Goal: Task Accomplishment & Management: Use online tool/utility

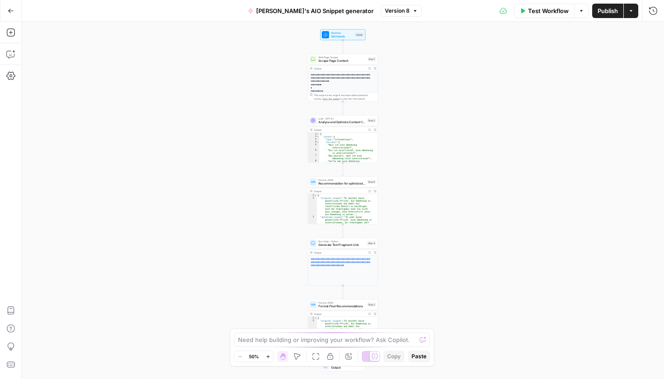
click at [11, 16] on button "Go Back" at bounding box center [11, 11] width 16 height 16
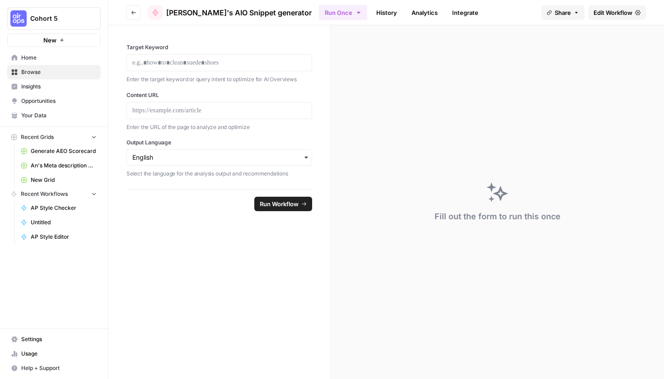
click at [58, 76] on link "Browse" at bounding box center [53, 72] width 93 height 14
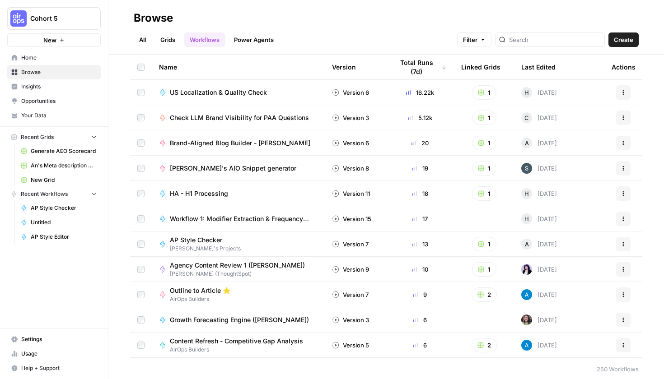
click at [65, 42] on button "New" at bounding box center [53, 40] width 93 height 14
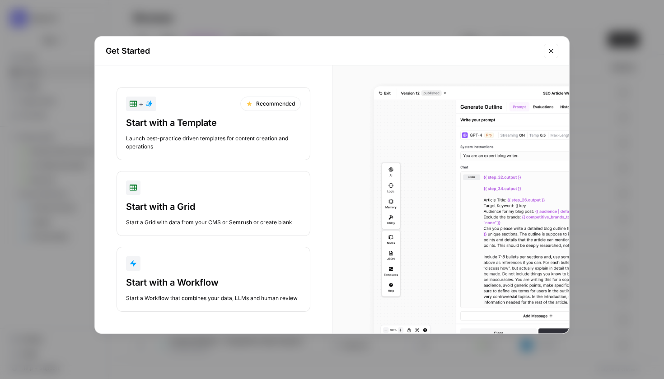
click at [255, 274] on button "Start with a Workflow Start a Workflow that combines your data, LLMs and human …" at bounding box center [214, 279] width 194 height 65
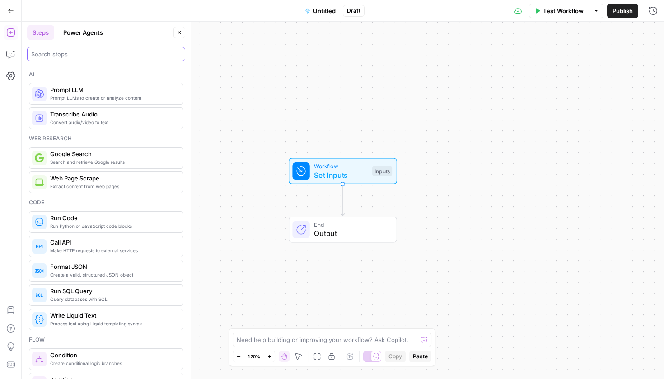
click at [92, 52] on input "search" at bounding box center [106, 54] width 150 height 9
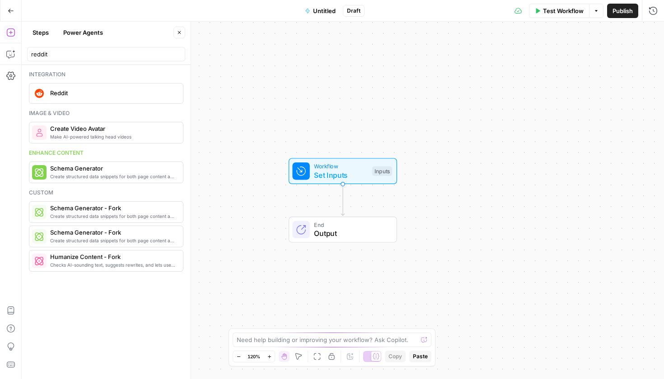
click at [114, 95] on span "Reddit" at bounding box center [113, 93] width 126 height 9
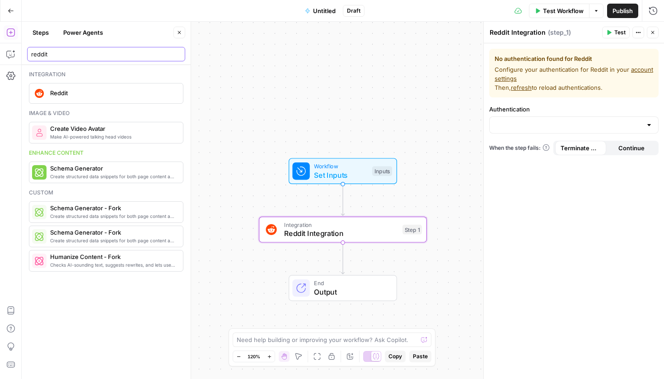
drag, startPoint x: 89, startPoint y: 59, endPoint x: 39, endPoint y: 56, distance: 49.7
click at [39, 56] on div "reddit" at bounding box center [106, 54] width 158 height 14
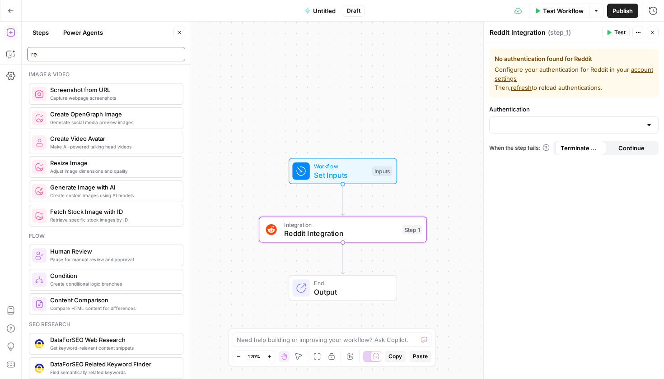
drag, startPoint x: 65, startPoint y: 57, endPoint x: 0, endPoint y: 52, distance: 65.2
click at [0, 52] on body "Cohort 5 New Home Browse Insights Opportunities Your Data Recent Grids Generate…" at bounding box center [332, 189] width 664 height 379
type input "r"
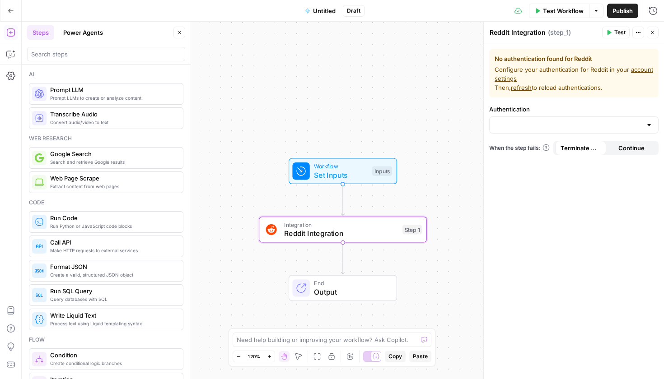
click at [177, 39] on div "Steps Power Agents Close" at bounding box center [106, 32] width 158 height 14
click at [178, 36] on button "Close" at bounding box center [179, 33] width 12 height 12
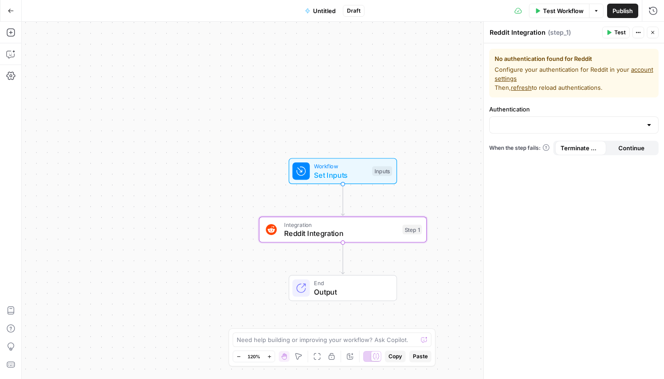
click at [652, 36] on button "Close" at bounding box center [653, 33] width 12 height 12
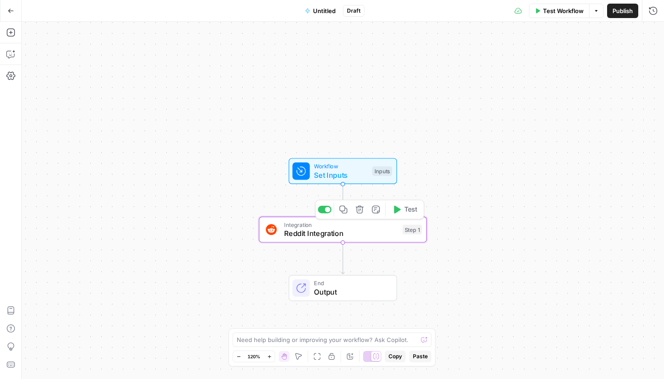
click at [362, 233] on span "Reddit Integration" at bounding box center [341, 233] width 114 height 11
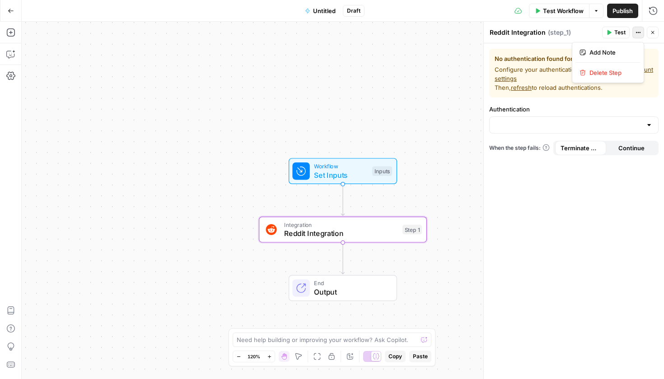
click at [639, 31] on icon "button" at bounding box center [637, 32] width 5 height 5
click at [604, 70] on span "Delete Step" at bounding box center [610, 72] width 43 height 9
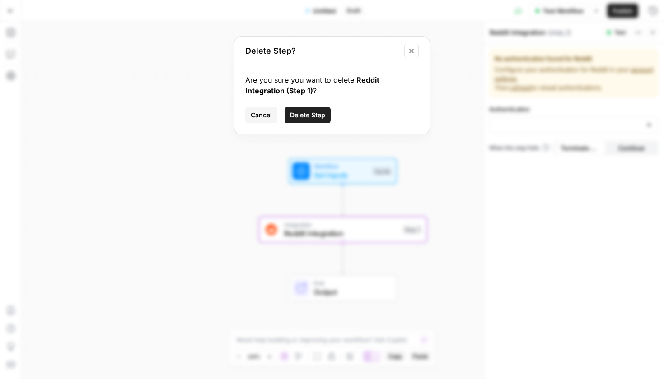
click at [303, 118] on span "Delete Step" at bounding box center [307, 115] width 35 height 9
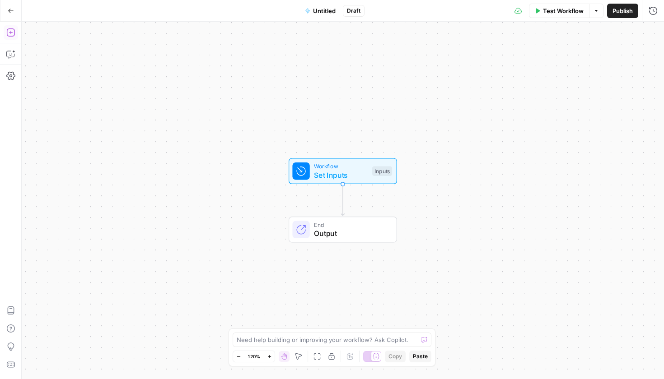
click at [15, 34] on button "Add Steps" at bounding box center [11, 32] width 14 height 14
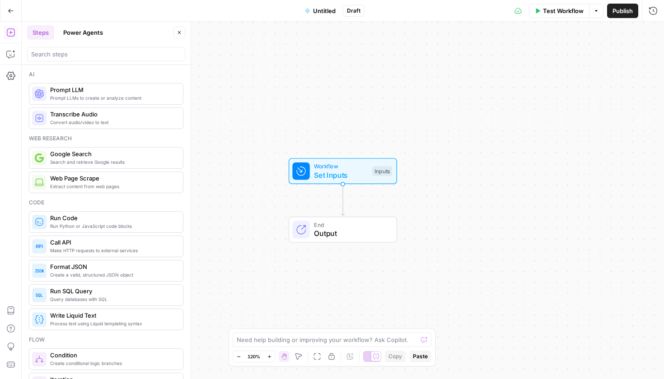
click at [85, 65] on header "Steps Power Agents Close" at bounding box center [106, 43] width 169 height 43
click at [328, 14] on span "Untitled" at bounding box center [324, 10] width 23 height 9
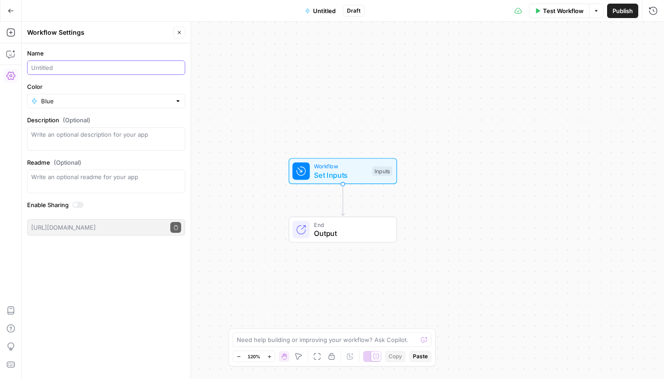
click at [52, 70] on input "Name" at bounding box center [106, 67] width 150 height 9
click at [4, 50] on button "Copilot" at bounding box center [11, 54] width 14 height 14
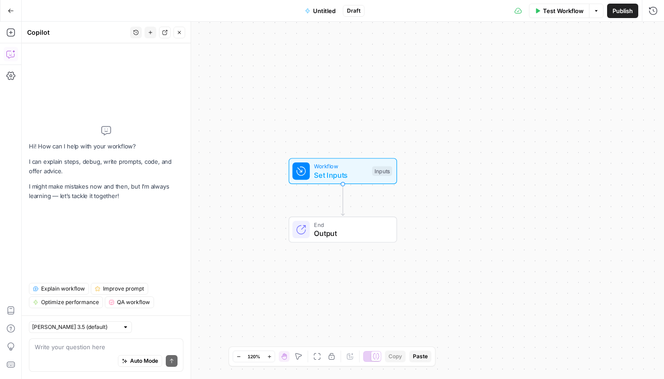
click at [58, 349] on textarea at bounding box center [106, 347] width 143 height 9
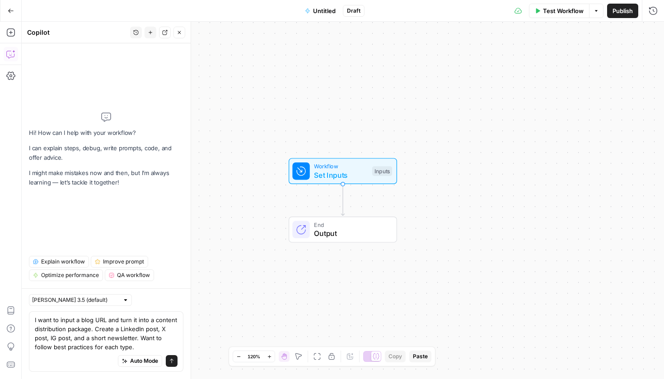
type textarea "I want to input a blog URL and turn it into a content distribution package. Cre…"
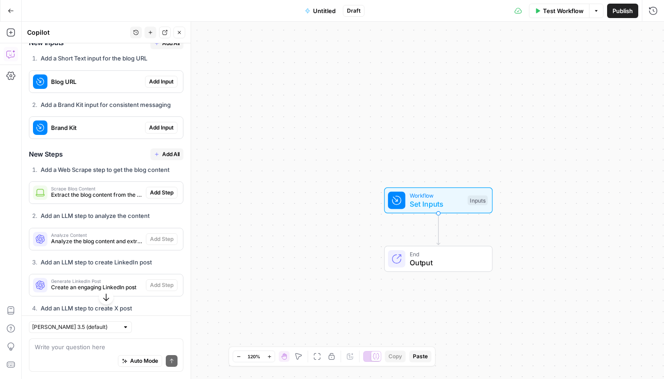
scroll to position [108, 0]
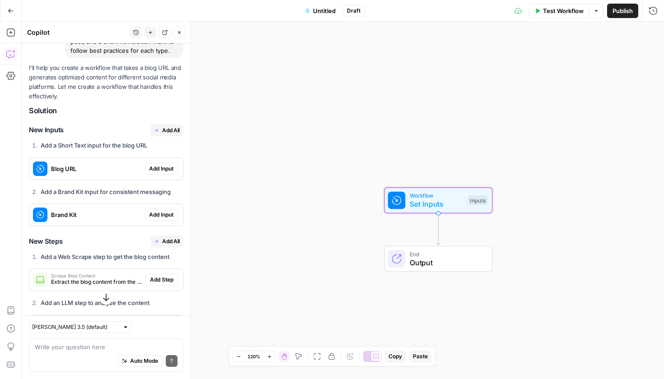
click at [149, 173] on span "Add Input" at bounding box center [161, 169] width 24 height 8
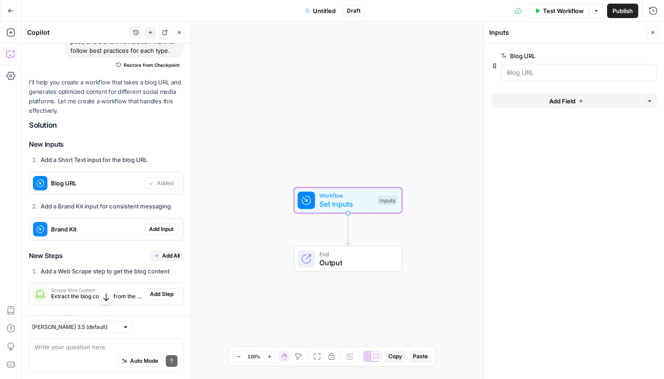
click at [162, 233] on span "Add Input" at bounding box center [161, 229] width 24 height 8
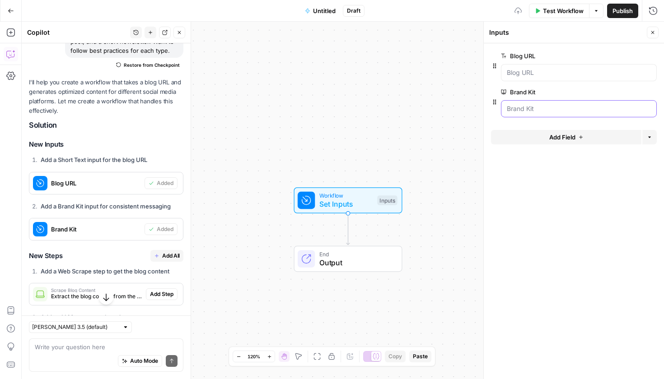
click at [580, 104] on Kit "Brand Kit" at bounding box center [579, 108] width 144 height 9
click at [576, 110] on Kit "Brand Kit" at bounding box center [579, 108] width 144 height 9
click at [534, 111] on Kit "Brand Kit" at bounding box center [579, 108] width 144 height 9
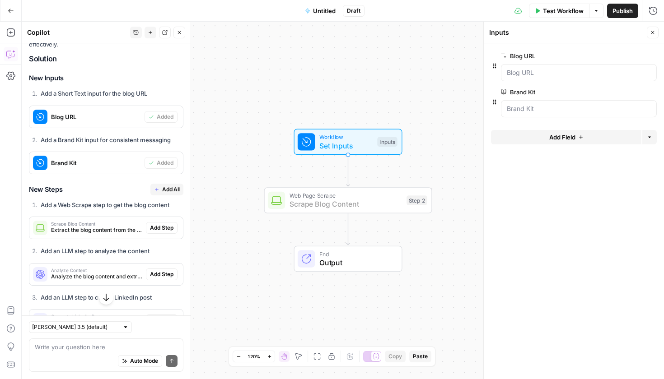
click at [152, 232] on span "Add Step" at bounding box center [161, 228] width 23 height 8
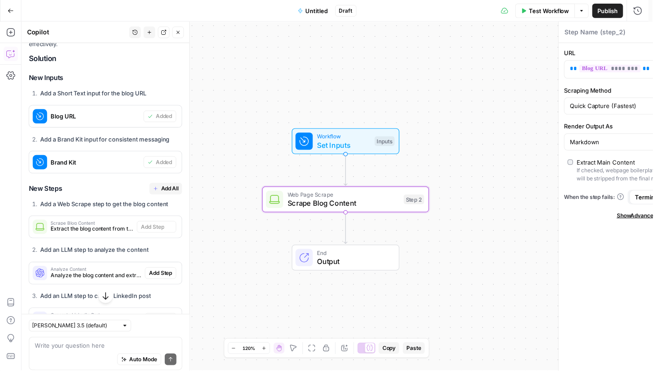
type textarea "Scrape Blog Content"
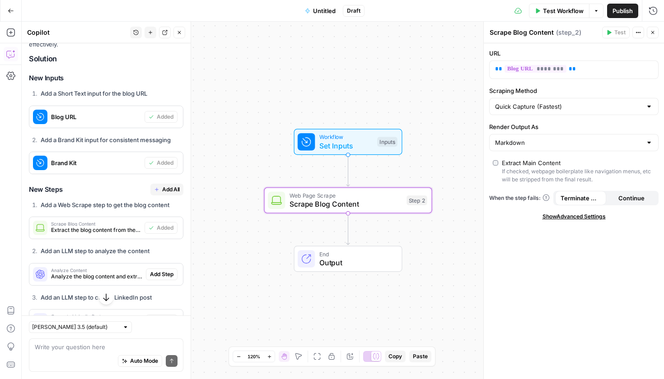
scroll to position [248, 0]
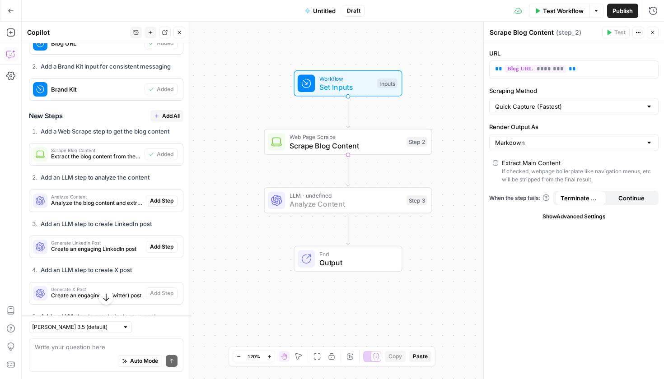
click at [160, 207] on button "Add Step" at bounding box center [162, 201] width 32 height 12
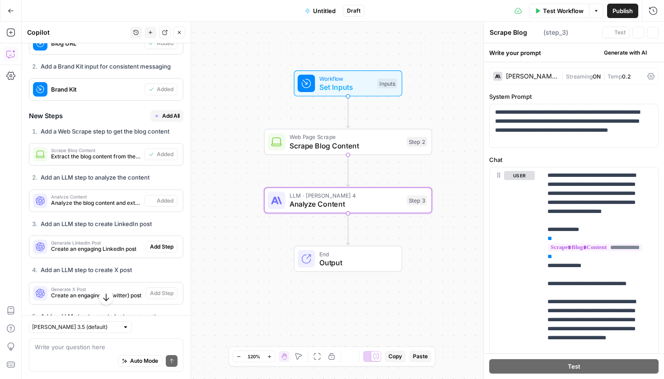
type textarea "Analyze Content"
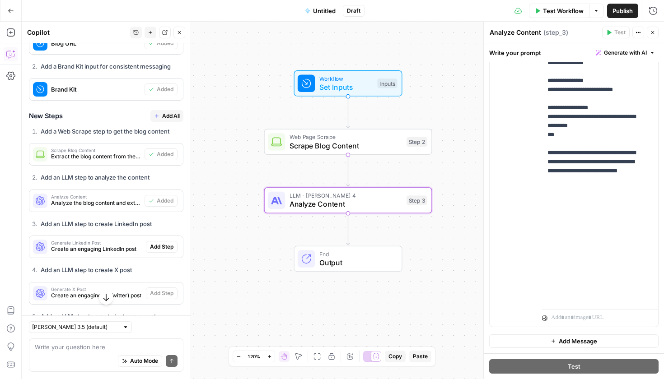
scroll to position [263, 0]
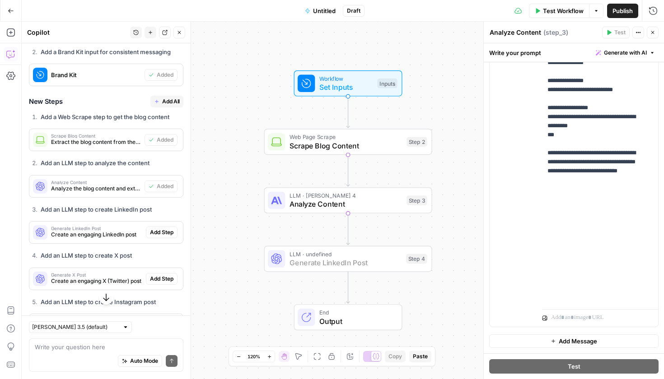
click at [167, 238] on button "Add Step" at bounding box center [162, 233] width 32 height 12
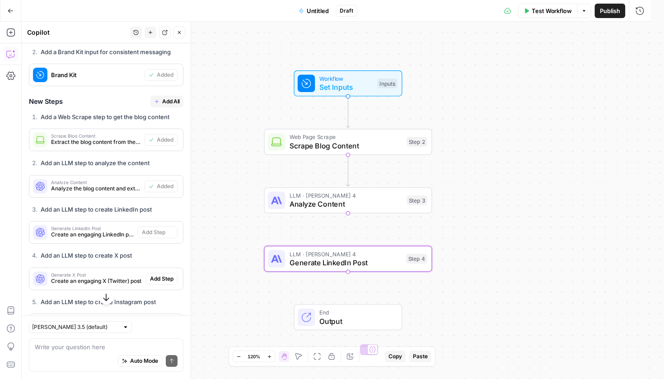
type textarea "Generate LinkedIn Post"
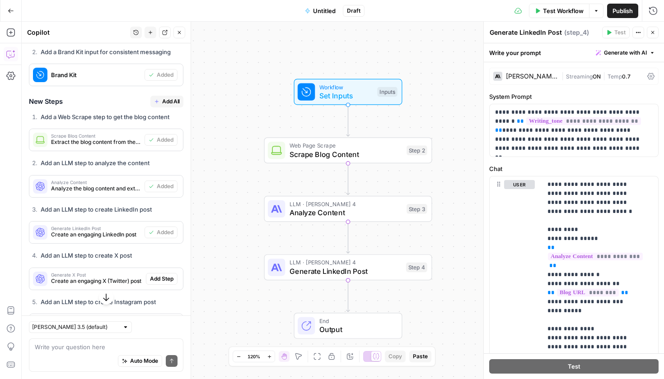
click at [561, 15] on button "Test Workflow" at bounding box center [559, 11] width 61 height 14
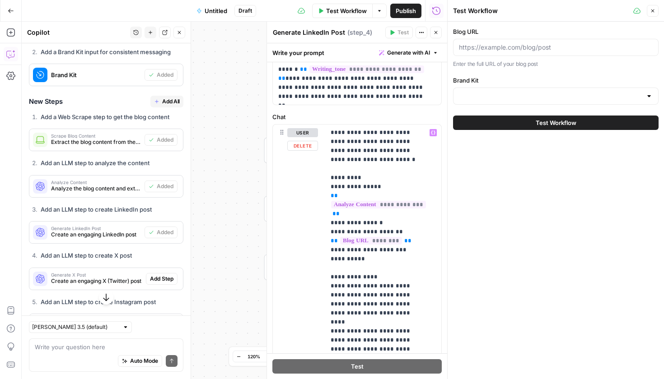
scroll to position [0, 0]
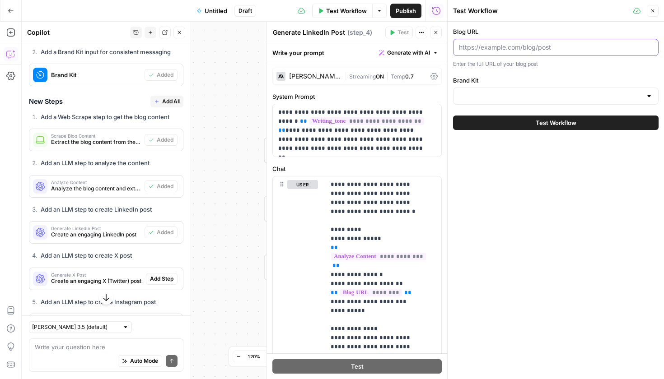
click at [542, 47] on input "Blog URL" at bounding box center [556, 47] width 194 height 9
click at [492, 43] on input "Blog URL" at bounding box center [556, 47] width 194 height 9
paste input "https://www.airops.com/blog/chief-marketing-operator"
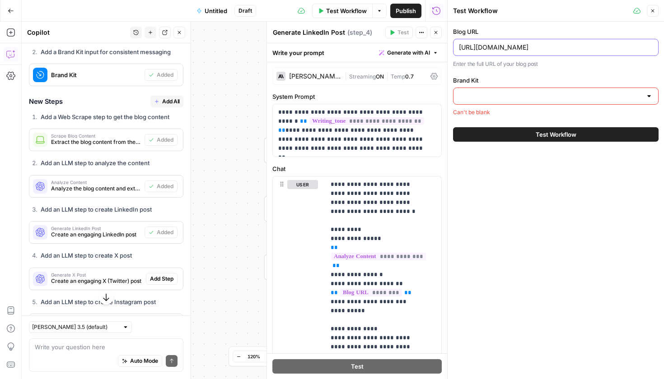
type input "https://www.airops.com/blog/chief-marketing-operator"
click at [648, 97] on div at bounding box center [648, 96] width 7 height 9
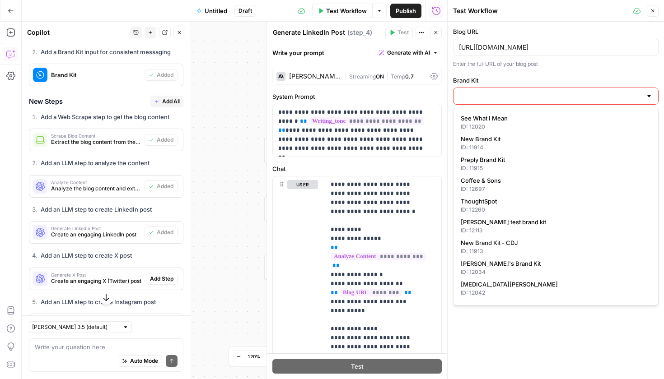
click at [521, 101] on div at bounding box center [555, 96] width 205 height 17
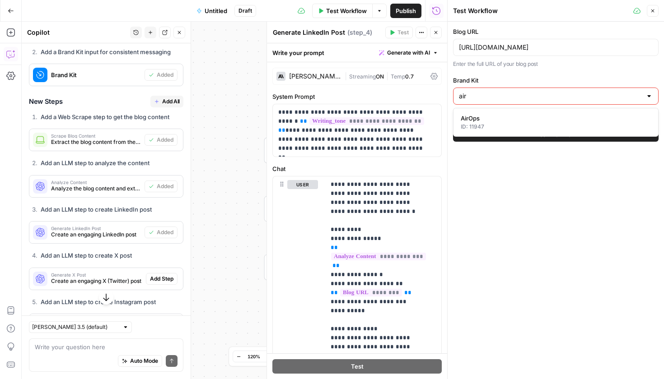
click at [492, 128] on div "ID: 11947" at bounding box center [556, 127] width 190 height 8
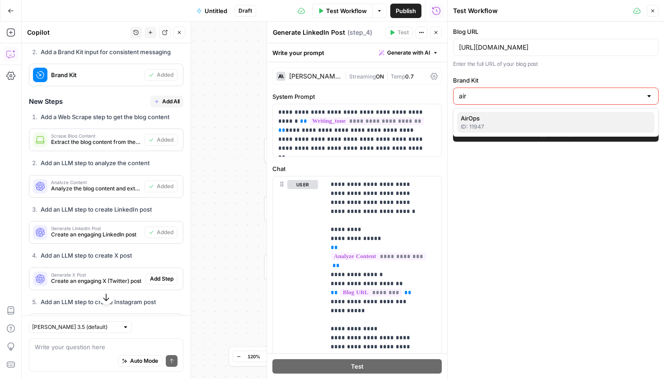
type input "AirOps"
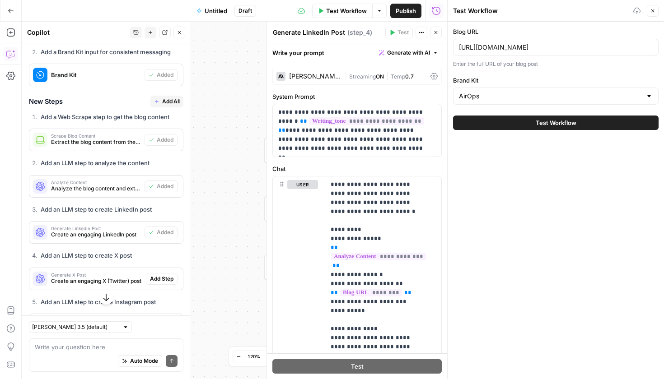
click at [498, 126] on button "Test Workflow" at bounding box center [555, 123] width 205 height 14
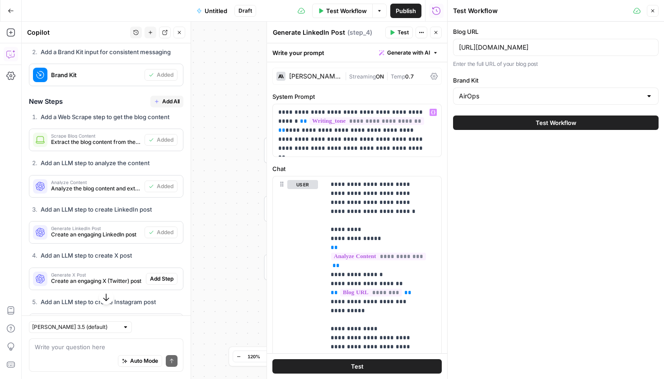
click at [484, 126] on button "Test Workflow" at bounding box center [555, 123] width 205 height 14
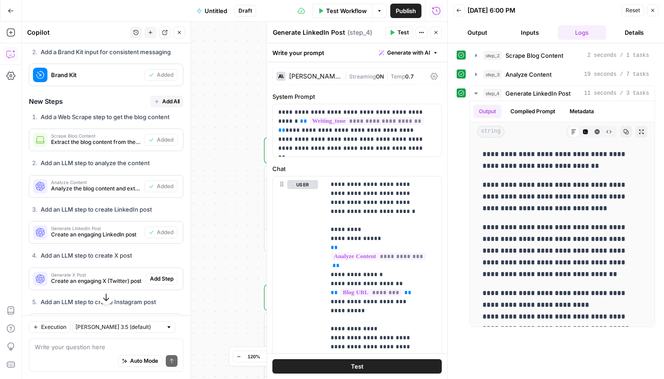
click at [481, 36] on button "Output" at bounding box center [477, 32] width 49 height 14
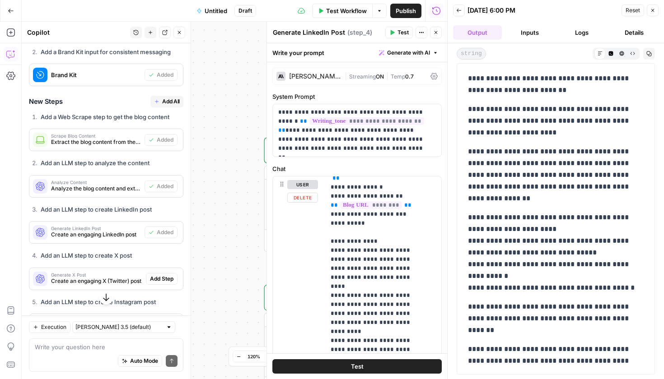
scroll to position [105, 0]
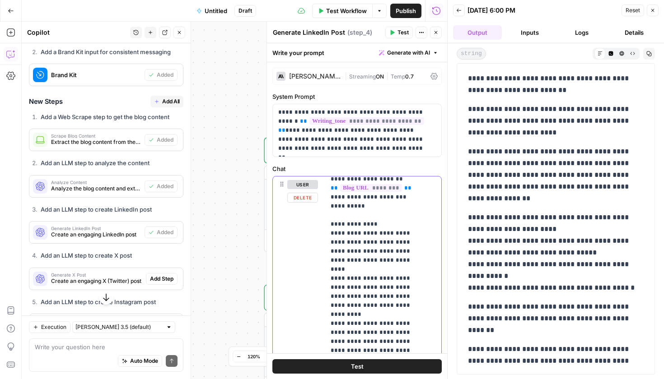
click at [358, 266] on p "**********" at bounding box center [377, 368] width 92 height 587
click at [358, 259] on p "**********" at bounding box center [377, 368] width 92 height 587
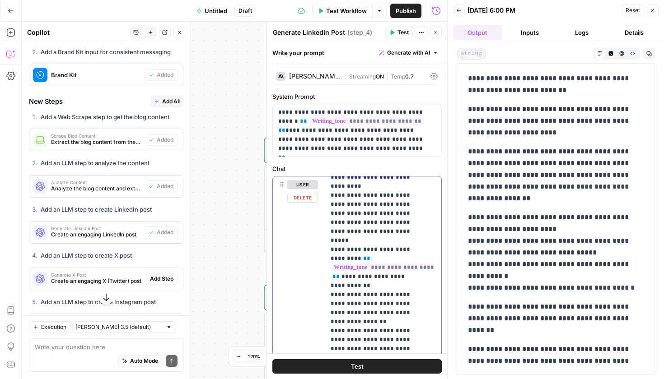
scroll to position [184, 0]
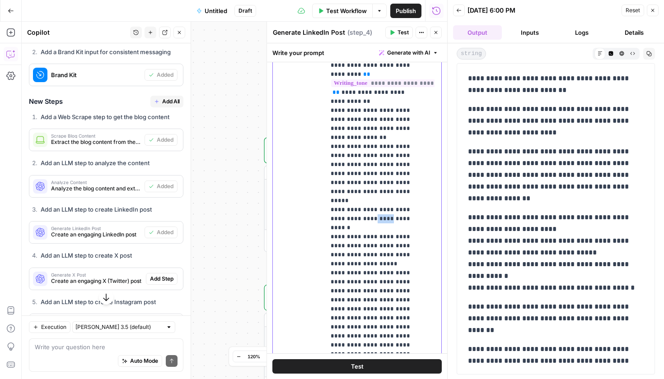
drag, startPoint x: 364, startPoint y: 173, endPoint x: 350, endPoint y: 175, distance: 14.5
click at [350, 175] on p "**********" at bounding box center [377, 56] width 92 height 587
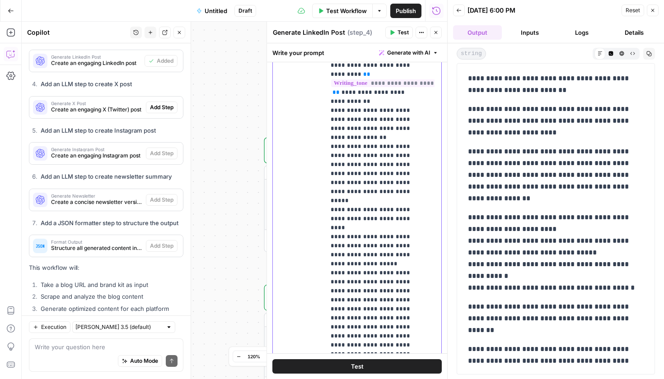
scroll to position [600, 0]
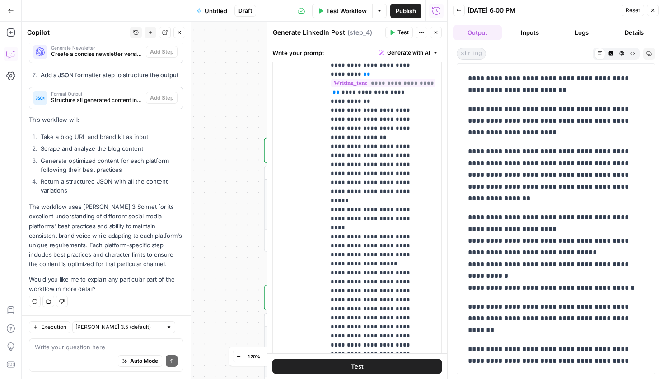
click at [69, 361] on div "Auto Mode Send" at bounding box center [106, 362] width 143 height 20
type textarea "give me a list of best practices for LinkedIn content"
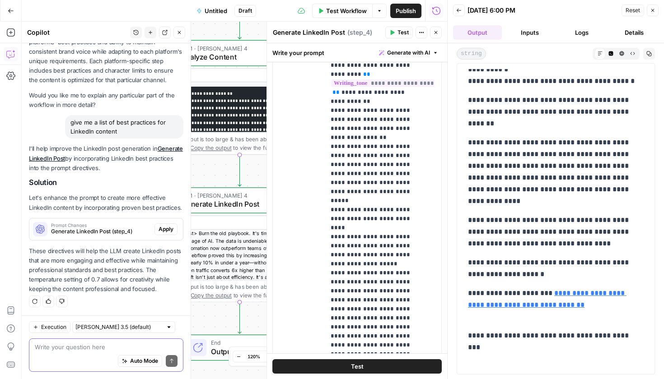
scroll to position [0, 0]
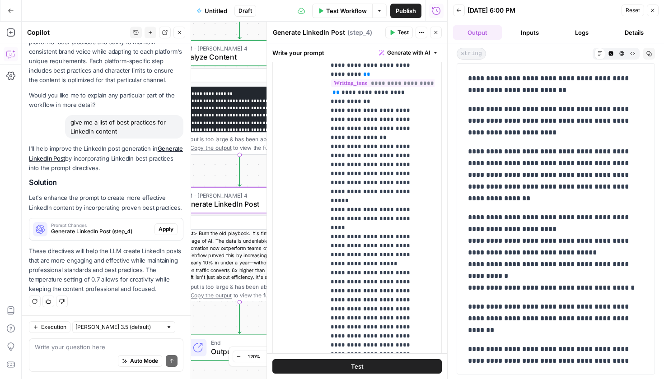
click at [105, 230] on span "Generate LinkedIn Post (step_4)" at bounding box center [101, 232] width 100 height 8
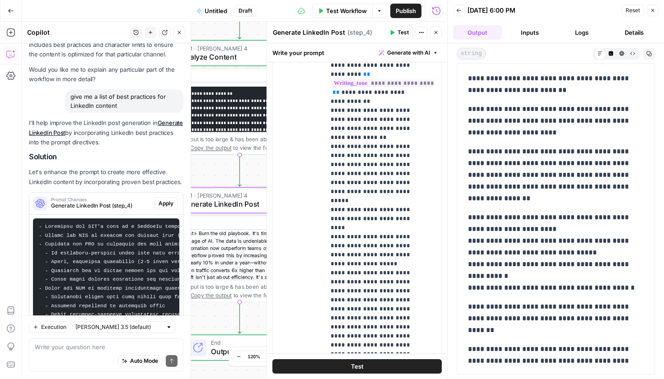
click at [154, 210] on button "Apply" at bounding box center [165, 204] width 23 height 12
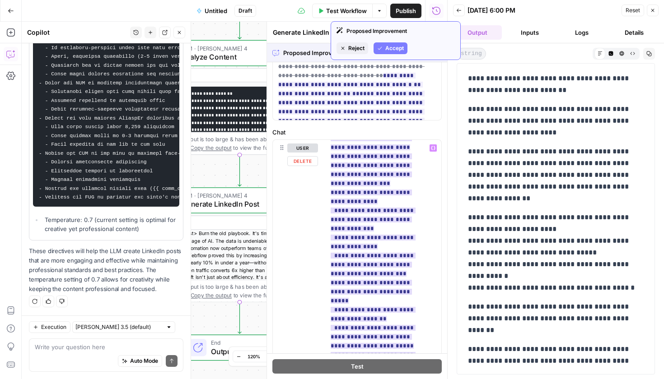
scroll to position [149, 0]
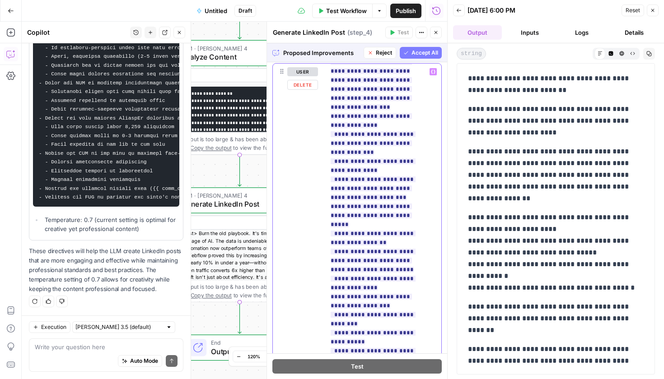
drag, startPoint x: 347, startPoint y: 275, endPoint x: 328, endPoint y: 254, distance: 27.5
click at [328, 254] on div "**********" at bounding box center [379, 248] width 109 height 368
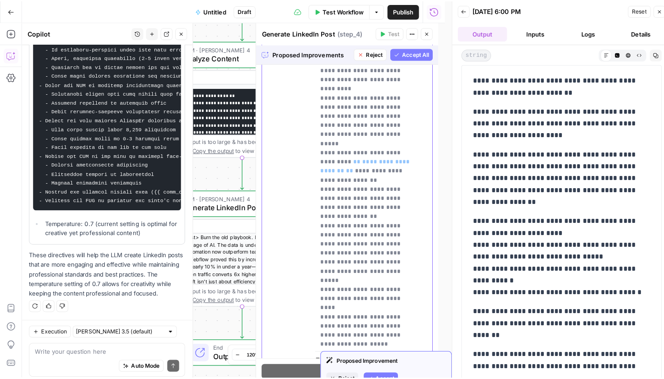
scroll to position [300, 0]
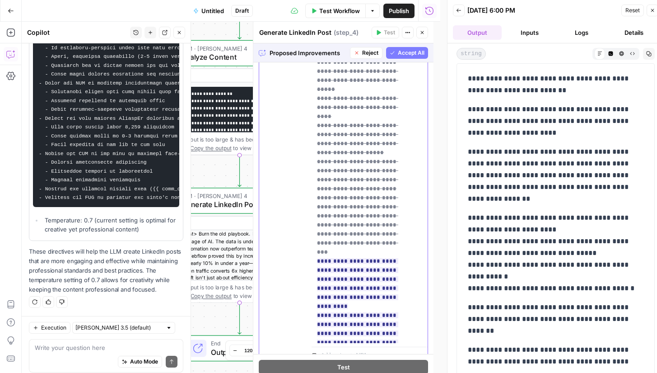
click at [362, 210] on span "**********" at bounding box center [362, 311] width 90 height 996
click at [374, 241] on p "**********" at bounding box center [363, 206] width 92 height 1057
click at [415, 52] on span "Accept All" at bounding box center [411, 53] width 27 height 8
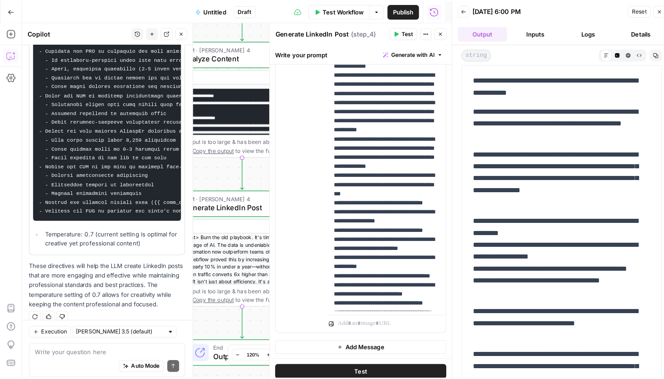
scroll to position [0, 0]
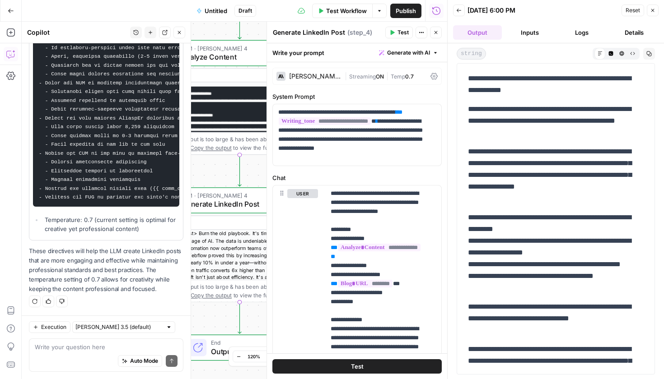
click at [400, 36] on span "Test" at bounding box center [402, 32] width 11 height 8
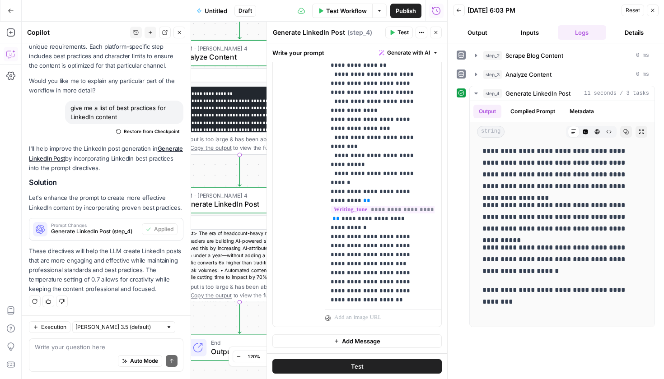
scroll to position [285, 0]
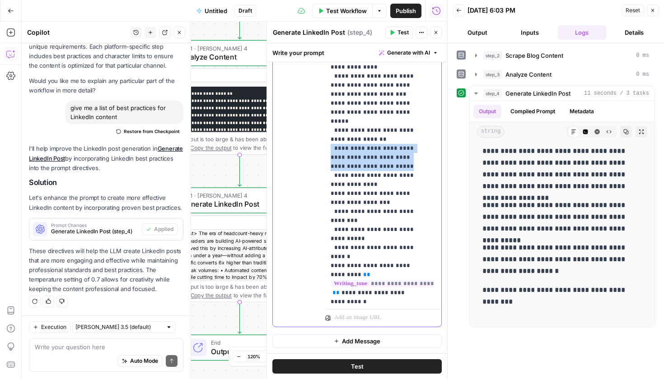
drag, startPoint x: 380, startPoint y: 140, endPoint x: 326, endPoint y: 122, distance: 57.0
click at [326, 122] on div "**********" at bounding box center [379, 122] width 109 height 368
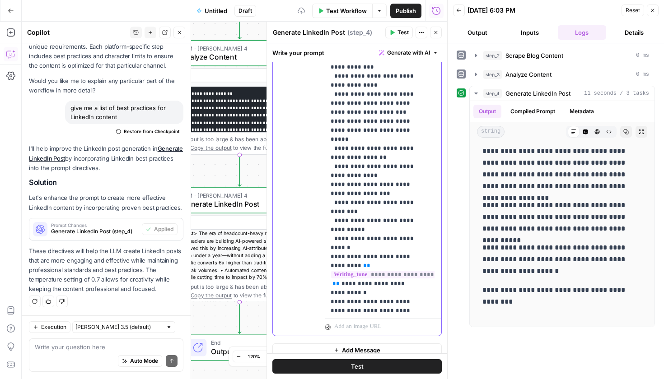
scroll to position [259, 0]
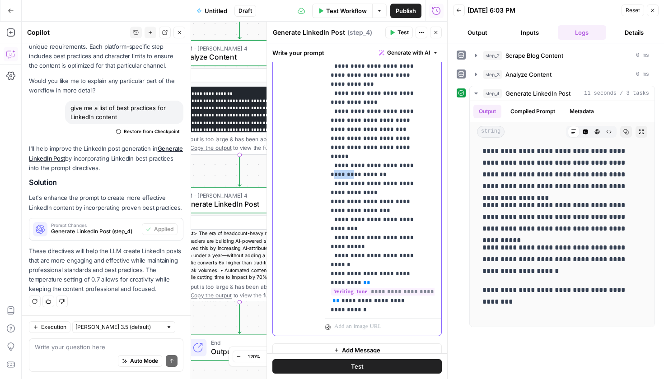
drag, startPoint x: 419, startPoint y: 138, endPoint x: 406, endPoint y: 140, distance: 13.3
click at [406, 140] on p "**********" at bounding box center [377, 53] width 92 height 723
click at [398, 31] on span "Test" at bounding box center [402, 32] width 11 height 8
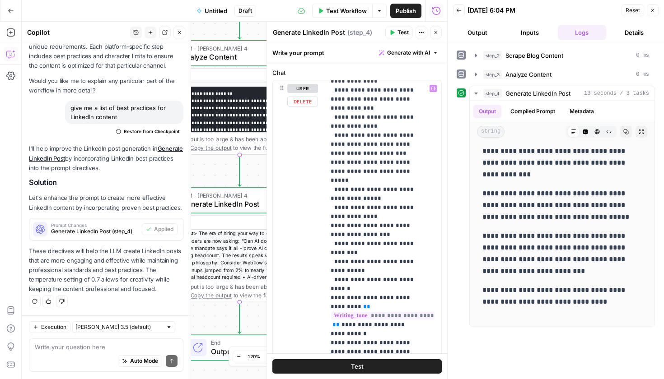
scroll to position [110, 0]
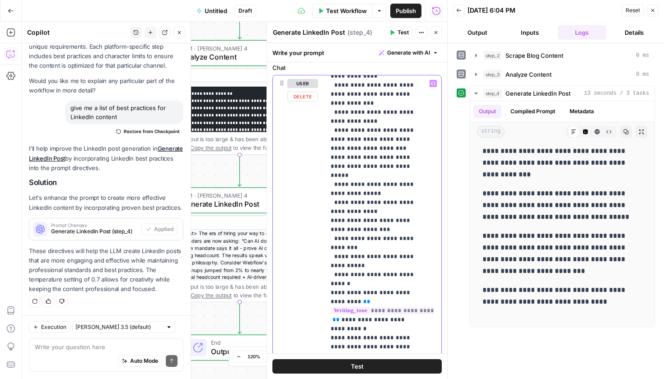
click at [355, 177] on p "**********" at bounding box center [377, 72] width 92 height 723
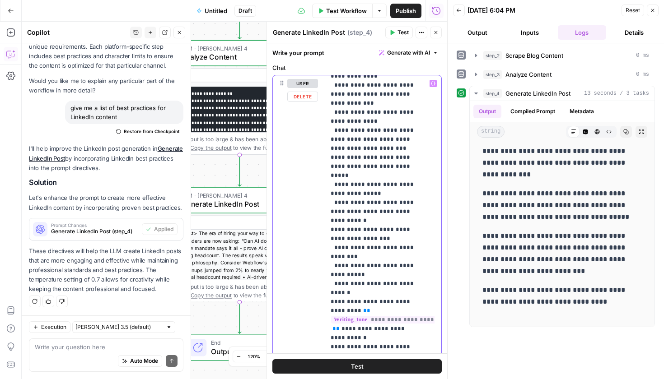
click at [368, 257] on p "**********" at bounding box center [377, 72] width 92 height 723
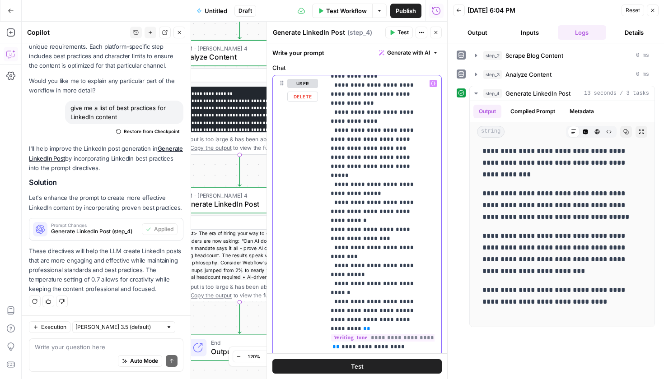
scroll to position [248, 0]
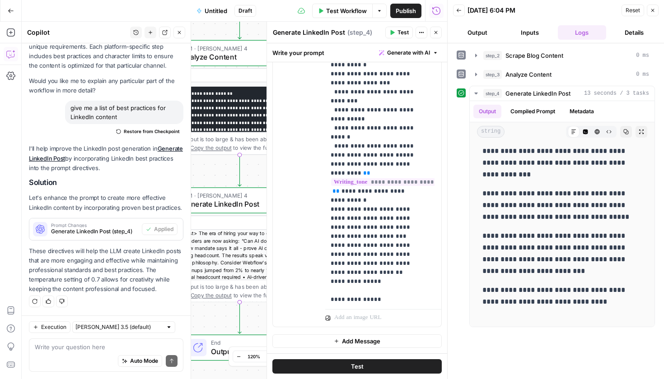
click at [373, 368] on button "Test" at bounding box center [356, 366] width 169 height 14
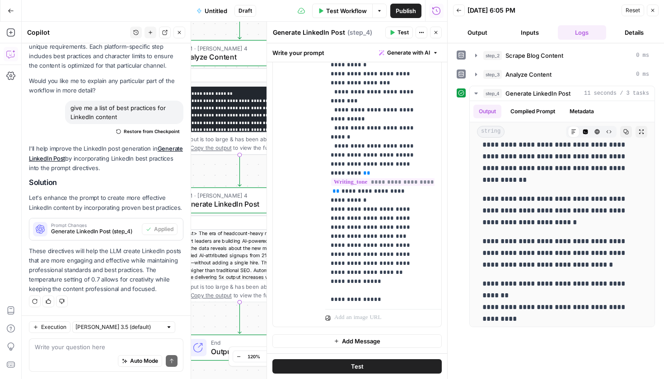
scroll to position [314, 0]
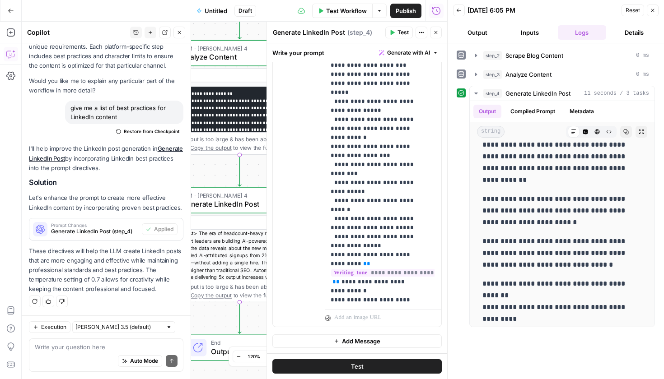
click at [397, 373] on button "Test" at bounding box center [356, 366] width 169 height 14
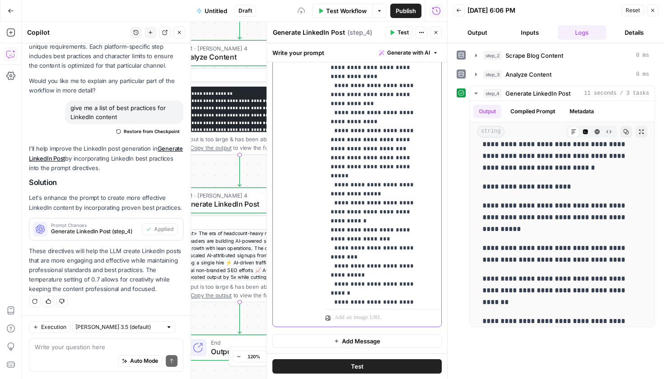
scroll to position [240, 0]
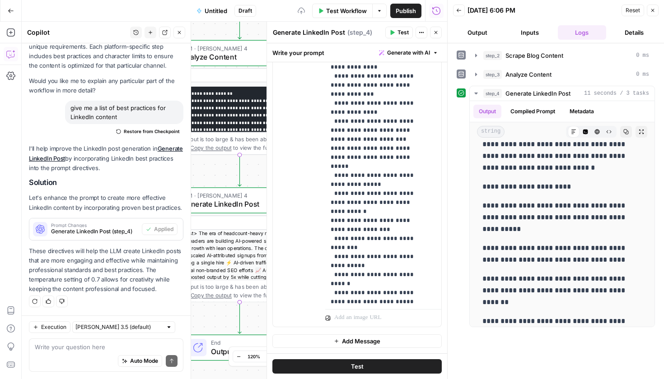
click at [378, 368] on button "Test" at bounding box center [356, 366] width 169 height 14
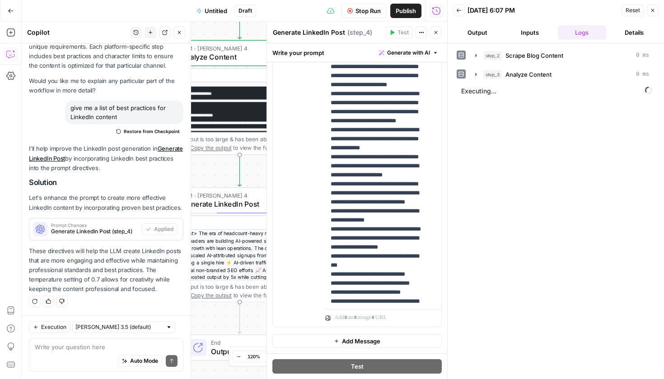
scroll to position [0, 0]
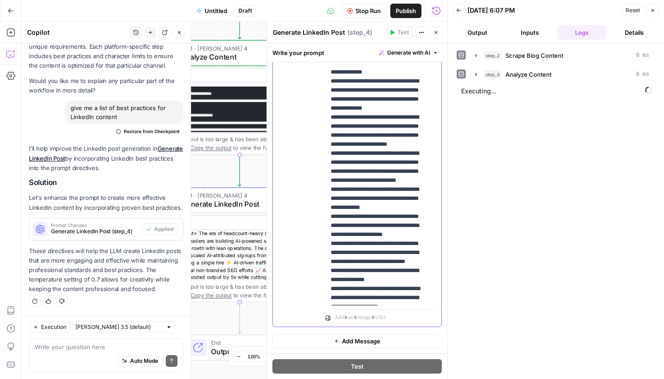
click at [391, 179] on p "**********" at bounding box center [377, 325] width 92 height 768
click at [368, 159] on p "**********" at bounding box center [377, 325] width 92 height 768
click at [406, 155] on p "**********" at bounding box center [377, 325] width 92 height 768
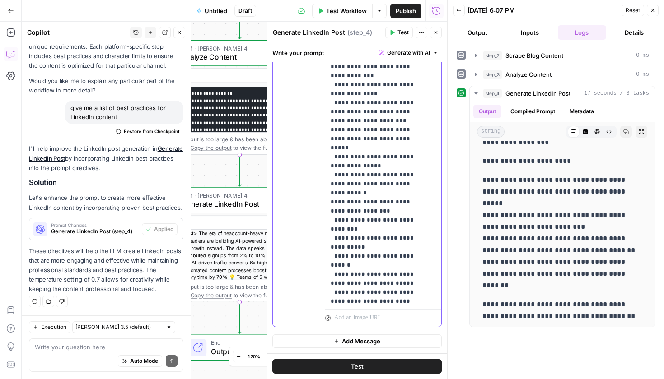
scroll to position [271, 0]
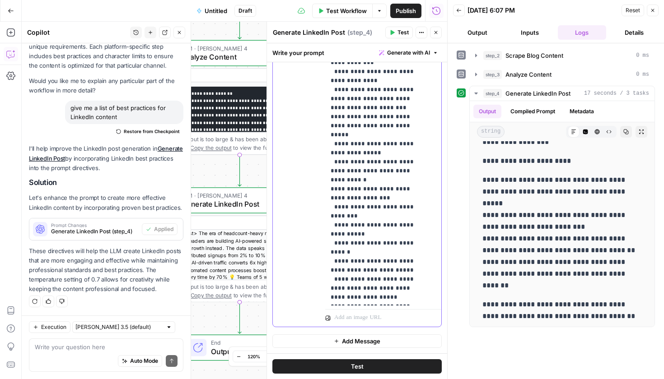
click at [346, 261] on p "**********" at bounding box center [377, 54] width 92 height 768
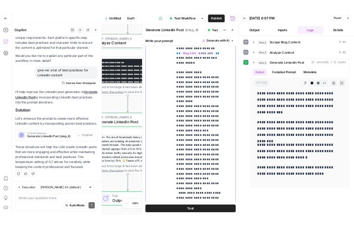
scroll to position [57, 0]
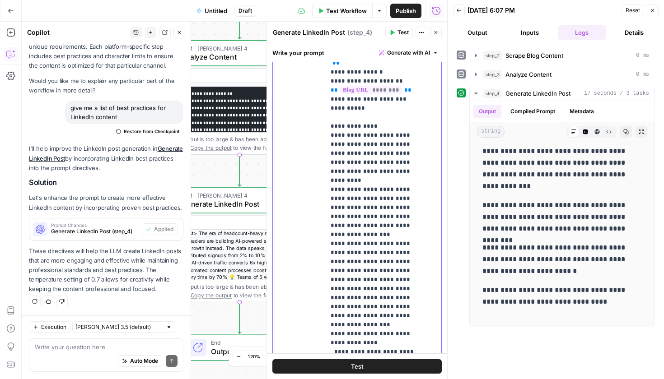
click at [381, 175] on p "**********" at bounding box center [377, 365] width 92 height 777
click at [410, 208] on p "**********" at bounding box center [377, 365] width 92 height 777
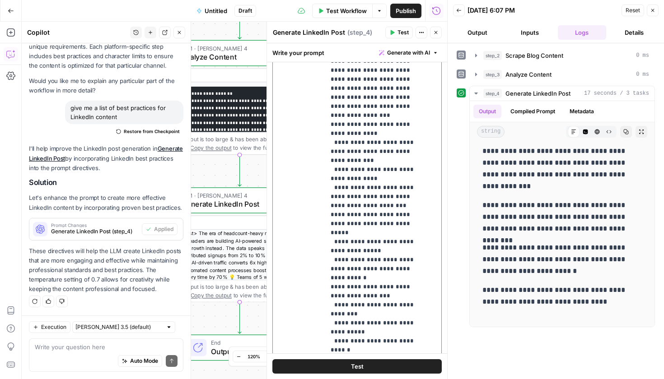
scroll to position [346, 0]
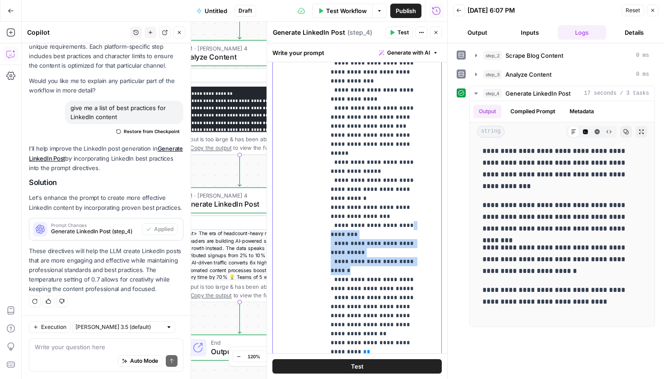
drag, startPoint x: 373, startPoint y: 236, endPoint x: 333, endPoint y: 196, distance: 56.5
click at [333, 196] on p "**********" at bounding box center [377, 76] width 92 height 777
click at [392, 241] on p "**********" at bounding box center [377, 76] width 92 height 777
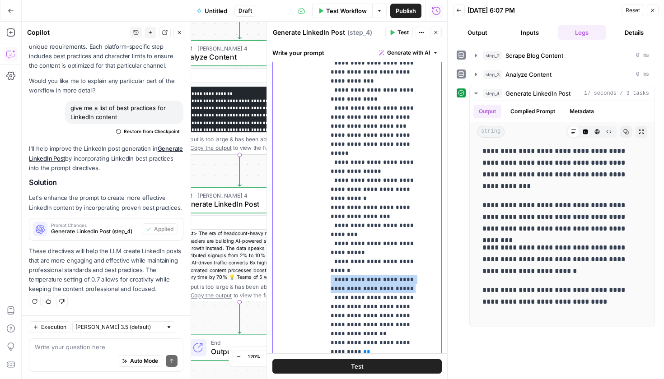
drag, startPoint x: 395, startPoint y: 254, endPoint x: 330, endPoint y: 245, distance: 65.7
click at [330, 245] on div "**********" at bounding box center [379, 215] width 109 height 368
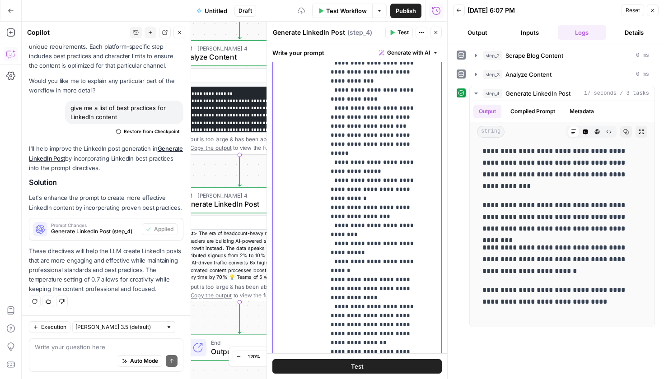
scroll to position [163, 0]
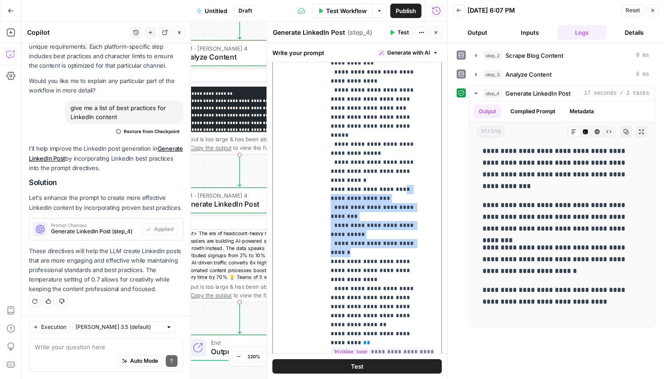
drag, startPoint x: 369, startPoint y: 215, endPoint x: 396, endPoint y: 154, distance: 66.9
click at [396, 154] on p "**********" at bounding box center [377, 58] width 92 height 777
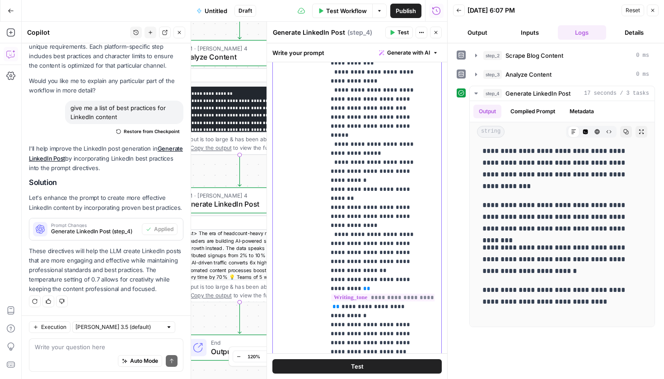
click at [361, 162] on p "**********" at bounding box center [377, 27] width 92 height 714
click at [366, 162] on p "**********" at bounding box center [377, 27] width 92 height 714
click at [369, 163] on p "**********" at bounding box center [377, 27] width 92 height 714
click at [371, 163] on p "**********" at bounding box center [377, 27] width 92 height 714
click at [371, 168] on p "**********" at bounding box center [377, 27] width 92 height 714
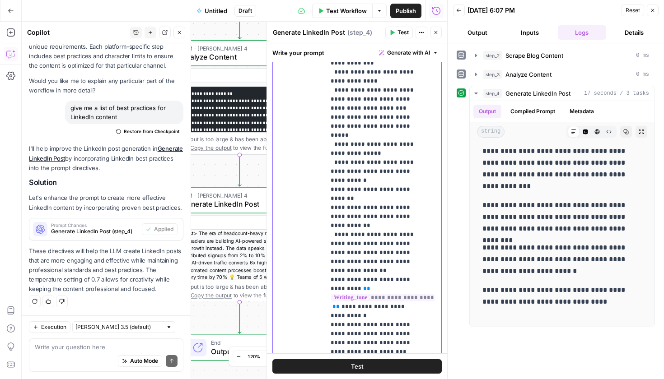
click at [371, 162] on p "**********" at bounding box center [377, 27] width 92 height 714
click at [371, 366] on button "Test" at bounding box center [356, 366] width 169 height 14
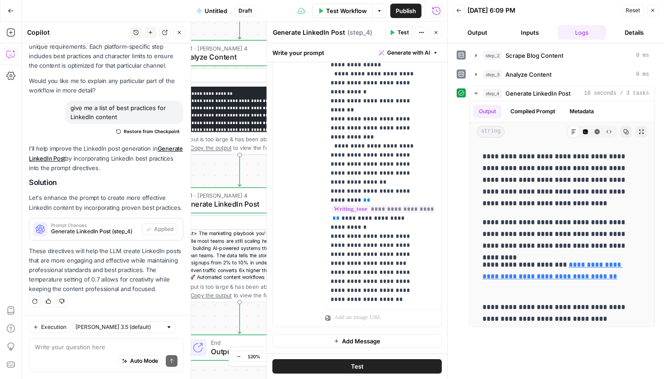
scroll to position [345, 0]
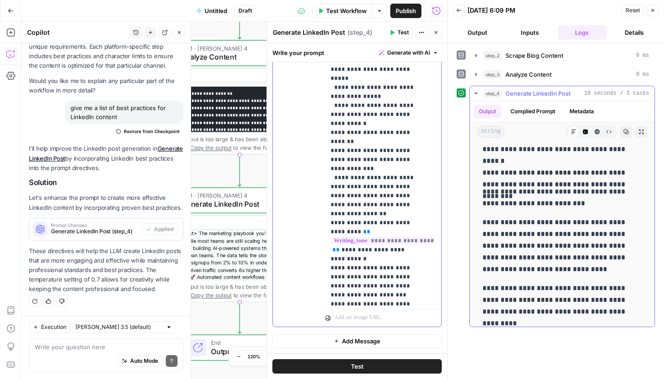
scroll to position [262, 0]
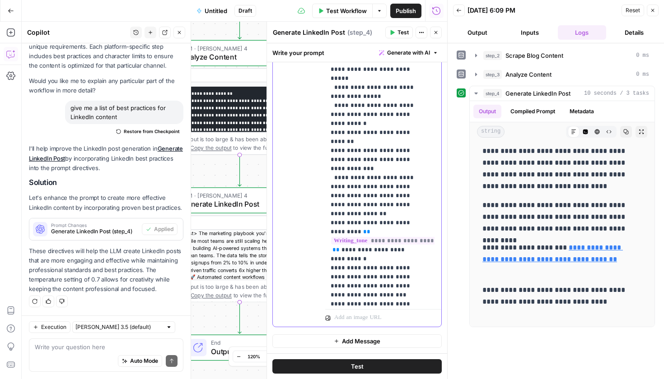
click at [382, 371] on button "Test" at bounding box center [356, 366] width 169 height 14
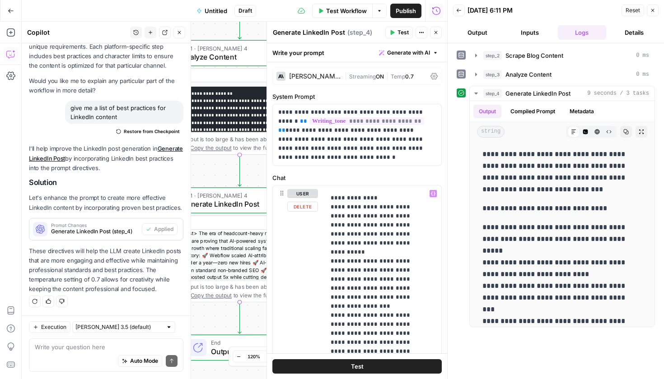
scroll to position [127, 0]
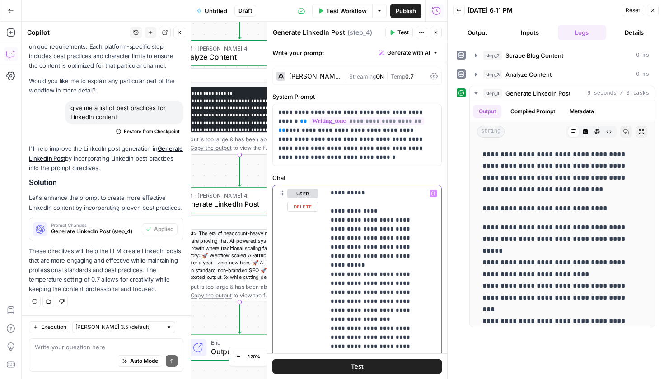
drag, startPoint x: 360, startPoint y: 258, endPoint x: 367, endPoint y: 255, distance: 7.5
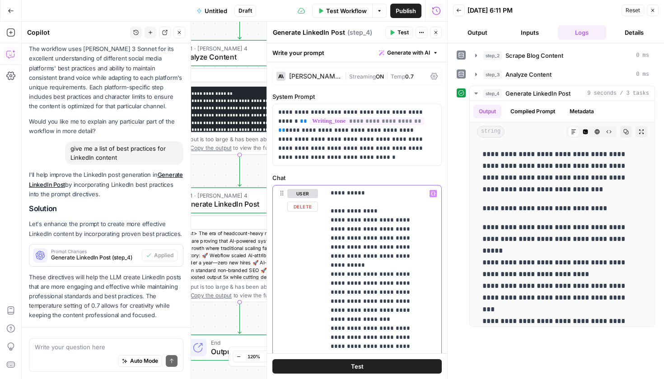
scroll to position [807, 0]
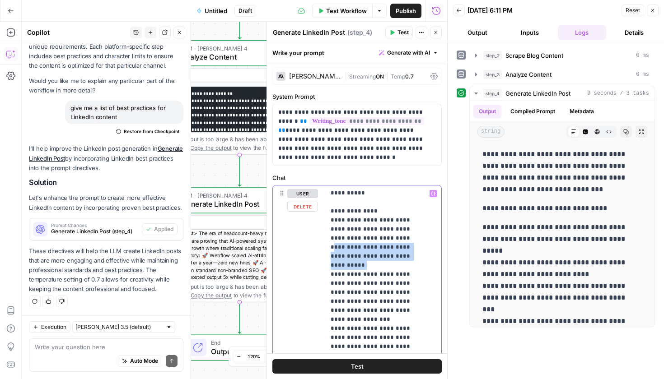
drag, startPoint x: 368, startPoint y: 255, endPoint x: 369, endPoint y: 240, distance: 15.0
drag, startPoint x: 413, startPoint y: 232, endPoint x: 379, endPoint y: 232, distance: 33.9
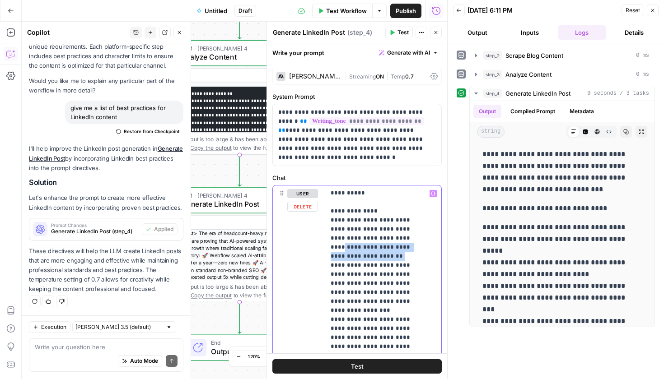
drag, startPoint x: 414, startPoint y: 247, endPoint x: 376, endPoint y: 238, distance: 39.0
click at [374, 365] on button "Test" at bounding box center [356, 366] width 169 height 14
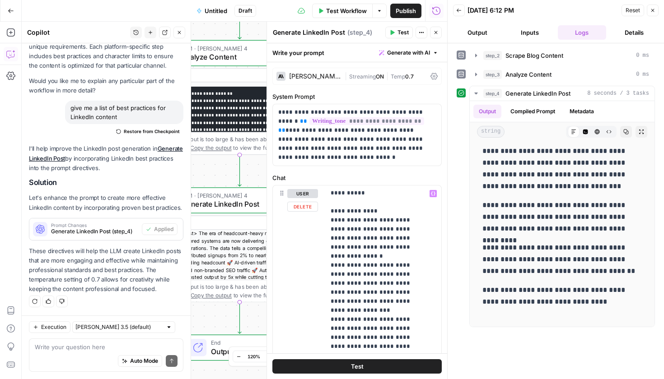
scroll to position [112, 0]
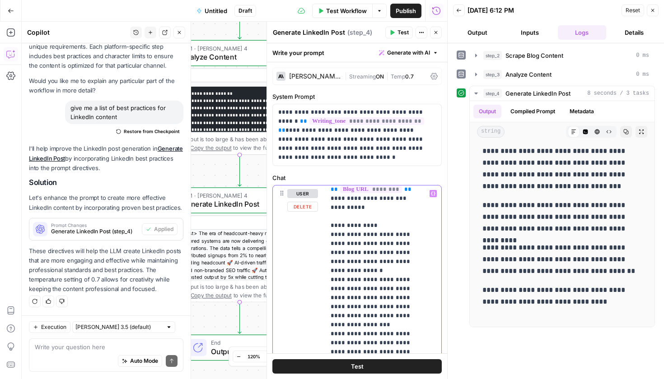
drag, startPoint x: 395, startPoint y: 280, endPoint x: 385, endPoint y: 280, distance: 9.9
drag, startPoint x: 382, startPoint y: 311, endPoint x: 378, endPoint y: 305, distance: 7.4
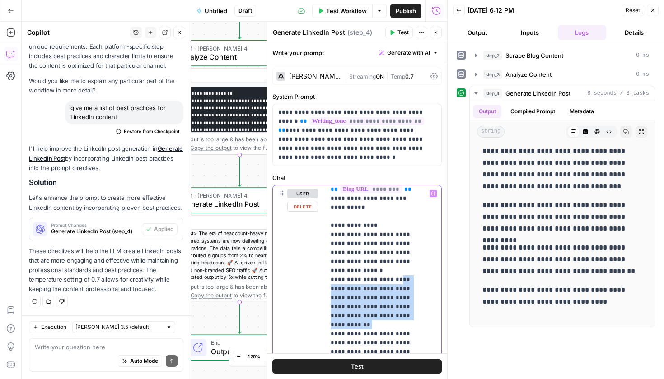
drag, startPoint x: 385, startPoint y: 308, endPoint x: 390, endPoint y: 274, distance: 34.7
drag, startPoint x: 385, startPoint y: 308, endPoint x: 398, endPoint y: 278, distance: 32.4
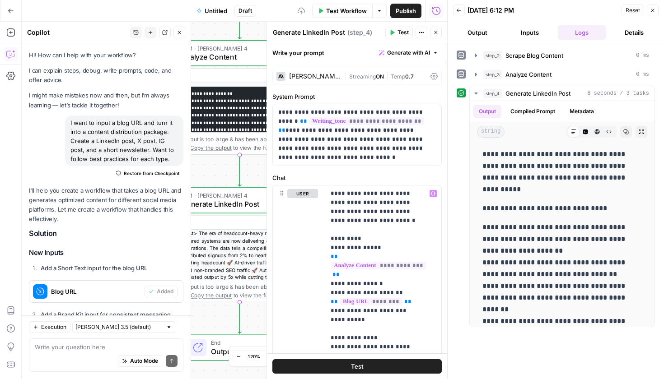
scroll to position [255, 0]
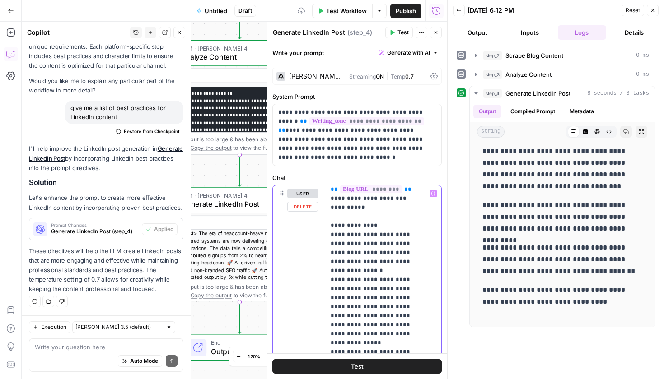
click at [378, 379] on div "Test" at bounding box center [357, 367] width 180 height 26
click at [369, 369] on button "Test" at bounding box center [356, 366] width 169 height 14
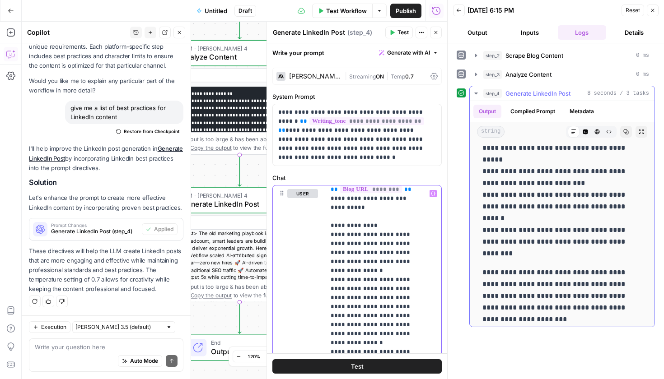
scroll to position [0, 0]
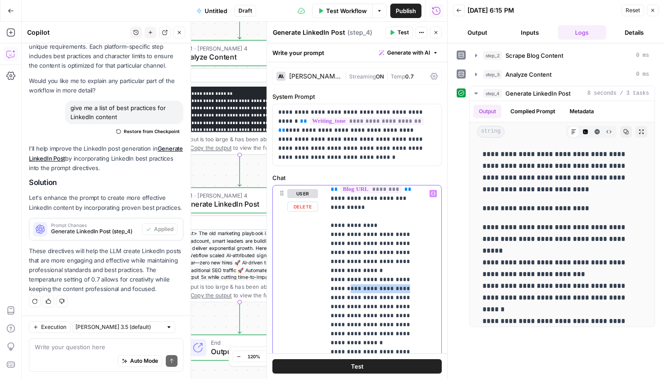
drag, startPoint x: 400, startPoint y: 280, endPoint x: 346, endPoint y: 281, distance: 53.8
drag, startPoint x: 399, startPoint y: 282, endPoint x: 391, endPoint y: 272, distance: 12.8
click at [391, 30] on icon "button" at bounding box center [393, 32] width 4 height 5
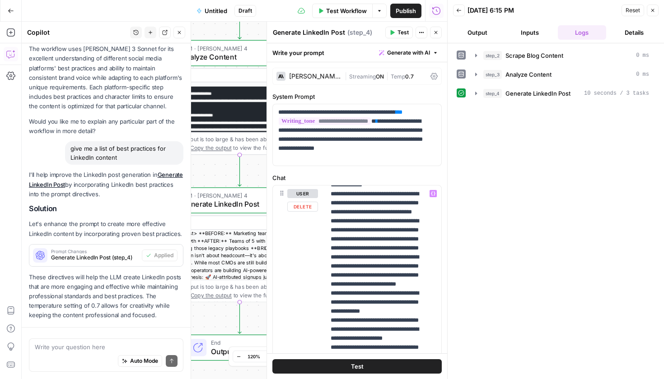
scroll to position [807, 0]
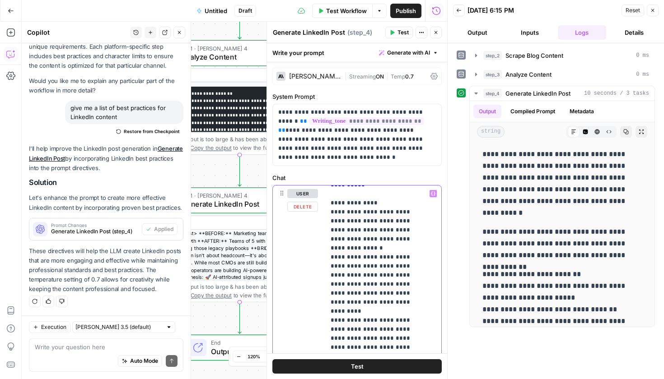
click at [380, 370] on button "Test" at bounding box center [356, 366] width 169 height 14
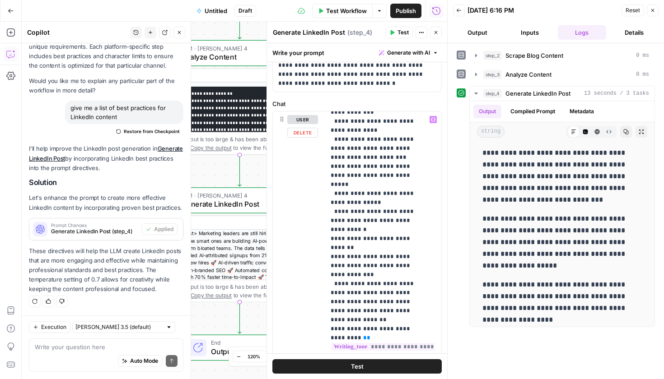
scroll to position [243, 0]
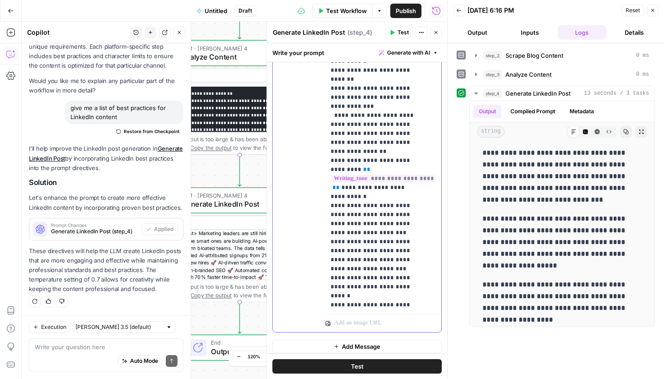
drag, startPoint x: 388, startPoint y: 253, endPoint x: 368, endPoint y: 253, distance: 19.4
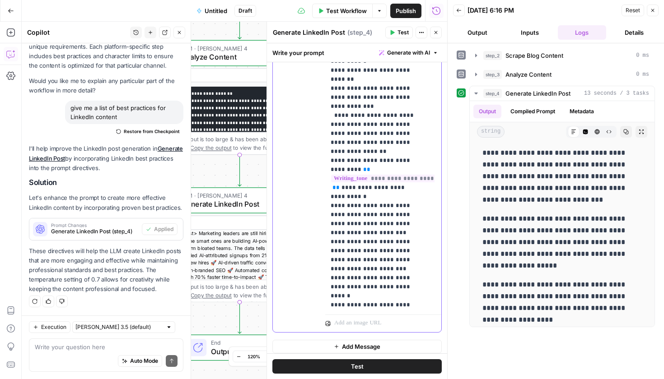
click at [360, 364] on button "Test" at bounding box center [356, 366] width 169 height 14
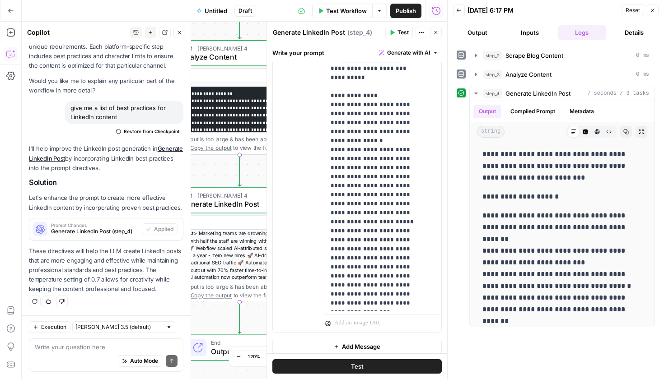
scroll to position [183, 0]
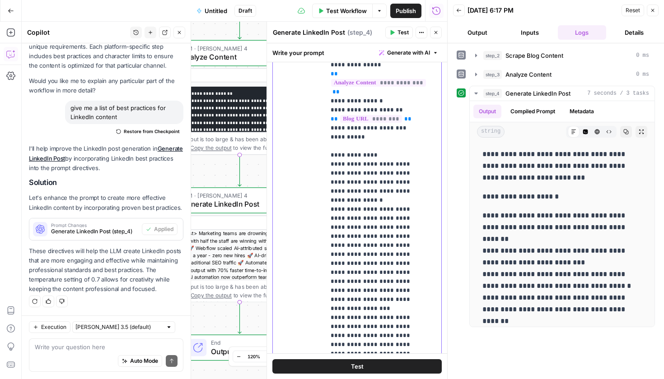
click at [378, 371] on button "Test" at bounding box center [356, 366] width 169 height 14
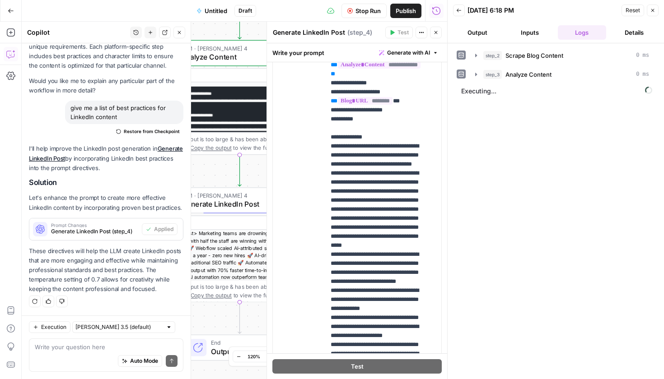
scroll to position [0, 0]
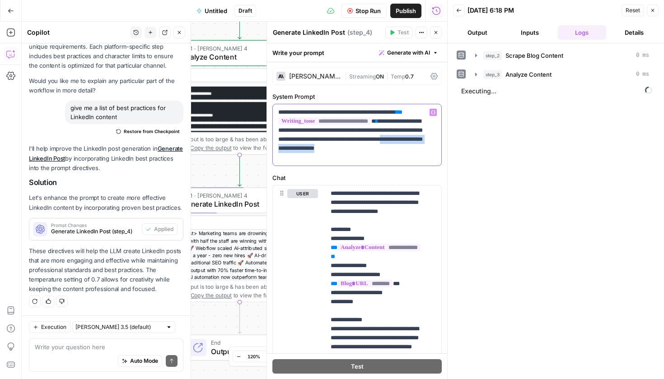
drag, startPoint x: 354, startPoint y: 154, endPoint x: 344, endPoint y: 149, distance: 11.1
click at [344, 149] on p "**********" at bounding box center [353, 135] width 151 height 54
click at [346, 157] on p "**********" at bounding box center [353, 135] width 151 height 54
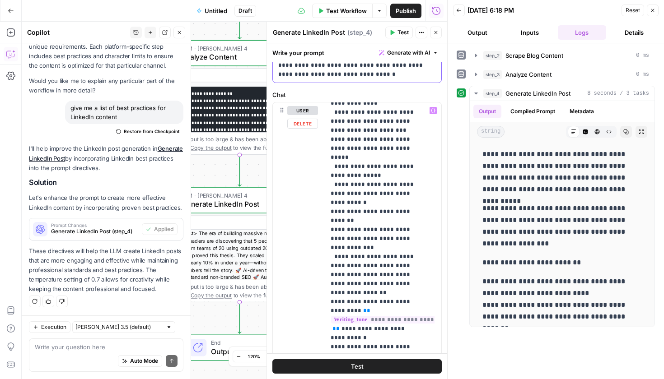
scroll to position [168, 0]
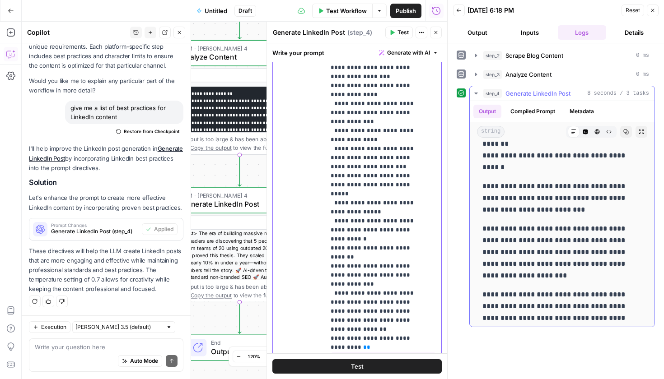
scroll to position [0, 0]
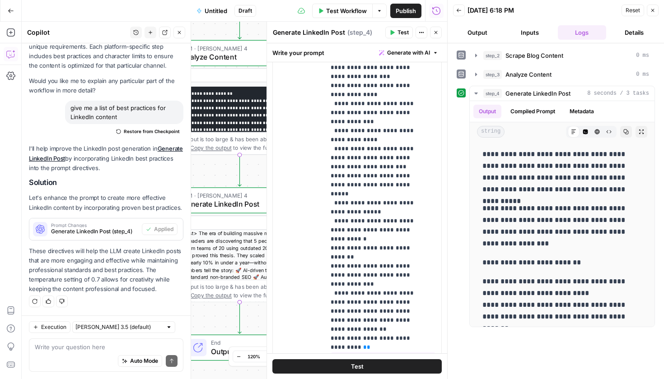
click at [380, 361] on button "Test" at bounding box center [356, 366] width 169 height 14
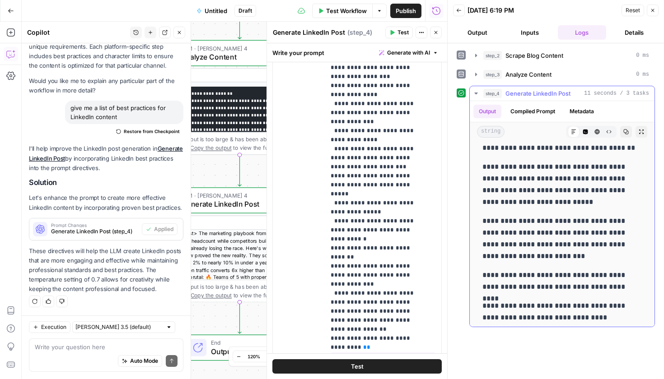
scroll to position [281, 0]
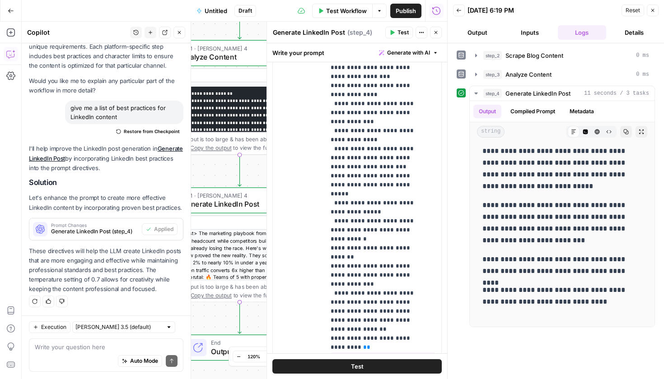
click at [387, 365] on button "Test" at bounding box center [356, 366] width 169 height 14
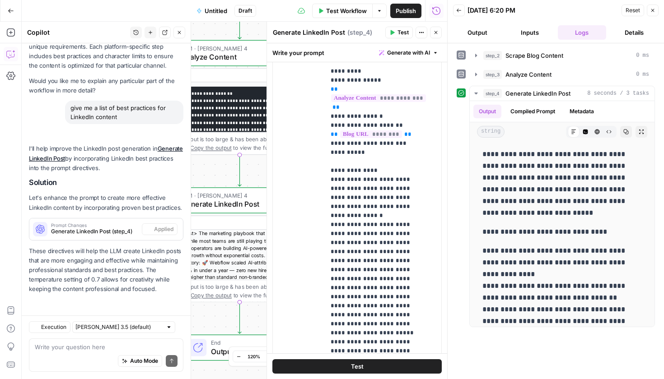
scroll to position [0, 0]
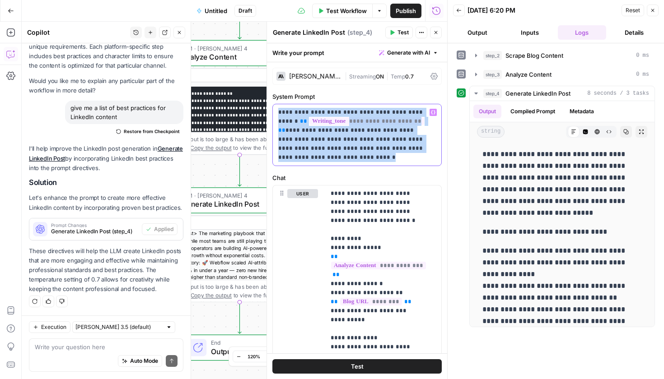
drag, startPoint x: 348, startPoint y: 158, endPoint x: 266, endPoint y: 113, distance: 93.2
click at [266, 113] on div "**********" at bounding box center [356, 201] width 181 height 358
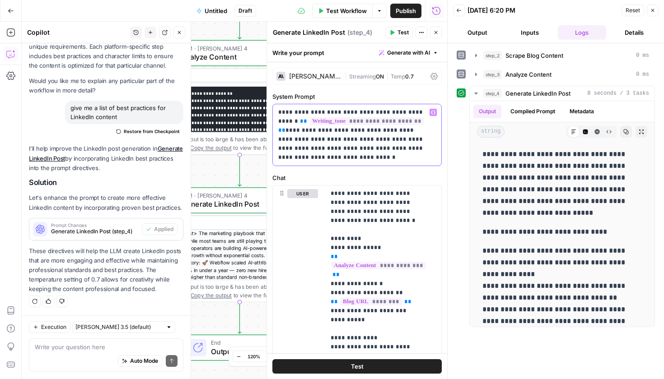
click at [377, 149] on p "**********" at bounding box center [353, 135] width 151 height 54
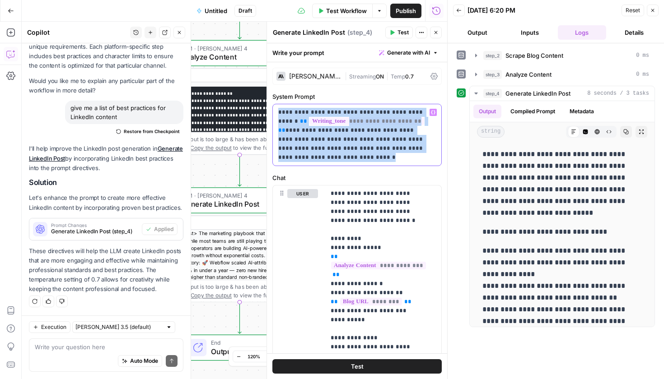
drag, startPoint x: 348, startPoint y: 159, endPoint x: 275, endPoint y: 113, distance: 85.7
click at [275, 113] on div "**********" at bounding box center [357, 134] width 168 height 61
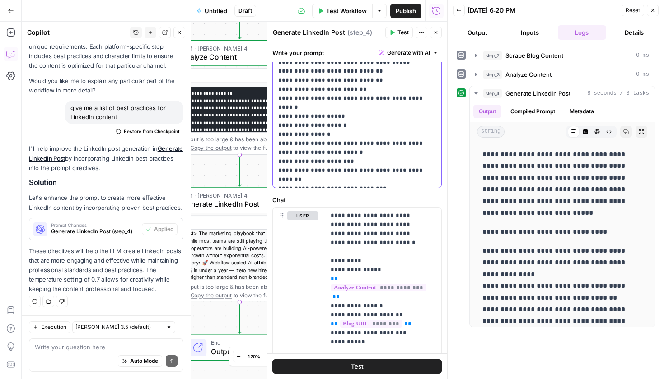
scroll to position [186, 0]
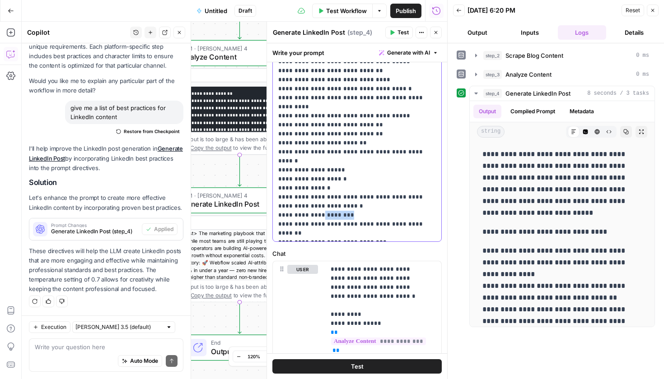
drag, startPoint x: 347, startPoint y: 189, endPoint x: 318, endPoint y: 191, distance: 29.4
click at [318, 191] on p "**********" at bounding box center [353, 80] width 151 height 316
drag, startPoint x: 344, startPoint y: 171, endPoint x: 331, endPoint y: 172, distance: 13.2
click at [331, 172] on p "**********" at bounding box center [353, 80] width 151 height 316
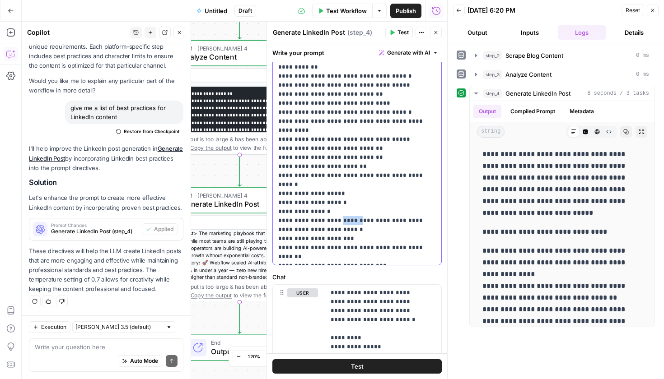
scroll to position [164, 0]
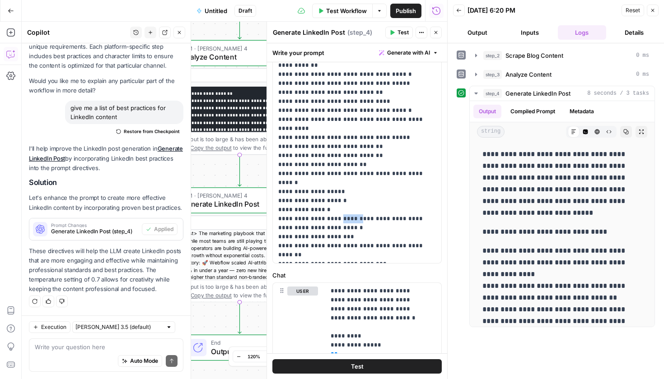
click at [400, 33] on span "Test" at bounding box center [402, 32] width 11 height 8
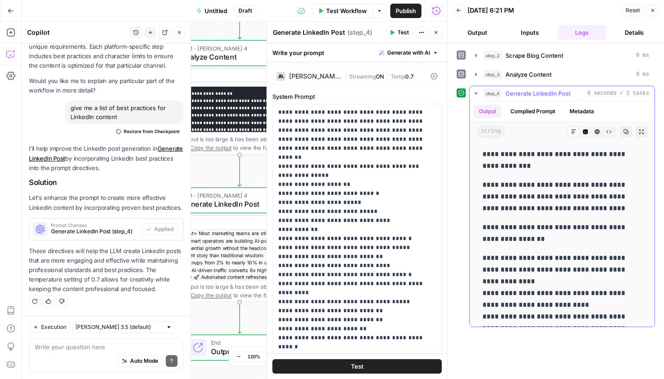
scroll to position [83, 0]
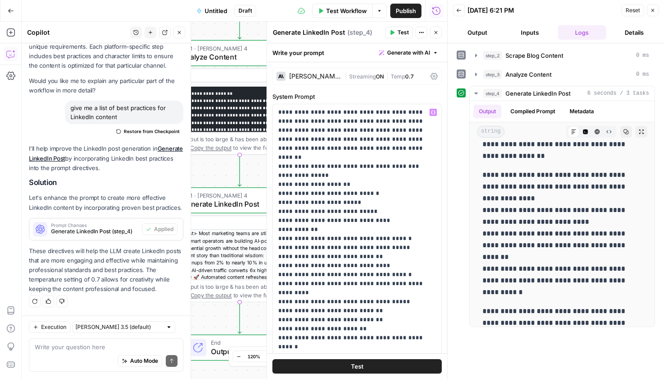
click at [366, 368] on button "Test" at bounding box center [356, 366] width 169 height 14
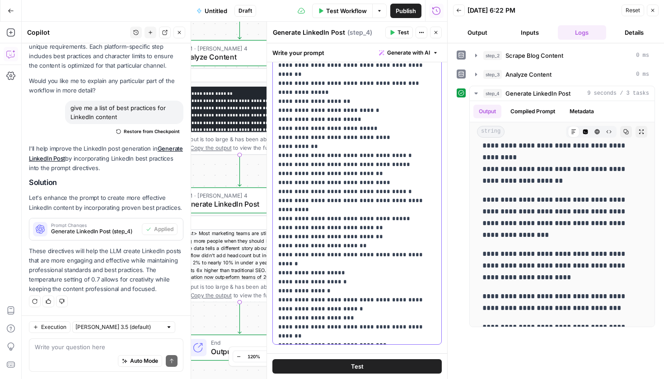
click at [358, 261] on p "**********" at bounding box center [353, 183] width 151 height 316
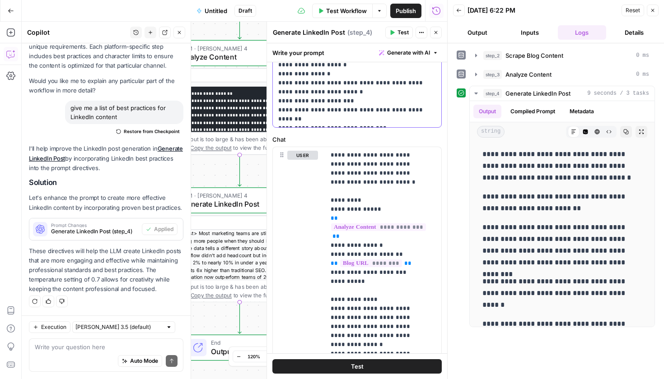
scroll to position [118, 0]
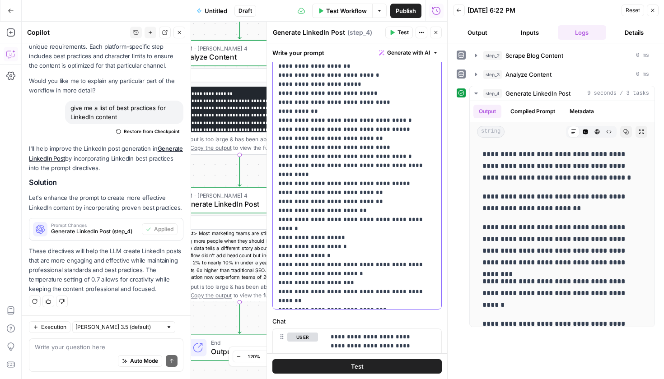
click at [328, 297] on p "**********" at bounding box center [353, 148] width 151 height 316
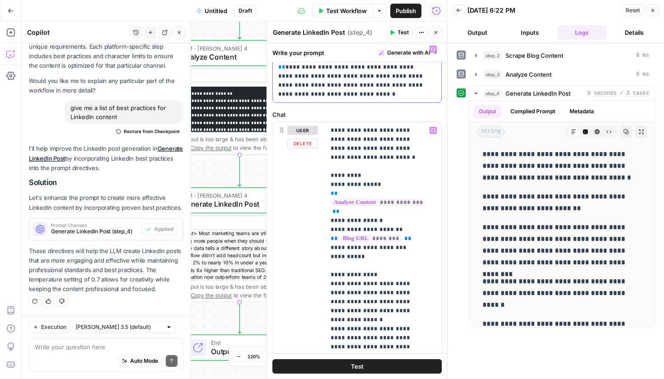
scroll to position [0, 0]
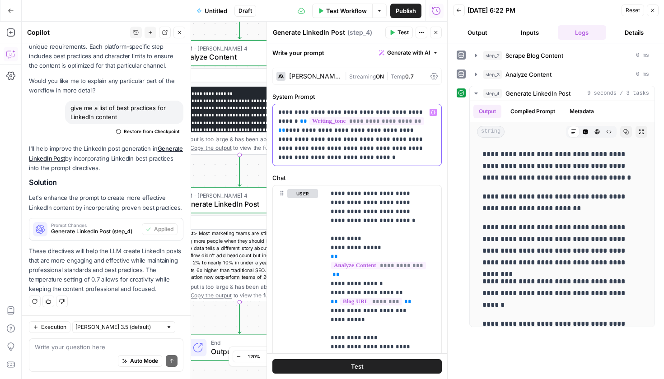
click at [381, 113] on p "**********" at bounding box center [353, 135] width 151 height 54
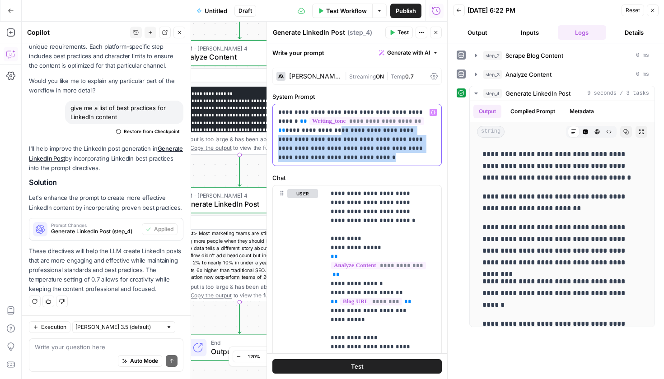
drag, startPoint x: 325, startPoint y: 159, endPoint x: 312, endPoint y: 131, distance: 30.3
click at [312, 131] on p "**********" at bounding box center [353, 135] width 151 height 54
click at [336, 152] on p "**********" at bounding box center [353, 135] width 151 height 54
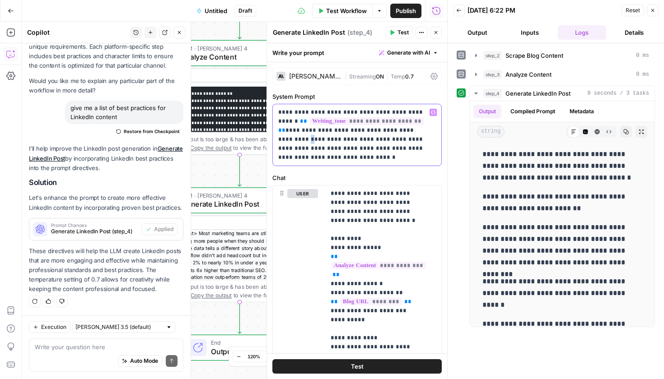
click at [412, 131] on p "**********" at bounding box center [353, 135] width 151 height 54
click at [409, 133] on p "**********" at bounding box center [353, 135] width 151 height 54
click at [348, 131] on p "**********" at bounding box center [353, 135] width 151 height 54
click at [345, 131] on p "**********" at bounding box center [353, 135] width 151 height 54
drag, startPoint x: 346, startPoint y: 132, endPoint x: 312, endPoint y: 131, distance: 34.3
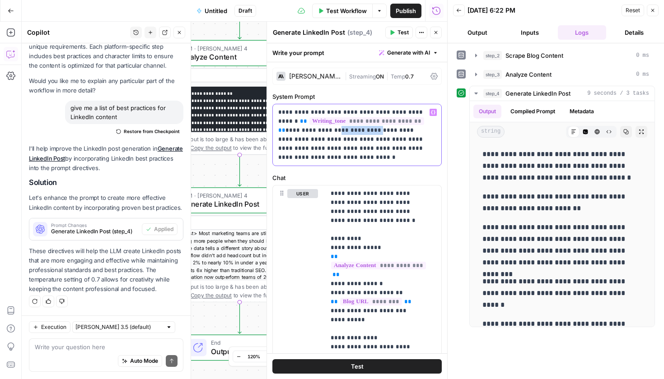
click at [312, 131] on p "**********" at bounding box center [353, 135] width 151 height 54
drag, startPoint x: 375, startPoint y: 131, endPoint x: 420, endPoint y: 103, distance: 53.1
click at [375, 131] on p "**********" at bounding box center [353, 135] width 151 height 54
drag, startPoint x: 327, startPoint y: 152, endPoint x: 308, endPoint y: 149, distance: 19.1
click at [308, 149] on p "**********" at bounding box center [353, 135] width 151 height 54
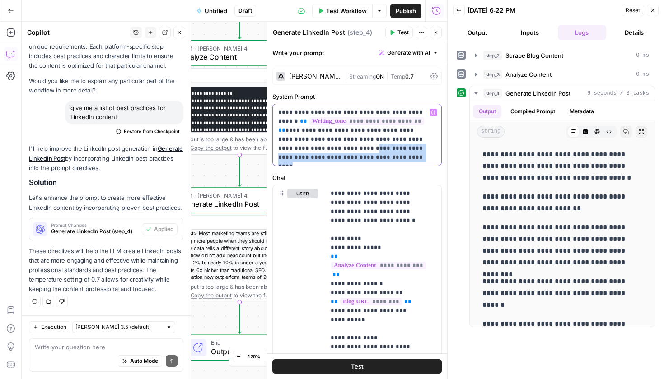
click at [410, 149] on p "**********" at bounding box center [353, 135] width 151 height 54
click at [356, 160] on p "**********" at bounding box center [353, 135] width 151 height 54
drag, startPoint x: 361, startPoint y: 160, endPoint x: 421, endPoint y: 141, distance: 63.0
click at [421, 141] on p "**********" at bounding box center [353, 135] width 151 height 54
click at [391, 370] on button "Test" at bounding box center [356, 366] width 169 height 14
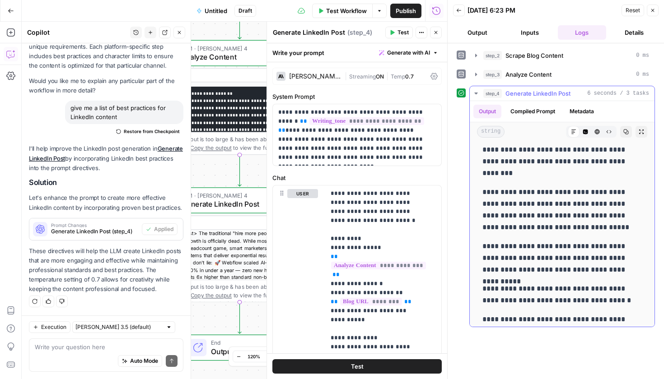
scroll to position [274, 0]
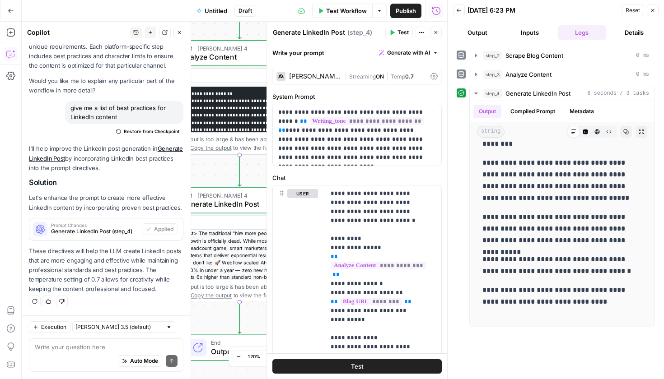
click at [390, 368] on button "Test" at bounding box center [356, 366] width 169 height 14
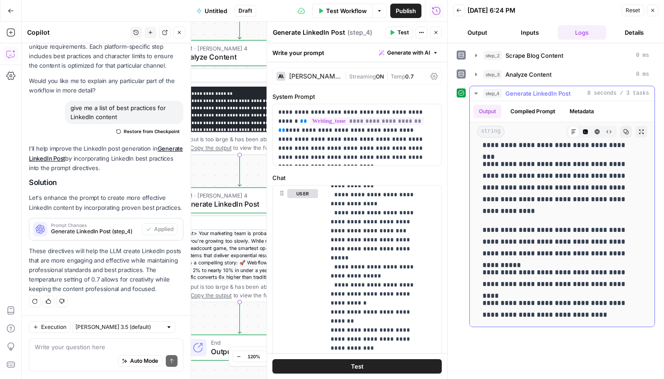
scroll to position [262, 0]
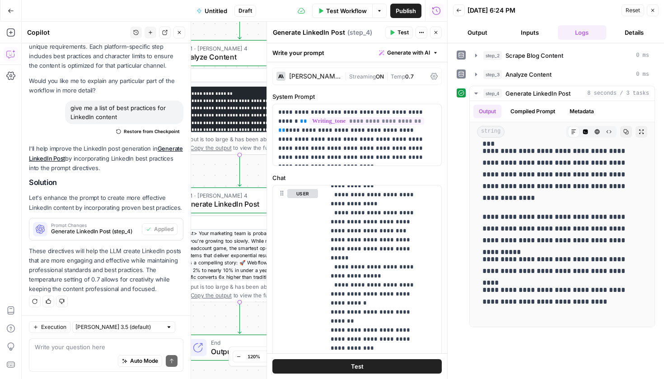
click at [433, 33] on icon "button" at bounding box center [435, 32] width 5 height 5
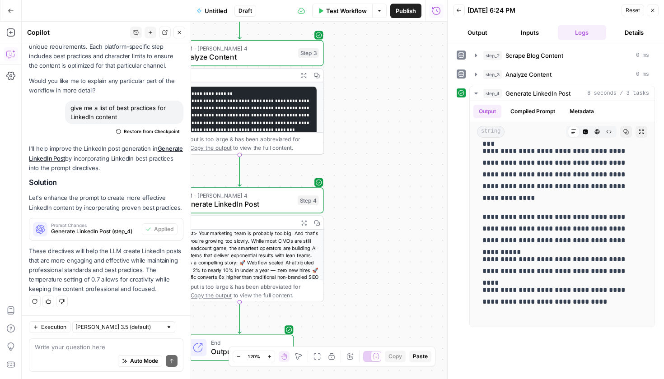
click at [180, 34] on icon "button" at bounding box center [179, 32] width 5 height 5
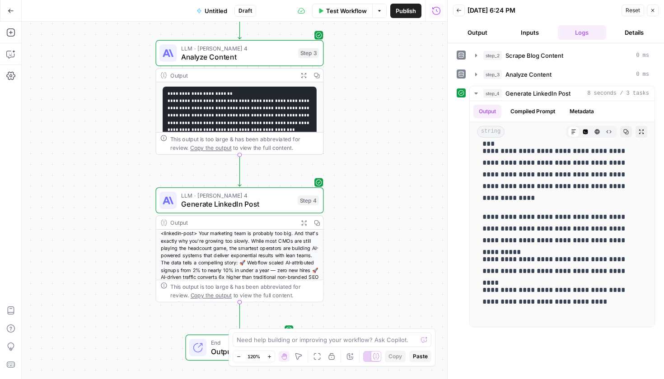
scroll to position [51, 0]
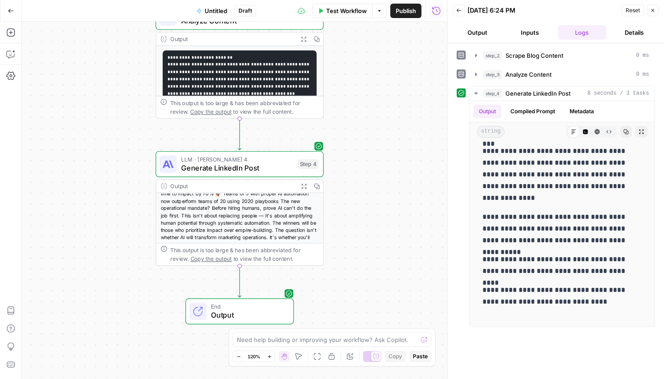
click at [12, 48] on button "Copilot" at bounding box center [11, 54] width 14 height 14
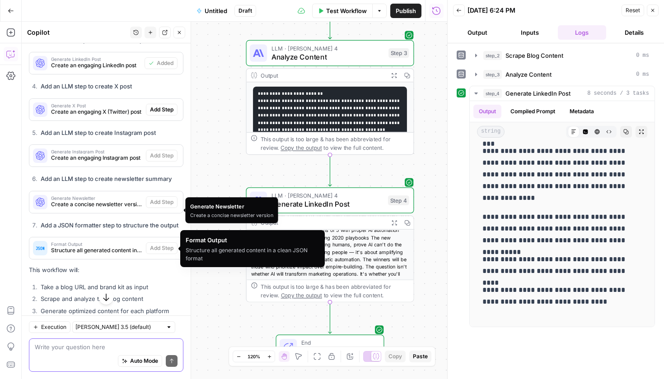
scroll to position [395, 0]
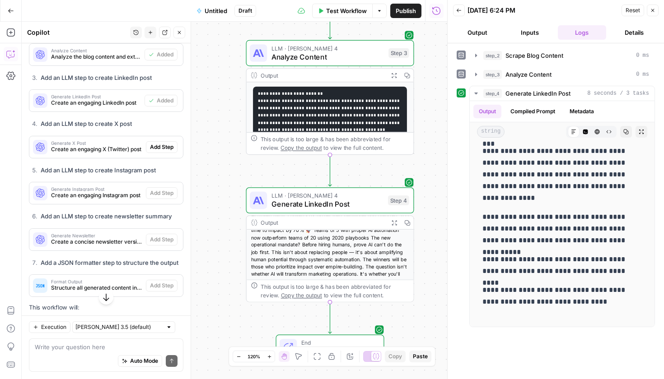
click at [112, 154] on span "Create an engaging X (Twitter) post" at bounding box center [96, 149] width 91 height 8
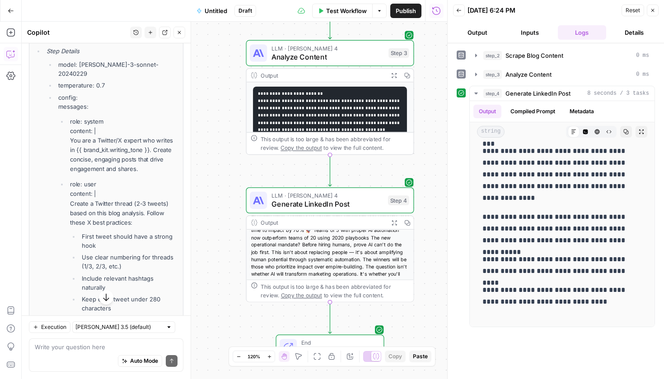
scroll to position [477, 0]
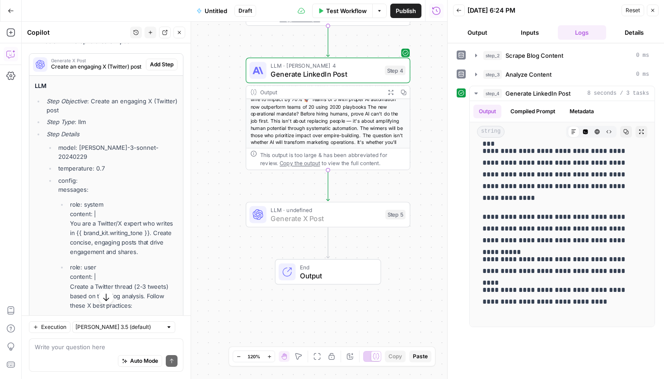
click at [156, 69] on span "Add Step" at bounding box center [161, 65] width 23 height 8
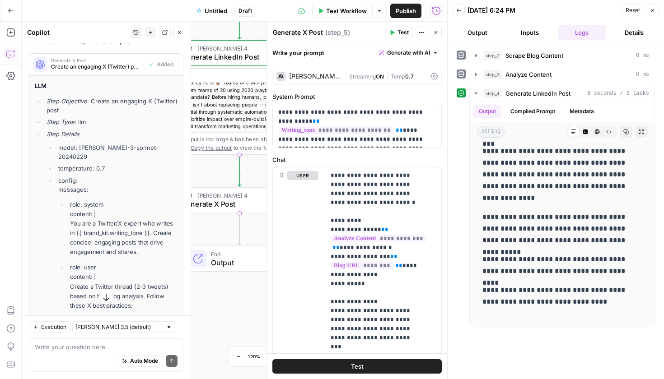
click at [396, 35] on button "Test" at bounding box center [399, 33] width 28 height 12
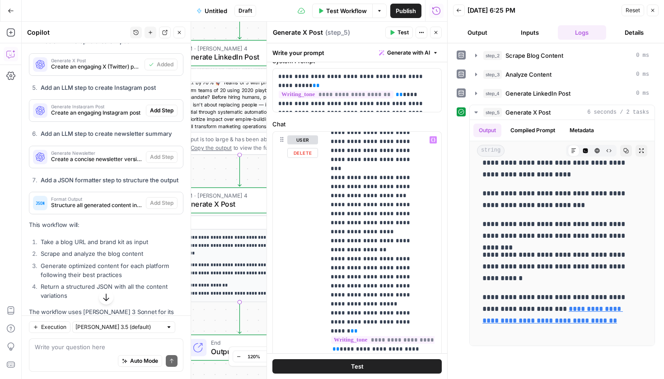
scroll to position [119, 0]
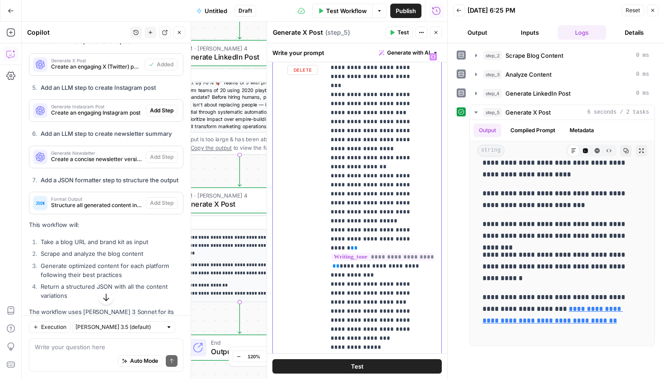
click at [361, 303] on p "**********" at bounding box center [377, 158] width 92 height 497
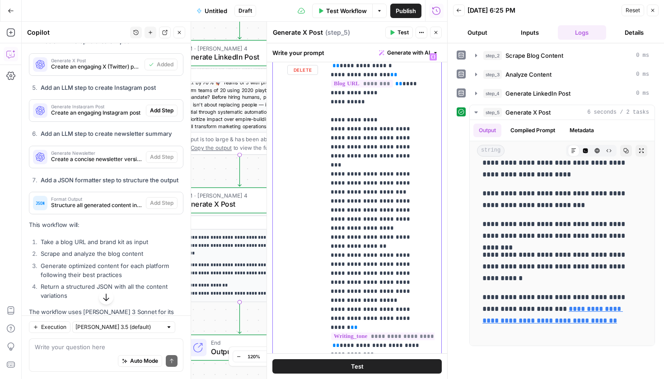
click at [387, 154] on p "**********" at bounding box center [377, 237] width 92 height 497
click at [420, 155] on p "**********" at bounding box center [377, 237] width 92 height 497
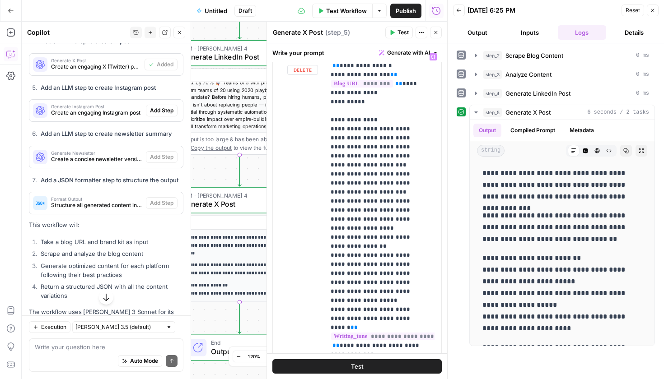
click at [391, 364] on button "Test" at bounding box center [356, 366] width 169 height 14
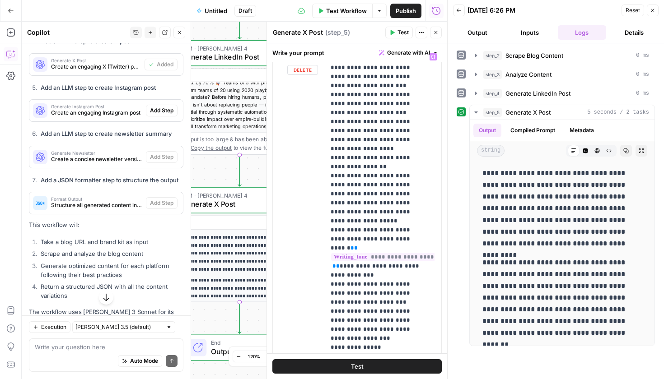
scroll to position [136, 0]
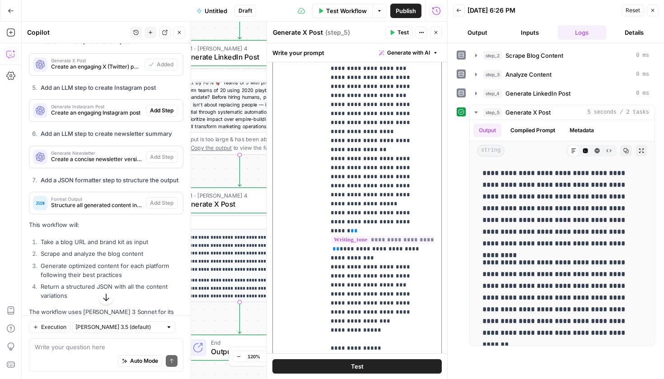
click at [376, 285] on p "**********" at bounding box center [377, 141] width 92 height 497
click at [359, 370] on span "Test" at bounding box center [357, 366] width 13 height 9
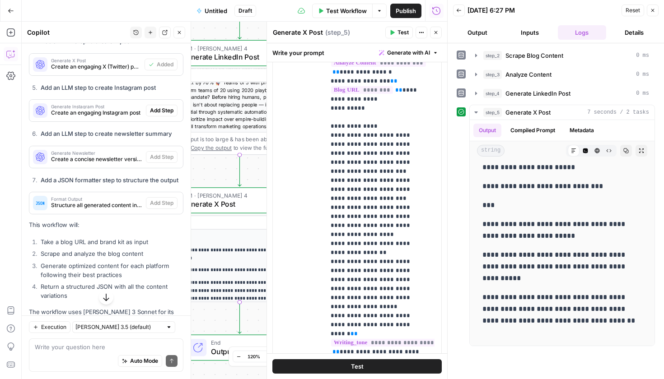
scroll to position [113, 0]
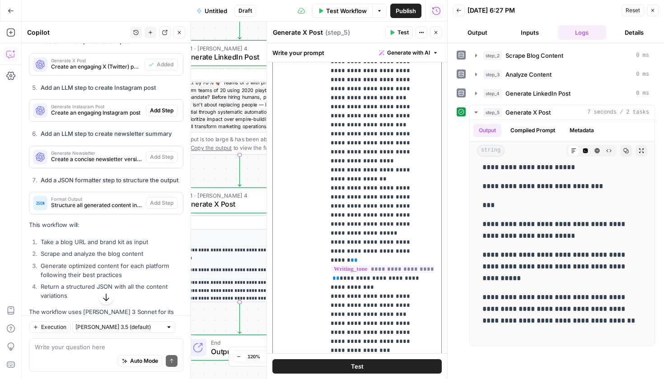
click at [383, 207] on p "**********" at bounding box center [377, 179] width 92 height 515
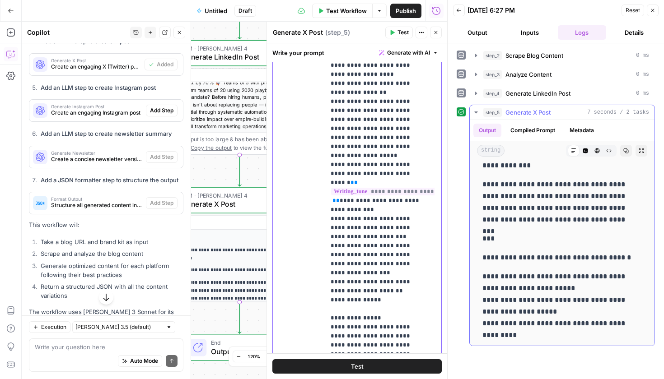
scroll to position [0, 0]
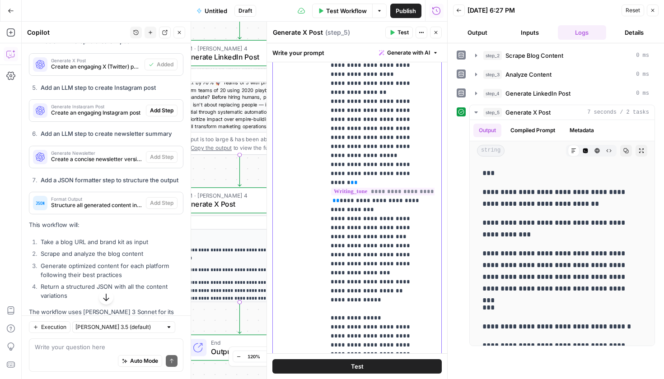
click at [383, 257] on p "**********" at bounding box center [377, 97] width 92 height 524
click at [398, 267] on p "**********" at bounding box center [377, 101] width 92 height 533
click at [366, 360] on button "Test" at bounding box center [356, 366] width 169 height 14
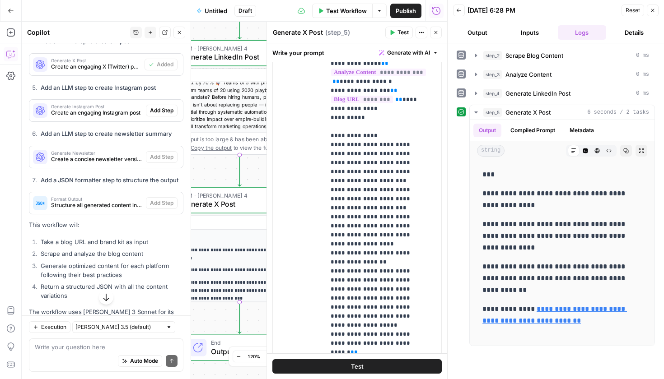
scroll to position [71, 0]
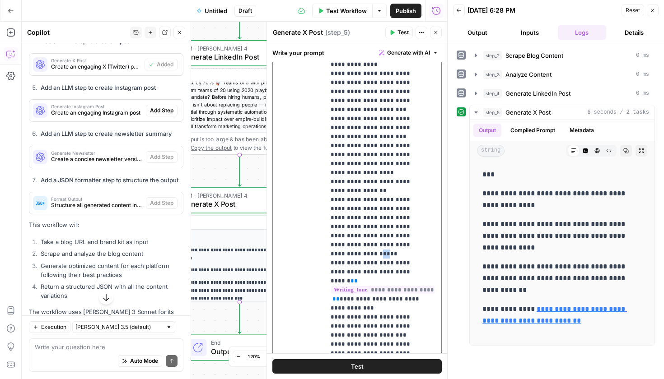
drag, startPoint x: 354, startPoint y: 229, endPoint x: 350, endPoint y: 224, distance: 7.0
click at [350, 224] on p "**********" at bounding box center [377, 200] width 92 height 533
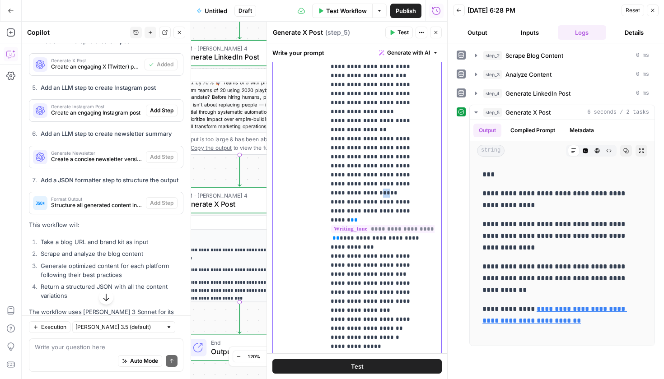
scroll to position [68, 0]
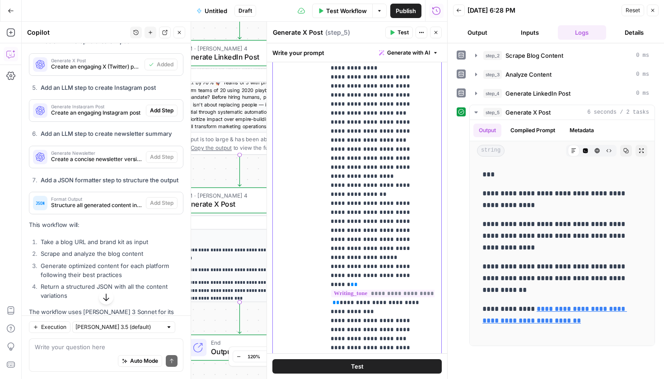
click at [373, 199] on p "**********" at bounding box center [377, 203] width 92 height 533
click at [408, 196] on p "**********" at bounding box center [377, 203] width 92 height 533
click at [416, 206] on p "**********" at bounding box center [377, 203] width 92 height 533
click at [375, 232] on p "**********" at bounding box center [377, 203] width 92 height 533
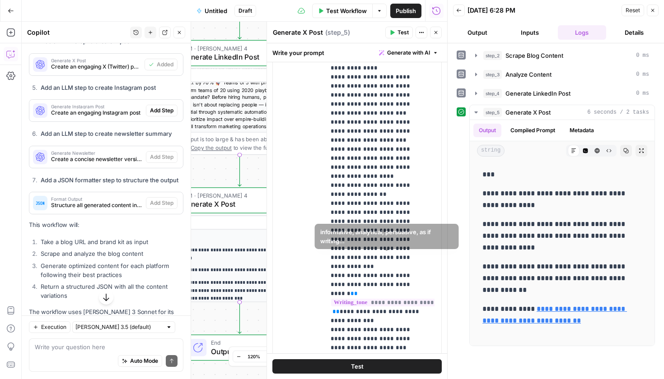
drag, startPoint x: 370, startPoint y: 364, endPoint x: 382, endPoint y: 251, distance: 113.1
click at [382, 251] on div "**********" at bounding box center [357, 211] width 180 height 336
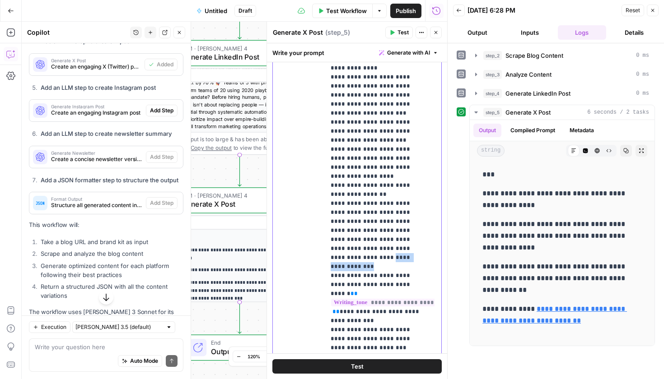
drag, startPoint x: 415, startPoint y: 231, endPoint x: 359, endPoint y: 233, distance: 55.6
click at [359, 233] on p "**********" at bounding box center [377, 203] width 92 height 533
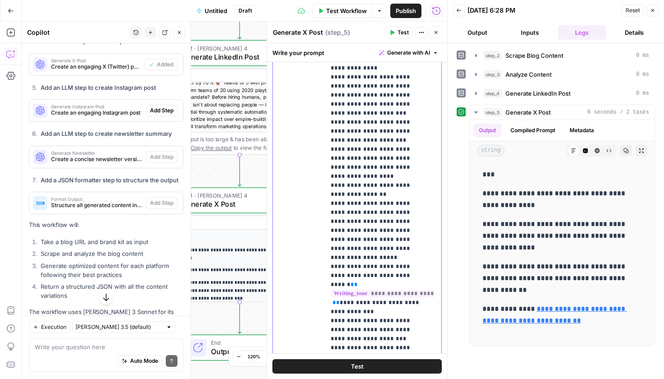
click at [393, 303] on p "**********" at bounding box center [377, 203] width 92 height 533
click at [390, 374] on div "Test" at bounding box center [357, 367] width 180 height 26
click at [388, 373] on button "Test" at bounding box center [356, 366] width 169 height 14
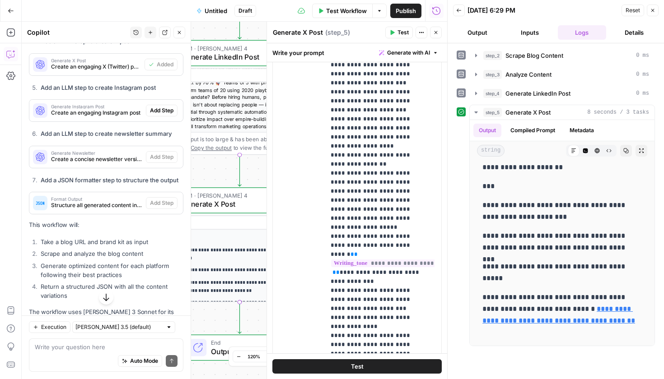
scroll to position [197, 0]
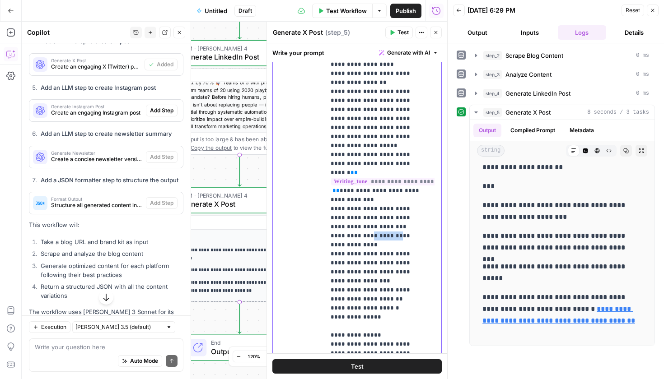
drag, startPoint x: 392, startPoint y: 201, endPoint x: 368, endPoint y: 202, distance: 23.0
click at [368, 202] on p "**********" at bounding box center [377, 100] width 92 height 551
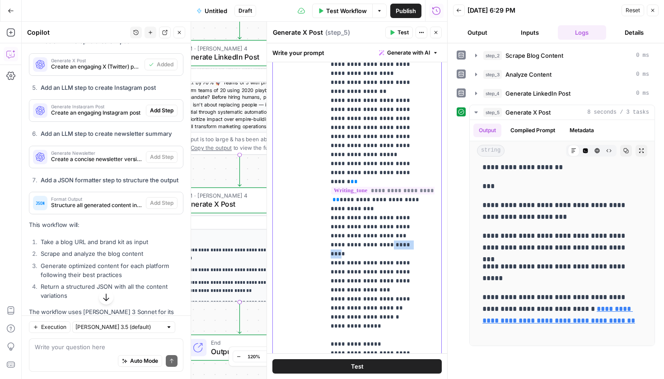
drag, startPoint x: 415, startPoint y: 211, endPoint x: 388, endPoint y: 210, distance: 27.1
click at [388, 210] on p "**********" at bounding box center [377, 105] width 92 height 542
click at [382, 370] on button "Test" at bounding box center [356, 366] width 169 height 14
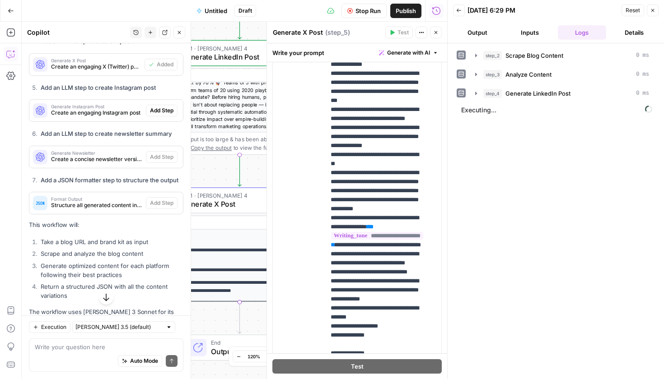
scroll to position [7, 0]
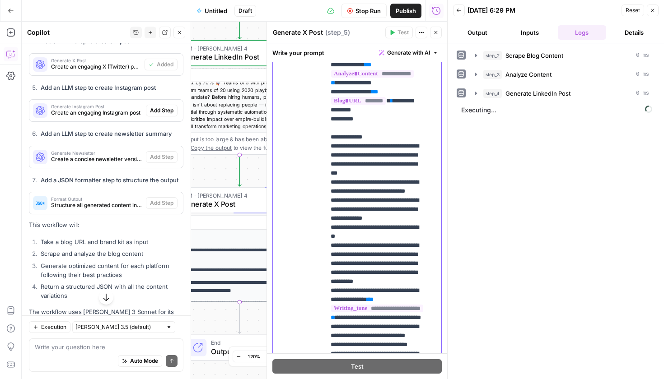
click at [410, 182] on p "**********" at bounding box center [377, 290] width 92 height 551
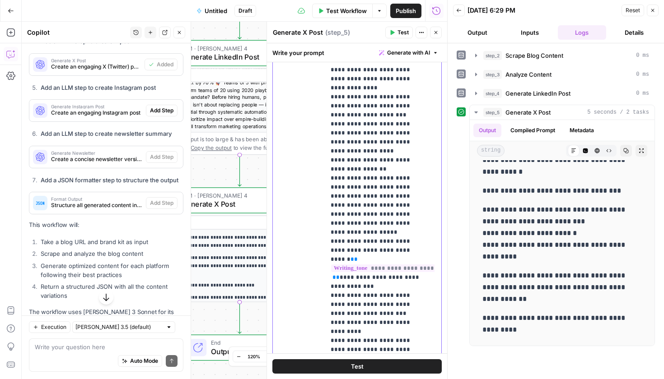
scroll to position [204, 0]
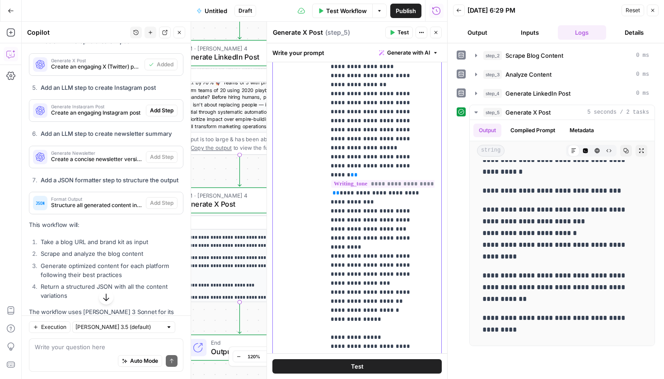
click at [360, 212] on p "**********" at bounding box center [377, 98] width 92 height 560
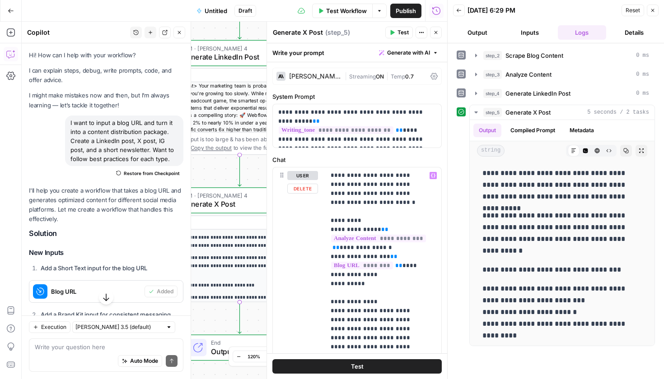
scroll to position [204, 0]
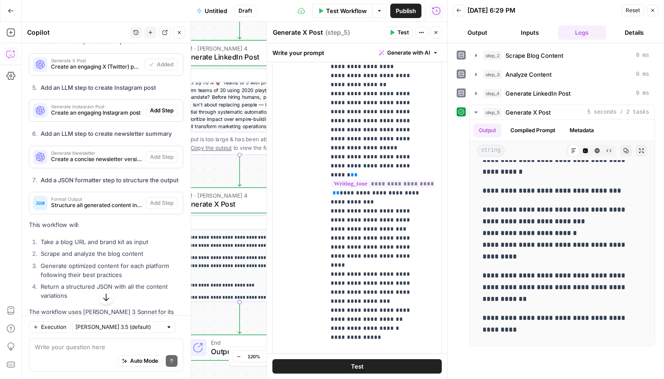
click at [378, 364] on button "Test" at bounding box center [356, 366] width 169 height 14
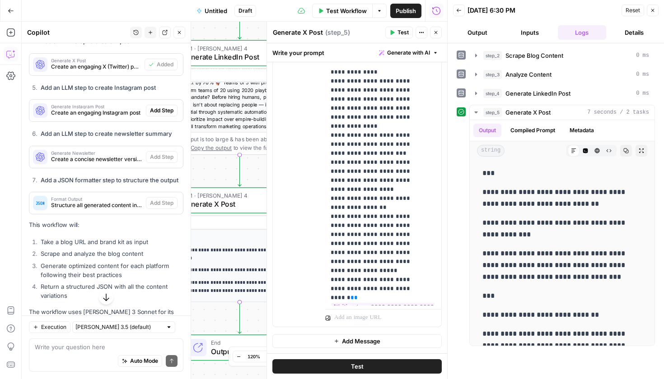
scroll to position [147, 0]
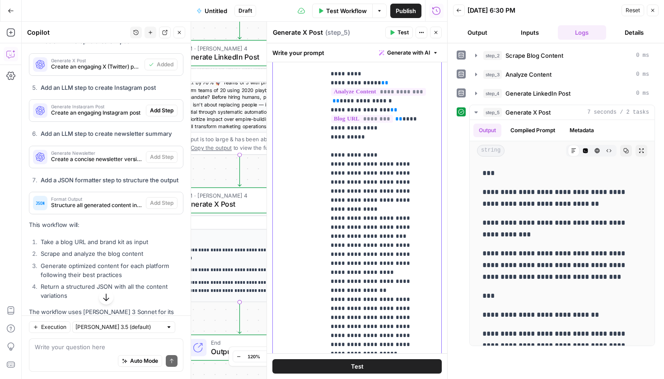
click at [385, 202] on p "**********" at bounding box center [377, 308] width 92 height 569
click at [381, 200] on p "**********" at bounding box center [377, 317] width 92 height 587
click at [379, 204] on p "**********" at bounding box center [377, 317] width 92 height 587
click at [380, 197] on p "**********" at bounding box center [377, 317] width 92 height 587
click at [384, 373] on button "Test" at bounding box center [356, 366] width 169 height 14
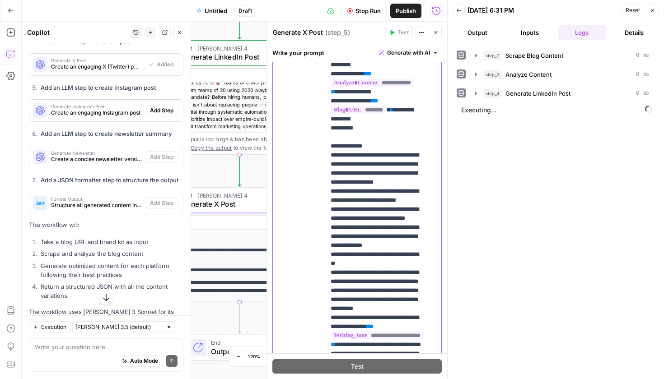
click at [389, 244] on p "**********" at bounding box center [377, 322] width 92 height 596
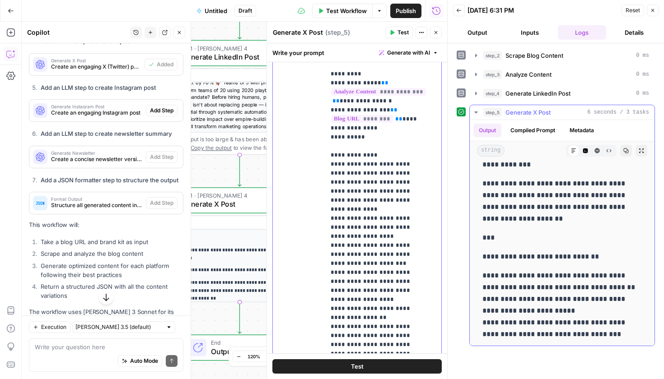
scroll to position [0, 0]
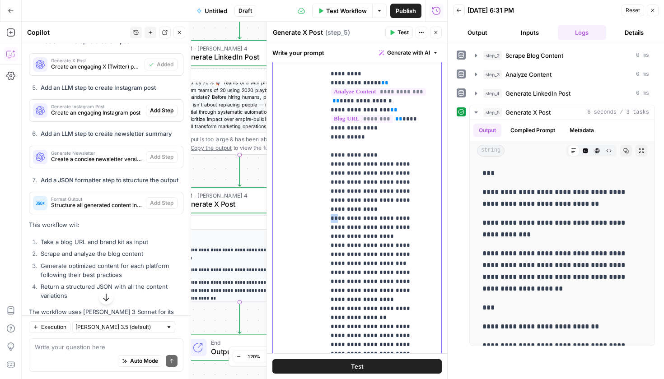
drag, startPoint x: 335, startPoint y: 211, endPoint x: 329, endPoint y: 212, distance: 5.4
click at [329, 212] on div "**********" at bounding box center [379, 205] width 109 height 368
click at [363, 219] on p "**********" at bounding box center [377, 317] width 92 height 587
click at [390, 365] on button "Test" at bounding box center [356, 366] width 169 height 14
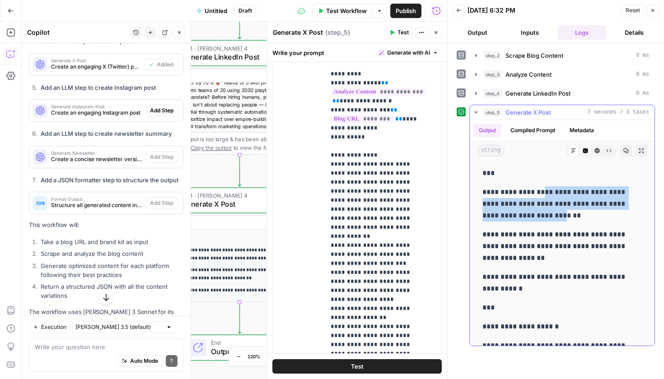
drag, startPoint x: 539, startPoint y: 188, endPoint x: 553, endPoint y: 214, distance: 29.3
click at [551, 210] on p "**********" at bounding box center [558, 204] width 153 height 35
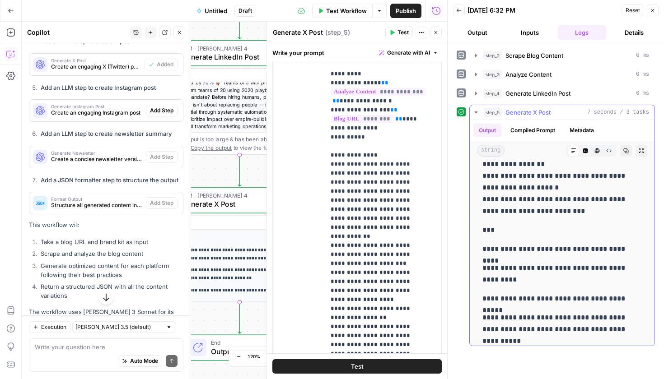
scroll to position [268, 0]
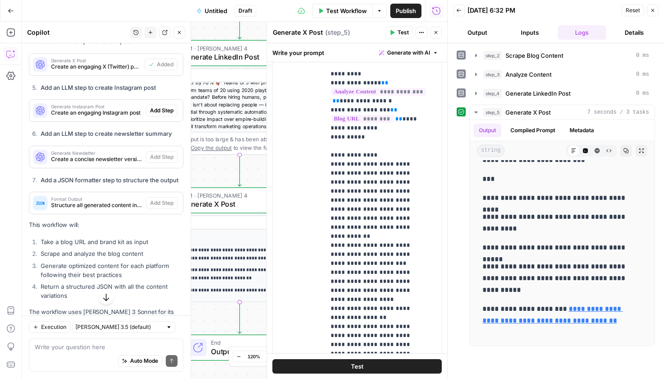
click at [366, 362] on button "Test" at bounding box center [356, 366] width 169 height 14
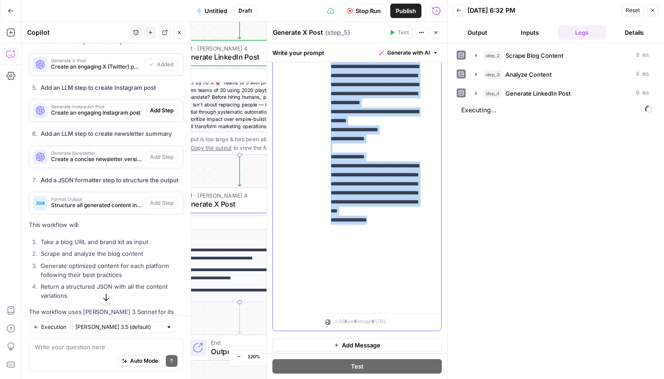
scroll to position [230, 0]
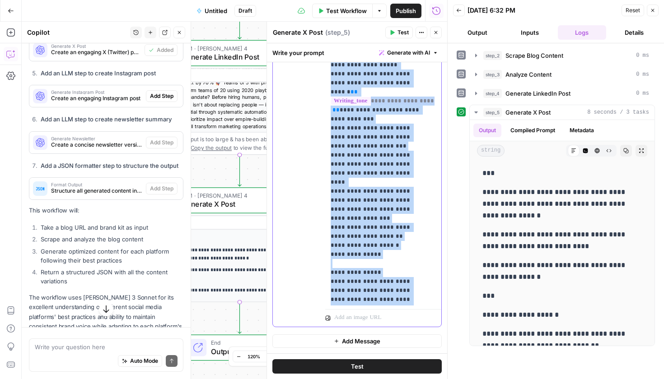
drag, startPoint x: 330, startPoint y: 165, endPoint x: 407, endPoint y: 297, distance: 152.8
click at [407, 297] on div "**********" at bounding box center [379, 122] width 109 height 368
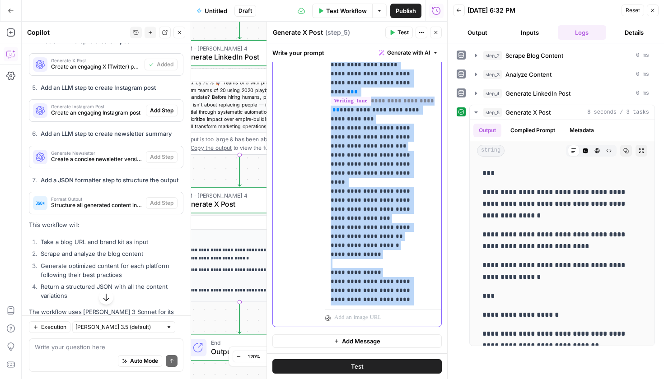
copy p "**********"
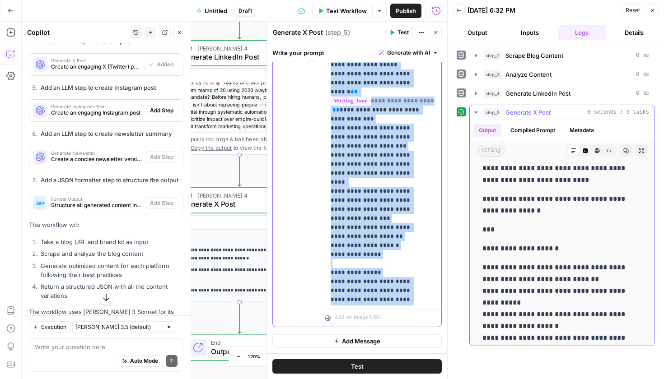
scroll to position [0, 0]
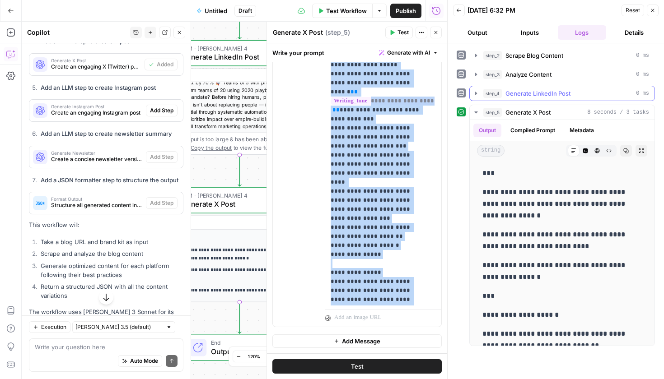
click at [532, 97] on span "Generate LinkedIn Post" at bounding box center [537, 93] width 65 height 9
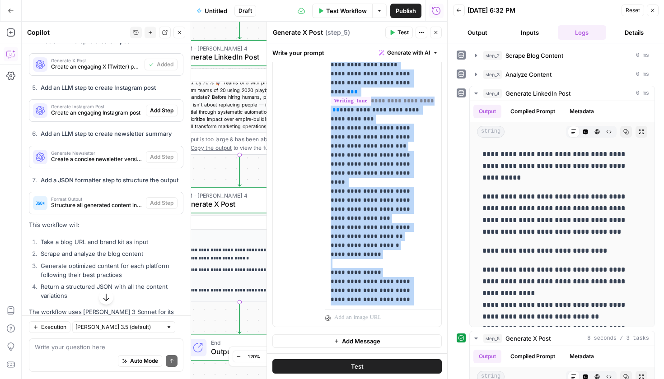
click at [438, 31] on icon "button" at bounding box center [435, 32] width 5 height 5
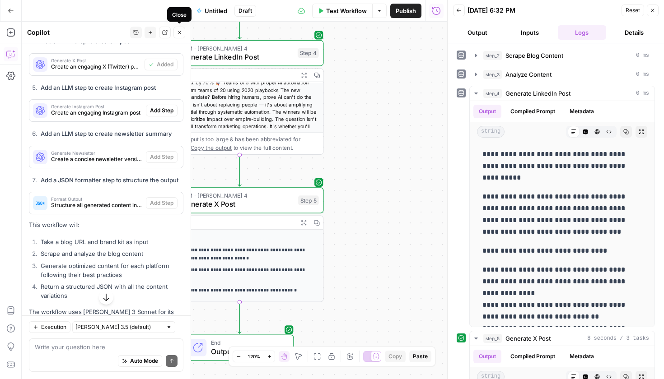
click at [182, 35] on button "Close" at bounding box center [179, 33] width 12 height 12
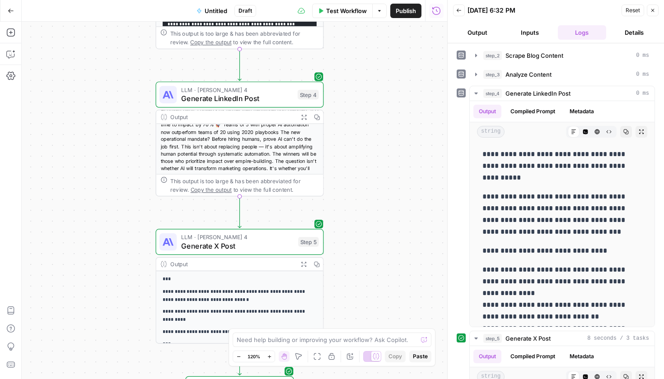
click at [247, 134] on div "<linkedin-post> Your marketing team is probably too big. And that's exactly why…" at bounding box center [239, 120] width 167 height 117
click at [252, 99] on span "Generate LinkedIn Post" at bounding box center [237, 98] width 112 height 11
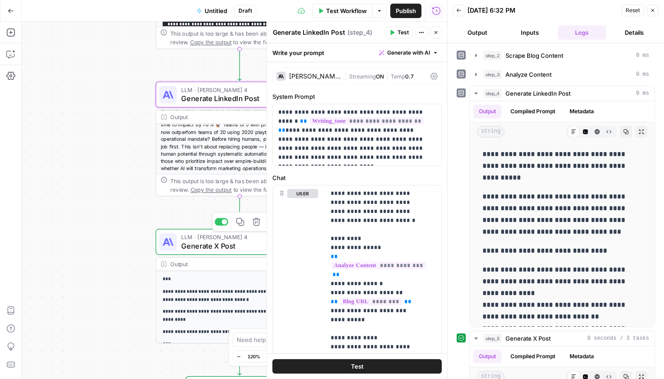
click at [223, 238] on span "LLM · [PERSON_NAME] 4" at bounding box center [237, 237] width 113 height 9
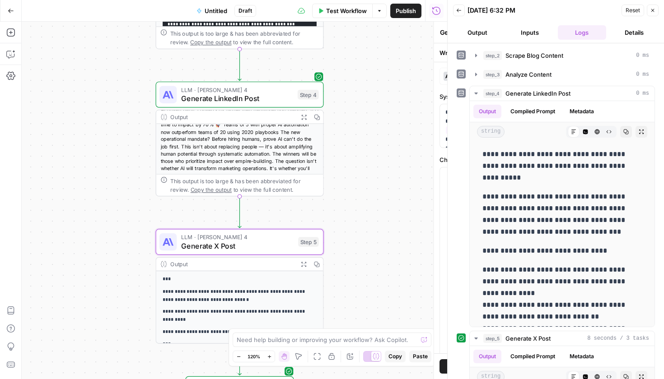
type textarea "Generate X Post"
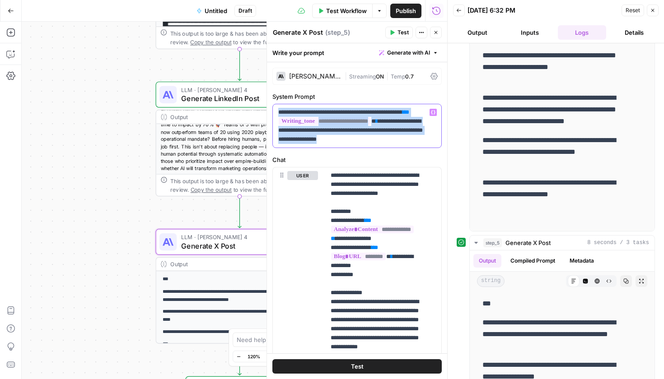
drag, startPoint x: 418, startPoint y: 141, endPoint x: 275, endPoint y: 113, distance: 145.4
click at [275, 113] on div "**********" at bounding box center [357, 125] width 168 height 43
copy p "**********"
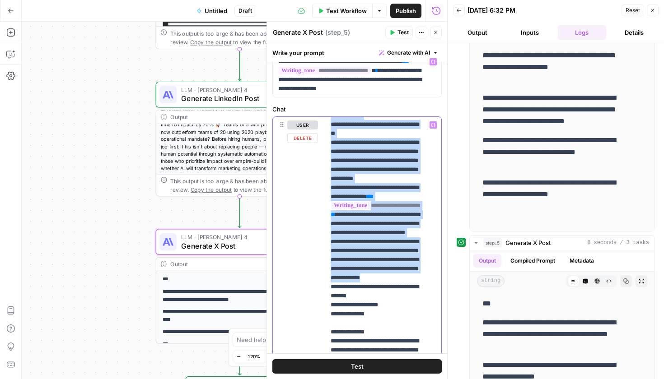
scroll to position [230, 0]
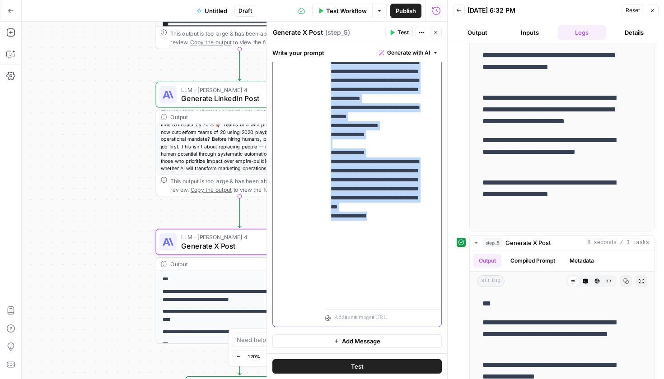
drag, startPoint x: 330, startPoint y: 124, endPoint x: 405, endPoint y: 290, distance: 182.3
click at [405, 290] on div "**********" at bounding box center [379, 122] width 109 height 368
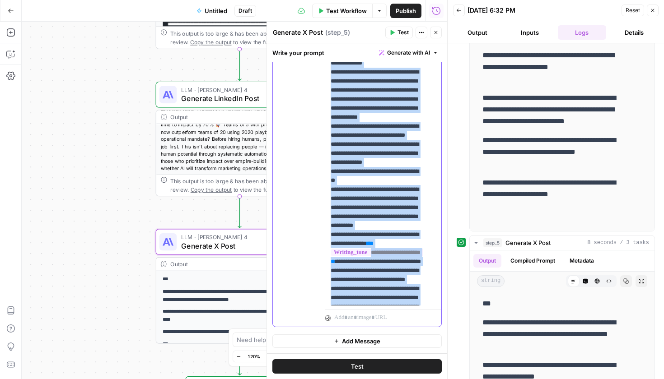
scroll to position [0, 0]
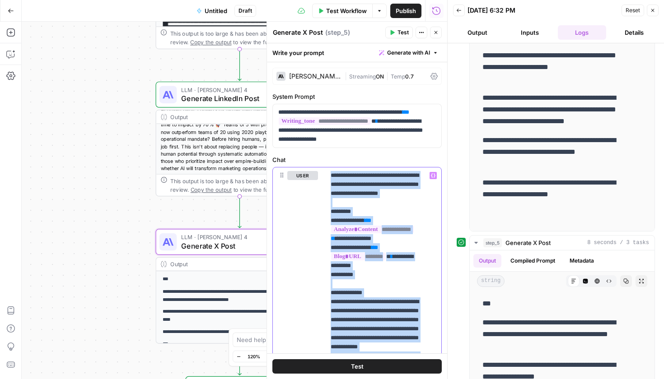
copy p "**********"
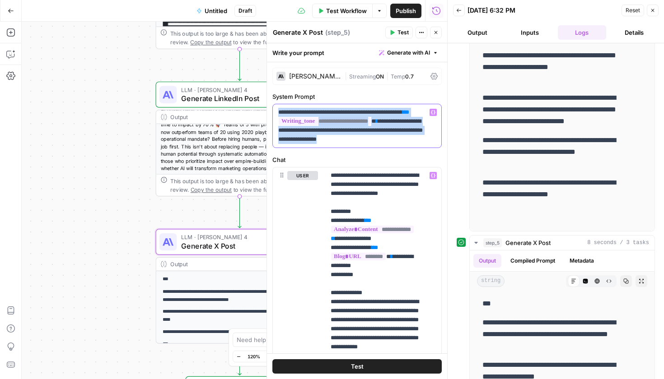
drag, startPoint x: 418, startPoint y: 136, endPoint x: 270, endPoint y: 107, distance: 150.9
click at [270, 107] on div "**********" at bounding box center [356, 201] width 181 height 358
copy p "**********"
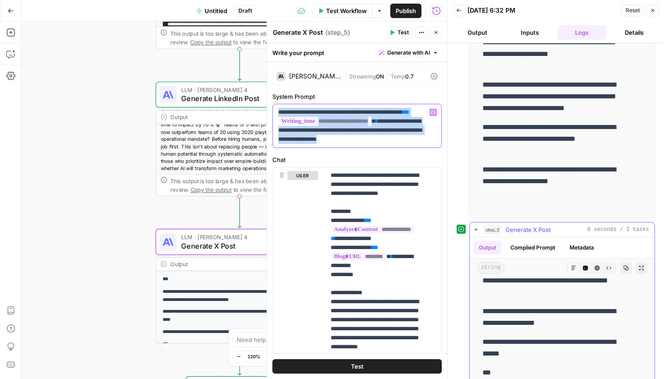
scroll to position [116, 0]
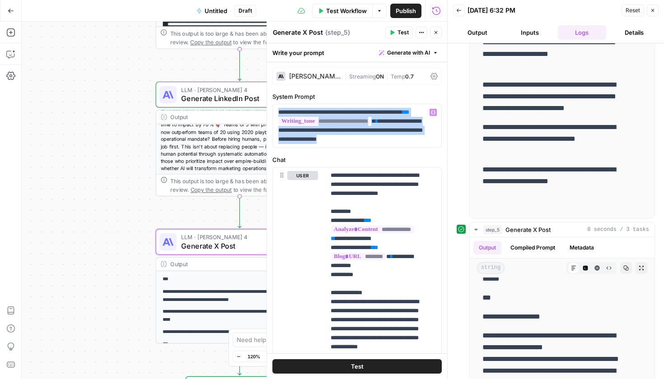
click at [207, 98] on span "Generate LinkedIn Post" at bounding box center [237, 98] width 112 height 11
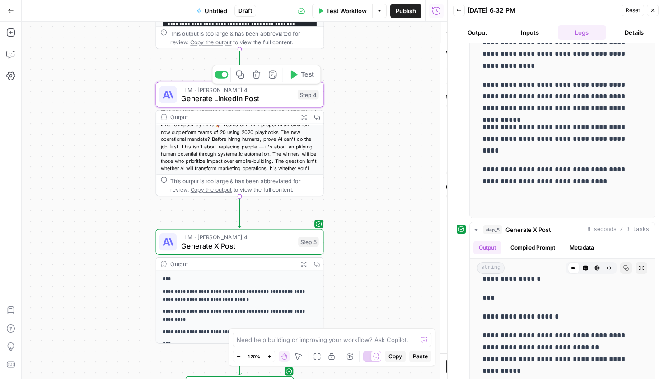
type textarea "Generate LinkedIn Post"
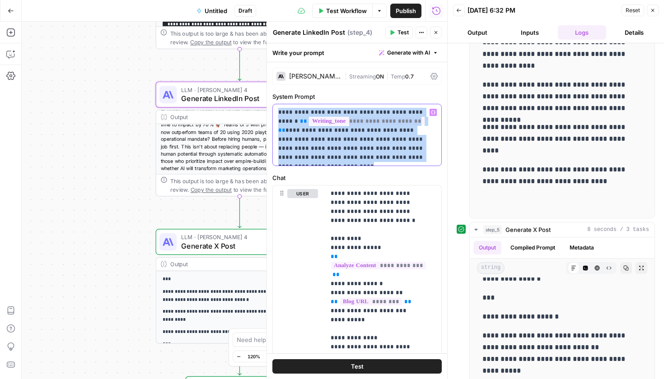
drag, startPoint x: 420, startPoint y: 160, endPoint x: 270, endPoint y: 109, distance: 158.9
click at [270, 109] on div "**********" at bounding box center [356, 201] width 181 height 358
copy p "**********"
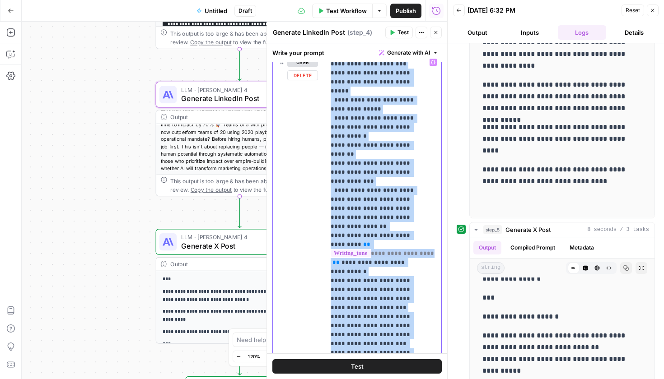
scroll to position [248, 0]
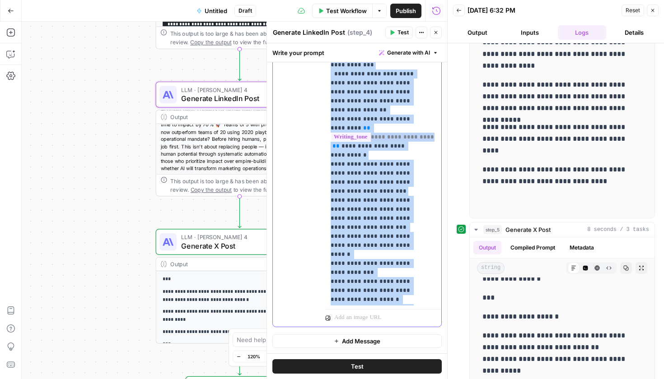
drag, startPoint x: 329, startPoint y: 191, endPoint x: 406, endPoint y: 298, distance: 131.8
click at [406, 298] on div "**********" at bounding box center [379, 122] width 109 height 368
copy p "**********"
click at [435, 32] on icon "button" at bounding box center [435, 32] width 3 height 3
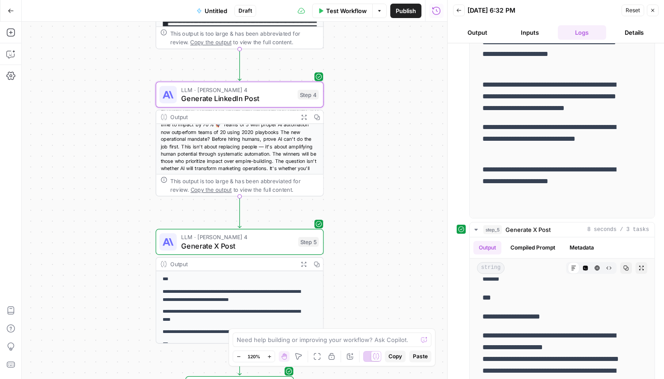
scroll to position [0, 0]
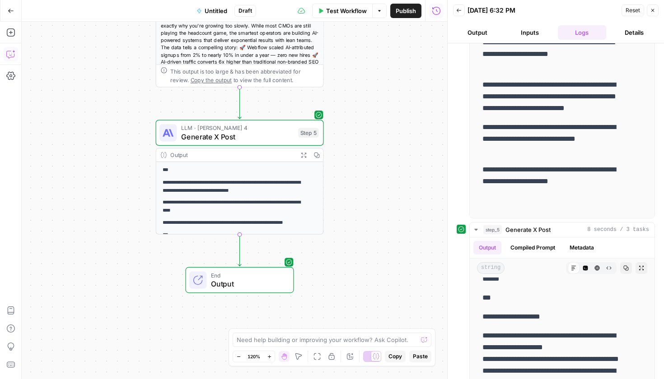
click at [8, 53] on icon "button" at bounding box center [10, 54] width 9 height 9
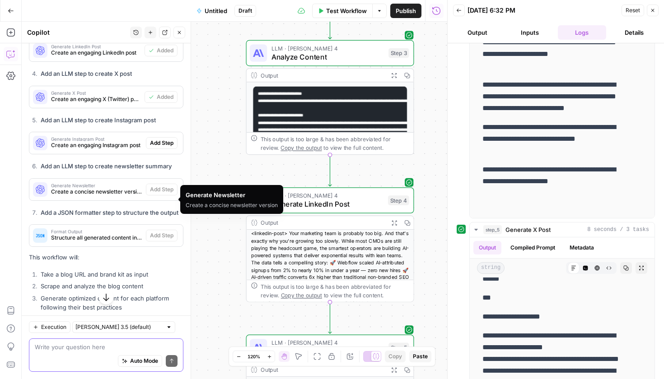
scroll to position [430, 0]
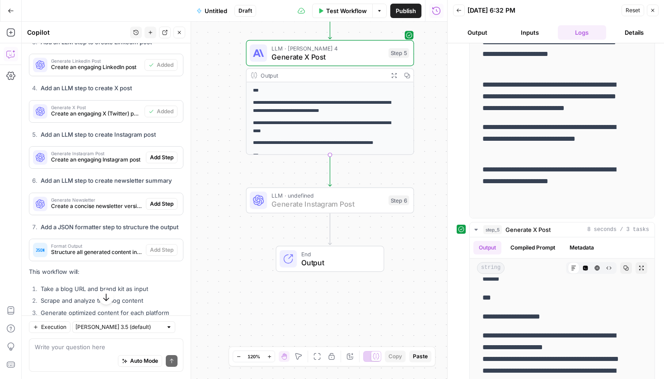
click at [155, 163] on button "Add Step" at bounding box center [162, 158] width 32 height 12
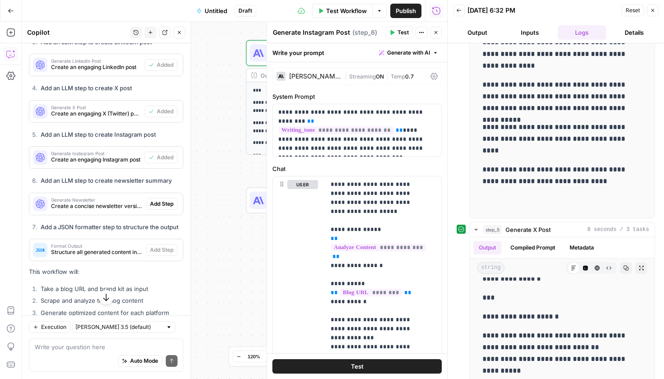
click at [179, 35] on button "Close" at bounding box center [179, 33] width 12 height 12
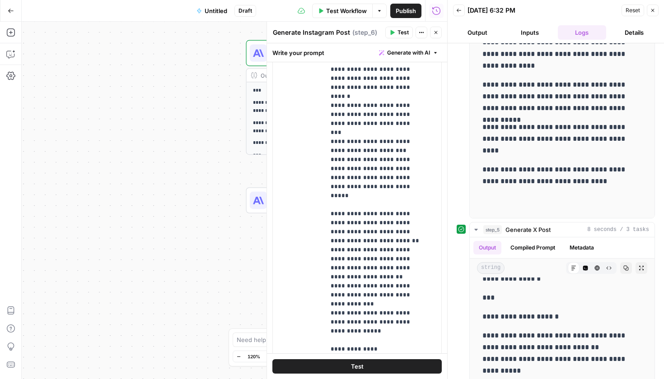
scroll to position [234, 0]
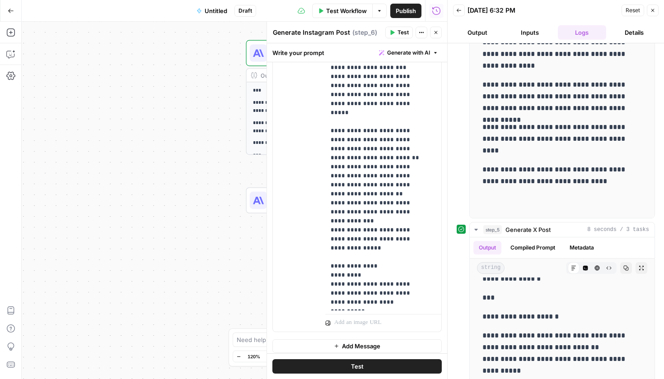
click at [363, 368] on button "Test" at bounding box center [356, 366] width 169 height 14
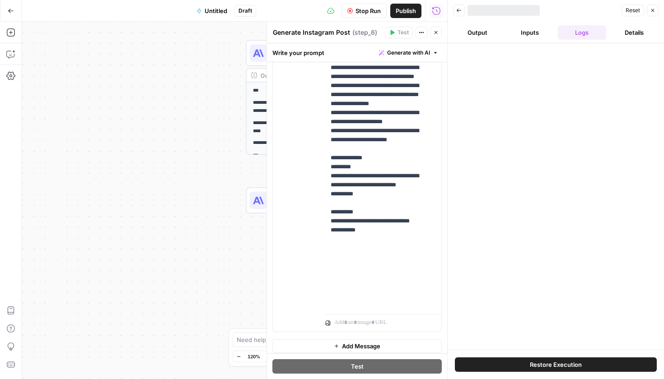
scroll to position [181, 0]
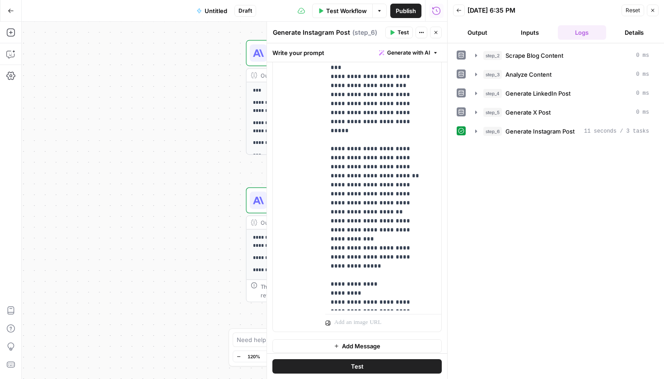
click at [471, 42] on header "Back 09/05/25 at 6:35 PM Reset Close Output Inputs Logs Details" at bounding box center [556, 21] width 216 height 43
click at [472, 33] on button "Output" at bounding box center [477, 32] width 49 height 14
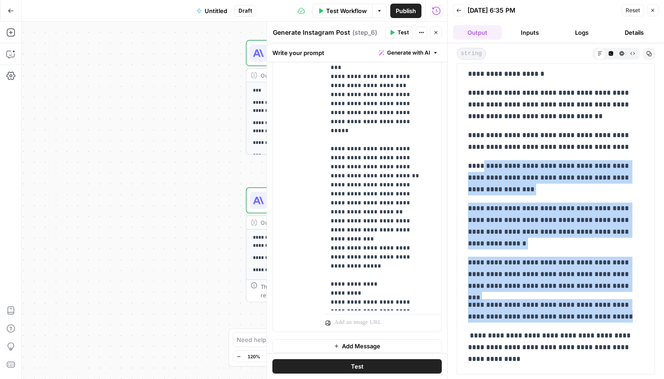
scroll to position [0, 0]
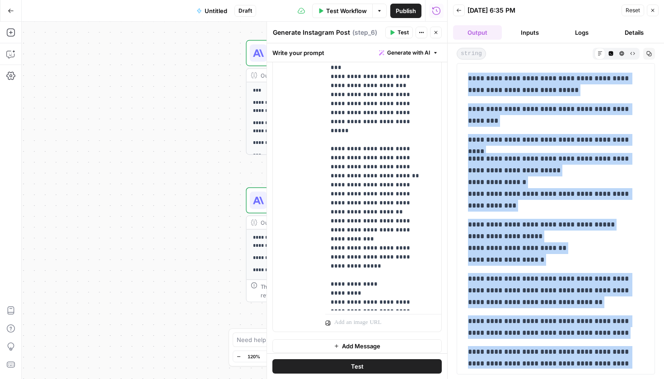
drag, startPoint x: 588, startPoint y: 290, endPoint x: 452, endPoint y: 75, distance: 254.1
click at [452, 75] on div "**********" at bounding box center [556, 211] width 216 height 336
copy div "**********"
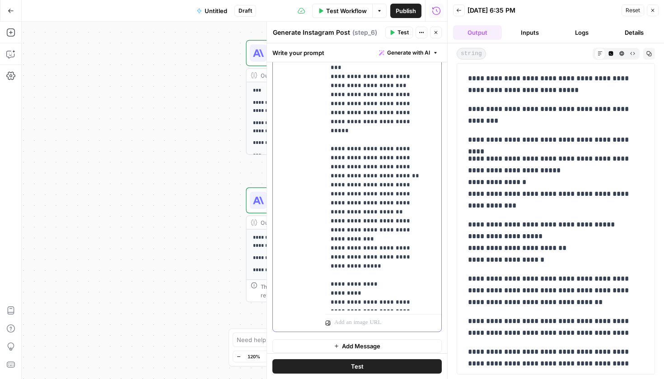
click at [420, 211] on p "**********" at bounding box center [377, 45] width 92 height 560
click at [376, 372] on button "Test" at bounding box center [356, 366] width 169 height 14
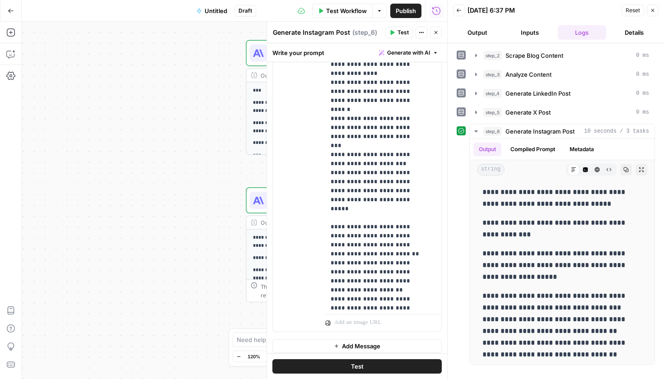
scroll to position [217, 0]
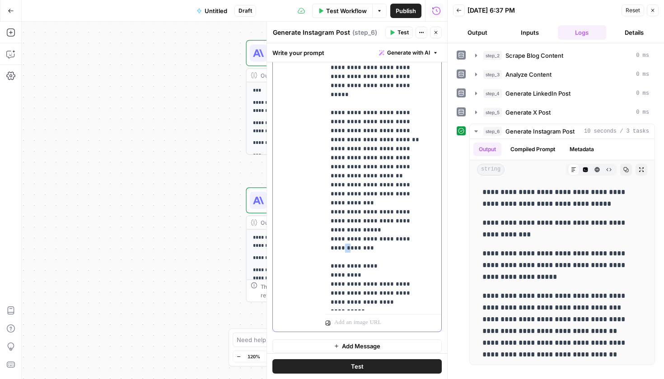
drag, startPoint x: 417, startPoint y: 187, endPoint x: 411, endPoint y: 187, distance: 5.9
click at [411, 187] on p "**********" at bounding box center [377, 18] width 92 height 578
click at [378, 365] on button "Test" at bounding box center [356, 366] width 169 height 14
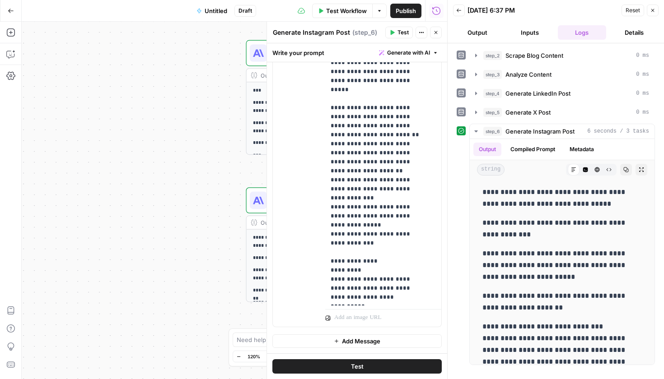
scroll to position [203, 0]
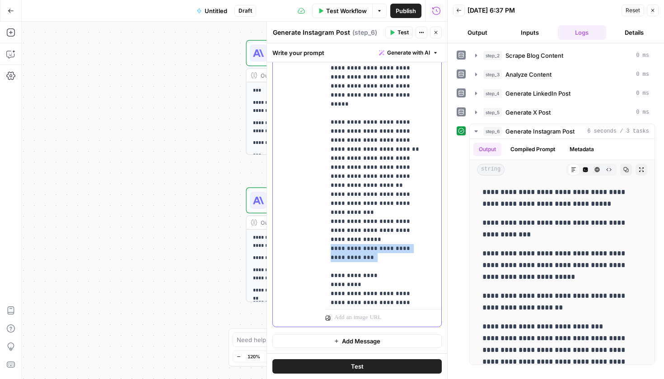
drag, startPoint x: 338, startPoint y: 202, endPoint x: 325, endPoint y: 193, distance: 16.3
click at [325, 193] on div "**********" at bounding box center [357, 132] width 168 height 389
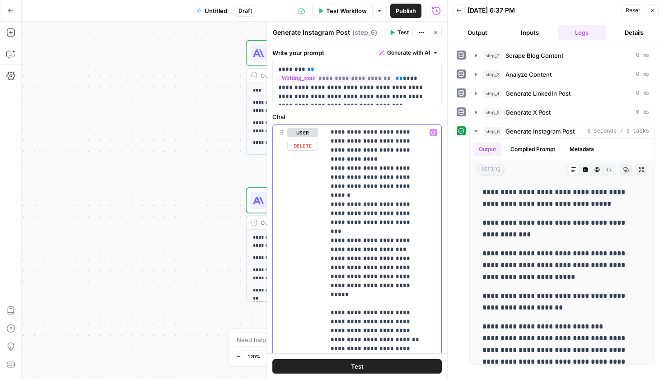
scroll to position [123, 0]
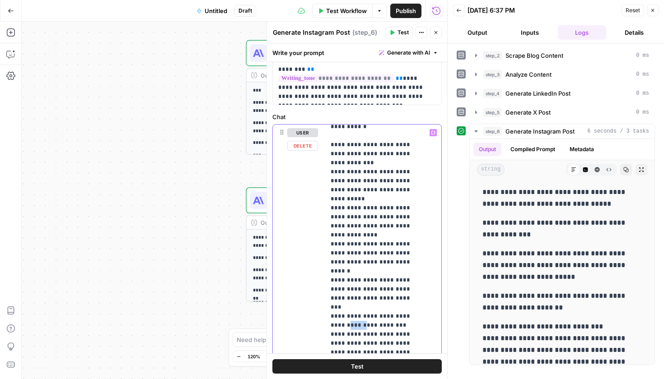
drag, startPoint x: 347, startPoint y: 292, endPoint x: 321, endPoint y: 290, distance: 25.8
click at [321, 290] on div "**********" at bounding box center [357, 319] width 168 height 389
click at [381, 360] on button "Test" at bounding box center [356, 366] width 169 height 14
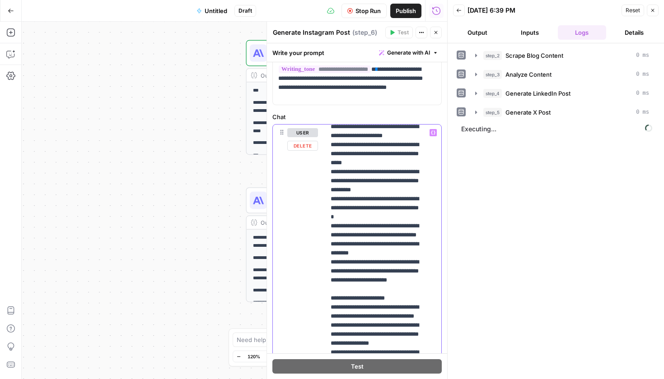
click at [384, 262] on p "**********" at bounding box center [377, 276] width 92 height 542
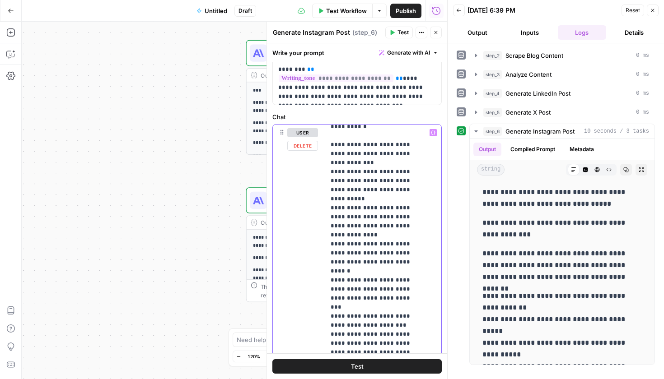
scroll to position [54, 0]
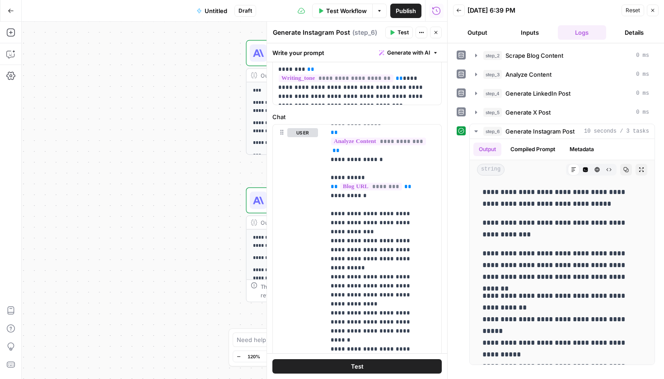
click at [346, 11] on span "Test Workflow" at bounding box center [346, 10] width 41 height 9
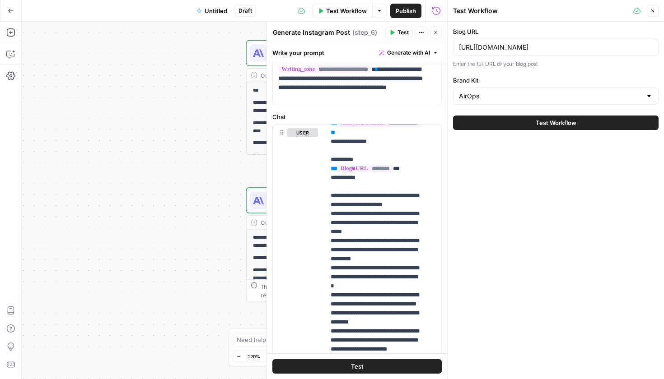
click at [506, 129] on button "Test Workflow" at bounding box center [555, 123] width 205 height 14
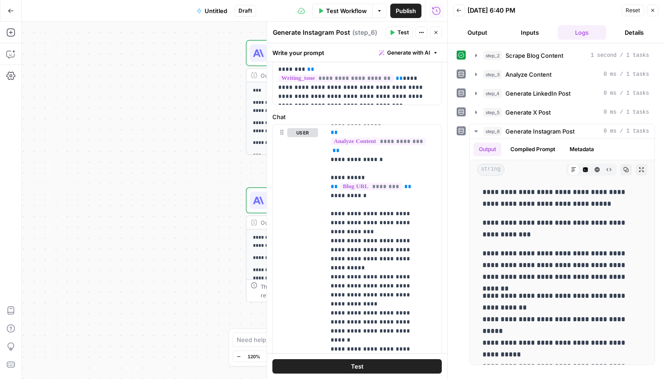
click at [473, 38] on button "Output" at bounding box center [477, 32] width 49 height 14
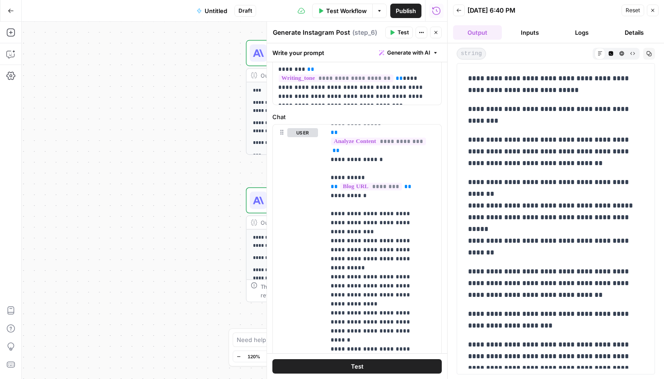
click at [534, 30] on button "Inputs" at bounding box center [529, 32] width 49 height 14
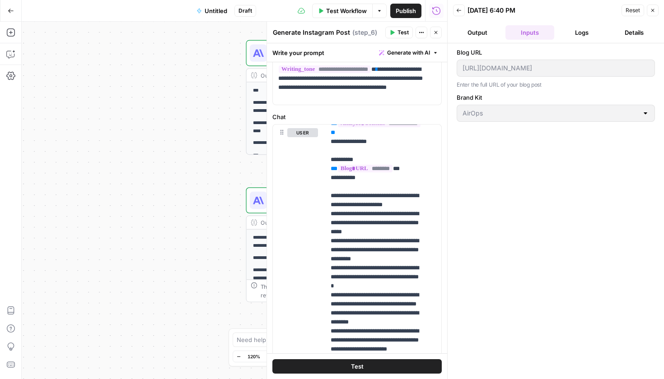
click at [583, 33] on button "Logs" at bounding box center [582, 32] width 49 height 14
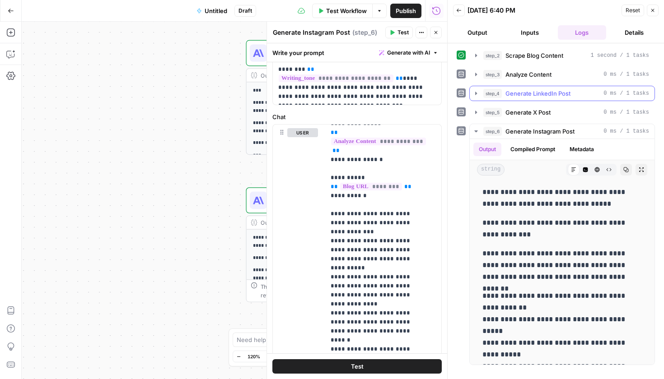
click at [518, 96] on span "Generate LinkedIn Post" at bounding box center [537, 93] width 65 height 9
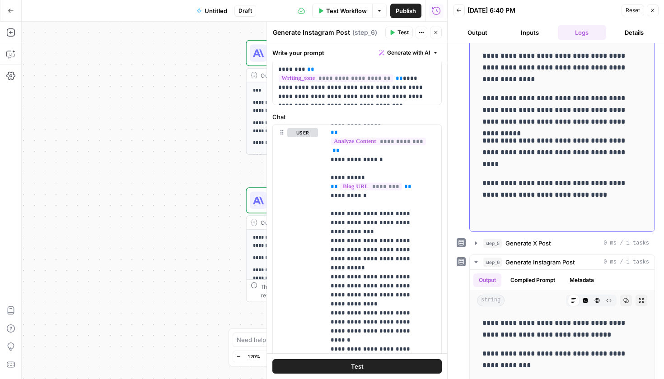
scroll to position [103, 0]
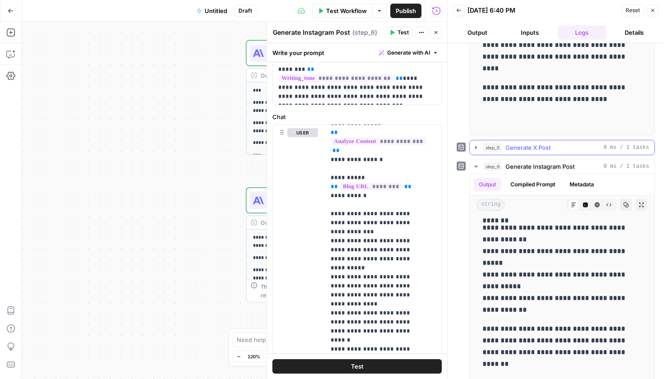
click at [528, 148] on span "Generate X Post" at bounding box center [527, 147] width 45 height 9
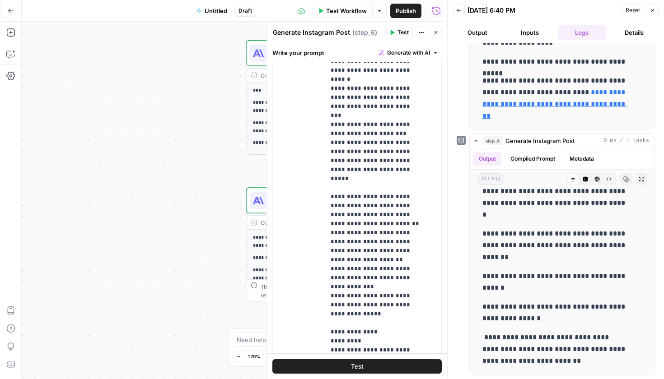
scroll to position [239, 0]
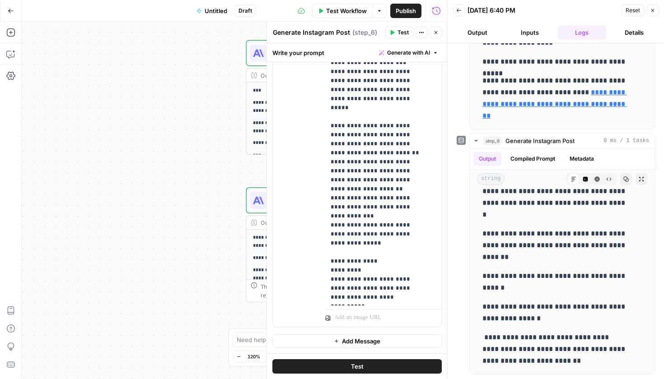
click at [226, 14] on span "Untitled" at bounding box center [216, 10] width 23 height 9
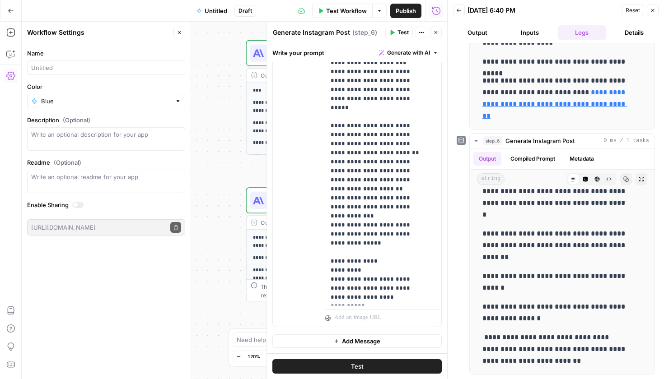
click at [65, 72] on div at bounding box center [106, 68] width 158 height 14
type input "Content Distribution Engine"
click at [84, 134] on textarea "Description (Optional)" at bounding box center [106, 139] width 150 height 18
click at [439, 35] on button "Close" at bounding box center [436, 33] width 12 height 12
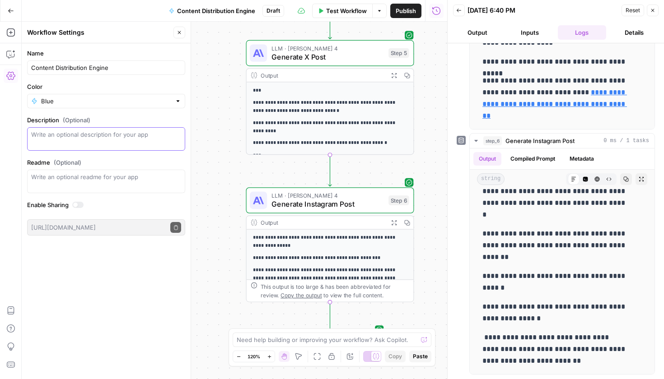
click at [128, 137] on textarea "Description (Optional)" at bounding box center [106, 139] width 150 height 18
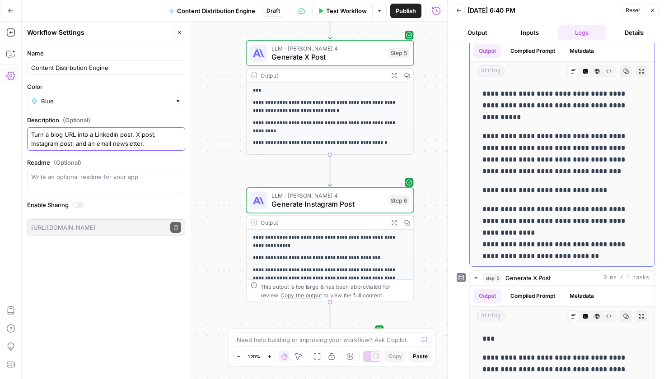
scroll to position [0, 0]
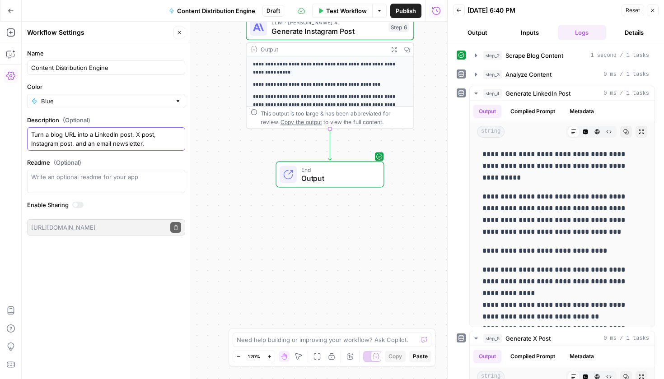
drag, startPoint x: 145, startPoint y: 146, endPoint x: 112, endPoint y: 145, distance: 33.4
click at [112, 145] on textarea "Turn a blog URL into a LinkedIn post, X post, Instagram post, and an email news…" at bounding box center [106, 139] width 150 height 18
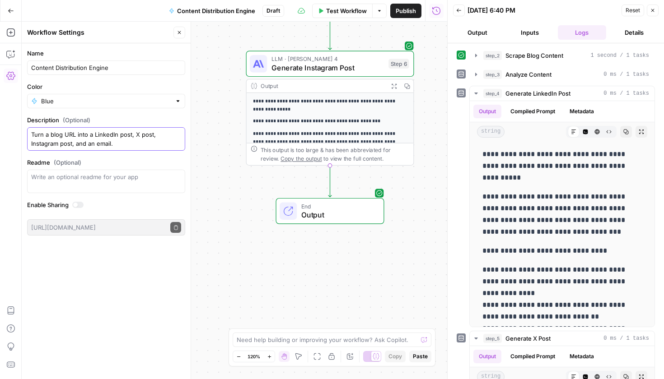
click at [149, 135] on textarea "Turn a blog URL into a LinkedIn post, X post, Instagram post, and an email." at bounding box center [106, 139] width 150 height 18
type textarea "Turn a blog URL into a LinkedIn post, X post, Instagram post, and an email."
click at [151, 159] on label "Readme (Optional)" at bounding box center [106, 162] width 158 height 9
click at [151, 173] on textarea "Readme (Optional)" at bounding box center [106, 177] width 150 height 9
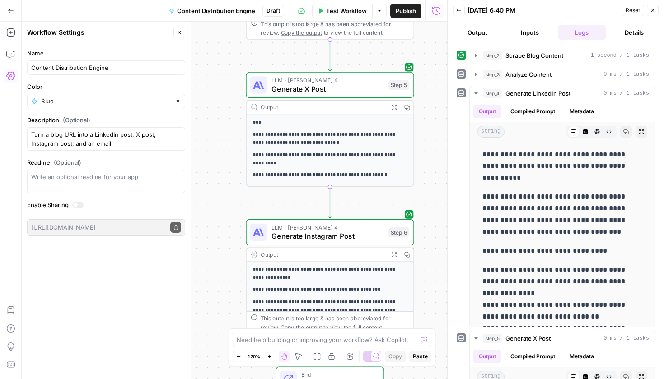
click at [328, 90] on span "Generate X Post" at bounding box center [327, 89] width 113 height 11
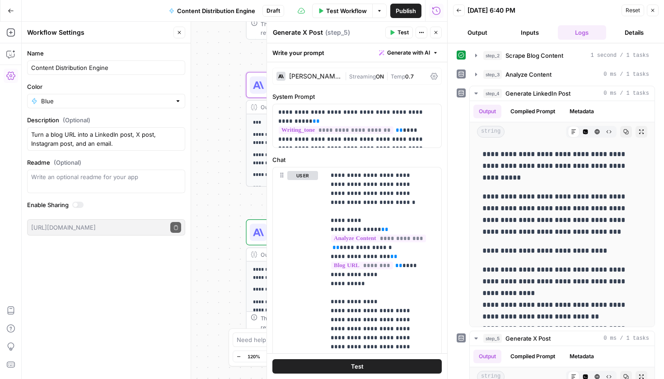
click at [441, 31] on button "Close" at bounding box center [436, 33] width 12 height 12
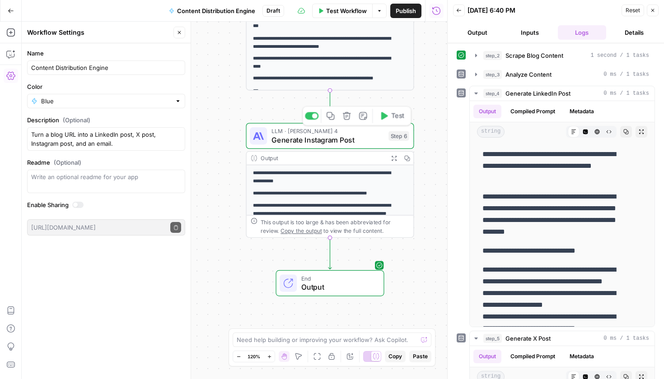
click at [359, 141] on span "Generate Instagram Post" at bounding box center [327, 140] width 113 height 11
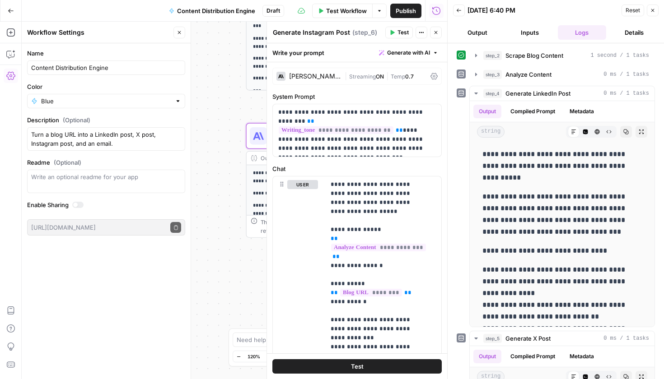
click at [373, 369] on button "Test" at bounding box center [356, 366] width 169 height 14
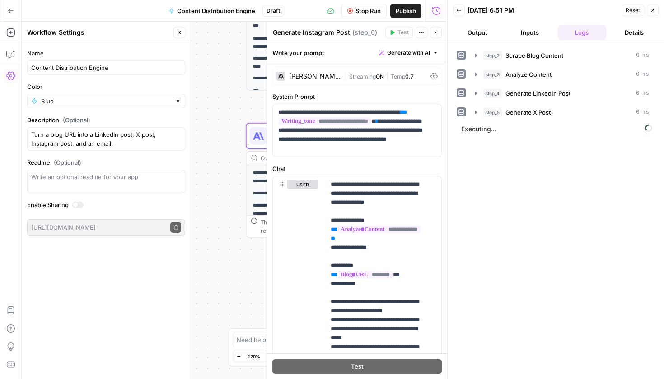
click at [632, 36] on button "Details" at bounding box center [634, 32] width 49 height 14
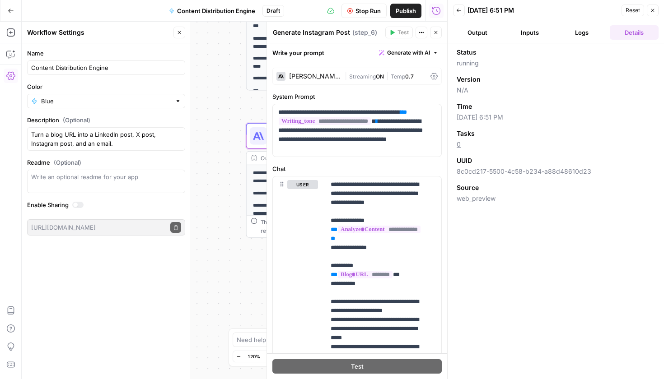
click at [484, 34] on button "Output" at bounding box center [477, 32] width 49 height 14
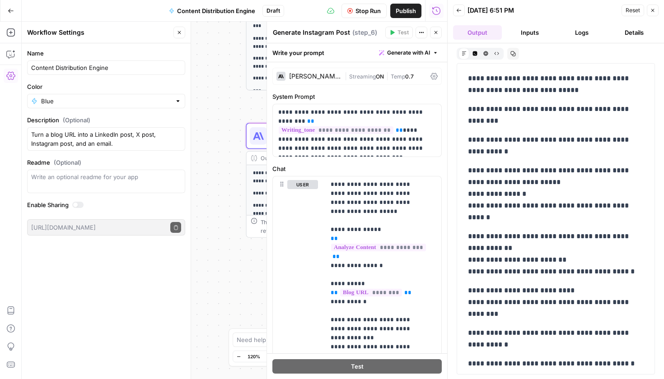
click at [628, 34] on button "Details" at bounding box center [634, 32] width 49 height 14
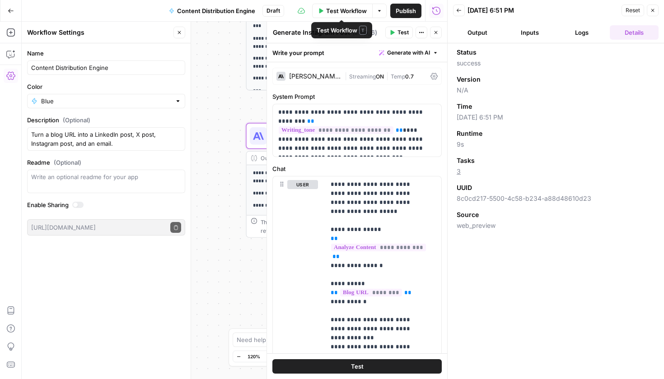
click at [478, 29] on button "Output" at bounding box center [477, 32] width 49 height 14
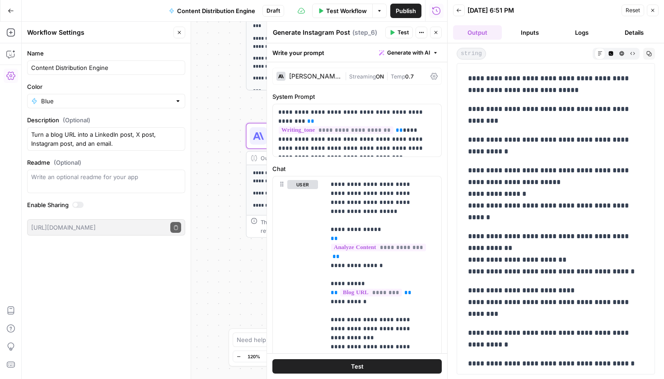
click at [349, 17] on button "Test Workflow" at bounding box center [342, 11] width 61 height 14
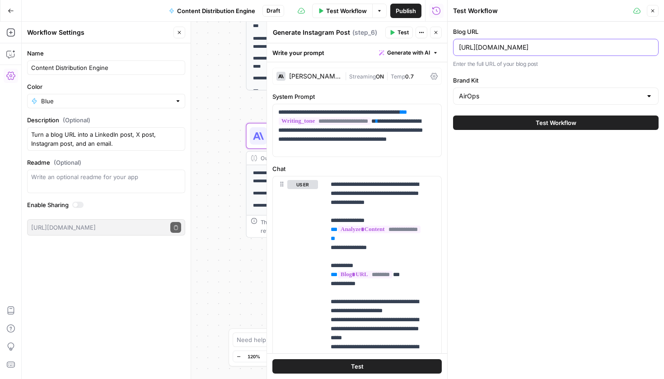
drag, startPoint x: 636, startPoint y: 47, endPoint x: 438, endPoint y: 45, distance: 197.8
click at [438, 45] on body "**********" at bounding box center [332, 189] width 664 height 379
paste input "middle-funnel-aeo-ai-search"
type input "https://www.airops.com/blog/middle-funnel-aeo-ai-search"
click at [536, 126] on span "Test Workflow" at bounding box center [556, 122] width 41 height 9
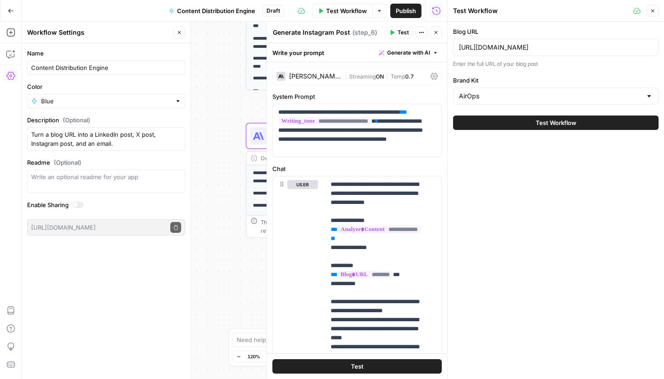
click at [542, 124] on span "Test Workflow" at bounding box center [556, 122] width 41 height 9
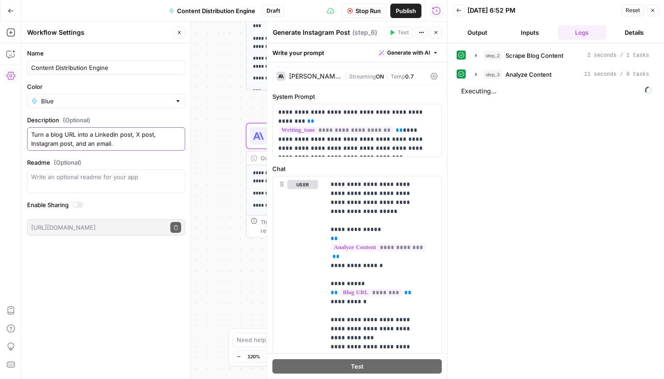
drag, startPoint x: 124, startPoint y: 147, endPoint x: 28, endPoint y: 136, distance: 96.7
click at [28, 136] on div "Turn a blog URL into a LinkedIn post, X post, Instagram post, and an email." at bounding box center [106, 138] width 158 height 23
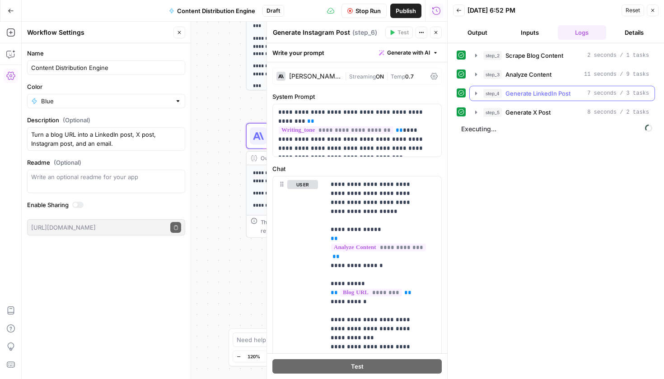
click at [546, 90] on span "Generate LinkedIn Post" at bounding box center [537, 93] width 65 height 9
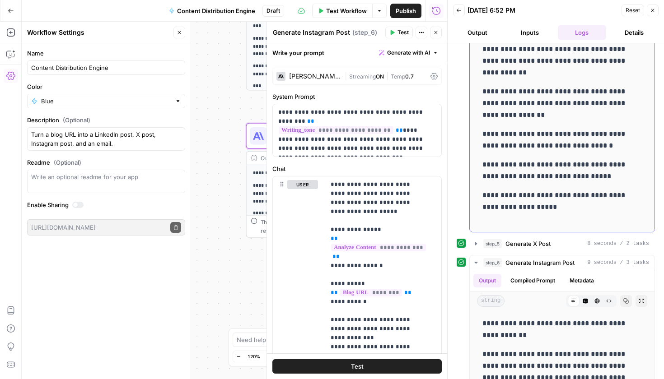
scroll to position [183, 0]
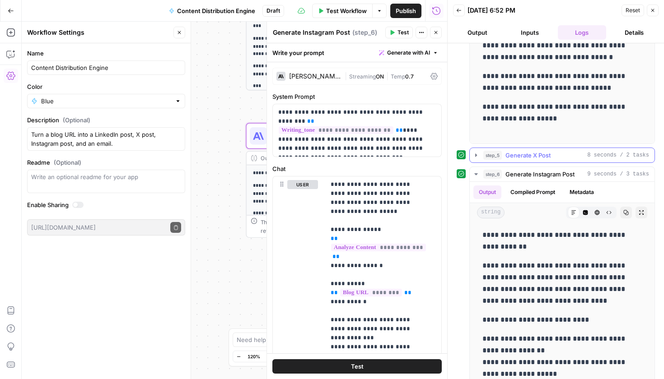
click at [533, 157] on span "Generate X Post" at bounding box center [527, 155] width 45 height 9
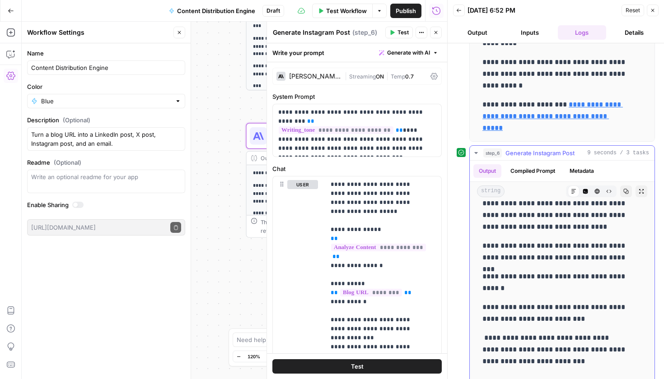
scroll to position [443, 0]
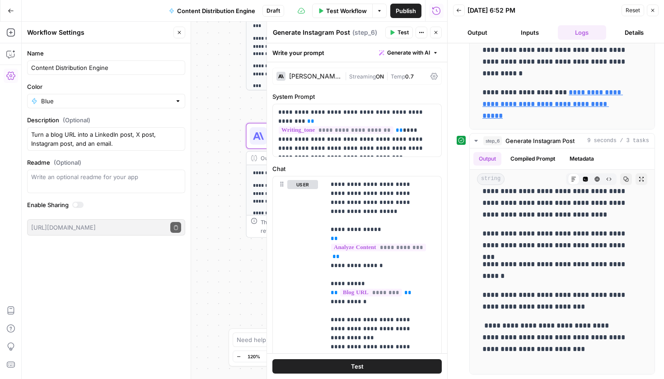
click at [344, 7] on span "Test Workflow" at bounding box center [346, 10] width 41 height 9
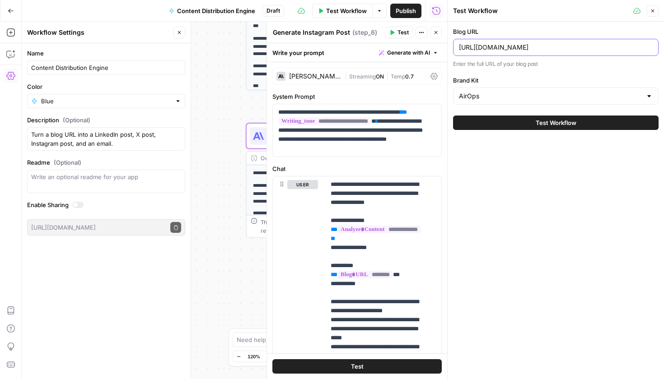
drag, startPoint x: 634, startPoint y: 47, endPoint x: 424, endPoint y: 45, distance: 209.6
click at [424, 45] on body "**********" at bounding box center [332, 189] width 664 height 379
paste input "content-engineer-growth-hire"
type input "[URL][DOMAIN_NAME]"
click at [546, 126] on span "Test Workflow" at bounding box center [556, 122] width 41 height 9
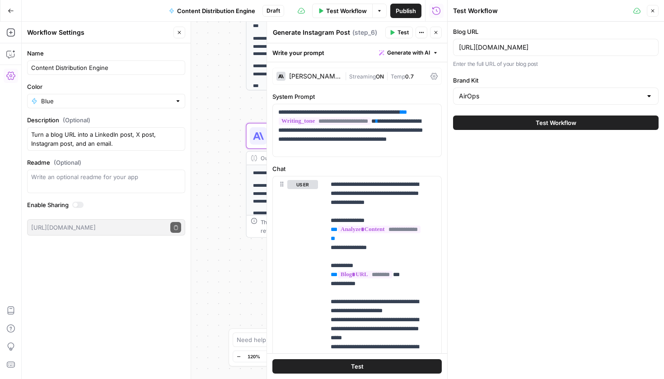
click at [561, 123] on span "Test Workflow" at bounding box center [556, 122] width 41 height 9
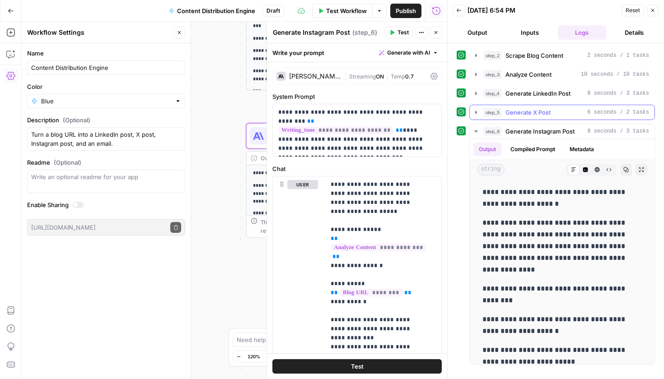
click at [557, 109] on div "step_5 Generate X Post 6 seconds / 2 tasks" at bounding box center [566, 112] width 166 height 9
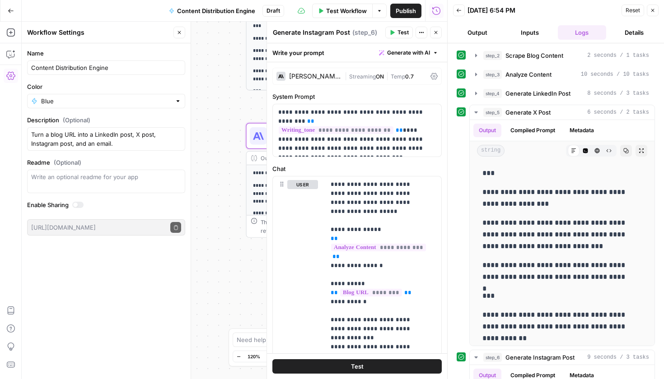
click at [550, 85] on div "**********" at bounding box center [556, 320] width 198 height 544
click at [551, 89] on span "Generate LinkedIn Post" at bounding box center [537, 93] width 65 height 9
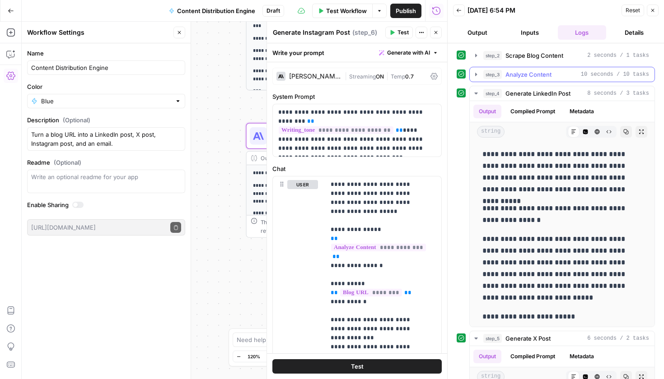
click at [539, 70] on span "Analyze Content" at bounding box center [528, 74] width 46 height 9
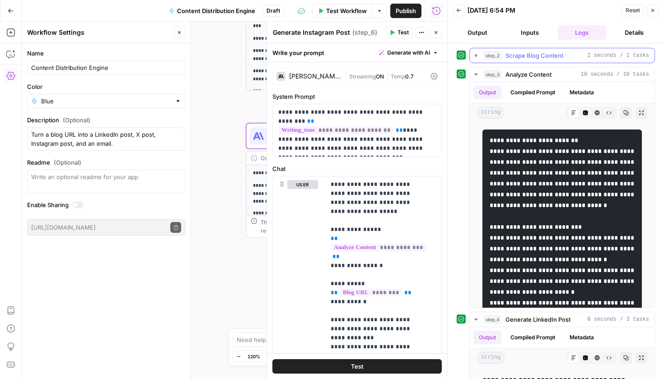
click at [544, 52] on span "Scrape Blog Content" at bounding box center [534, 55] width 58 height 9
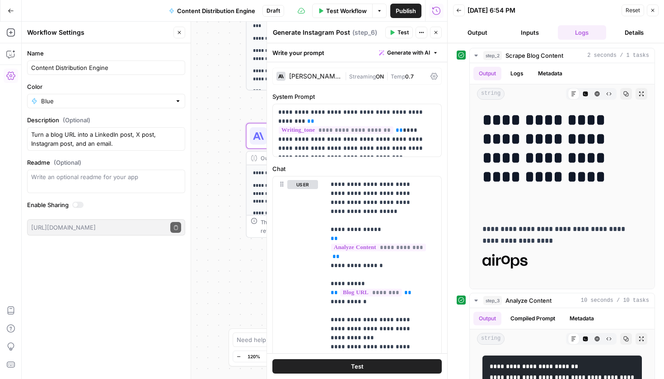
click at [350, 10] on span "Test Workflow" at bounding box center [346, 10] width 41 height 9
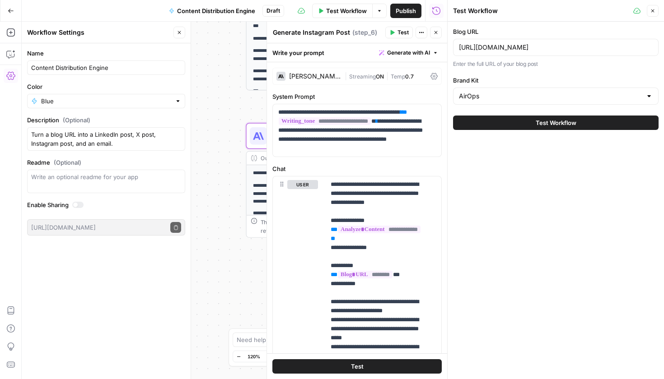
click at [543, 121] on span "Test Workflow" at bounding box center [556, 122] width 41 height 9
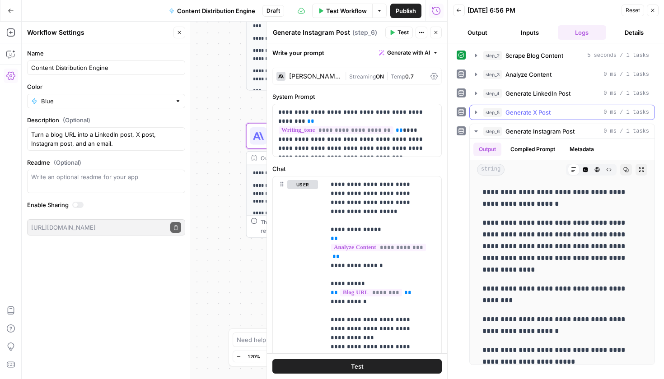
click at [540, 115] on span "Generate X Post" at bounding box center [527, 112] width 45 height 9
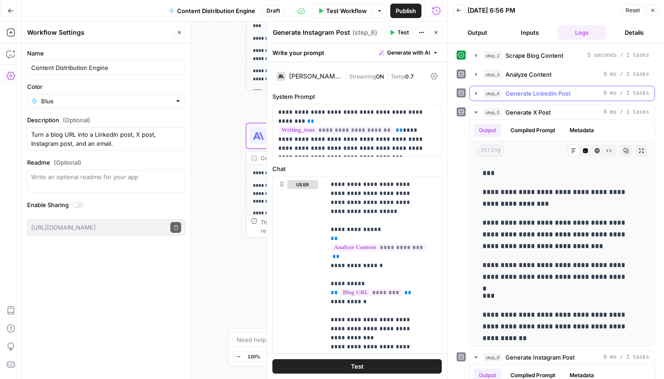
click at [532, 95] on span "Generate LinkedIn Post" at bounding box center [537, 93] width 65 height 9
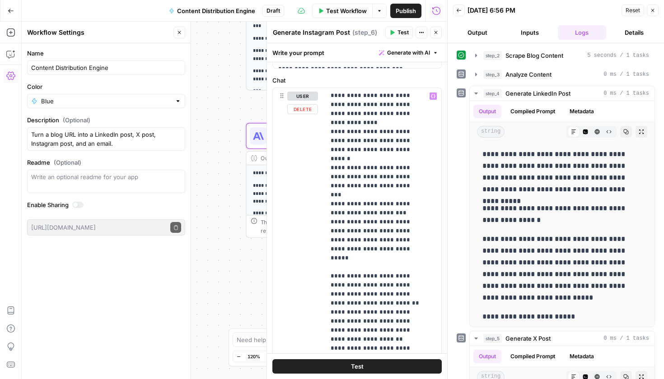
scroll to position [16, 0]
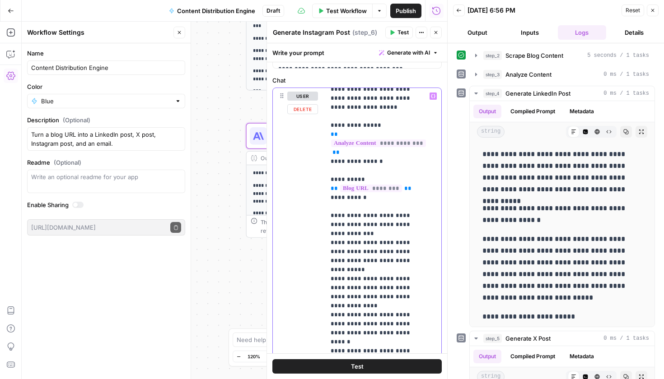
click at [396, 258] on p "**********" at bounding box center [377, 356] width 92 height 560
click at [364, 379] on div "Test" at bounding box center [357, 367] width 180 height 26
click at [360, 370] on button "Test" at bounding box center [356, 366] width 169 height 14
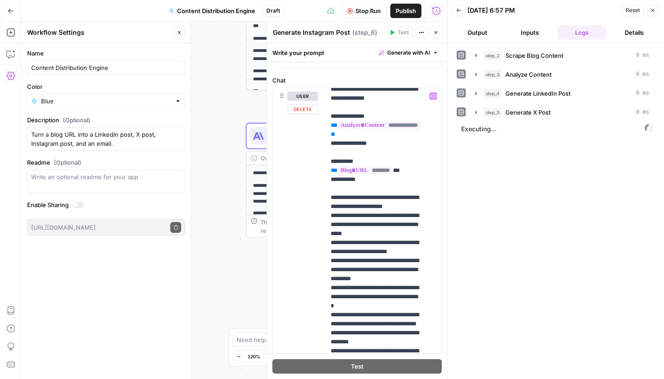
scroll to position [0, 0]
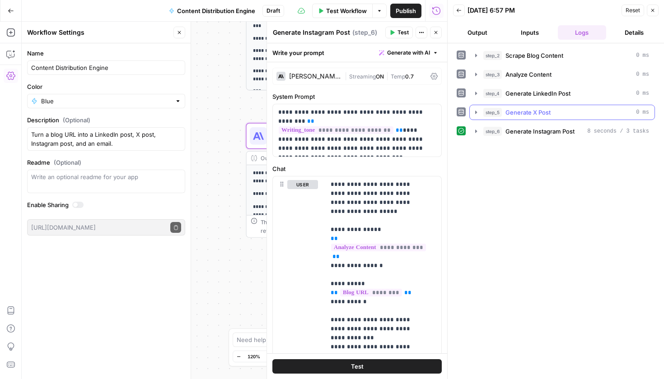
click at [518, 113] on span "Generate X Post" at bounding box center [527, 112] width 45 height 9
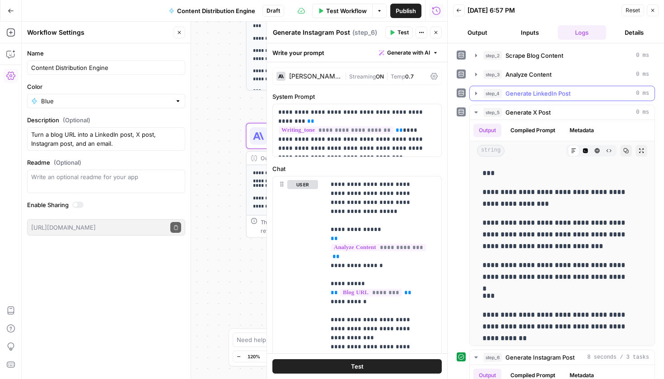
click at [529, 91] on span "Generate LinkedIn Post" at bounding box center [537, 93] width 65 height 9
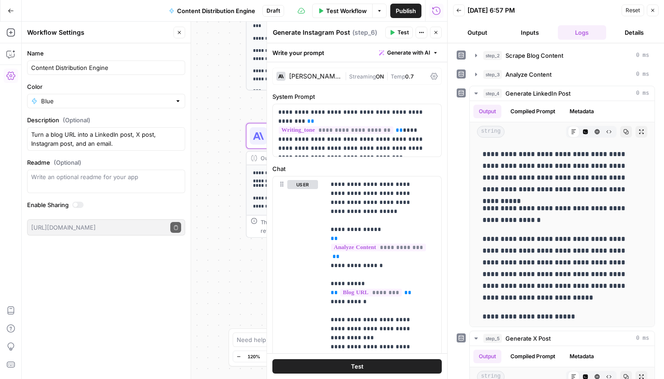
click at [459, 96] on div at bounding box center [461, 93] width 9 height 9
click at [461, 91] on icon at bounding box center [461, 93] width 6 height 6
click at [532, 91] on span "Generate LinkedIn Post" at bounding box center [537, 93] width 65 height 9
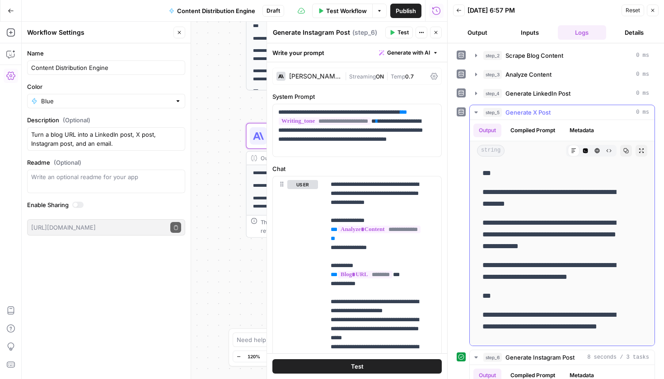
click at [521, 109] on span "Generate X Post" at bounding box center [527, 112] width 45 height 9
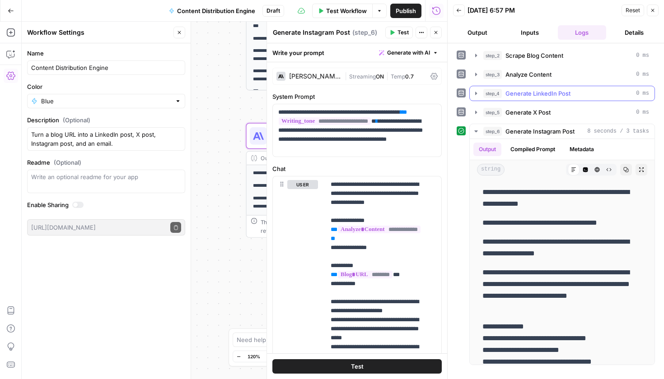
click at [535, 92] on span "Generate LinkedIn Post" at bounding box center [537, 93] width 65 height 9
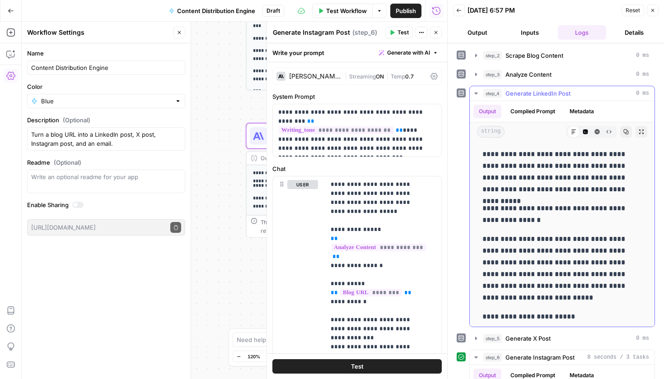
click at [515, 95] on span "Generate LinkedIn Post" at bounding box center [537, 93] width 65 height 9
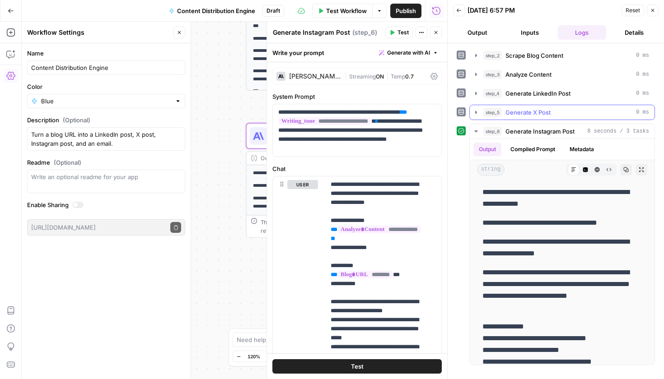
click at [515, 112] on span "Generate X Post" at bounding box center [527, 112] width 45 height 9
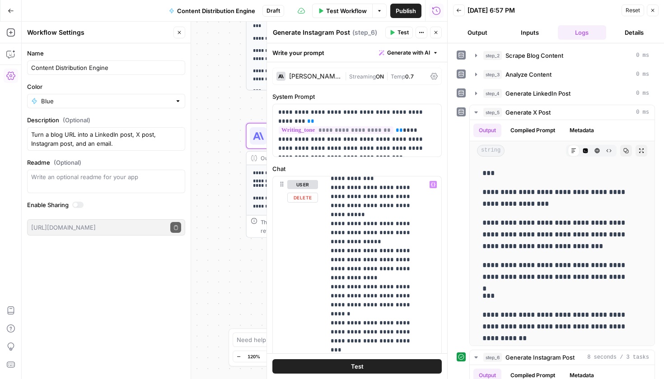
scroll to position [144, 0]
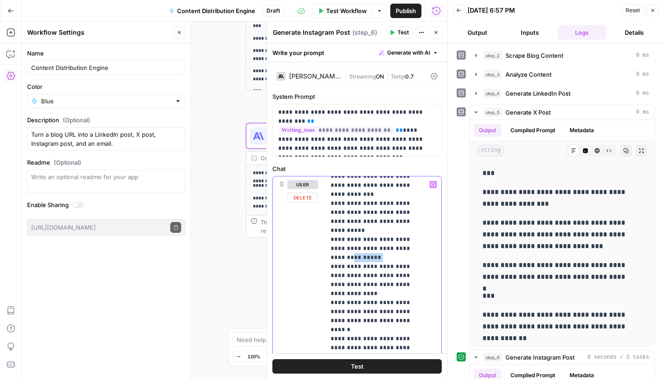
drag, startPoint x: 360, startPoint y: 248, endPoint x: 403, endPoint y: 237, distance: 44.4
click at [403, 237] on p "**********" at bounding box center [377, 330] width 92 height 587
drag, startPoint x: 376, startPoint y: 249, endPoint x: 393, endPoint y: 240, distance: 18.8
click at [393, 240] on p "**********" at bounding box center [377, 330] width 92 height 587
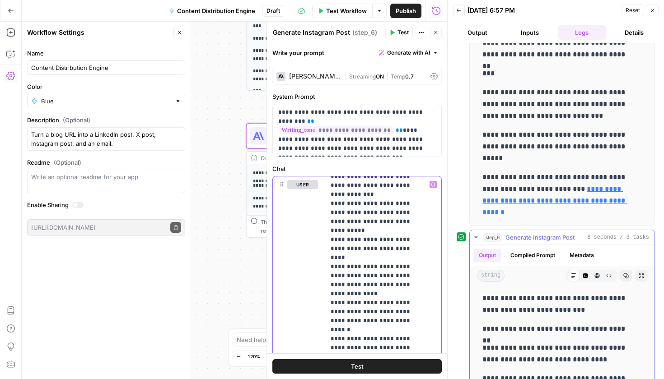
scroll to position [76, 0]
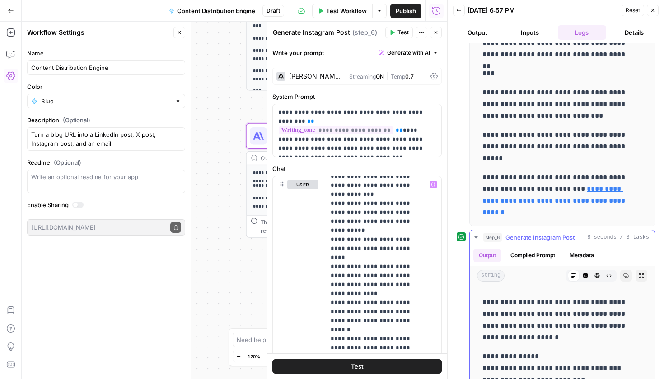
click at [534, 236] on span "Generate Instagram Post" at bounding box center [539, 237] width 69 height 9
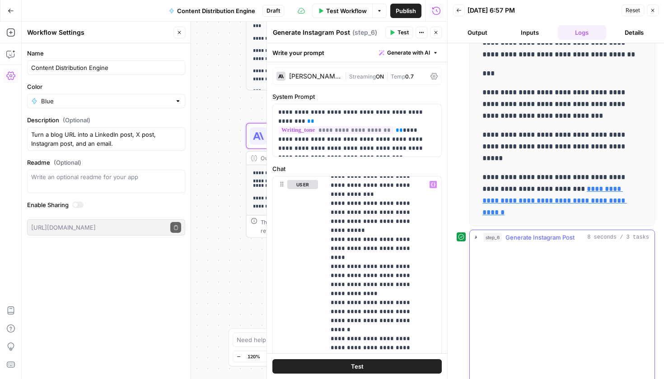
scroll to position [0, 0]
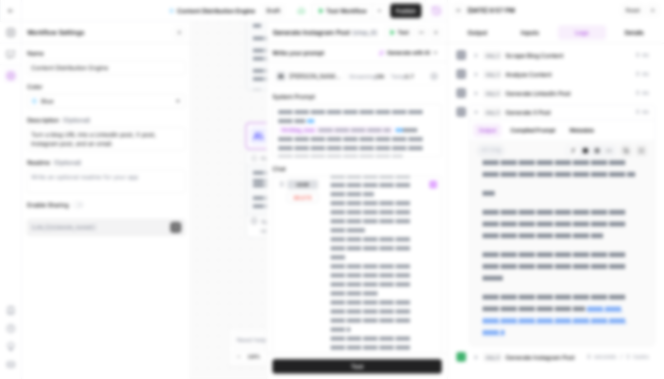
click at [307, 115] on button "Delete Step" at bounding box center [308, 115] width 46 height 16
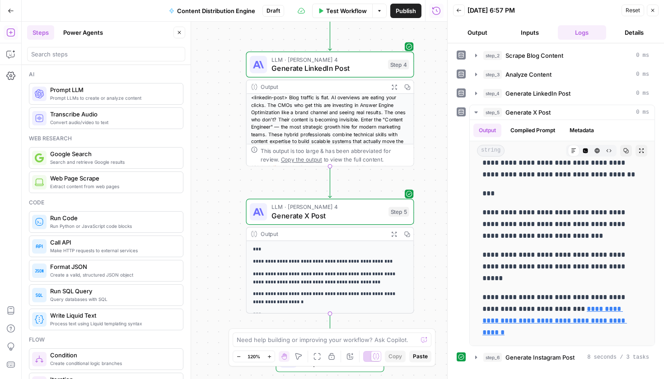
scroll to position [71, 0]
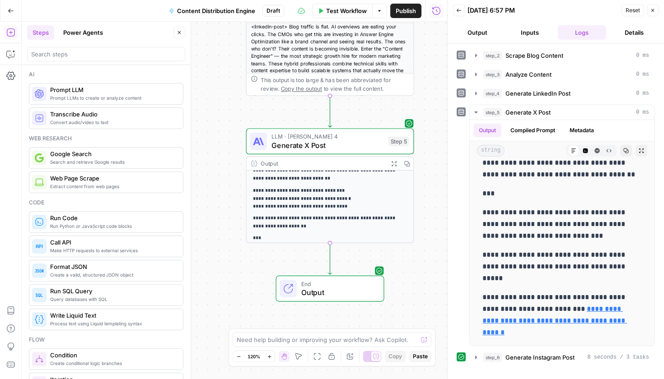
click at [378, 14] on button "Options" at bounding box center [379, 11] width 14 height 14
click at [10, 58] on icon "button" at bounding box center [10, 54] width 9 height 9
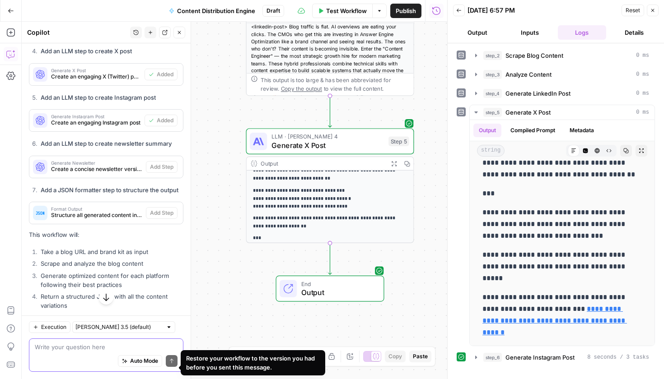
scroll to position [392, 0]
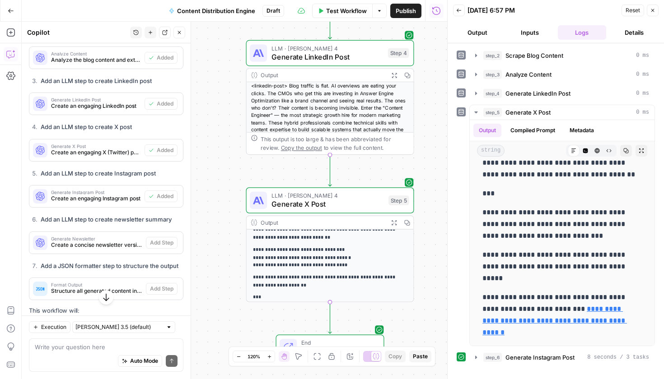
click at [165, 201] on span "Added" at bounding box center [165, 196] width 17 height 8
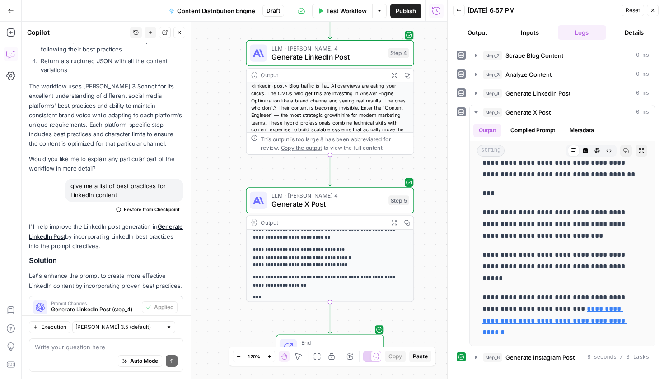
scroll to position [807, 0]
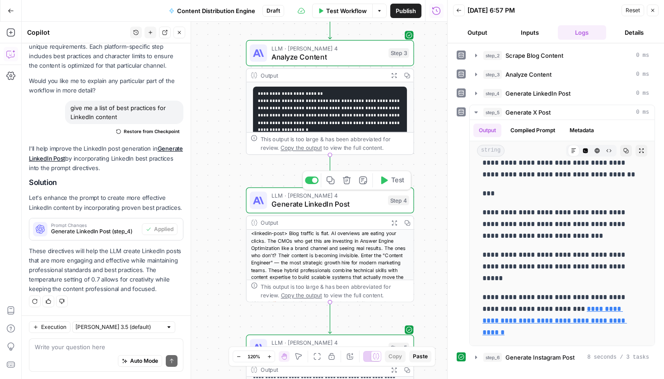
click at [335, 210] on span "Generate LinkedIn Post" at bounding box center [327, 204] width 112 height 11
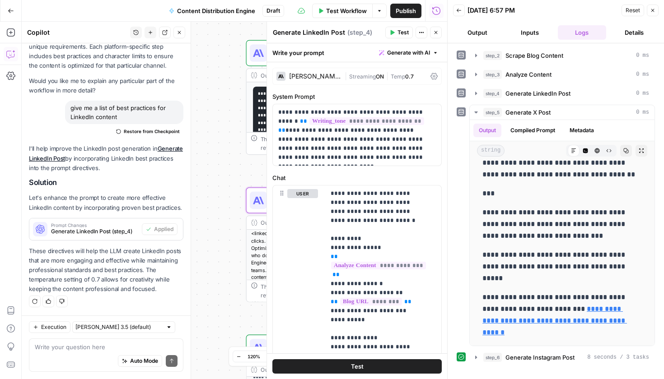
click at [440, 35] on button "Close" at bounding box center [436, 33] width 12 height 12
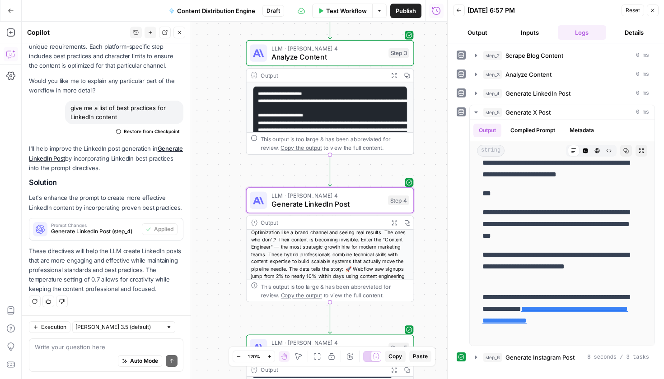
scroll to position [47, 0]
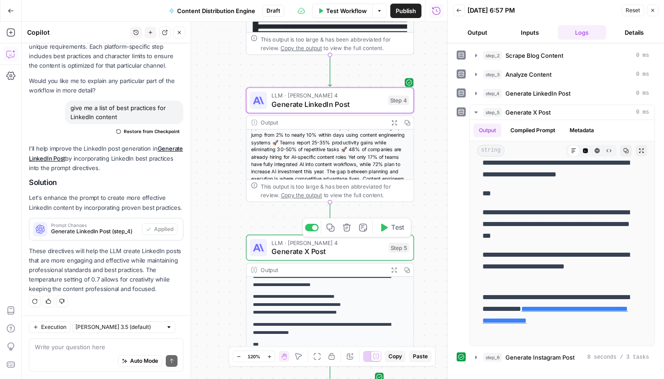
click at [300, 257] on span "Generate X Post" at bounding box center [327, 251] width 113 height 11
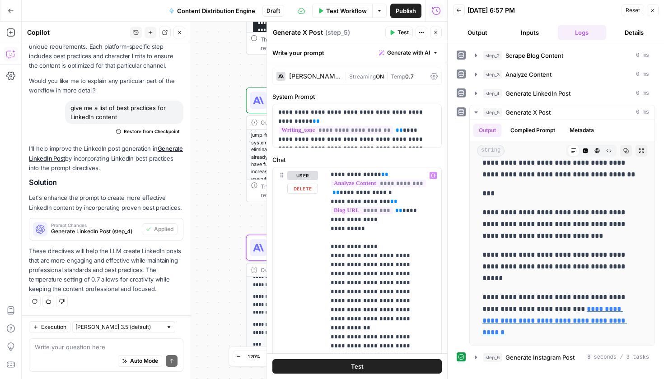
scroll to position [131, 0]
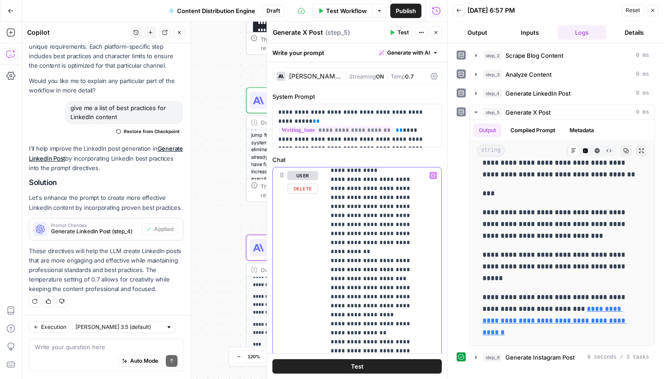
click at [418, 235] on p "**********" at bounding box center [377, 333] width 92 height 587
click at [373, 363] on button "Test" at bounding box center [356, 366] width 169 height 14
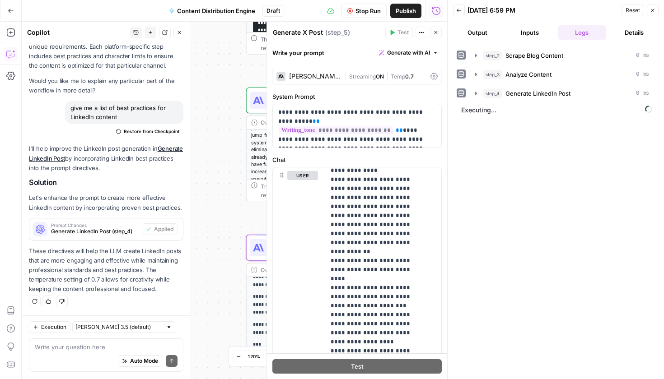
click at [438, 30] on icon "button" at bounding box center [435, 32] width 5 height 5
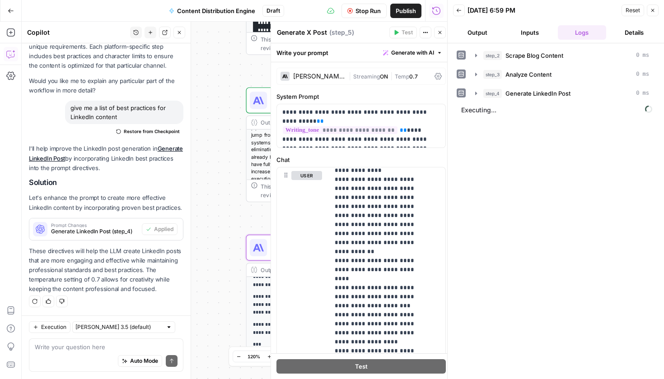
click at [436, 33] on div "**********" at bounding box center [356, 201] width 181 height 358
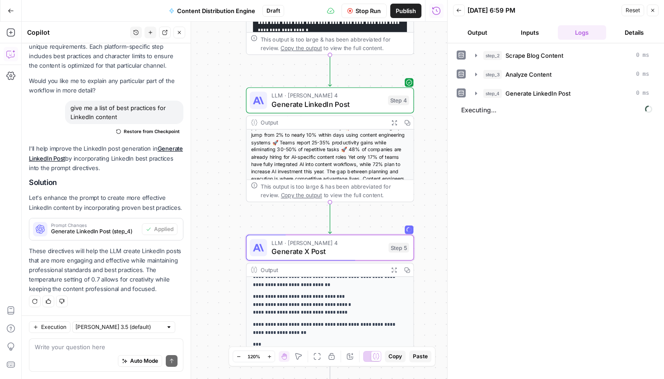
click at [212, 9] on span "Content Distribution Engine" at bounding box center [216, 10] width 78 height 9
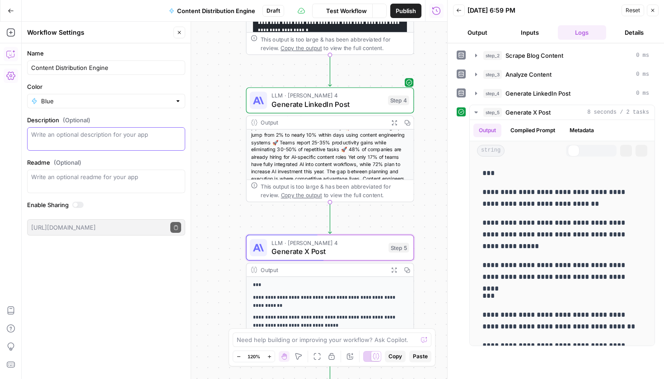
click at [90, 141] on textarea "Description (Optional)" at bounding box center [106, 139] width 150 height 18
click at [94, 142] on textarea "Turn a blog URL into a LinkedIn post, X thread, Instagram post, and" at bounding box center [106, 139] width 150 height 18
drag, startPoint x: 95, startPoint y: 143, endPoint x: 17, endPoint y: 112, distance: 83.9
click at [17, 112] on body "**********" at bounding box center [332, 189] width 664 height 379
click at [105, 145] on textarea "Turn a blog URL into a LinkedIn post, X thread, Instagram post, and" at bounding box center [106, 139] width 150 height 18
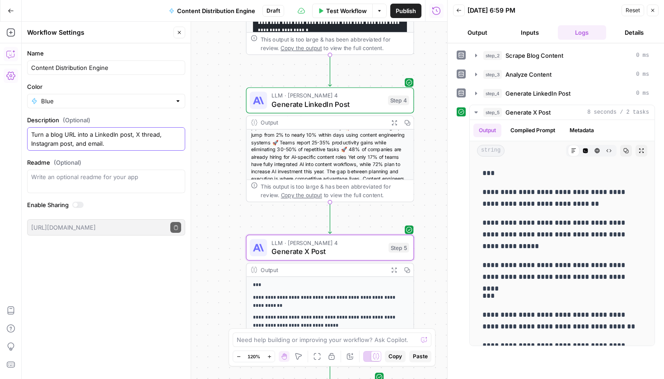
type textarea "Turn a blog URL into a LinkedIn post, X thread, Instagram post, and email."
click at [120, 187] on div "Write an optional readme for your app" at bounding box center [106, 181] width 158 height 23
click at [7, 52] on icon "button" at bounding box center [10, 54] width 9 height 9
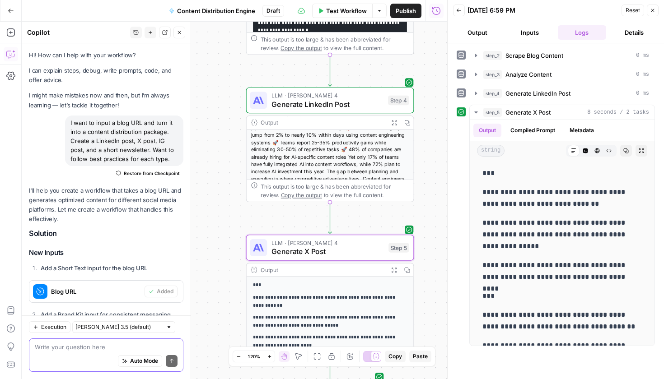
scroll to position [807, 0]
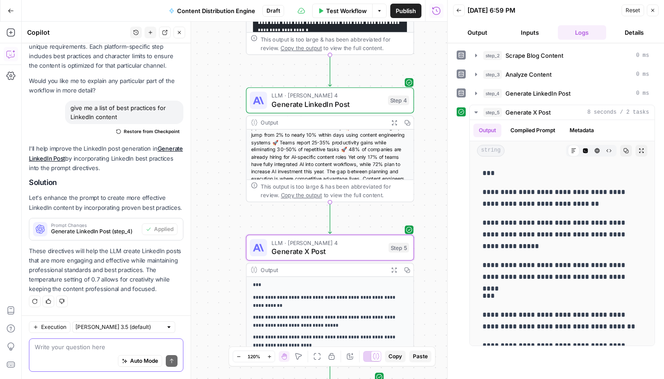
click at [88, 350] on textarea at bounding box center [106, 347] width 143 height 9
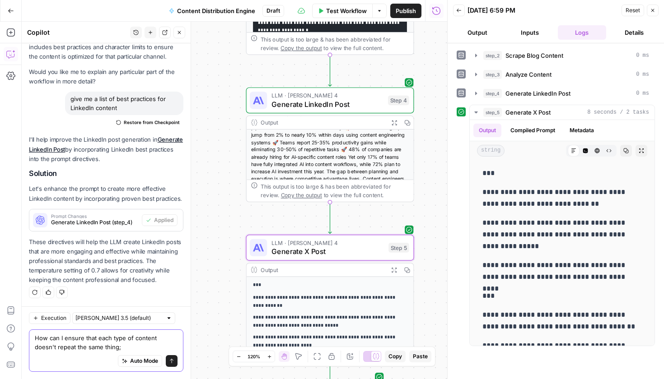
type textarea "How can I ensure that each type of content doesn't repeat the same thing;"
click at [168, 368] on div "Auto Mode Send" at bounding box center [106, 362] width 143 height 20
click at [167, 365] on button "Send" at bounding box center [172, 361] width 12 height 12
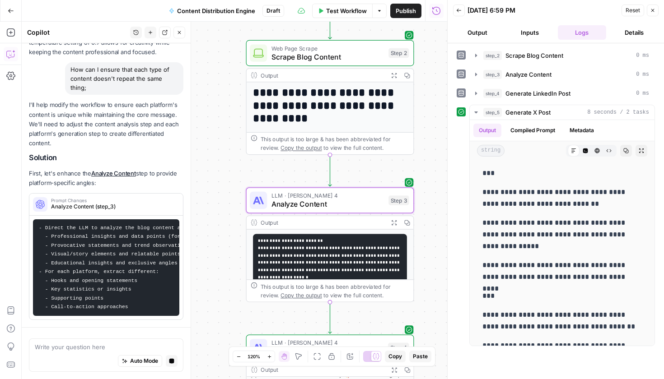
scroll to position [1016, 0]
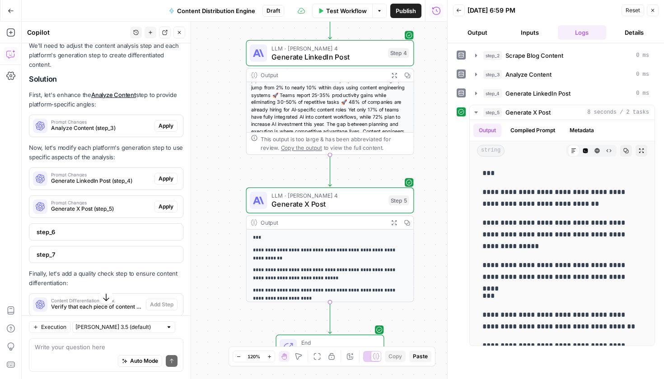
scroll to position [1015, 0]
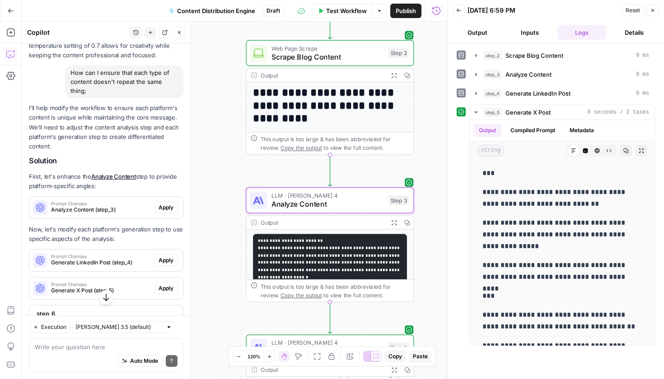
click at [100, 219] on div "Prompt Changes Analyze Content (step_3)" at bounding box center [91, 208] width 125 height 22
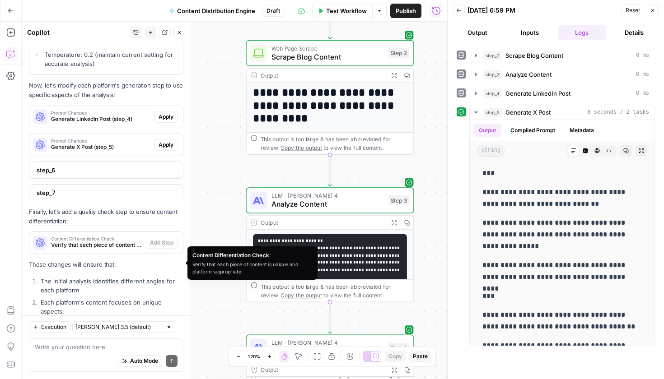
scroll to position [1523, 0]
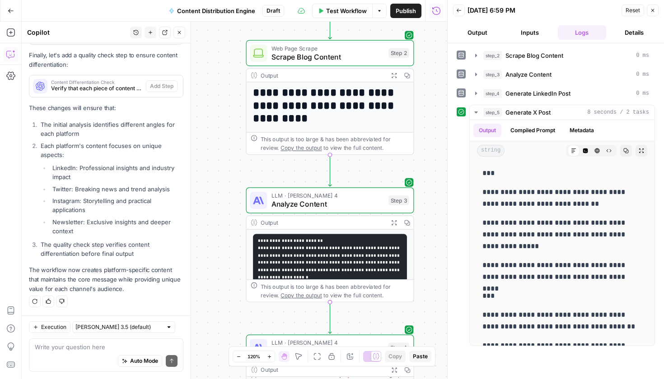
click at [124, 342] on div "Write your question here Auto Mode Send" at bounding box center [106, 355] width 154 height 33
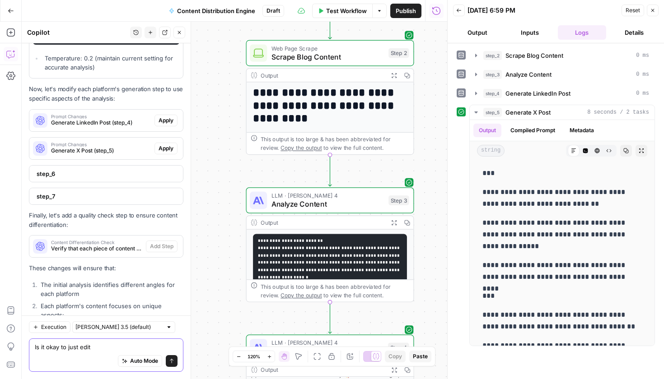
scroll to position [1262, 0]
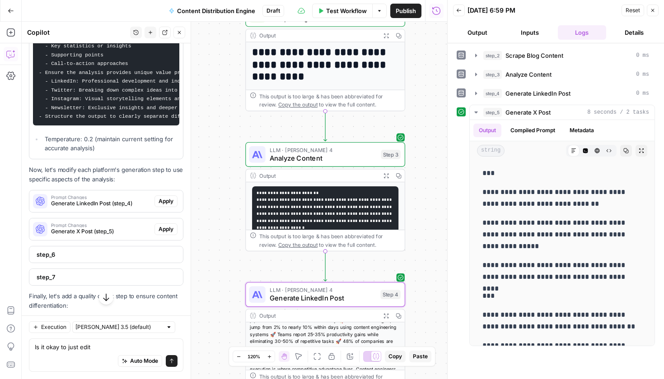
click at [86, 208] on span "Generate LinkedIn Post (step_4)" at bounding box center [101, 204] width 100 height 8
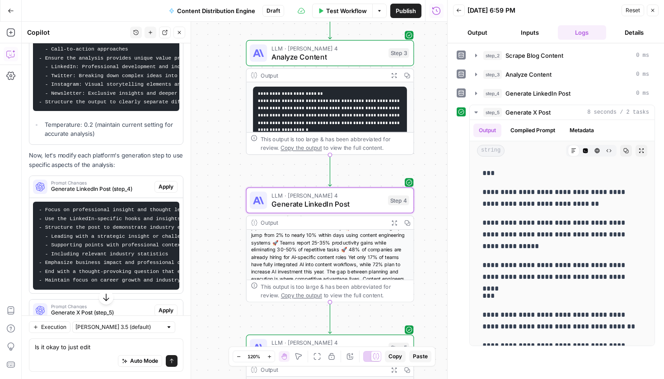
scroll to position [1425, 0]
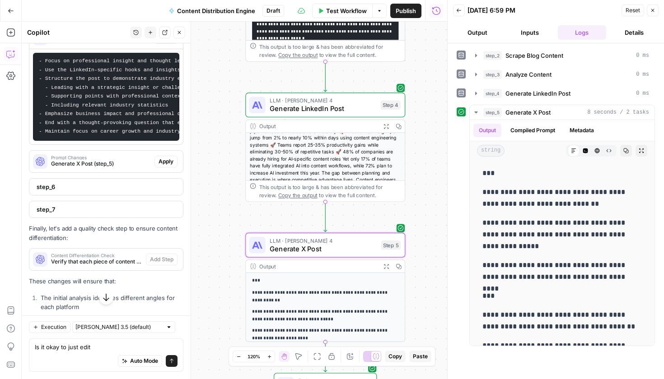
click at [100, 168] on span "Generate X Post (step_5)" at bounding box center [101, 164] width 100 height 8
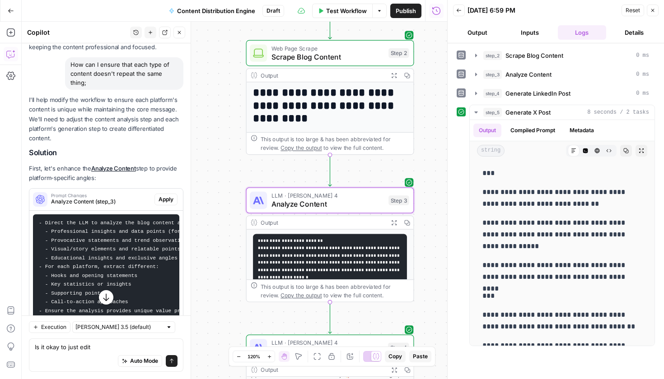
scroll to position [1095, 0]
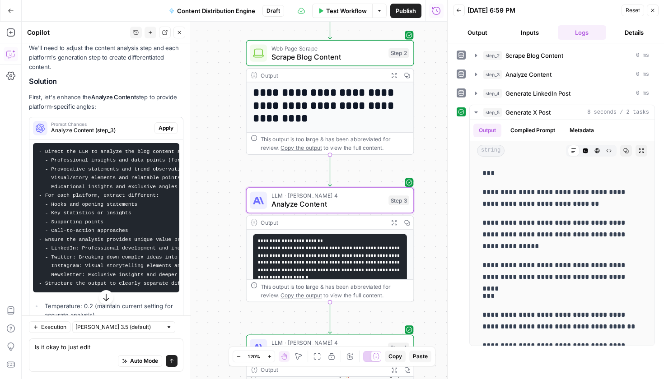
click at [120, 135] on span "Analyze Content (step_3)" at bounding box center [101, 130] width 100 height 8
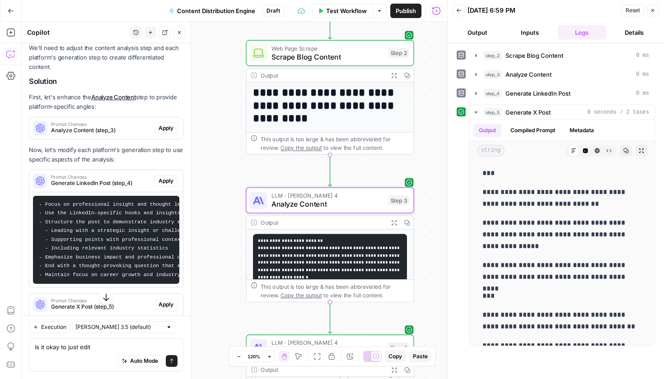
click at [120, 135] on span "Analyze Content (step_3)" at bounding box center [101, 130] width 100 height 8
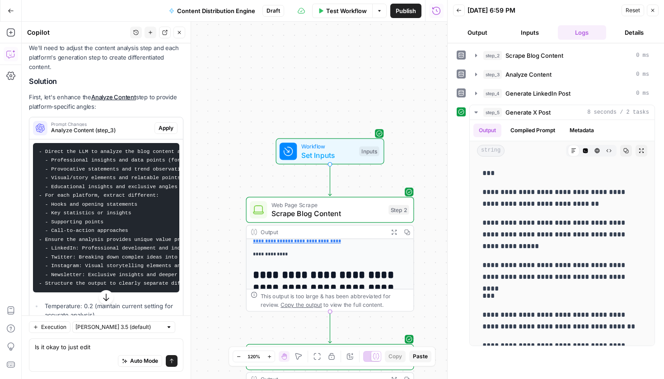
scroll to position [233, 0]
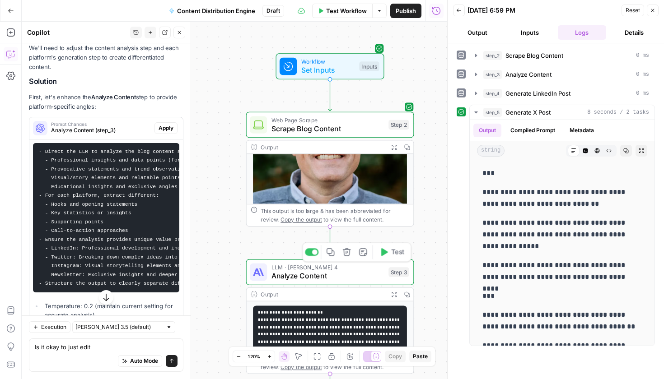
click at [299, 280] on span "Analyze Content" at bounding box center [327, 276] width 113 height 11
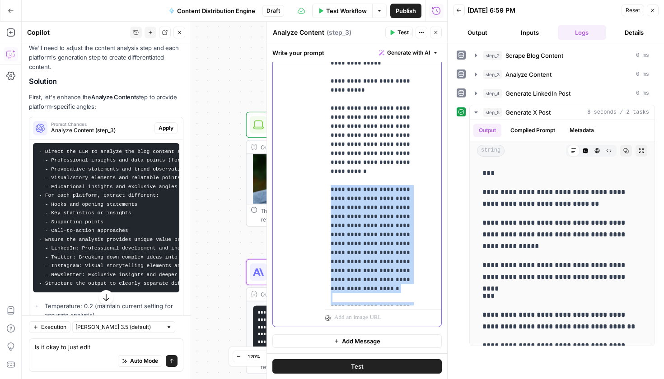
scroll to position [32, 0]
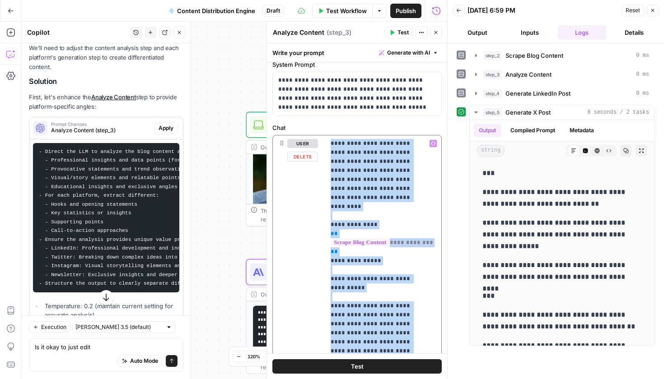
drag, startPoint x: 412, startPoint y: 294, endPoint x: 330, endPoint y: 141, distance: 173.6
click at [330, 141] on div "**********" at bounding box center [379, 319] width 109 height 368
copy p "**********"
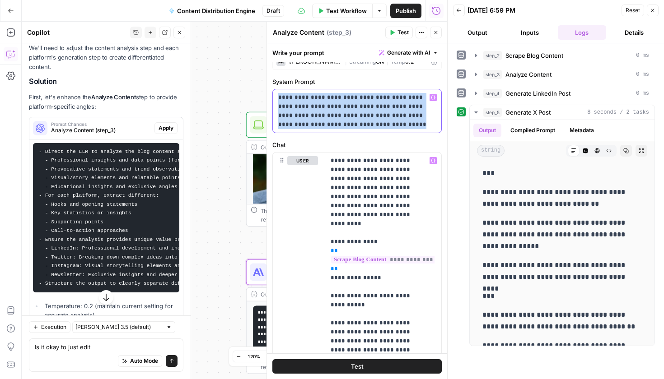
drag, startPoint x: 351, startPoint y: 124, endPoint x: 270, endPoint y: 98, distance: 85.8
click at [270, 98] on div "**********" at bounding box center [356, 201] width 181 height 358
copy p "**********"
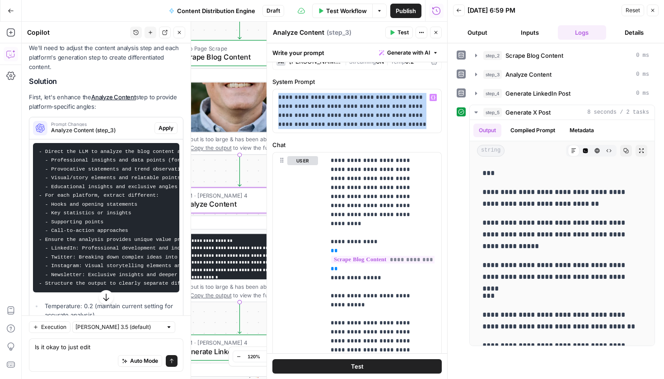
click at [154, 134] on button "Apply" at bounding box center [165, 128] width 23 height 12
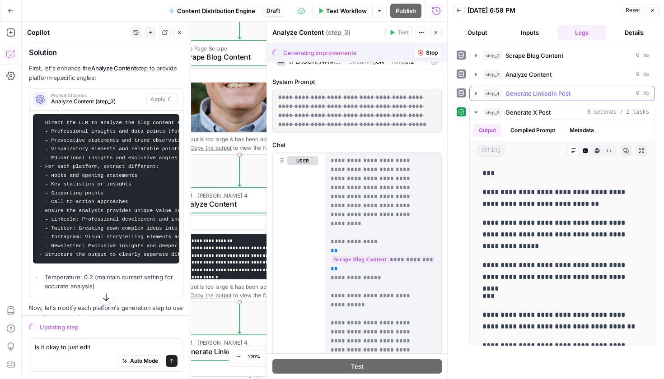
click at [531, 100] on button "step_4 Generate LinkedIn Post 0 ms" at bounding box center [562, 93] width 185 height 14
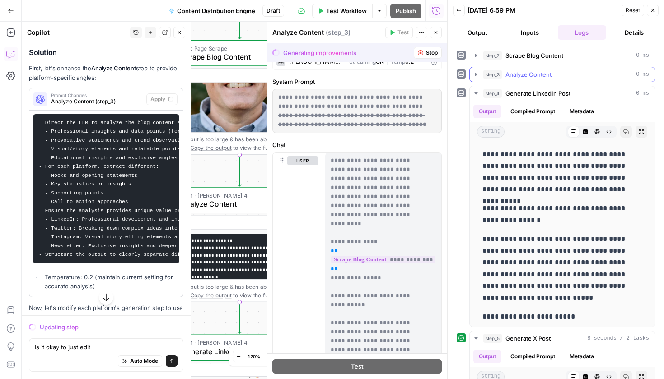
click at [528, 79] on button "step_3 Analyze Content 0 ms" at bounding box center [562, 74] width 185 height 14
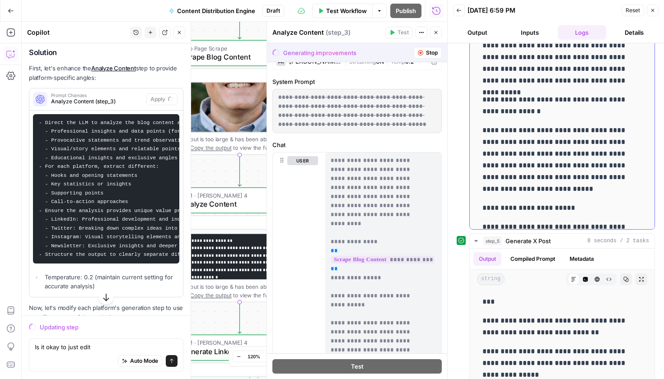
scroll to position [0, 0]
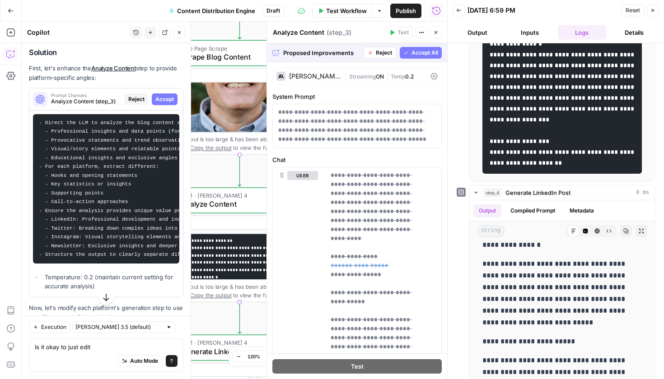
click at [411, 51] on span "Accept All" at bounding box center [424, 53] width 27 height 8
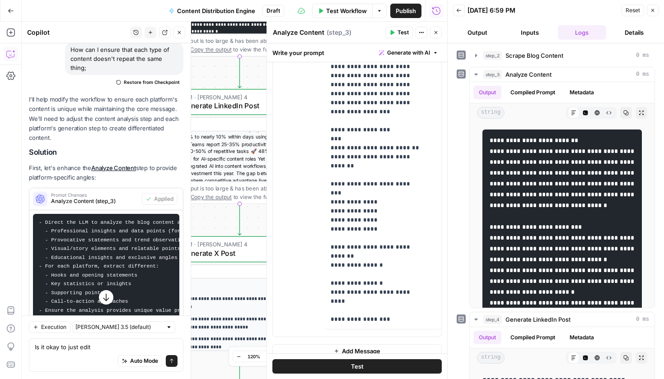
scroll to position [1020, 0]
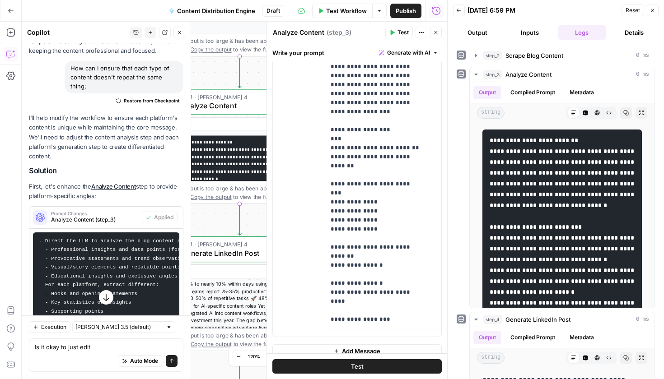
click at [51, 354] on div "Auto Mode Send" at bounding box center [106, 362] width 143 height 20
drag, startPoint x: 114, startPoint y: 345, endPoint x: 9, endPoint y: 339, distance: 105.4
click at [9, 339] on body "**********" at bounding box center [332, 189] width 664 height 379
drag, startPoint x: 101, startPoint y: 350, endPoint x: 36, endPoint y: 350, distance: 65.0
click at [36, 350] on textarea "Is it okay to just edit" at bounding box center [106, 347] width 143 height 9
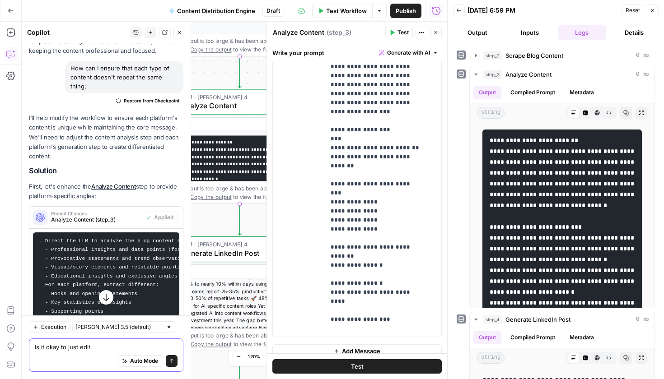
type textarea "I"
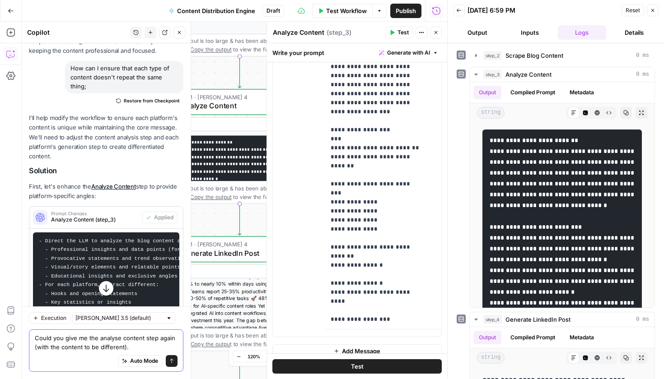
type textarea "Could you give me the analyse content step again (with the content to be differ…"
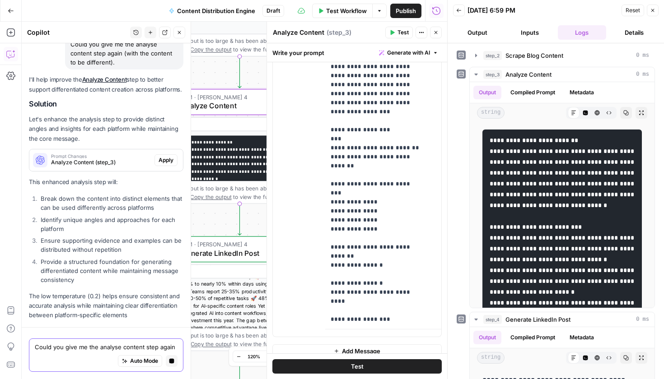
scroll to position [1952, 0]
click at [83, 155] on span "Prompt Changes" at bounding box center [101, 156] width 100 height 5
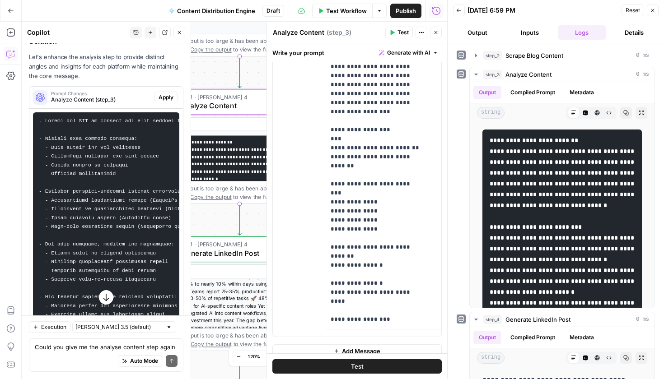
click at [154, 109] on div "Prompt Changes Analyze Content (step_3) Apply" at bounding box center [106, 98] width 154 height 22
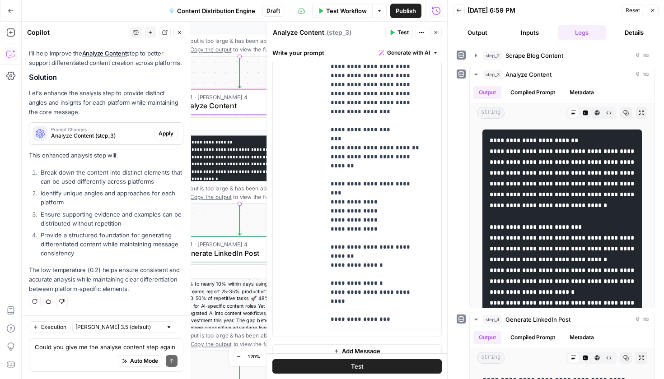
scroll to position [2028, 0]
click at [159, 135] on span "Apply" at bounding box center [166, 134] width 15 height 8
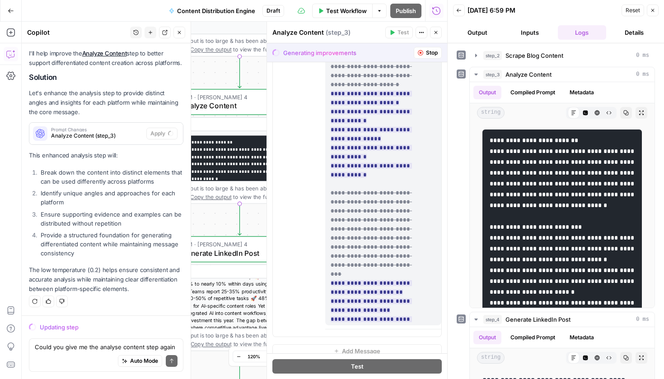
scroll to position [0, 0]
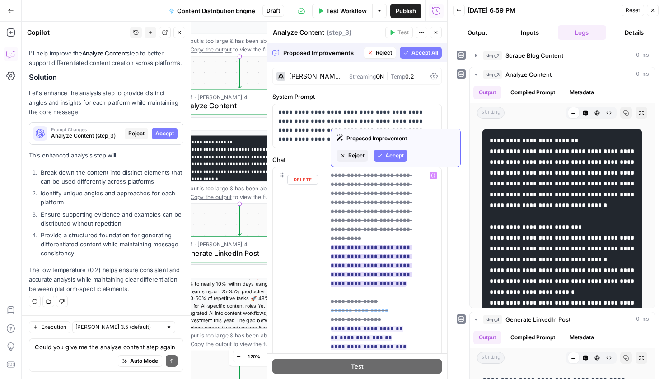
click at [391, 156] on span "Accept" at bounding box center [394, 156] width 19 height 8
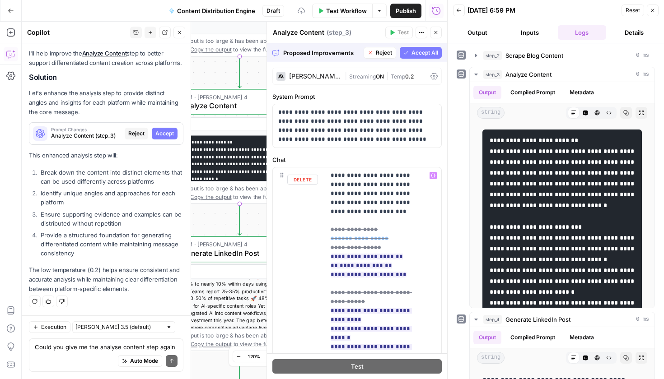
click at [424, 54] on span "Accept All" at bounding box center [424, 53] width 27 height 8
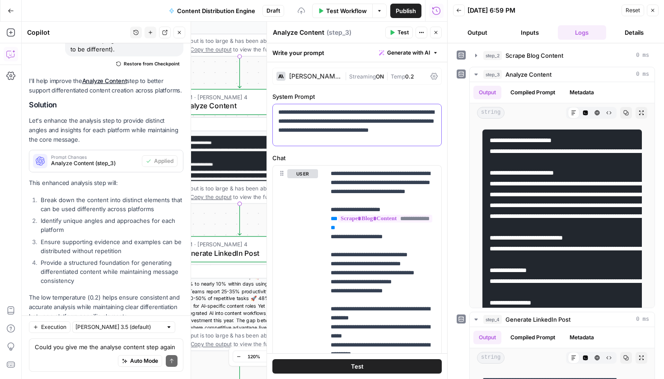
scroll to position [2042, 0]
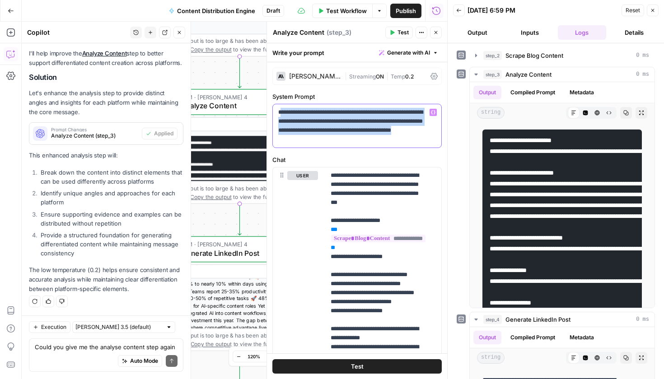
drag, startPoint x: 364, startPoint y: 140, endPoint x: 277, endPoint y: 112, distance: 92.0
click at [277, 112] on div "**********" at bounding box center [357, 125] width 168 height 43
copy p "**********"
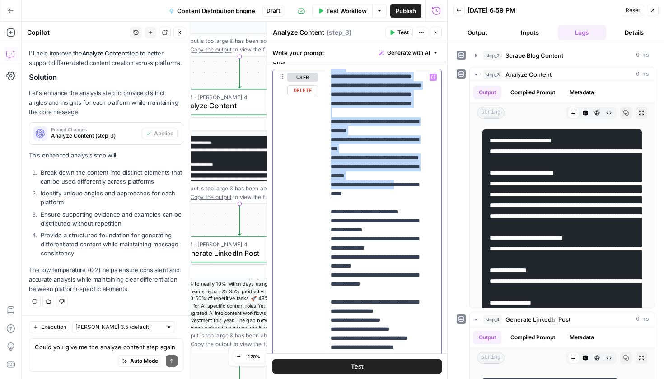
scroll to position [230, 0]
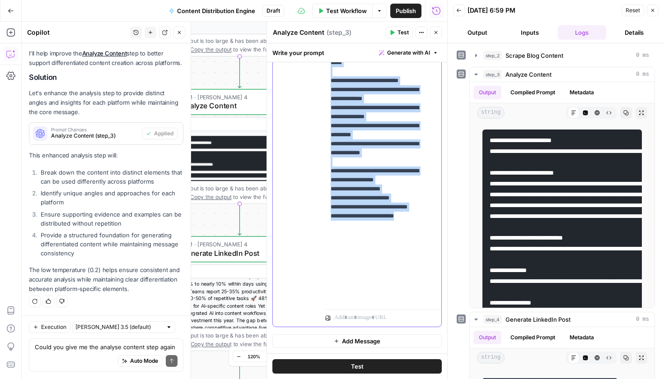
drag, startPoint x: 328, startPoint y: 173, endPoint x: 422, endPoint y: 296, distance: 155.0
click at [422, 295] on div "**********" at bounding box center [379, 122] width 109 height 368
copy p "**********"
click at [386, 28] on button "Test" at bounding box center [399, 33] width 28 height 12
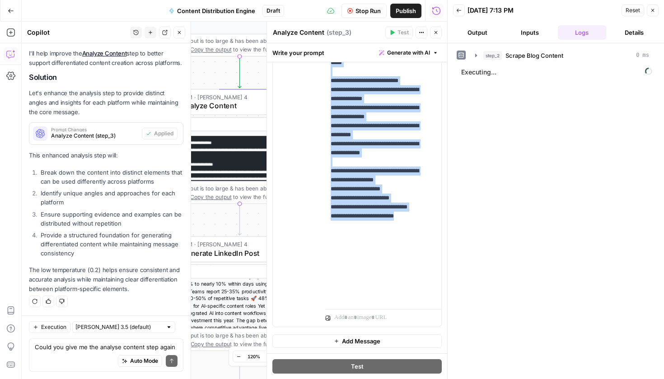
click at [368, 10] on span "Stop Run" at bounding box center [367, 10] width 25 height 9
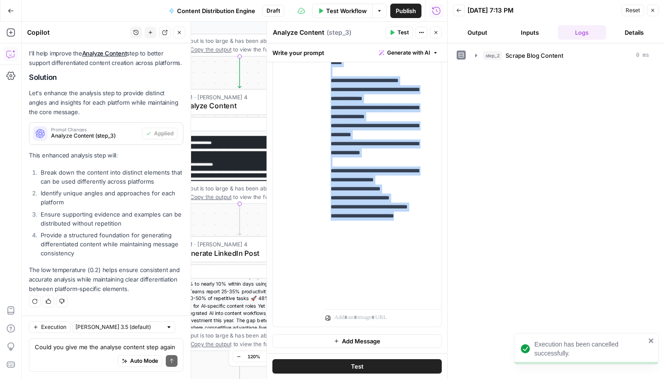
click at [363, 15] on span "Test Workflow" at bounding box center [346, 10] width 41 height 9
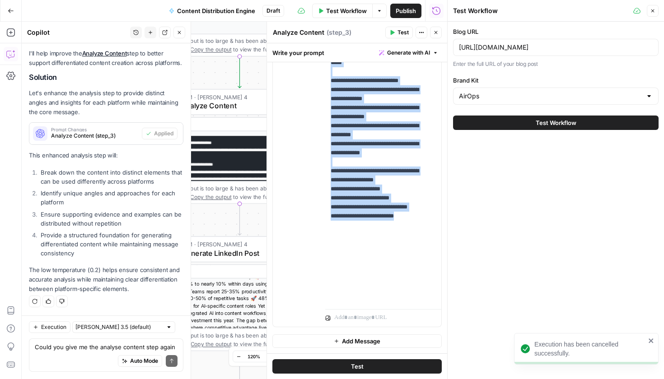
click at [609, 122] on button "Test Workflow" at bounding box center [555, 123] width 205 height 14
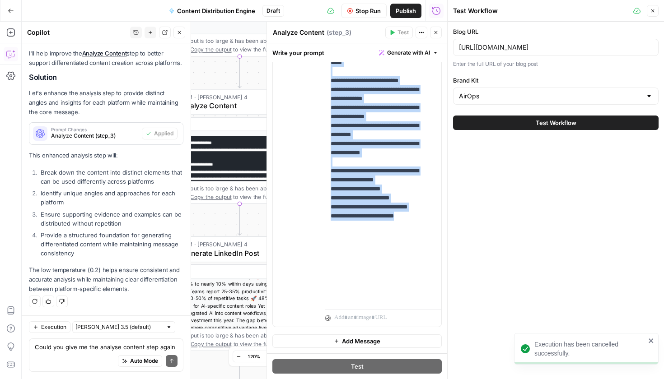
click at [592, 124] on button "Test Workflow" at bounding box center [555, 123] width 205 height 14
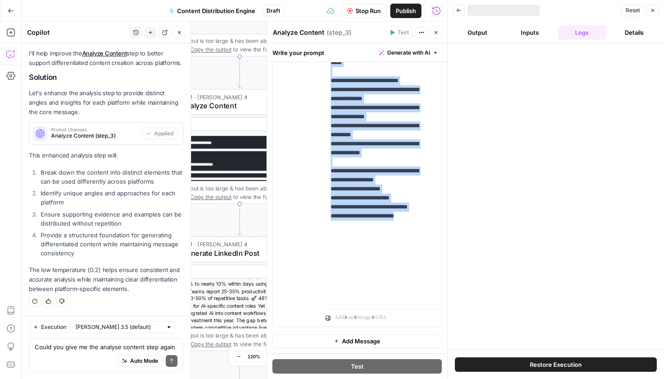
click at [436, 29] on button "Close" at bounding box center [436, 33] width 12 height 12
click at [436, 33] on icon "button" at bounding box center [435, 32] width 5 height 5
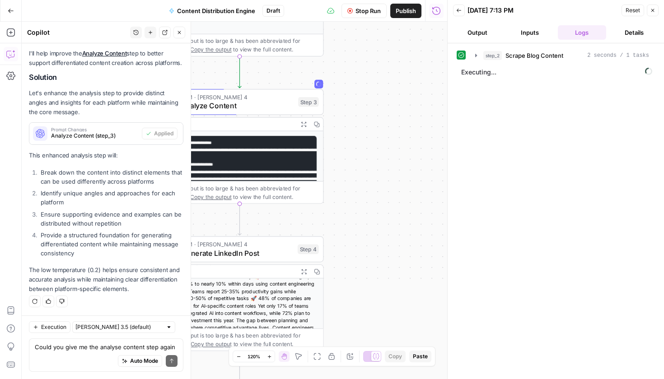
click at [474, 31] on button "Output" at bounding box center [477, 32] width 49 height 14
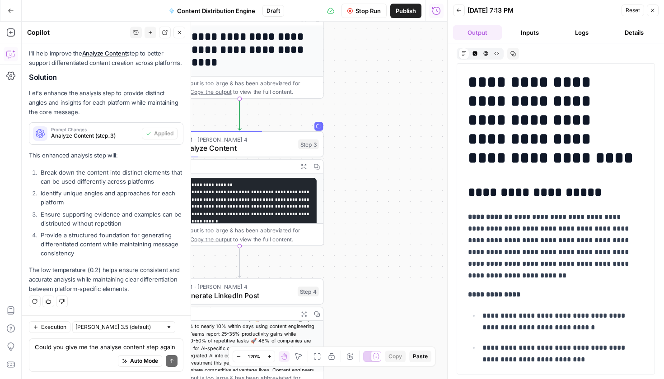
click at [178, 33] on icon "button" at bounding box center [179, 32] width 3 height 3
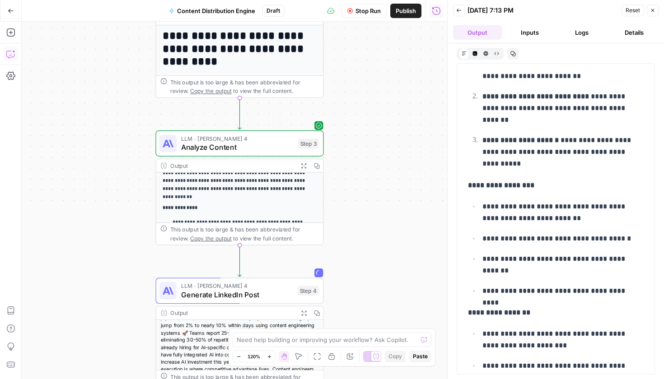
scroll to position [464, 0]
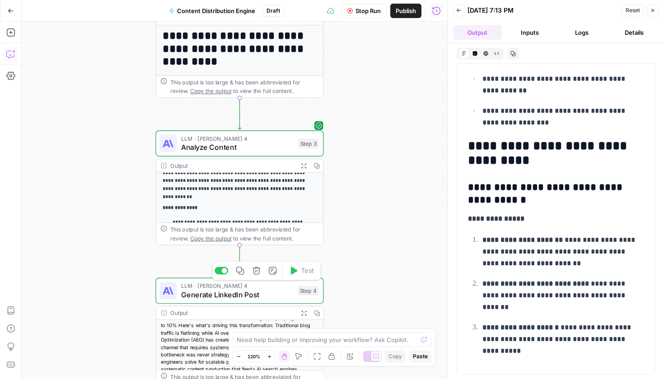
click at [244, 295] on span "Generate LinkedIn Post" at bounding box center [237, 294] width 112 height 11
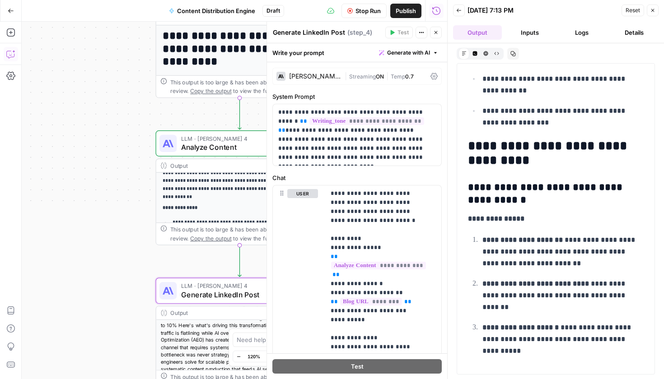
click at [437, 37] on button "Close" at bounding box center [436, 33] width 12 height 12
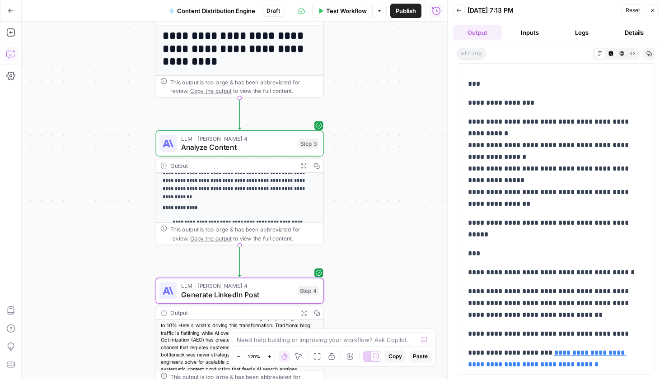
scroll to position [135, 0]
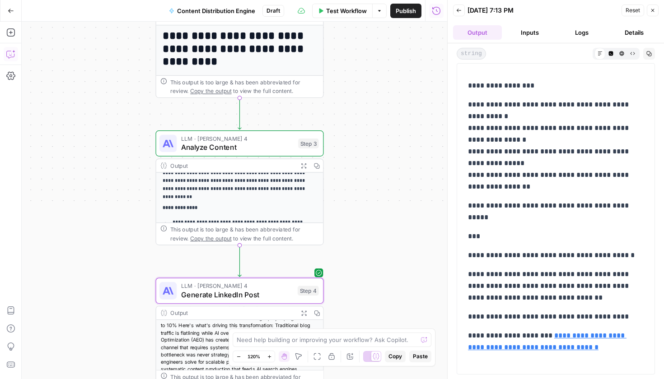
click at [252, 296] on span "Generate LinkedIn Post" at bounding box center [237, 294] width 112 height 11
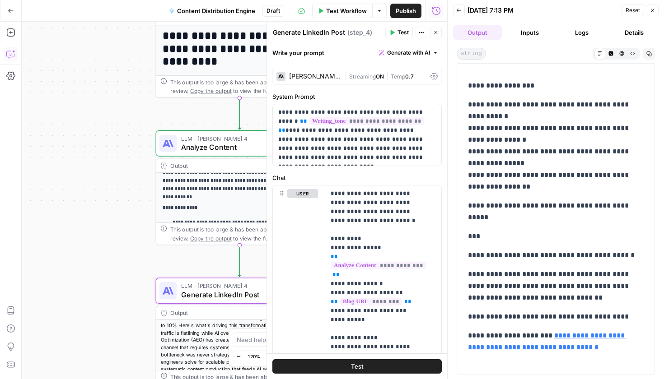
click at [438, 33] on icon "button" at bounding box center [435, 32] width 5 height 5
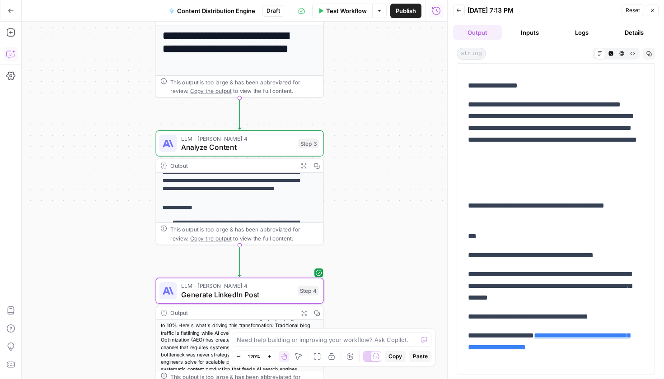
click at [434, 118] on div "**********" at bounding box center [234, 23] width 425 height 358
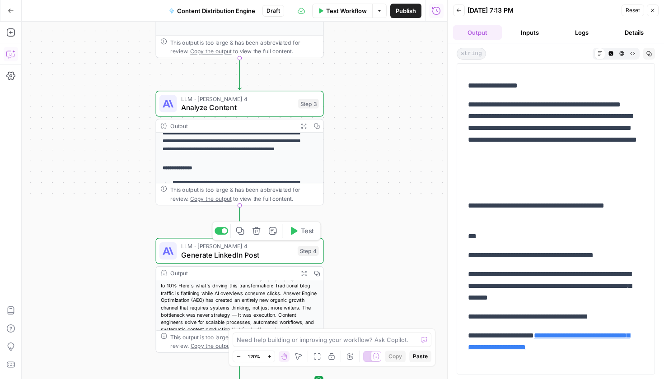
click at [258, 252] on span "Generate LinkedIn Post" at bounding box center [237, 255] width 112 height 11
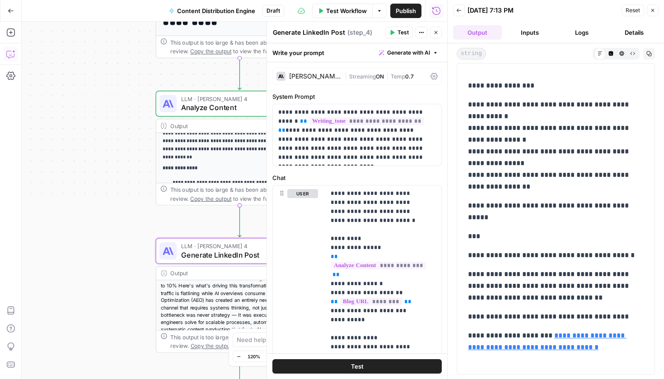
click at [392, 34] on icon "button" at bounding box center [393, 32] width 4 height 5
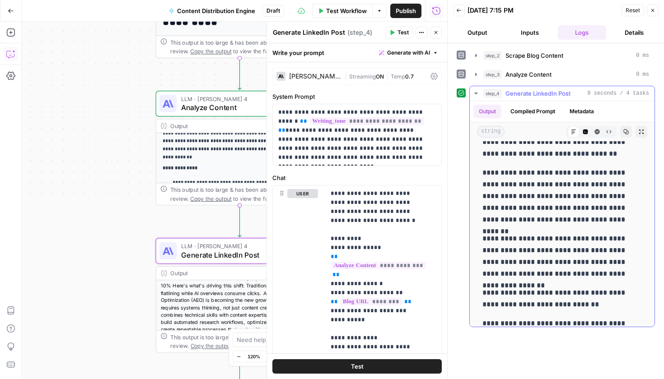
scroll to position [309, 0]
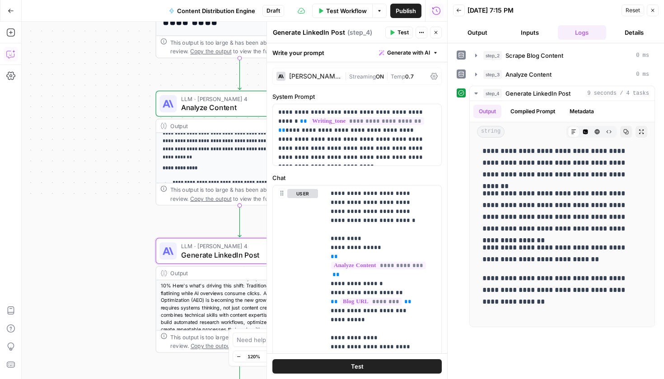
click at [351, 11] on span "Test Workflow" at bounding box center [346, 10] width 41 height 9
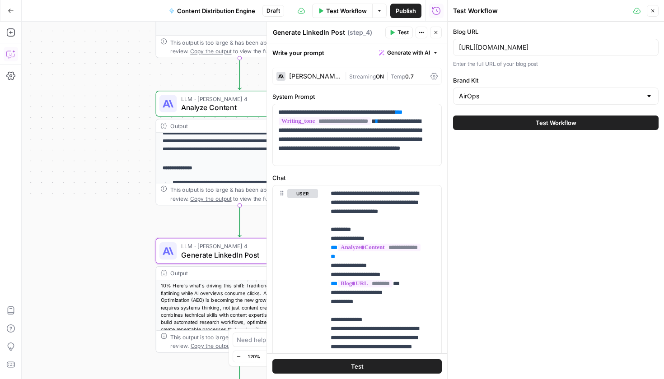
click at [560, 118] on span "Test Workflow" at bounding box center [556, 122] width 41 height 9
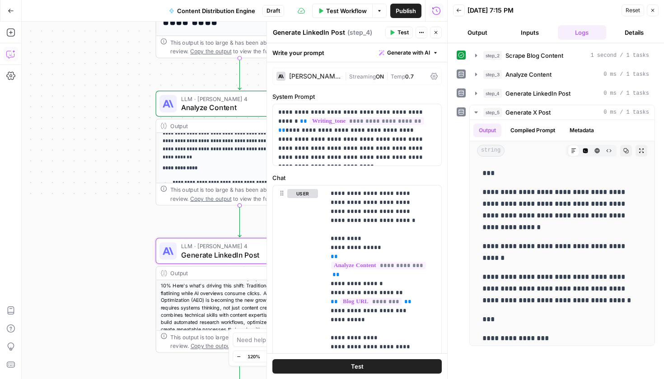
click at [434, 33] on icon "button" at bounding box center [435, 32] width 5 height 5
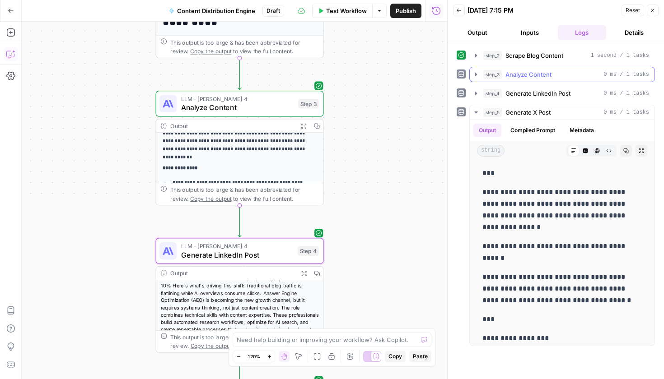
click at [531, 77] on span "Analyze Content" at bounding box center [528, 74] width 46 height 9
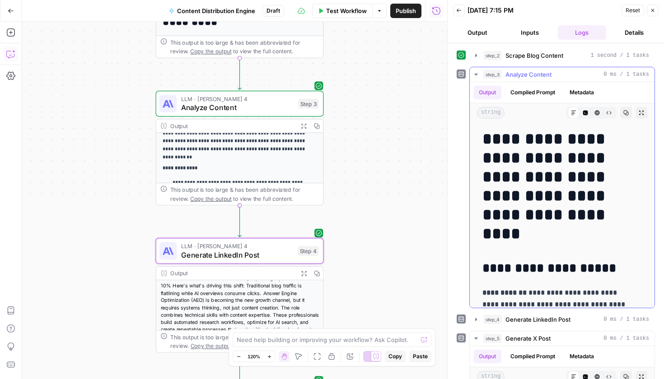
click at [529, 75] on span "Analyze Content" at bounding box center [528, 74] width 46 height 9
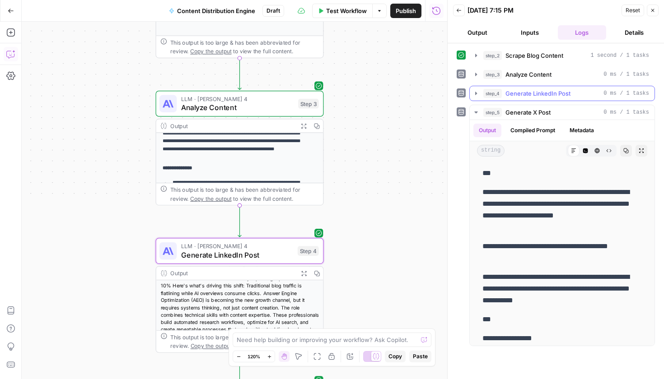
click at [525, 93] on span "Generate LinkedIn Post" at bounding box center [537, 93] width 65 height 9
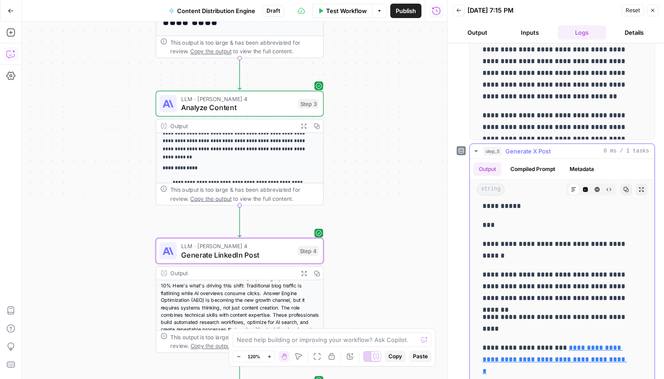
scroll to position [198, 0]
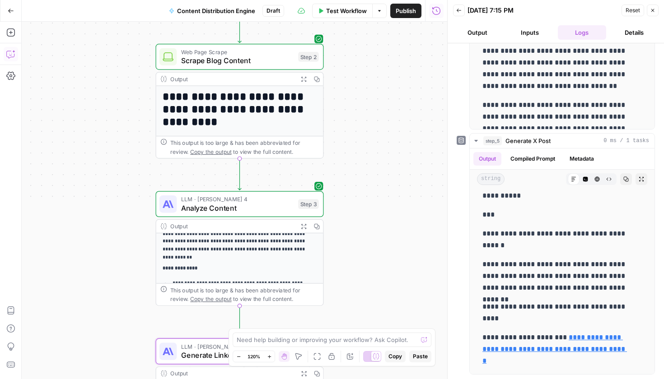
click at [16, 59] on button "Copilot" at bounding box center [11, 54] width 14 height 14
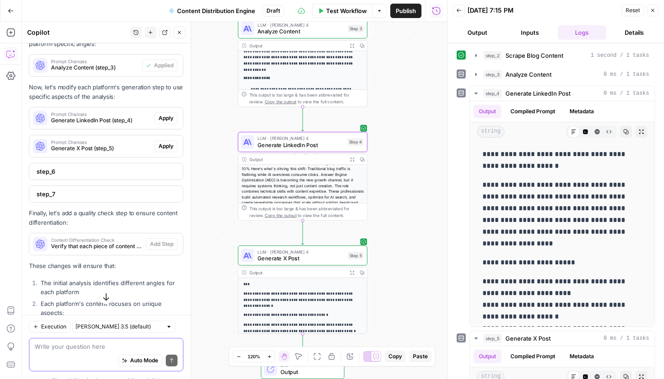
scroll to position [3, 0]
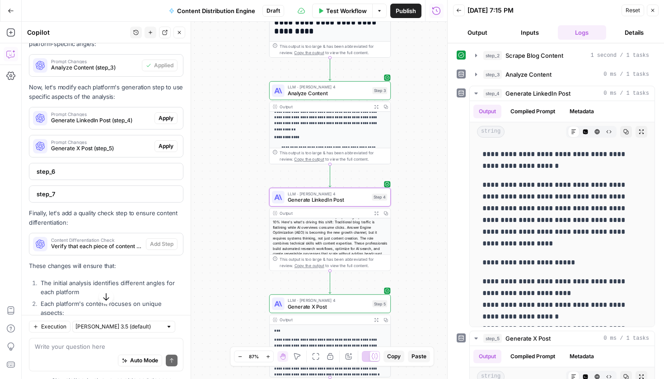
click at [78, 125] on span "Generate LinkedIn Post (step_4)" at bounding box center [101, 121] width 100 height 8
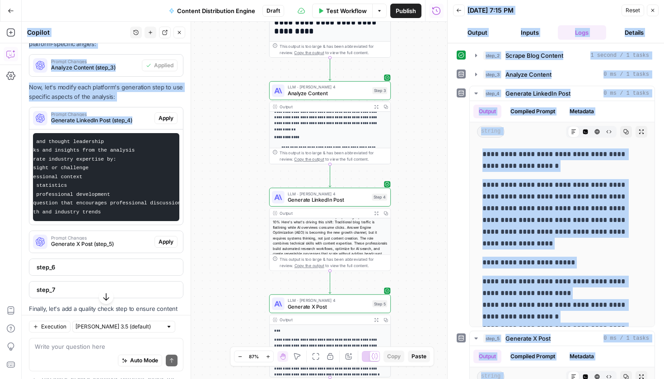
scroll to position [0, 123]
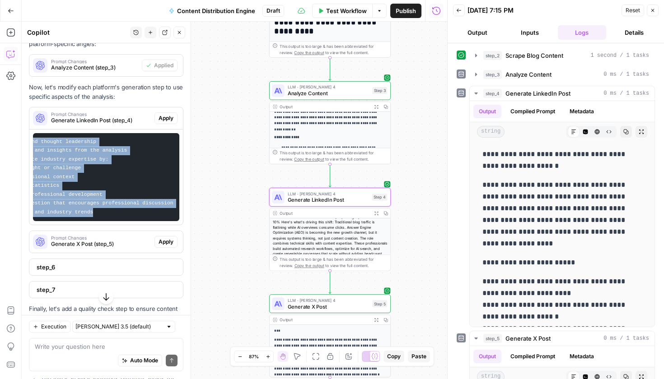
drag, startPoint x: 38, startPoint y: 166, endPoint x: 117, endPoint y: 232, distance: 102.2
click at [117, 221] on pre "- Focus on professional insight and thought leadership - Use the LinkedIn-speci…" at bounding box center [106, 177] width 146 height 88
copy code "- Focus on professional insight and thought leadership - Use the LinkedIn-speci…"
click at [307, 202] on span "Generate LinkedIn Post" at bounding box center [328, 200] width 81 height 8
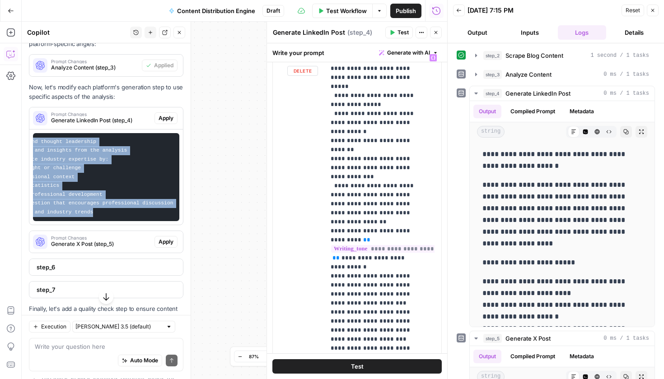
scroll to position [215, 0]
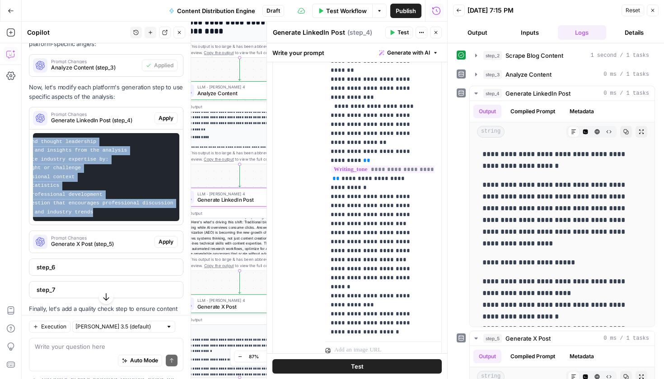
click at [163, 122] on span "Apply" at bounding box center [166, 118] width 15 height 8
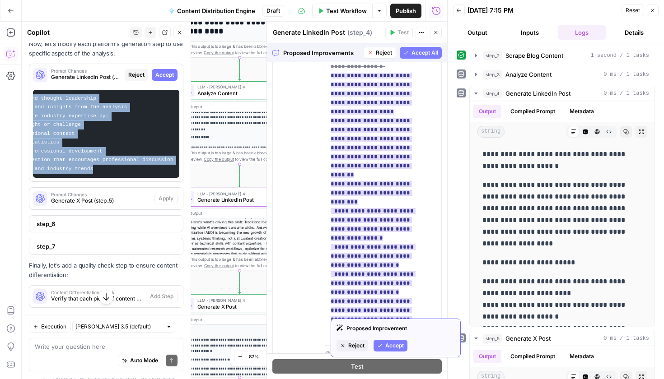
scroll to position [4, 0]
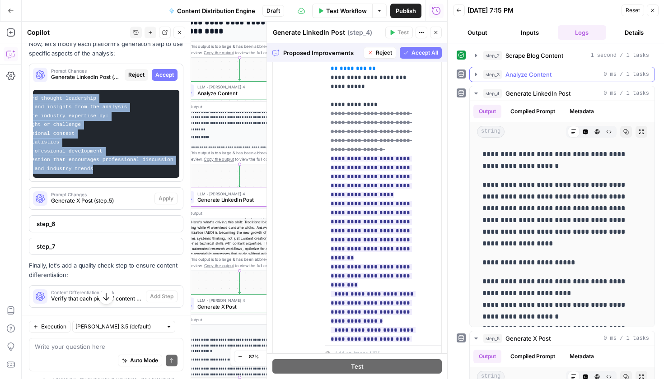
click at [512, 76] on span "Analyze Content" at bounding box center [528, 74] width 46 height 9
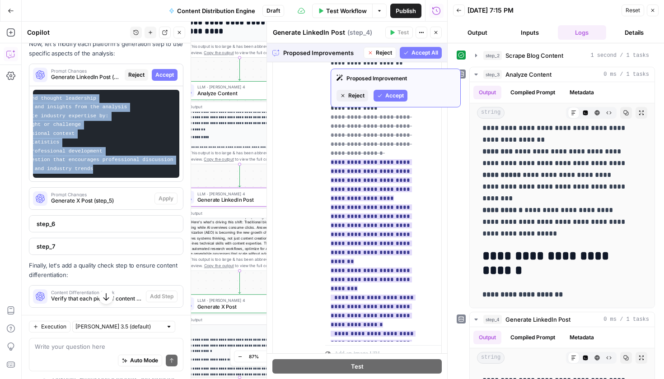
scroll to position [171, 0]
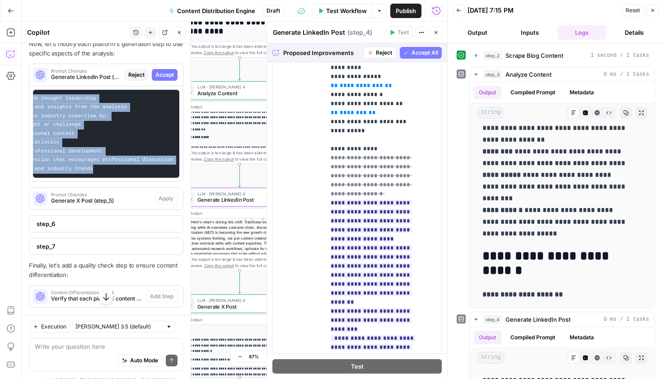
click at [411, 53] on span "Accept All" at bounding box center [424, 53] width 27 height 8
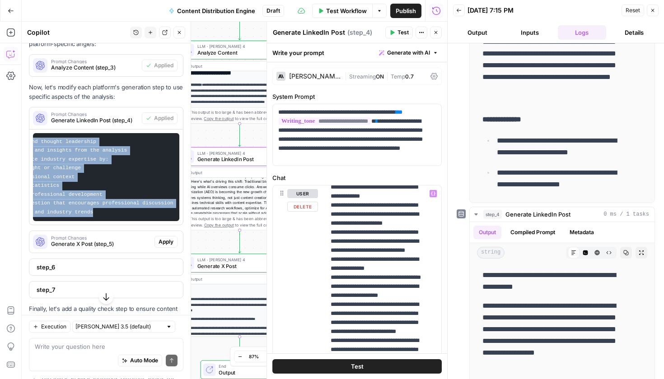
scroll to position [748, 0]
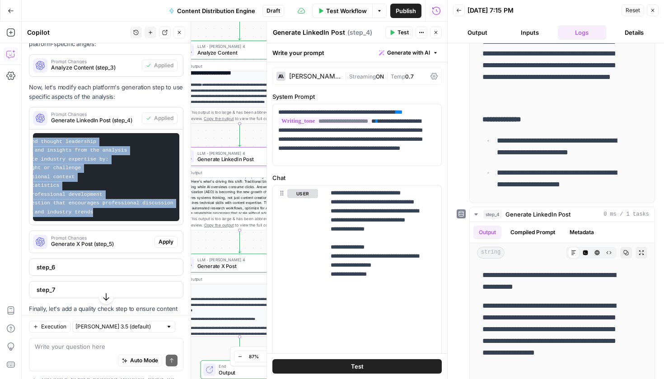
click at [359, 369] on span "Test" at bounding box center [357, 366] width 13 height 9
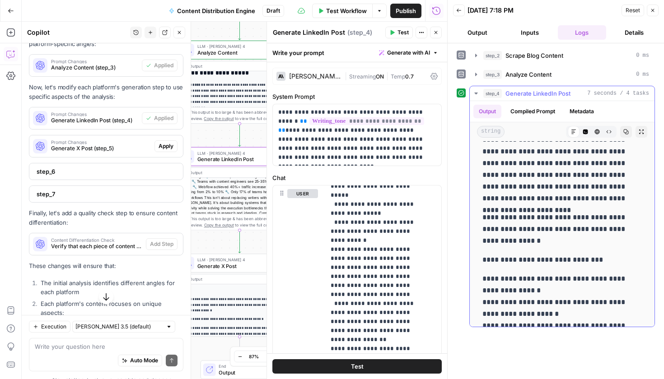
scroll to position [0, 0]
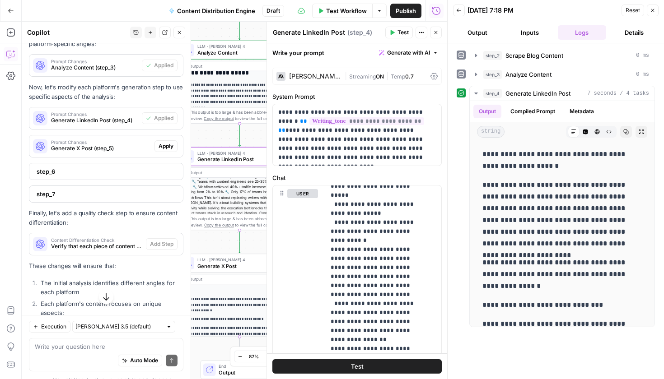
click at [462, 119] on div "**********" at bounding box center [556, 207] width 198 height 242
click at [339, 10] on span "Test Workflow" at bounding box center [346, 10] width 41 height 9
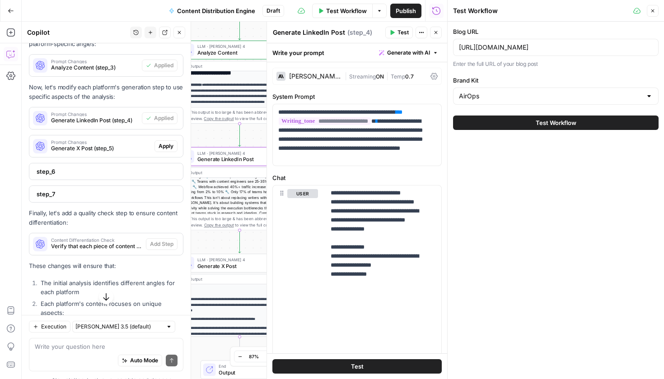
click at [543, 124] on span "Test Workflow" at bounding box center [556, 122] width 41 height 9
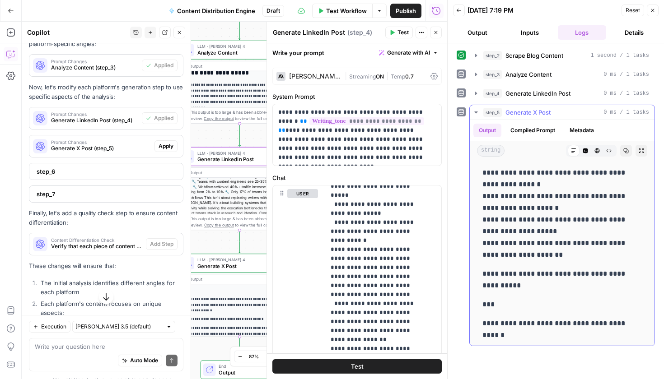
scroll to position [291, 0]
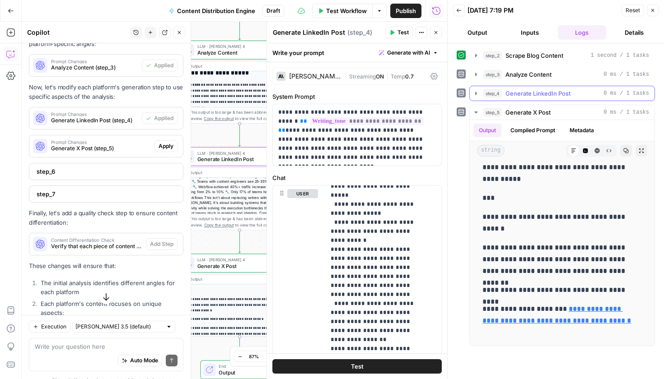
click at [543, 91] on span "Generate LinkedIn Post" at bounding box center [537, 93] width 65 height 9
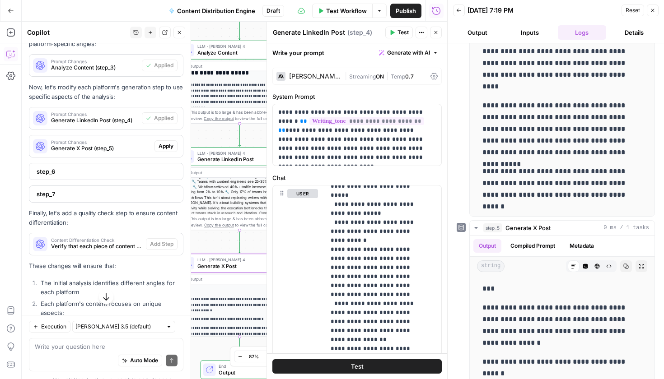
scroll to position [0, 0]
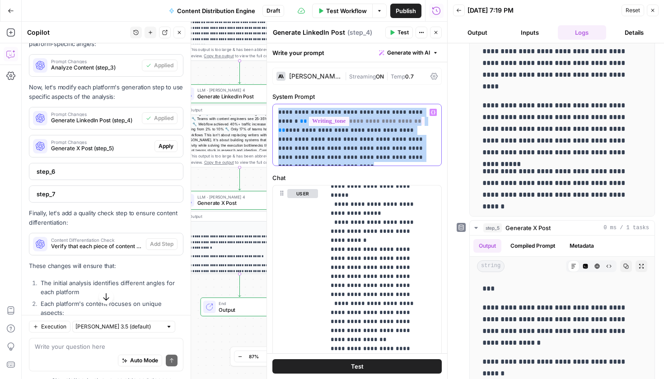
drag, startPoint x: 409, startPoint y: 158, endPoint x: 275, endPoint y: 111, distance: 142.1
click at [275, 111] on div "**********" at bounding box center [357, 134] width 168 height 61
copy p "**********"
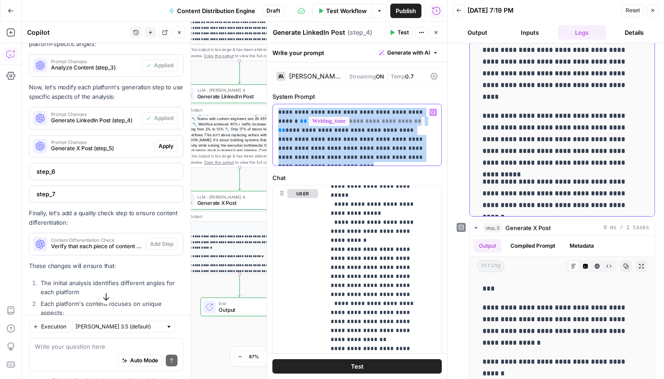
scroll to position [410, 0]
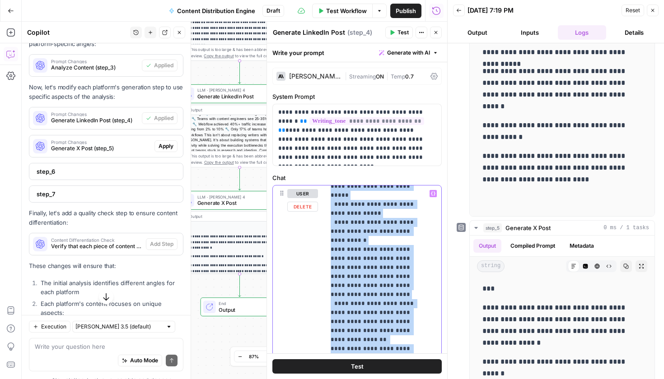
copy p "**********"
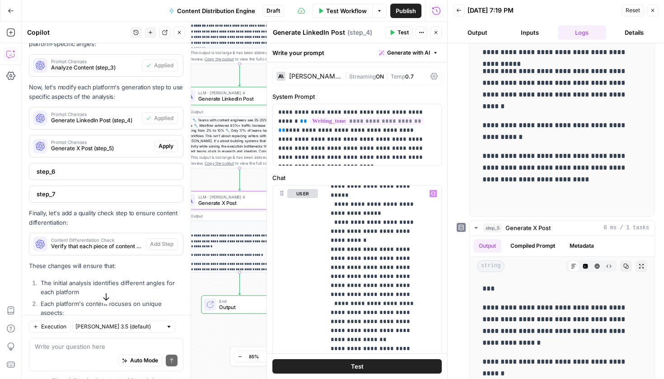
click at [93, 153] on span "Generate X Post (step_5)" at bounding box center [101, 149] width 100 height 8
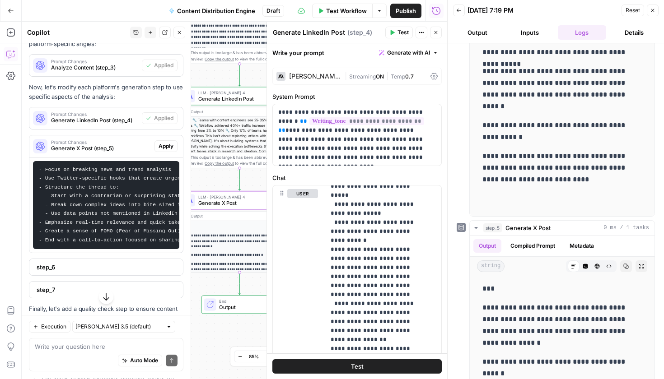
click at [159, 150] on span "Apply" at bounding box center [166, 146] width 15 height 8
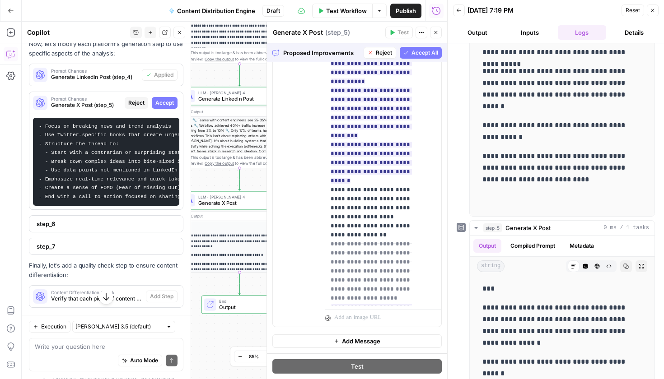
scroll to position [244, 0]
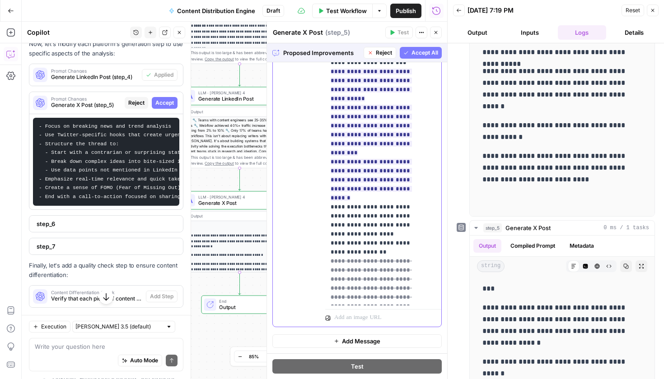
drag, startPoint x: 410, startPoint y: 254, endPoint x: 328, endPoint y: 227, distance: 86.5
click at [328, 227] on div "**********" at bounding box center [379, 122] width 109 height 368
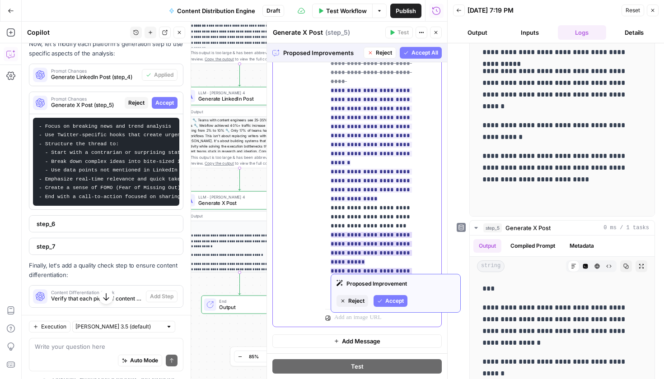
scroll to position [95, 0]
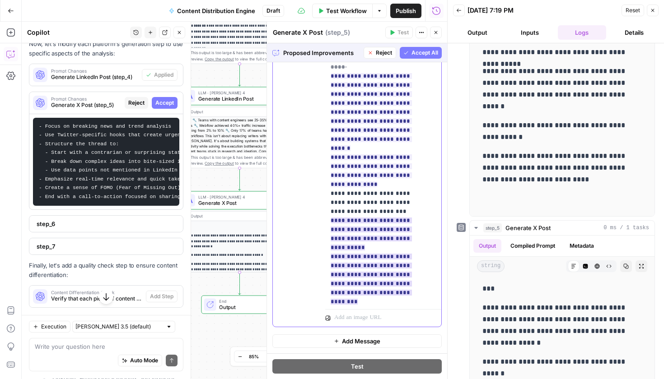
click at [370, 246] on ins "**********" at bounding box center [371, 284] width 81 height 132
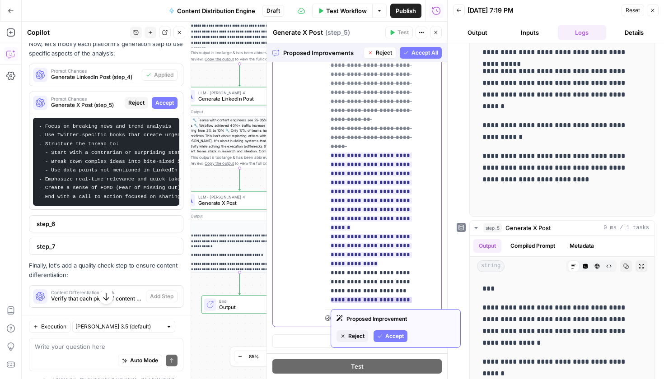
scroll to position [0, 0]
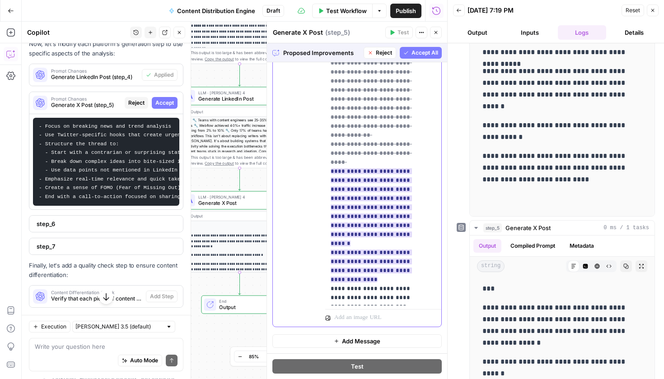
click at [359, 182] on ins "**********" at bounding box center [371, 225] width 81 height 114
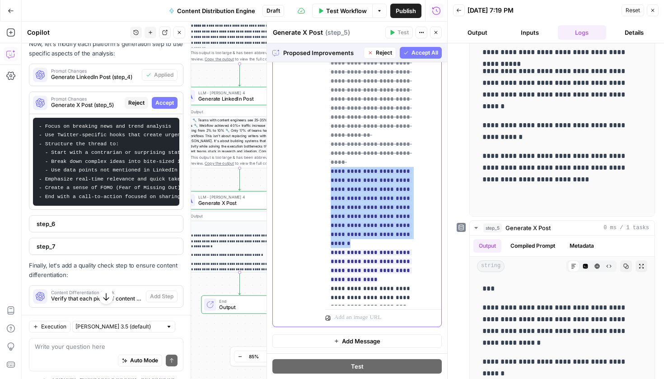
drag, startPoint x: 399, startPoint y: 198, endPoint x: 327, endPoint y: 146, distance: 88.4
click at [327, 146] on div "**********" at bounding box center [379, 122] width 109 height 368
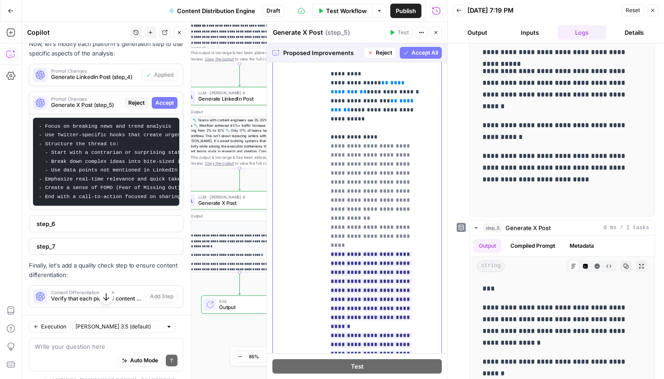
click at [377, 207] on del "**********" at bounding box center [371, 195] width 81 height 105
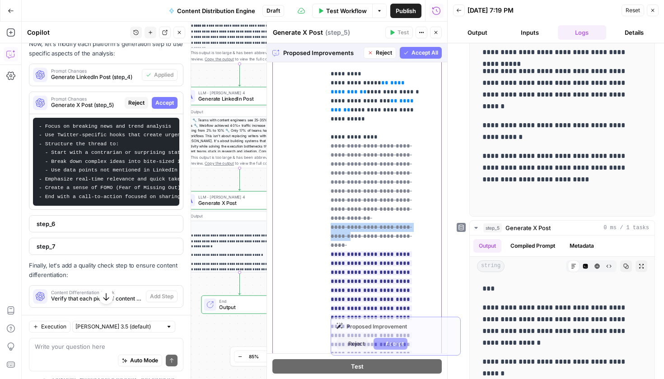
drag, startPoint x: 416, startPoint y: 215, endPoint x: 329, endPoint y: 212, distance: 87.2
click at [329, 212] on div "**********" at bounding box center [379, 205] width 109 height 368
click at [368, 212] on span "**********" at bounding box center [371, 254] width 81 height 228
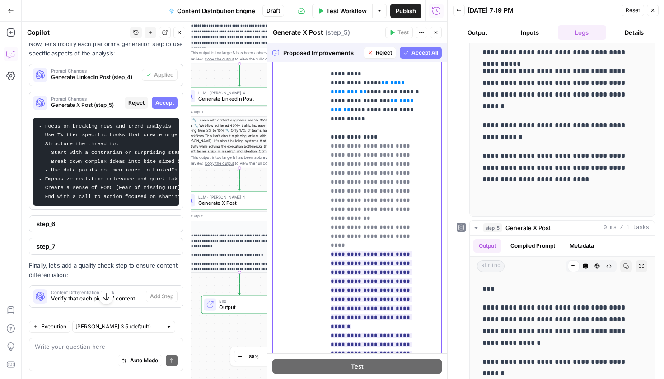
click at [368, 176] on del "**********" at bounding box center [371, 195] width 81 height 105
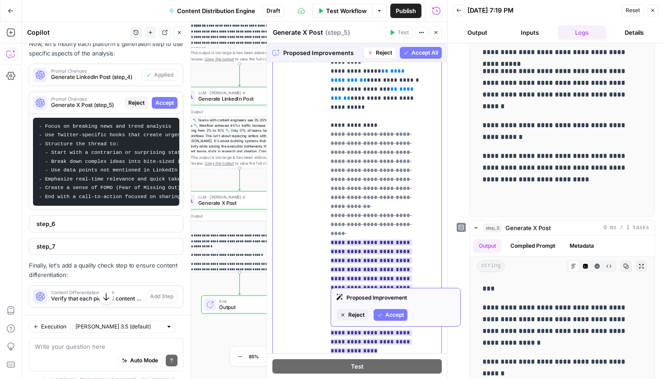
scroll to position [29, 0]
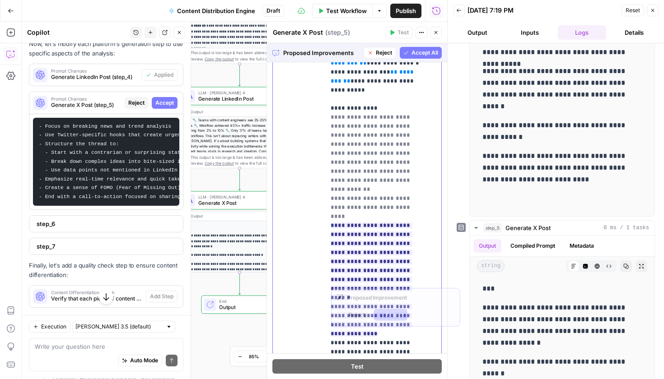
click at [354, 182] on del "**********" at bounding box center [371, 166] width 81 height 105
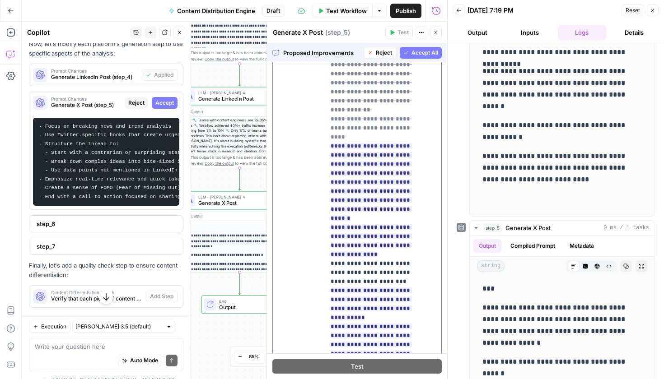
scroll to position [46, 0]
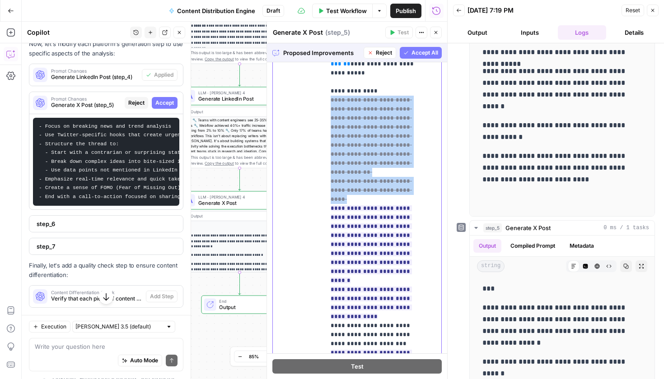
drag, startPoint x: 403, startPoint y: 173, endPoint x: 328, endPoint y: 103, distance: 102.6
click at [328, 103] on div "**********" at bounding box center [379, 205] width 109 height 368
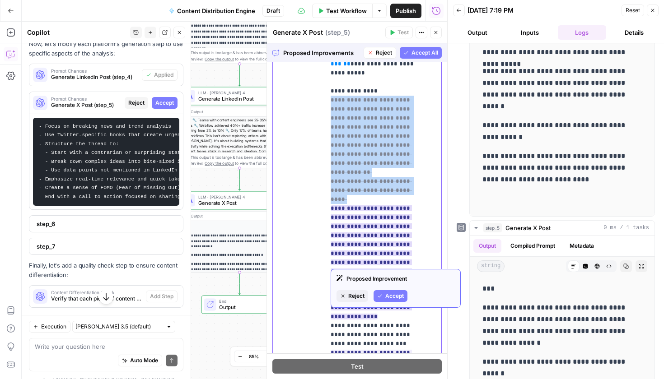
scroll to position [58, 0]
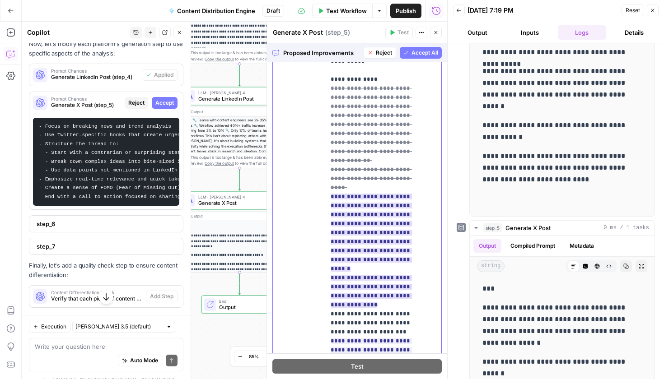
click at [385, 217] on ins "**********" at bounding box center [371, 251] width 81 height 114
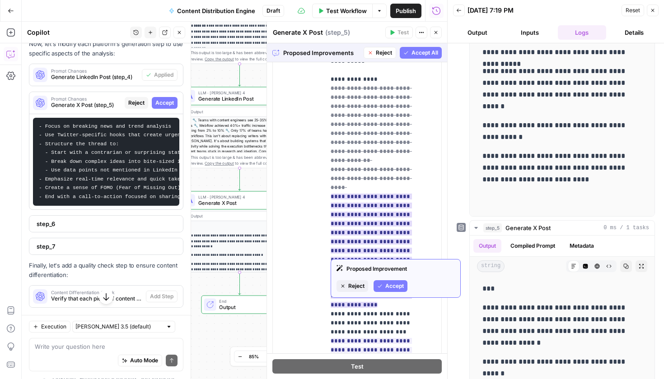
click at [391, 282] on button "Accept" at bounding box center [390, 286] width 34 height 12
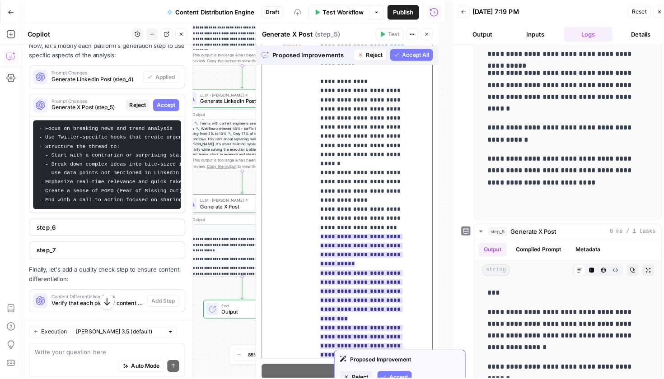
scroll to position [132, 0]
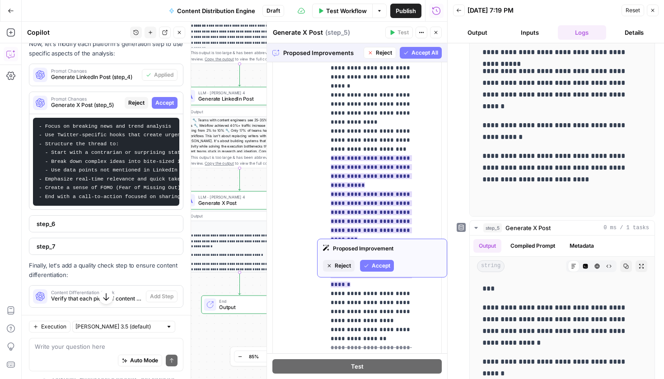
click at [376, 266] on span "Accept" at bounding box center [381, 266] width 19 height 8
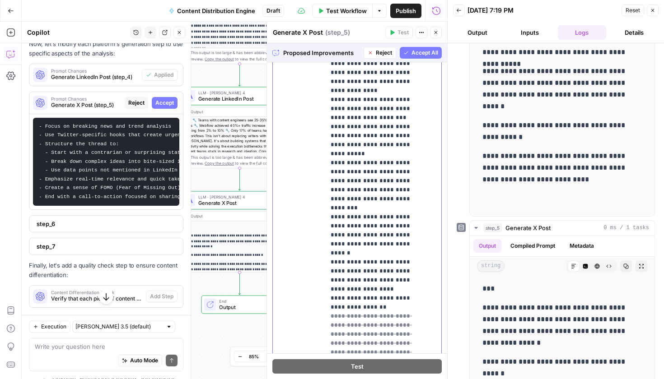
scroll to position [182, 0]
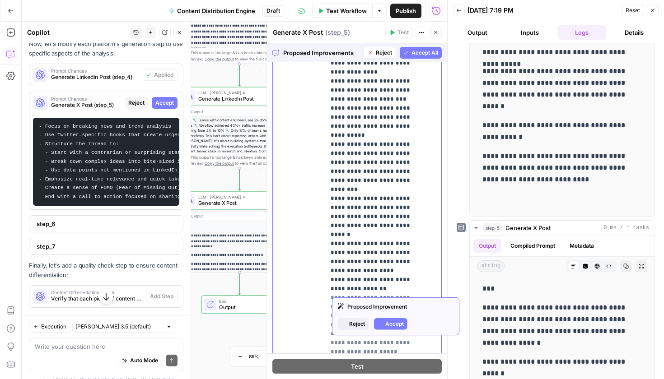
click at [347, 295] on del "**********" at bounding box center [371, 325] width 81 height 60
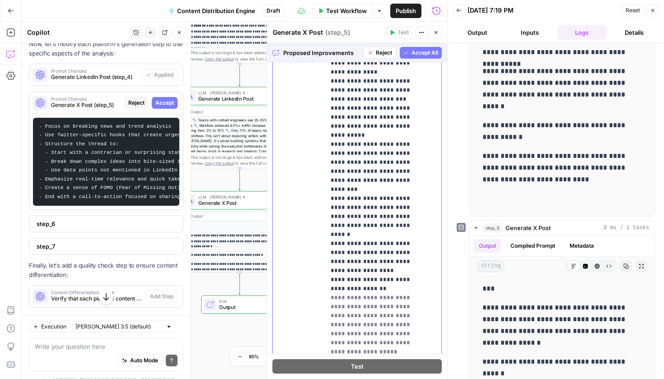
click at [344, 295] on del "**********" at bounding box center [371, 325] width 81 height 60
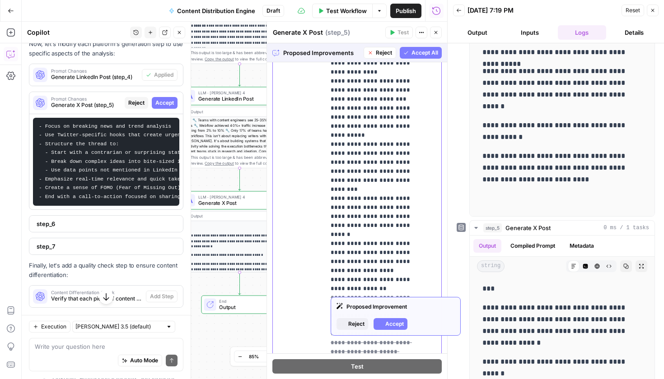
click at [362, 213] on p "**********" at bounding box center [377, 199] width 92 height 714
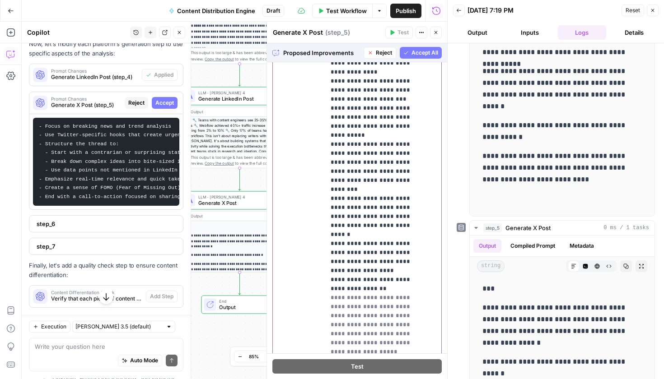
click at [362, 295] on del "**********" at bounding box center [371, 325] width 81 height 60
click at [360, 284] on p "**********" at bounding box center [377, 199] width 92 height 714
click at [374, 292] on span "**********" at bounding box center [371, 383] width 81 height 183
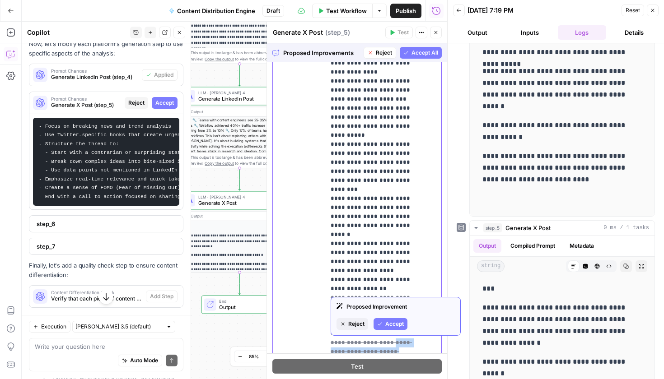
drag, startPoint x: 369, startPoint y: 280, endPoint x: 363, endPoint y: 276, distance: 7.1
click at [363, 276] on p "**********" at bounding box center [377, 244] width 92 height 804
click at [363, 323] on span "Reject" at bounding box center [356, 324] width 16 height 8
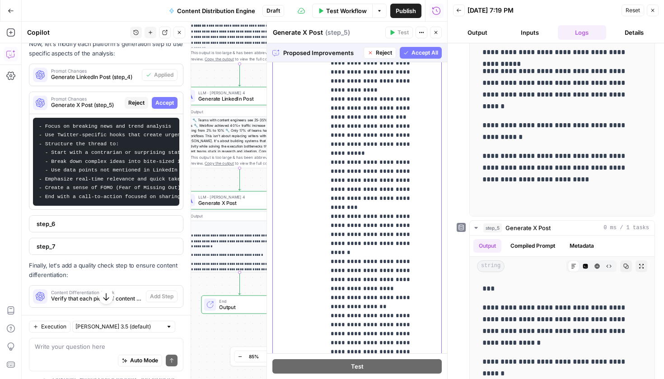
scroll to position [247, 0]
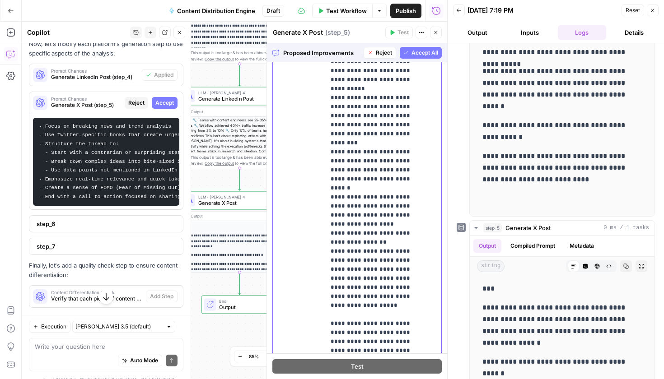
drag, startPoint x: 401, startPoint y: 326, endPoint x: 384, endPoint y: 314, distance: 20.4
click at [384, 314] on p "**********" at bounding box center [377, 183] width 92 height 813
click at [396, 299] on p "**********" at bounding box center [377, 183] width 92 height 813
drag, startPoint x: 406, startPoint y: 325, endPoint x: 326, endPoint y: 317, distance: 81.2
click at [326, 317] on div "**********" at bounding box center [379, 205] width 109 height 368
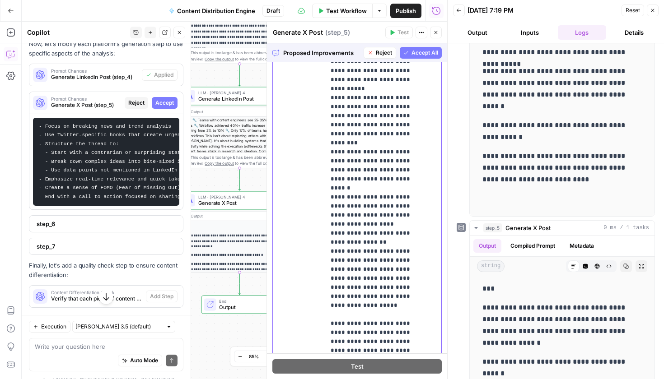
scroll to position [138, 0]
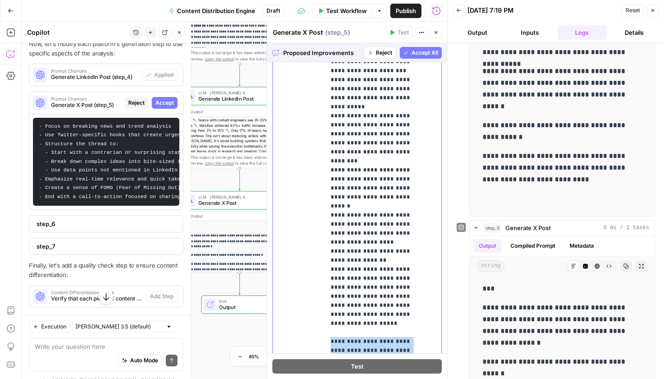
drag, startPoint x: 420, startPoint y: 326, endPoint x: 321, endPoint y: 268, distance: 114.6
click at [321, 268] on div "**********" at bounding box center [357, 224] width 168 height 389
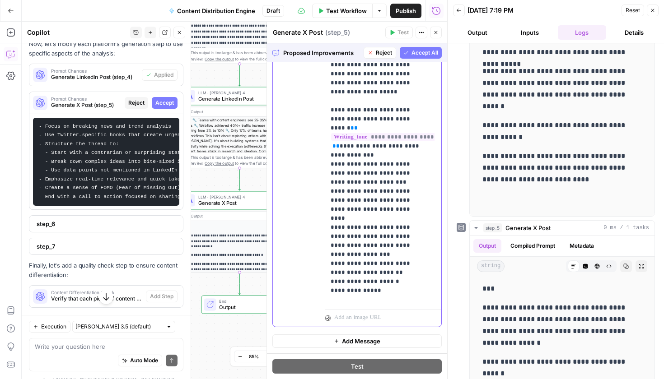
scroll to position [193, 0]
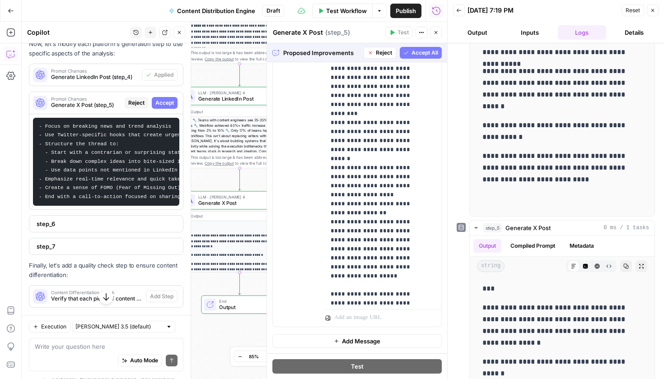
click at [414, 52] on span "Accept All" at bounding box center [424, 53] width 27 height 8
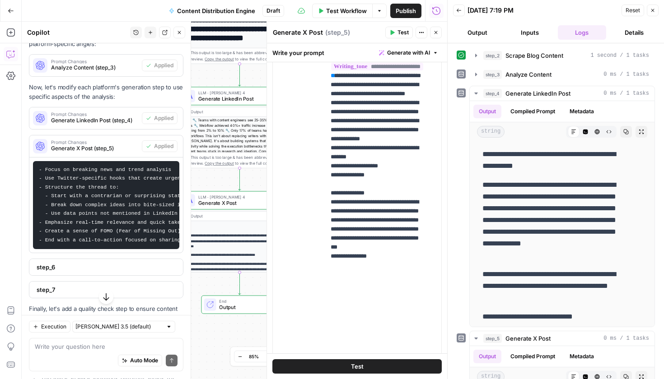
scroll to position [230, 0]
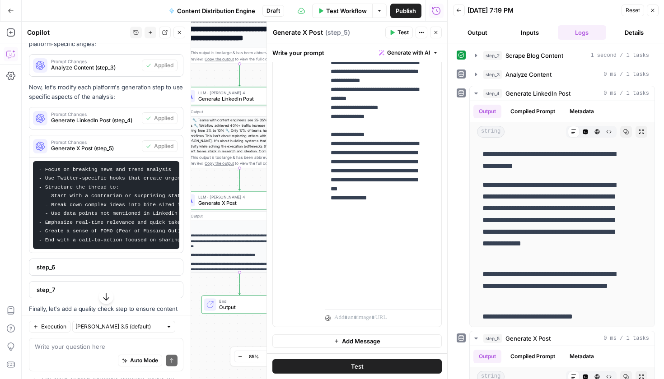
click at [371, 370] on button "Test" at bounding box center [356, 366] width 169 height 14
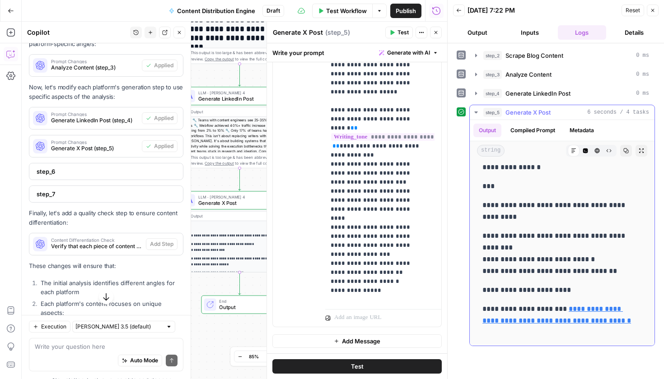
scroll to position [0, 0]
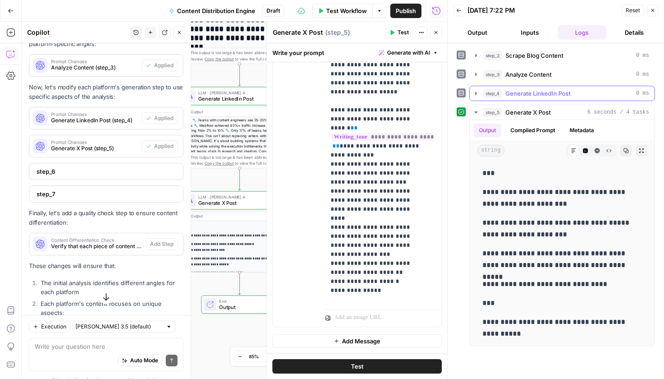
click at [532, 94] on span "Generate LinkedIn Post" at bounding box center [537, 93] width 65 height 9
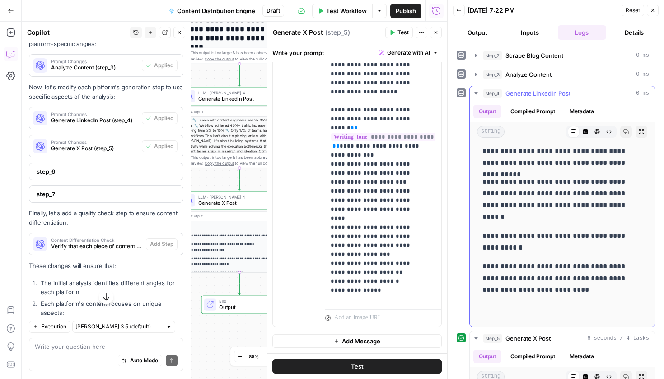
scroll to position [98, 0]
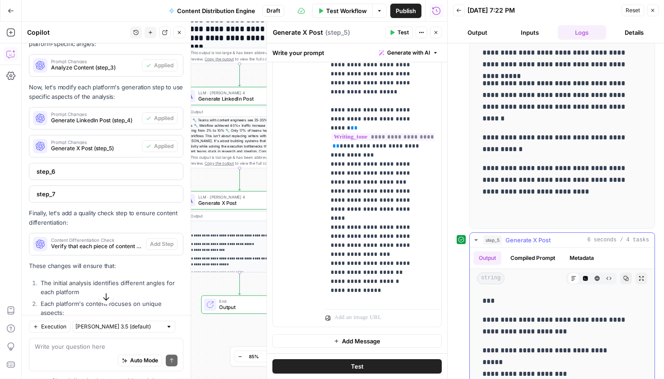
click at [513, 240] on span "Generate X Post" at bounding box center [527, 240] width 45 height 9
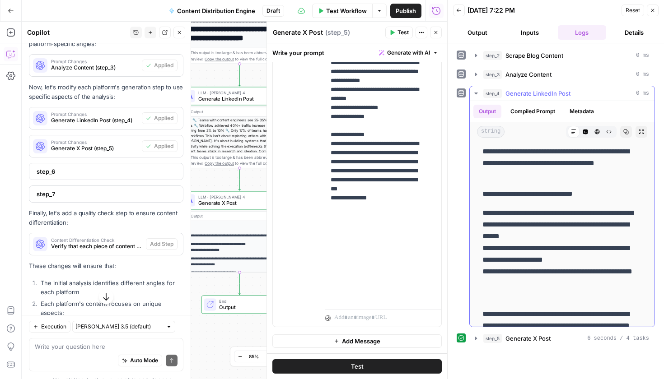
scroll to position [0, 0]
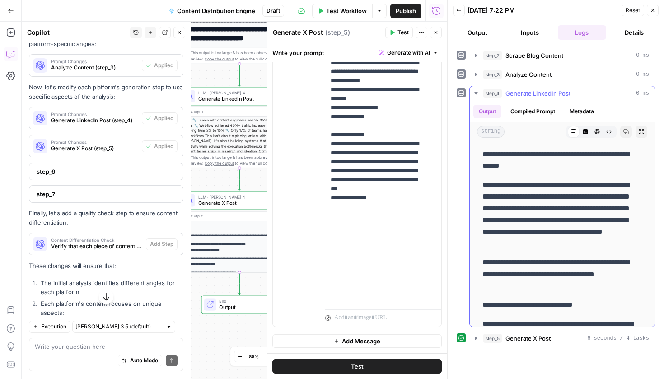
click at [530, 99] on button "step_4 Generate LinkedIn Post 0 ms" at bounding box center [562, 93] width 185 height 14
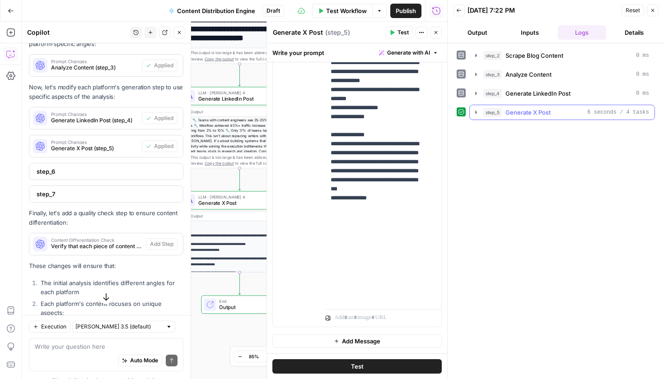
click at [525, 115] on span "Generate X Post" at bounding box center [527, 112] width 45 height 9
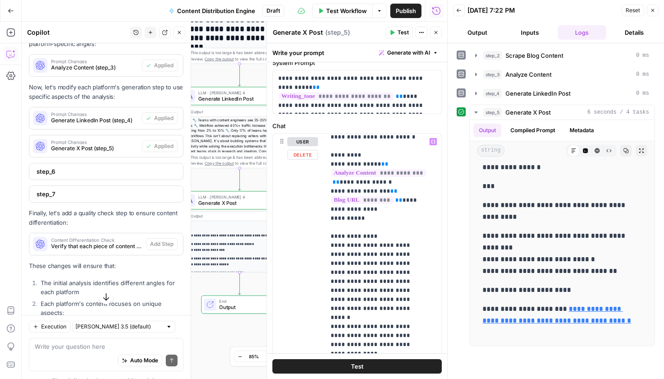
scroll to position [108, 0]
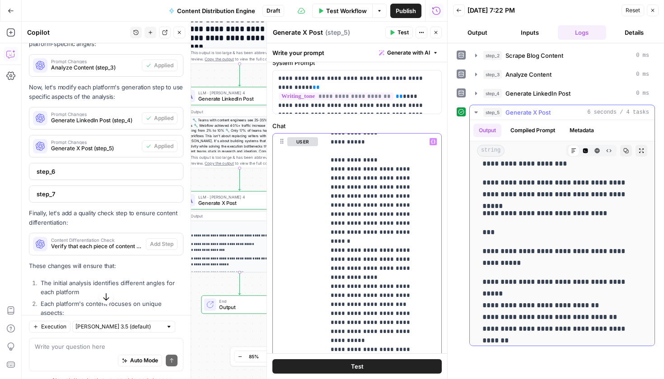
scroll to position [0, 0]
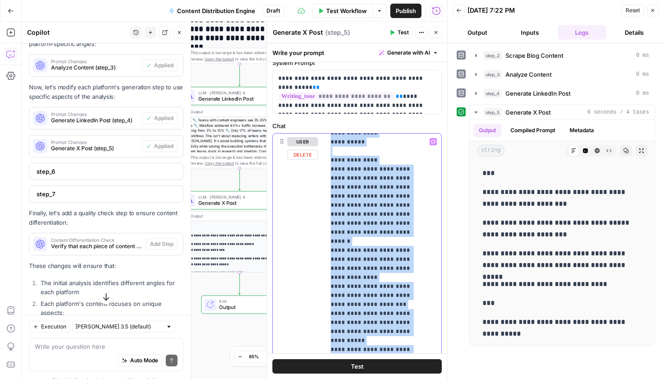
copy p "**********"
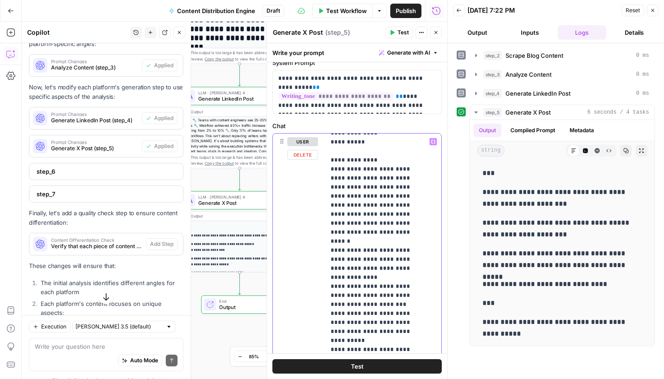
click at [423, 224] on div "**********" at bounding box center [379, 318] width 109 height 368
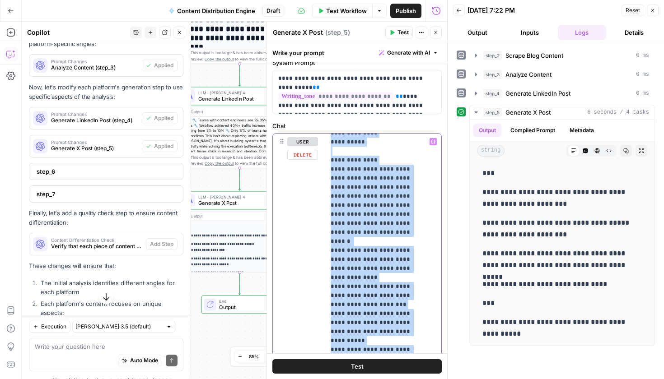
copy p "**********"
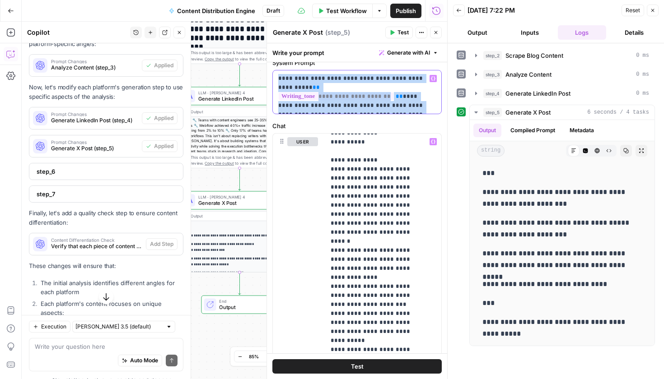
drag, startPoint x: 420, startPoint y: 110, endPoint x: 271, endPoint y: 73, distance: 153.9
click at [271, 73] on div "**********" at bounding box center [356, 201] width 181 height 358
copy p "**********"
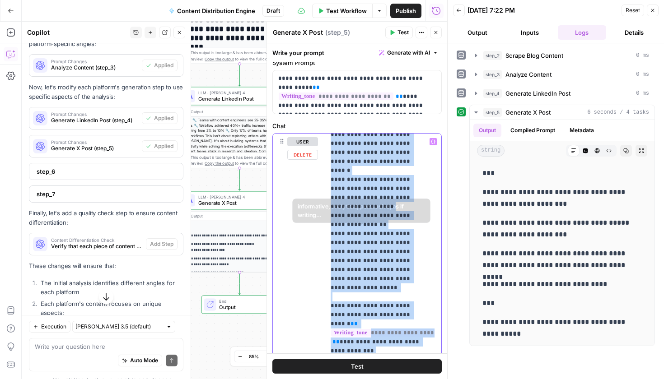
scroll to position [230, 0]
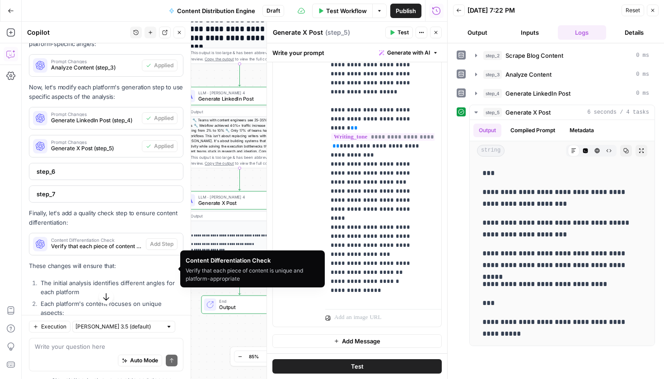
click at [96, 353] on div "Auto Mode Send" at bounding box center [106, 362] width 143 height 20
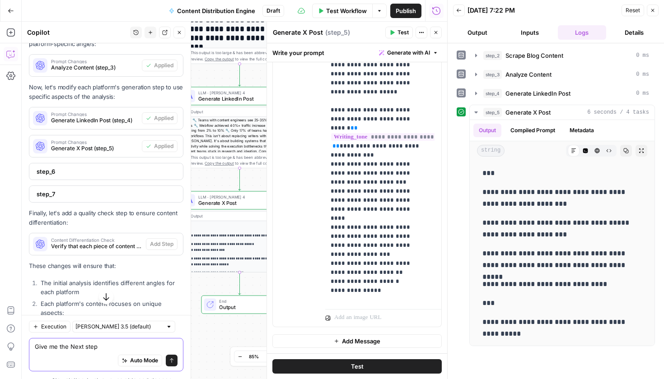
type textarea "Give me the Next steps"
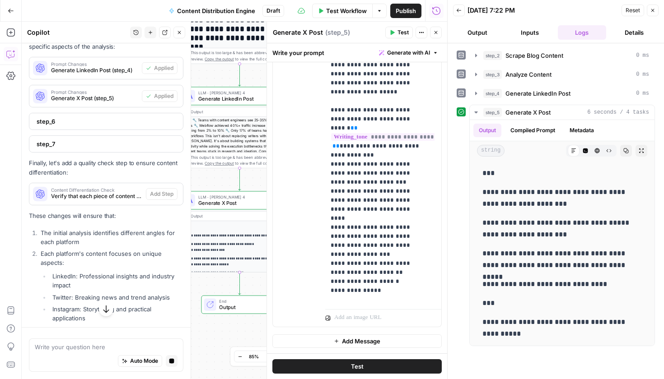
click at [437, 37] on button "Close" at bounding box center [436, 33] width 12 height 12
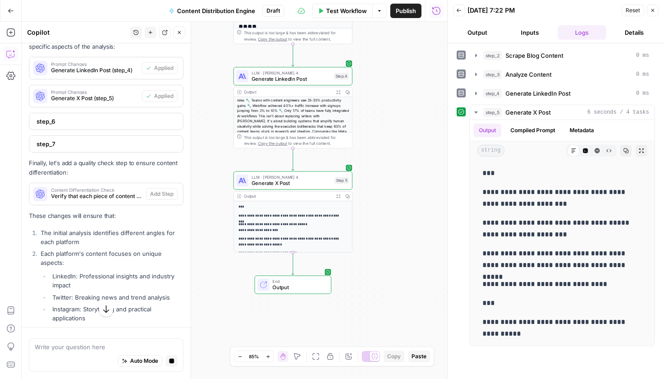
drag, startPoint x: 357, startPoint y: 261, endPoint x: 410, endPoint y: 241, distance: 56.9
click at [410, 241] on div "**********" at bounding box center [234, 201] width 425 height 358
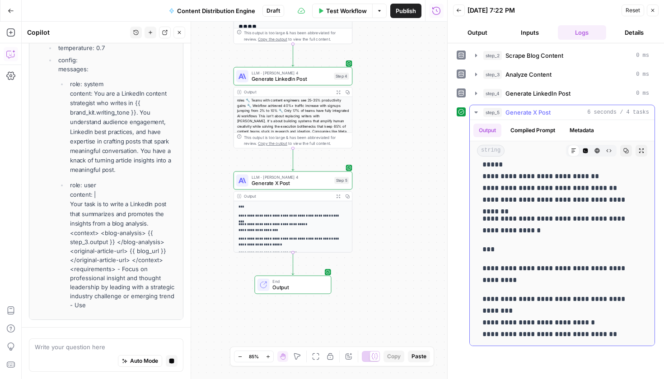
scroll to position [263, 0]
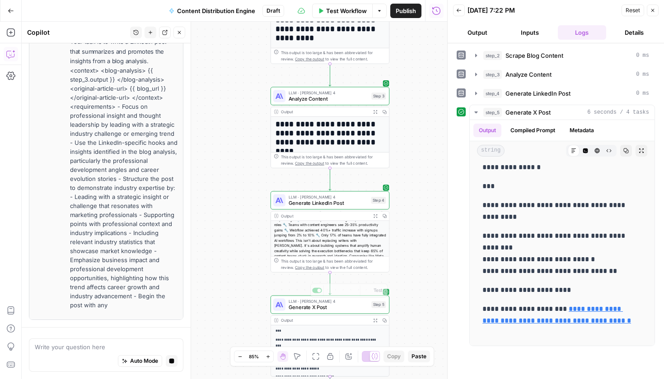
click at [287, 188] on div "**********" at bounding box center [234, 201] width 425 height 358
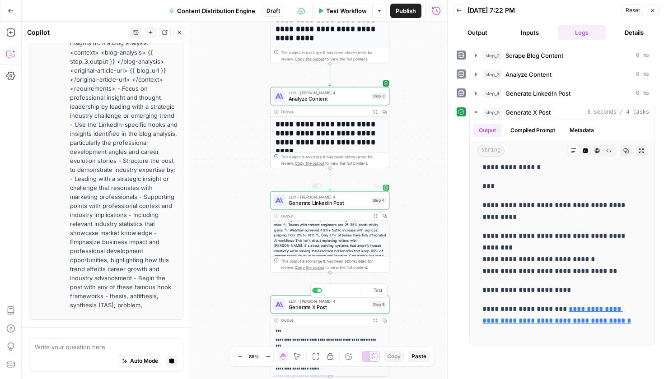
scroll to position [2286, 0]
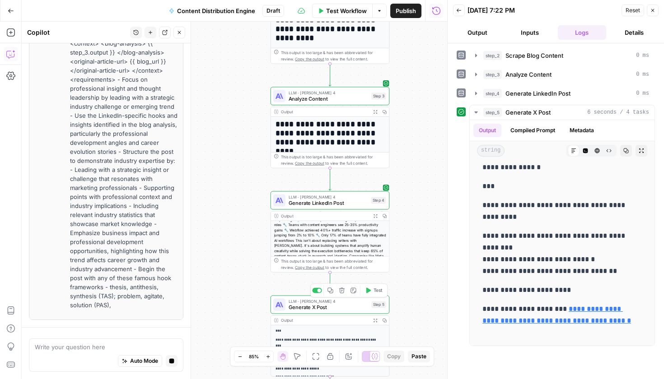
click at [318, 305] on span "Generate X Post" at bounding box center [329, 308] width 80 height 8
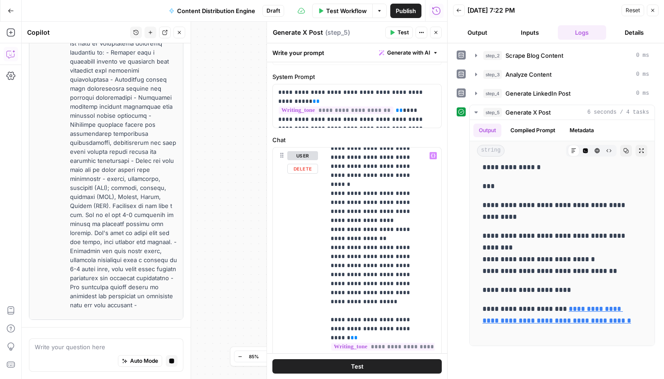
scroll to position [376, 0]
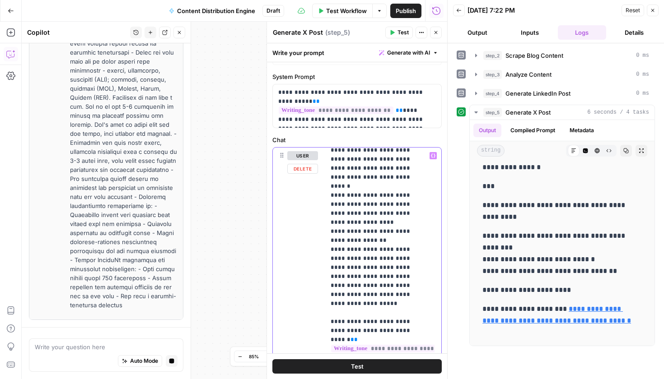
click at [368, 172] on p "**********" at bounding box center [377, 142] width 92 height 732
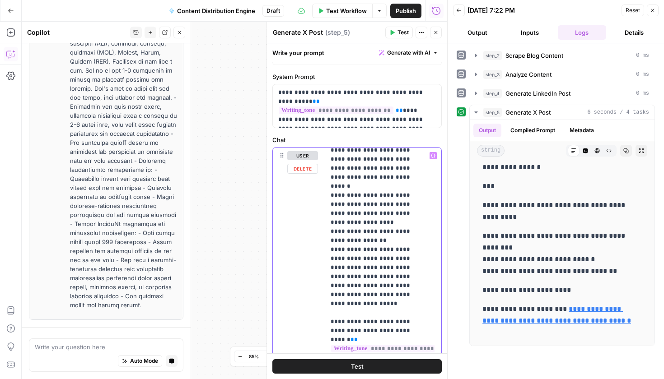
scroll to position [385, 0]
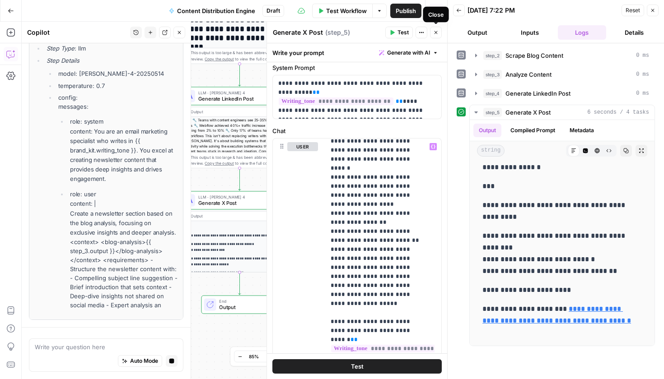
click at [433, 35] on button "Close" at bounding box center [436, 33] width 12 height 12
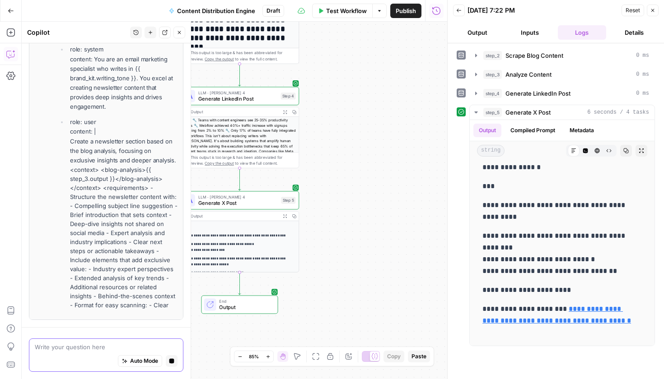
click at [86, 347] on textarea at bounding box center [106, 347] width 143 height 9
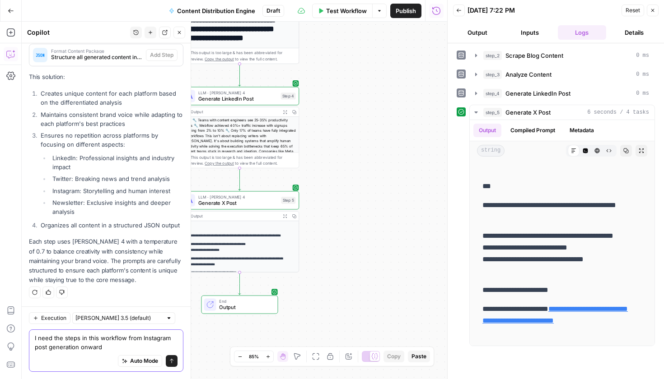
type textarea "I need the steps in this workflow from Instagram post generation onwards"
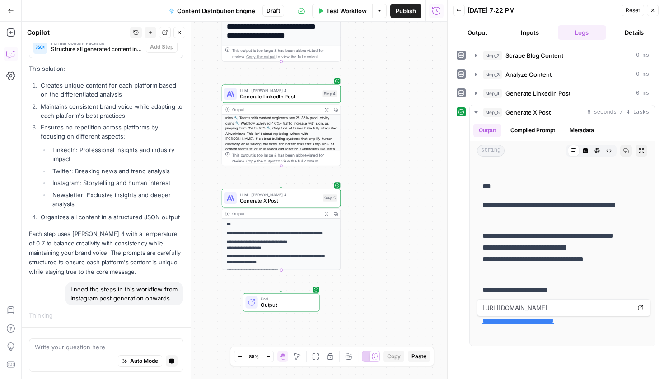
drag, startPoint x: 363, startPoint y: 196, endPoint x: 405, endPoint y: 193, distance: 41.6
click at [405, 193] on div "**********" at bounding box center [234, 201] width 425 height 358
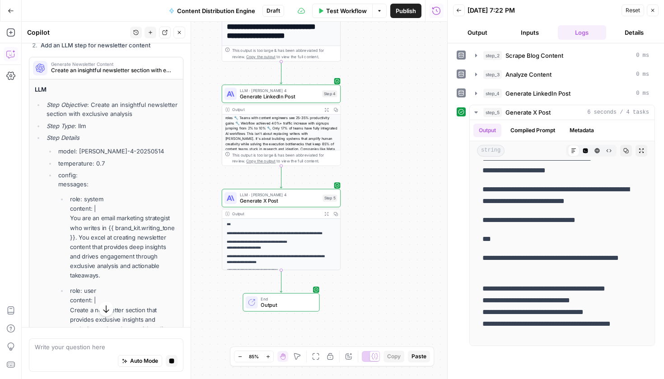
scroll to position [2435, 0]
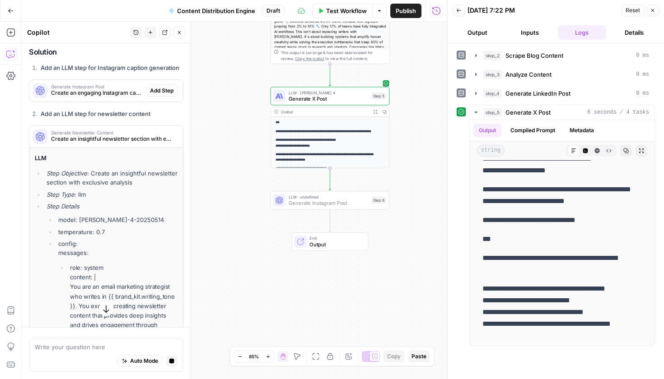
click at [151, 95] on span "Add Step" at bounding box center [161, 91] width 23 height 8
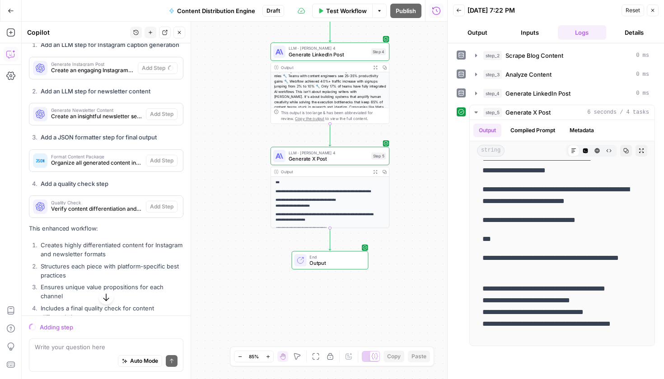
scroll to position [2472, 0]
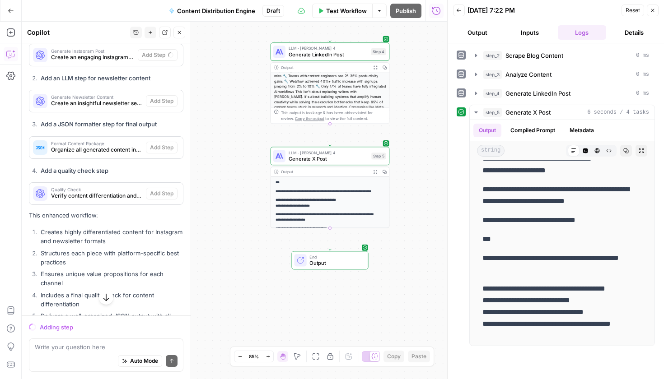
click at [317, 161] on span "Generate X Post" at bounding box center [329, 159] width 80 height 8
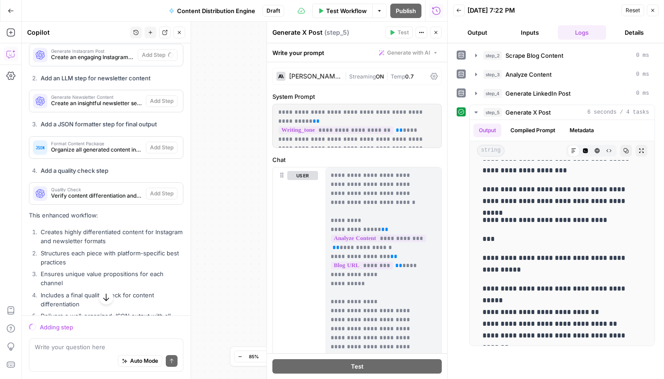
click at [219, 207] on div "**********" at bounding box center [234, 201] width 425 height 358
click at [437, 33] on icon "button" at bounding box center [435, 32] width 5 height 5
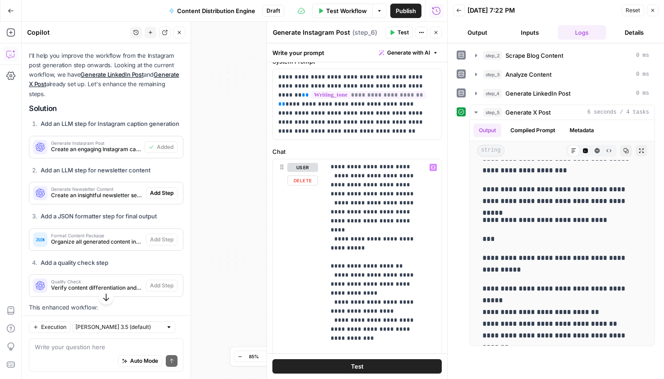
scroll to position [117, 0]
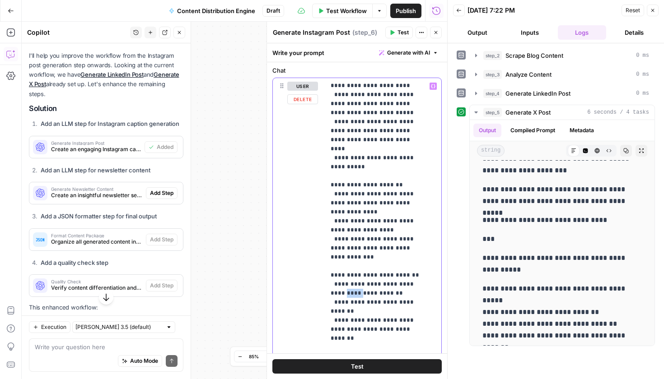
drag, startPoint x: 346, startPoint y: 205, endPoint x: 328, endPoint y: 204, distance: 17.7
click at [328, 204] on div "**********" at bounding box center [379, 262] width 109 height 368
click at [415, 368] on button "Test" at bounding box center [356, 366] width 169 height 14
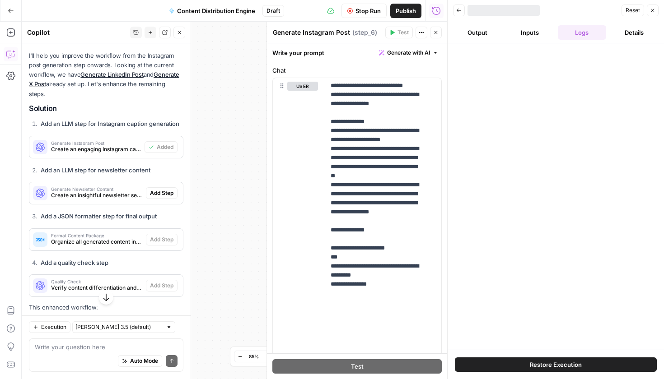
scroll to position [624, 0]
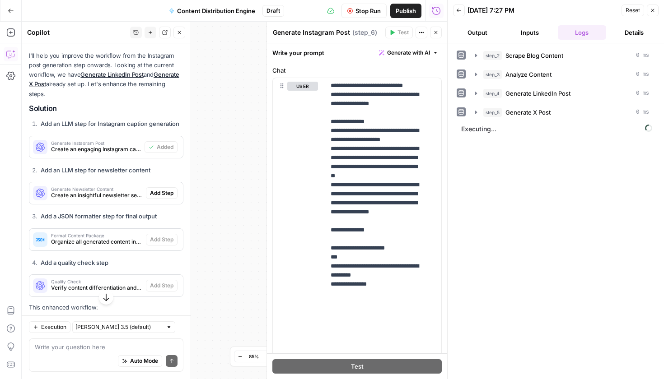
click at [480, 38] on button "Output" at bounding box center [477, 32] width 49 height 14
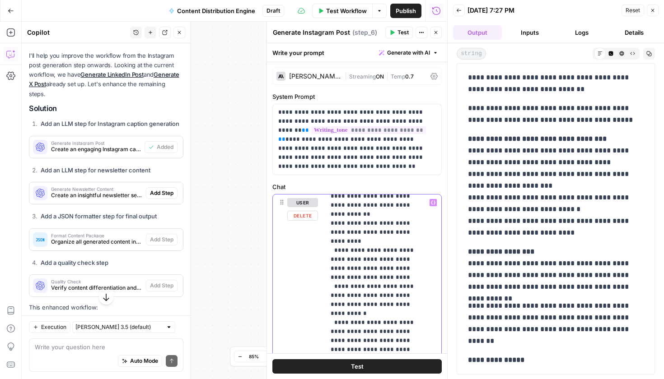
scroll to position [500, 0]
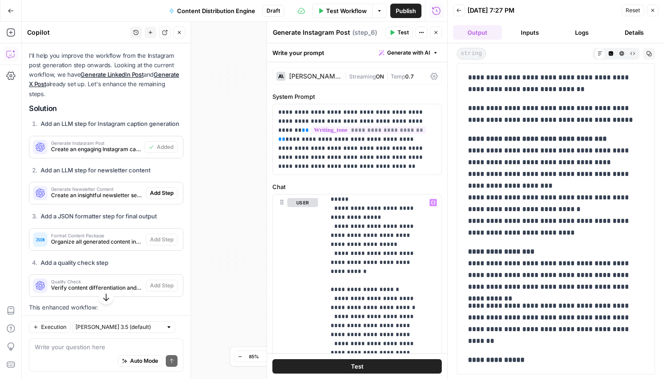
click at [378, 371] on button "Test" at bounding box center [356, 366] width 169 height 14
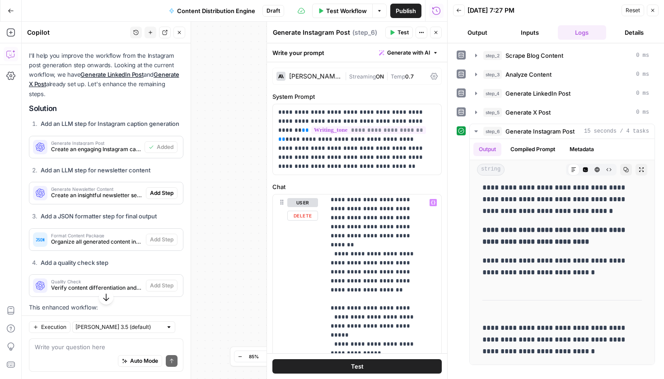
scroll to position [381, 0]
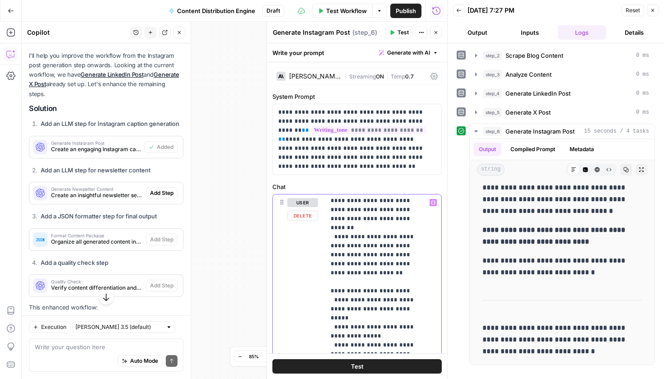
click at [375, 302] on p "**********" at bounding box center [377, 313] width 92 height 993
click at [394, 372] on button "Test" at bounding box center [356, 366] width 169 height 14
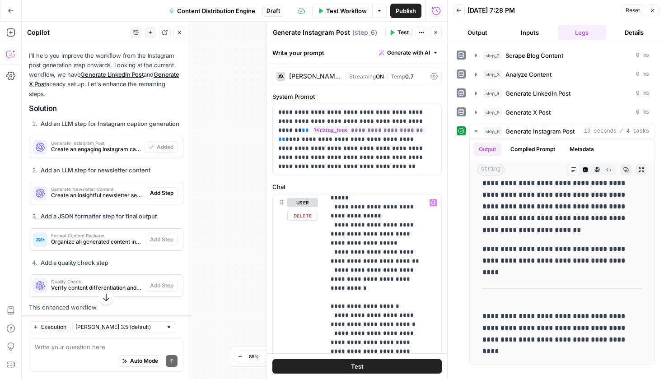
scroll to position [422, 0]
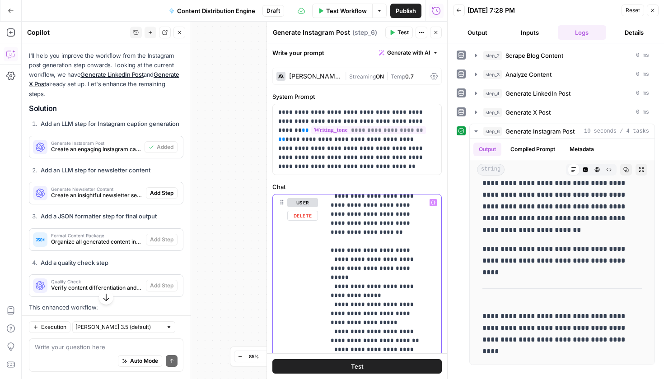
click at [379, 260] on p "**********" at bounding box center [377, 282] width 92 height 1012
drag, startPoint x: 408, startPoint y: 253, endPoint x: 398, endPoint y: 244, distance: 13.8
click at [398, 244] on p "**********" at bounding box center [377, 282] width 92 height 1012
click at [400, 266] on p "**********" at bounding box center [377, 277] width 92 height 1003
click at [396, 261] on p "**********" at bounding box center [377, 277] width 92 height 1003
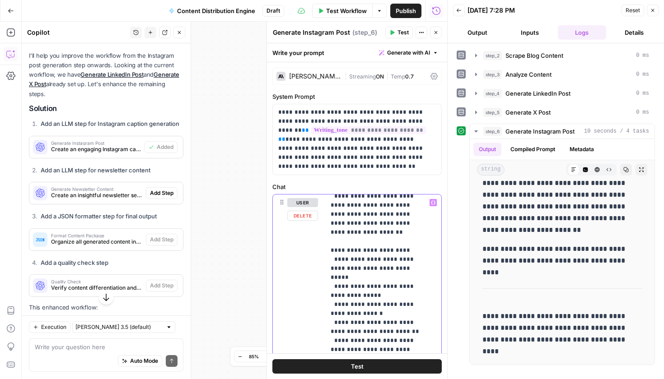
click at [398, 270] on p "**********" at bounding box center [377, 277] width 92 height 1003
click at [355, 367] on span "Test" at bounding box center [357, 366] width 13 height 9
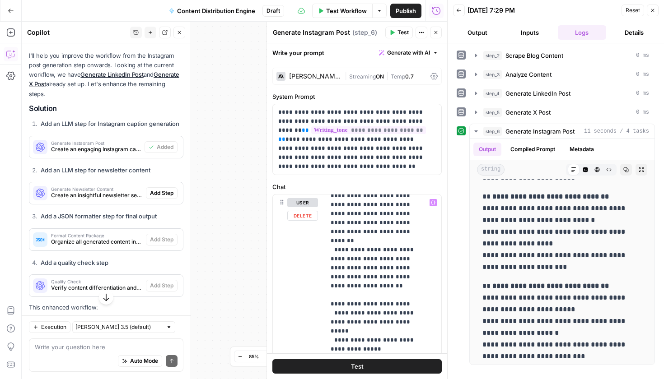
scroll to position [457, 0]
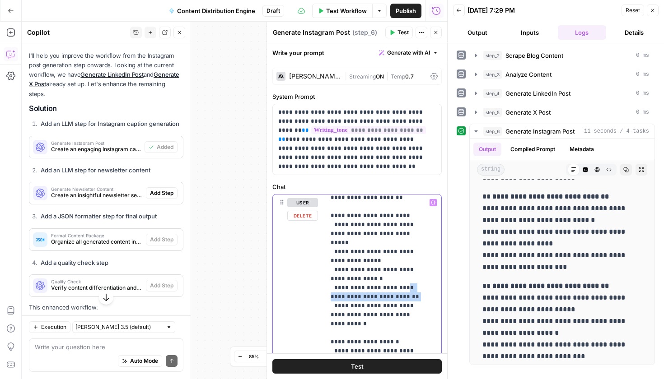
drag, startPoint x: 401, startPoint y: 235, endPoint x: 396, endPoint y: 224, distance: 11.3
click at [396, 224] on p "**********" at bounding box center [377, 243] width 92 height 1003
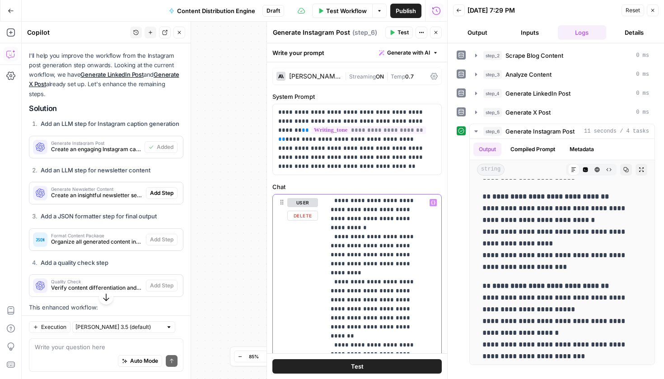
scroll to position [347, 0]
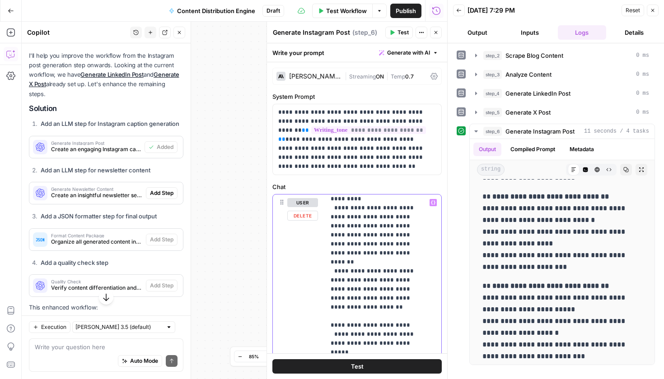
click at [420, 258] on p "**********" at bounding box center [377, 357] width 92 height 1012
click at [417, 254] on p "**********" at bounding box center [377, 357] width 92 height 1012
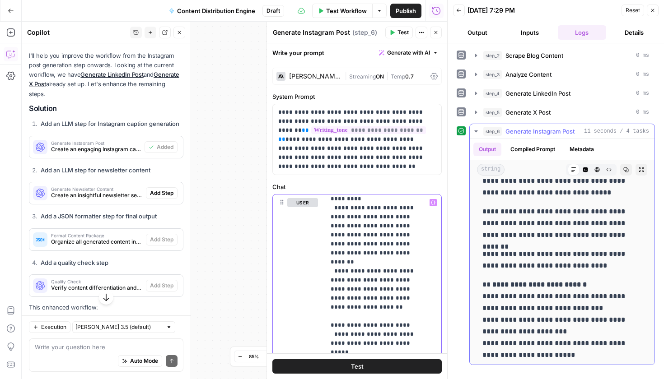
scroll to position [164, 0]
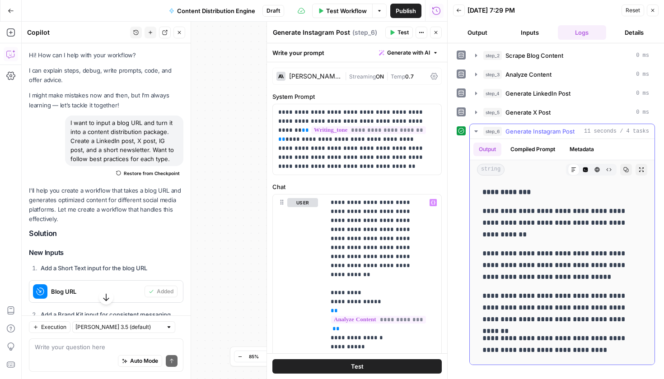
scroll to position [347, 0]
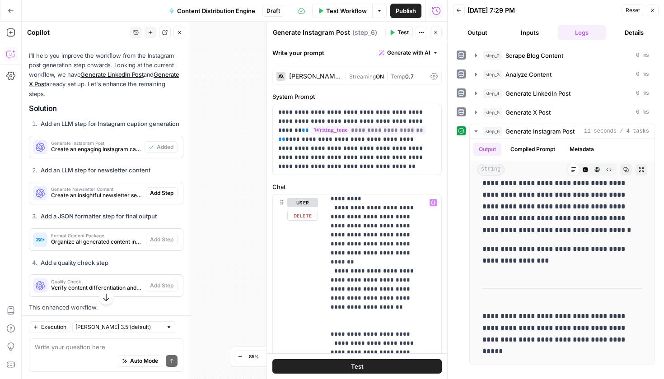
click at [408, 288] on p "**********" at bounding box center [377, 361] width 92 height 1021
click at [408, 285] on p "**********" at bounding box center [377, 361] width 92 height 1021
click at [335, 291] on p "**********" at bounding box center [377, 361] width 92 height 1021
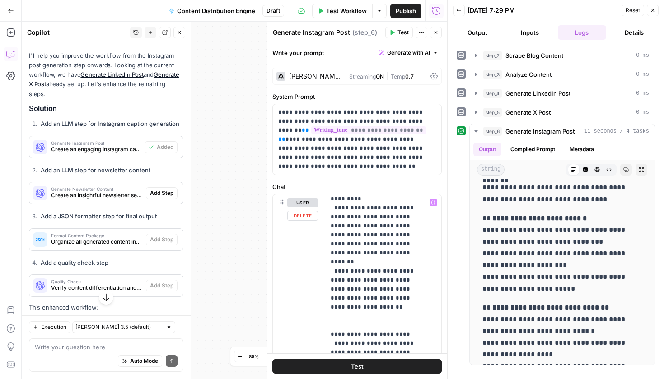
click at [415, 301] on p "**********" at bounding box center [377, 361] width 92 height 1021
click at [370, 373] on button "Test" at bounding box center [356, 366] width 169 height 14
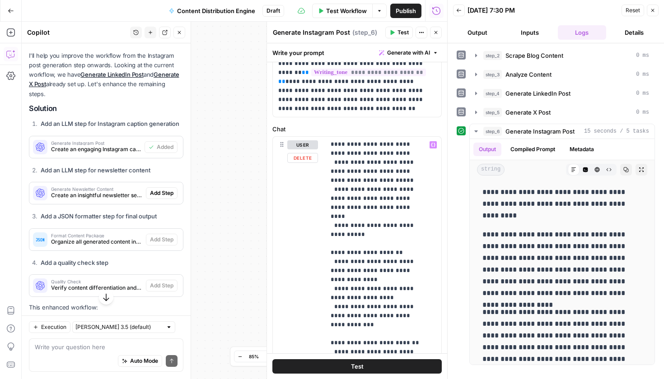
scroll to position [668, 0]
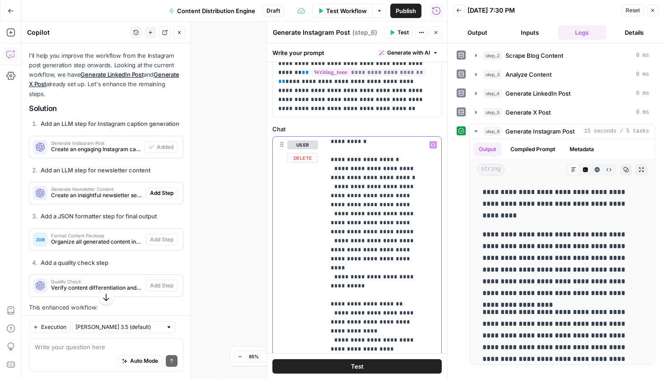
scroll to position [620, 0]
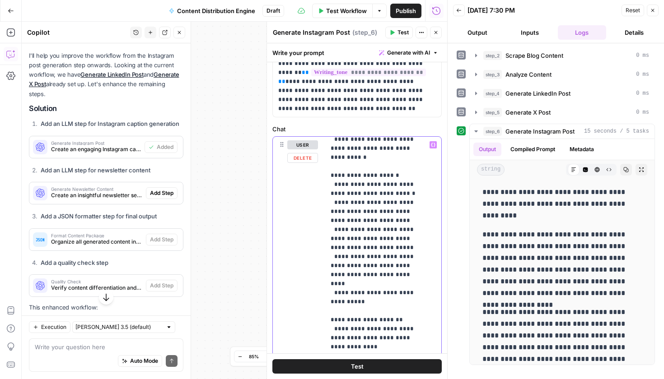
click at [380, 212] on p "**********" at bounding box center [377, 45] width 92 height 1048
click at [368, 362] on button "Test" at bounding box center [356, 366] width 169 height 14
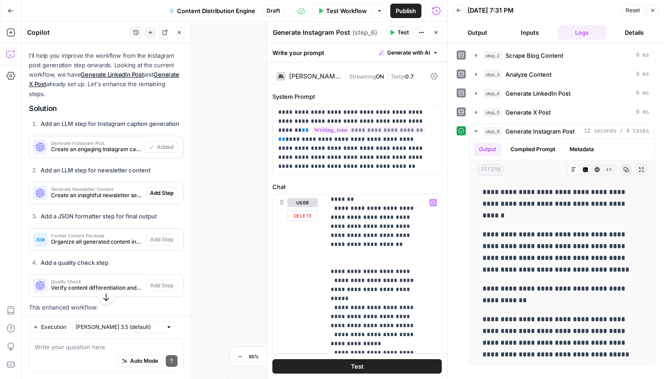
scroll to position [489, 0]
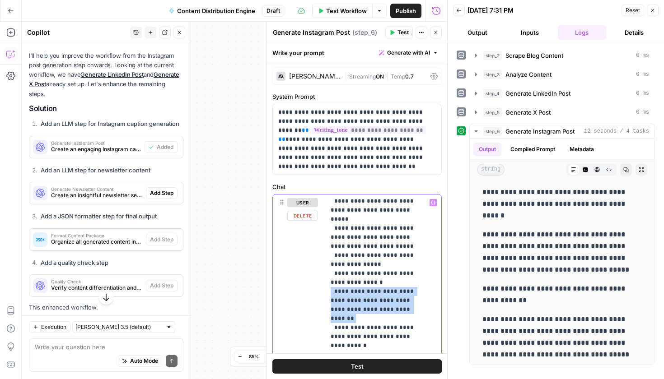
drag, startPoint x: 398, startPoint y: 248, endPoint x: 330, endPoint y: 226, distance: 71.7
click at [330, 226] on div "**********" at bounding box center [379, 379] width 109 height 368
click at [371, 218] on p "**********" at bounding box center [377, 242] width 92 height 1066
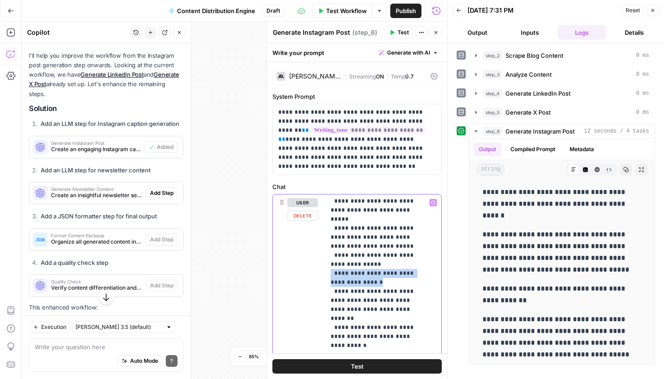
drag, startPoint x: 376, startPoint y: 219, endPoint x: 325, endPoint y: 211, distance: 51.7
click at [325, 211] on div "**********" at bounding box center [379, 379] width 109 height 368
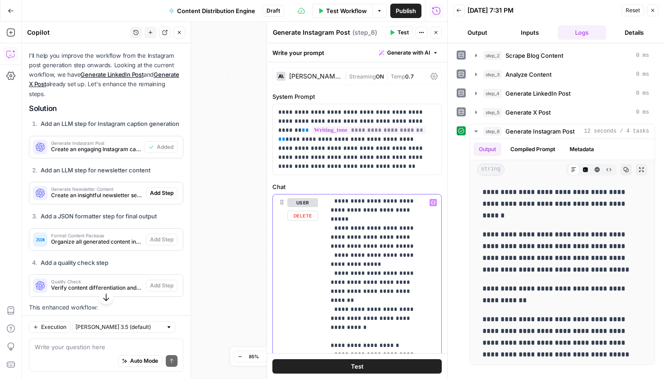
click at [413, 231] on p "**********" at bounding box center [377, 233] width 92 height 1048
click at [401, 373] on button "Test" at bounding box center [356, 366] width 169 height 14
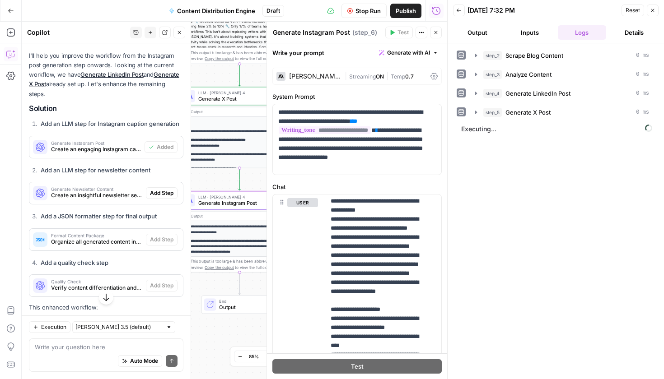
click at [85, 154] on span "Create an engaging Instagram caption that focuses on storytelling and human int…" at bounding box center [96, 149] width 90 height 8
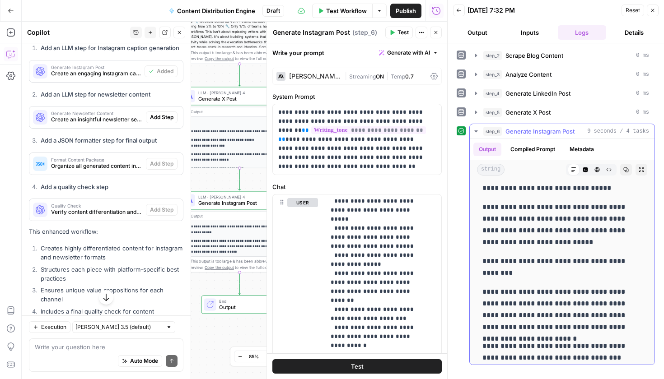
scroll to position [94, 0]
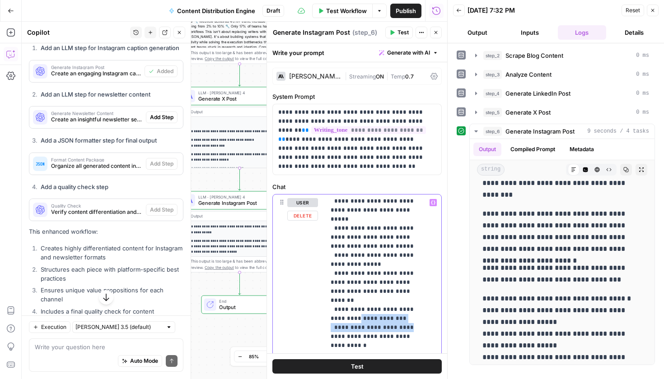
drag, startPoint x: 398, startPoint y: 250, endPoint x: 345, endPoint y: 243, distance: 53.3
click at [345, 243] on p "**********" at bounding box center [377, 242] width 92 height 1066
click at [381, 251] on p "**********" at bounding box center [377, 242] width 92 height 1066
drag, startPoint x: 403, startPoint y: 247, endPoint x: 326, endPoint y: 238, distance: 78.1
click at [326, 238] on div "**********" at bounding box center [379, 379] width 109 height 368
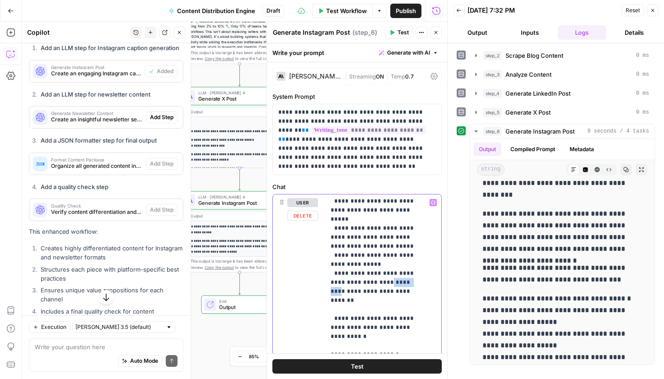
drag, startPoint x: 394, startPoint y: 220, endPoint x: 367, endPoint y: 222, distance: 27.6
click at [367, 222] on p "**********" at bounding box center [377, 237] width 92 height 1057
click at [402, 221] on p "**********" at bounding box center [377, 237] width 92 height 1057
click at [368, 229] on p "**********" at bounding box center [377, 237] width 92 height 1057
click at [356, 214] on p "**********" at bounding box center [377, 237] width 92 height 1057
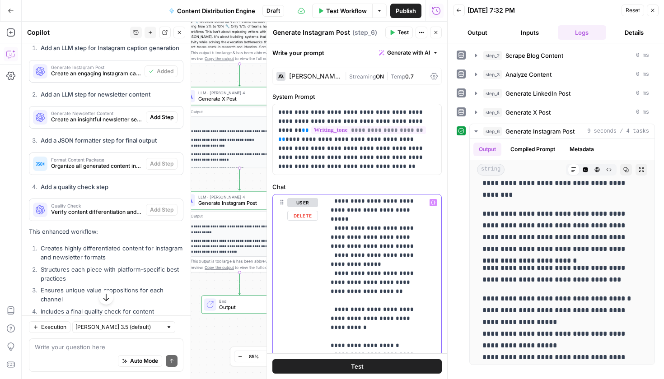
click at [354, 210] on p "**********" at bounding box center [377, 237] width 92 height 1057
click at [376, 364] on button "Test" at bounding box center [356, 366] width 169 height 14
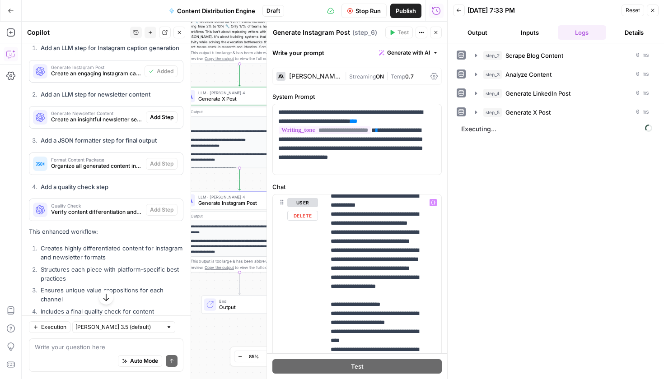
scroll to position [448, 0]
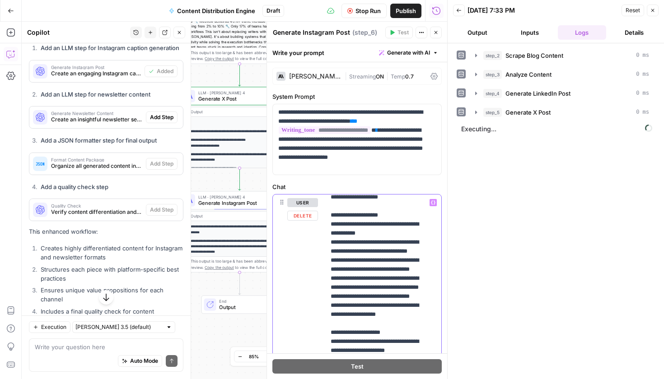
click at [358, 273] on p "**********" at bounding box center [377, 274] width 92 height 1048
click at [359, 276] on p "**********" at bounding box center [377, 274] width 92 height 1048
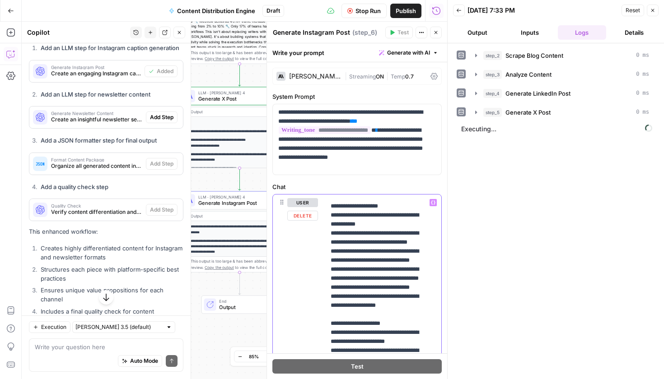
drag, startPoint x: 354, startPoint y: 271, endPoint x: 325, endPoint y: 253, distance: 34.2
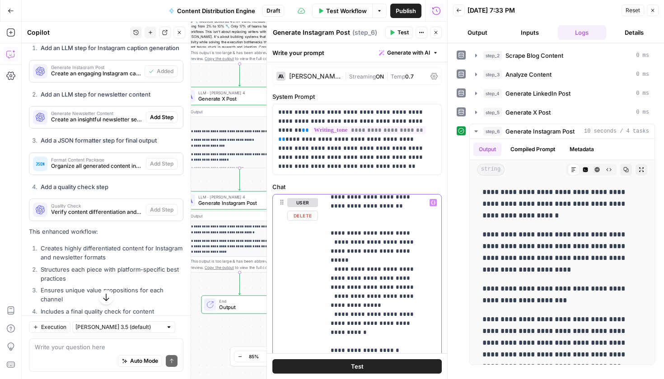
click at [413, 260] on p "**********" at bounding box center [377, 260] width 92 height 1021
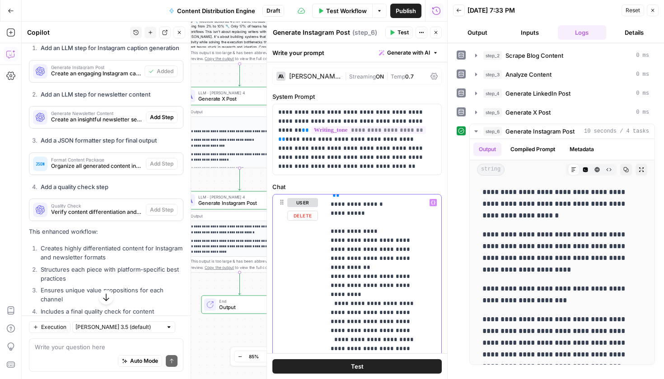
scroll to position [151, 0]
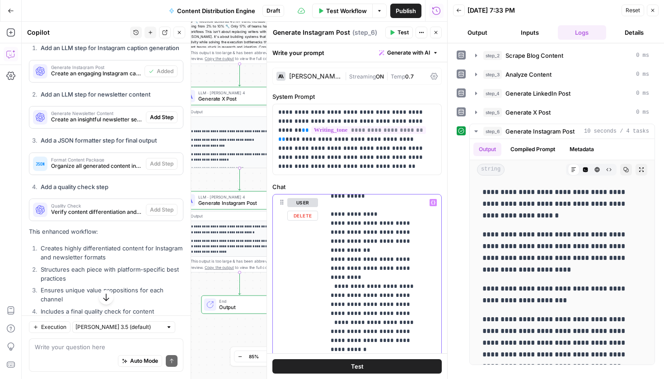
click at [362, 368] on button "Test" at bounding box center [356, 366] width 169 height 14
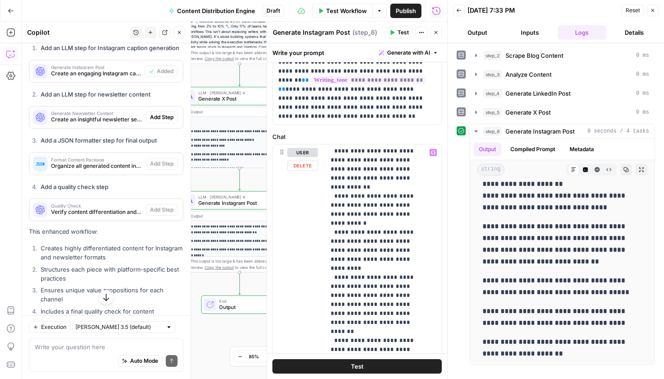
scroll to position [430, 0]
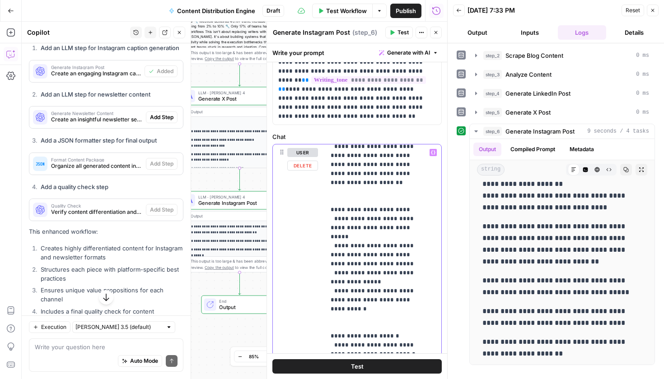
click at [417, 230] on p "**********" at bounding box center [377, 233] width 92 height 1030
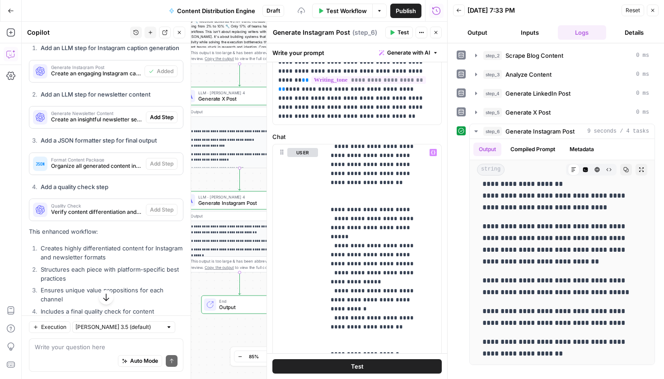
click at [351, 368] on span "Test" at bounding box center [357, 366] width 13 height 9
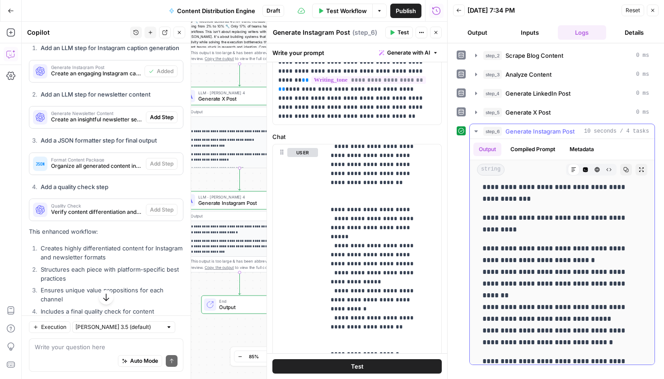
scroll to position [138, 0]
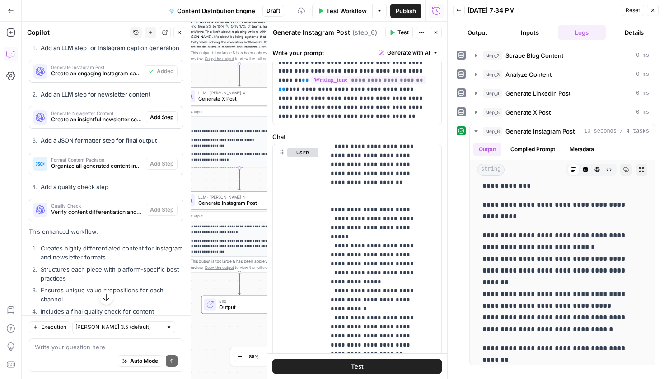
click at [351, 368] on span "Test" at bounding box center [357, 366] width 13 height 9
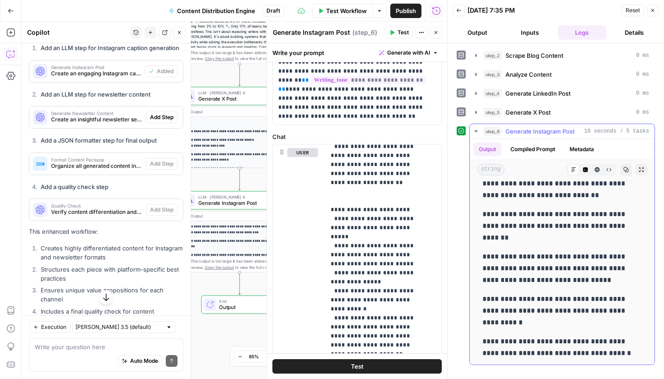
scroll to position [191, 0]
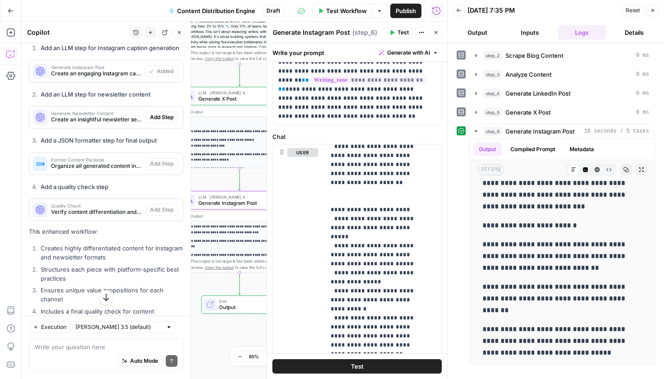
click at [89, 82] on div "Generate Instagram Post Create an engaging Instagram caption that focuses on st…" at bounding box center [86, 72] width 115 height 22
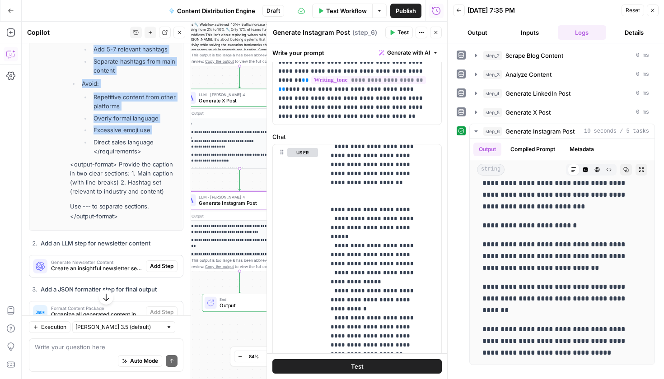
scroll to position [3437, 0]
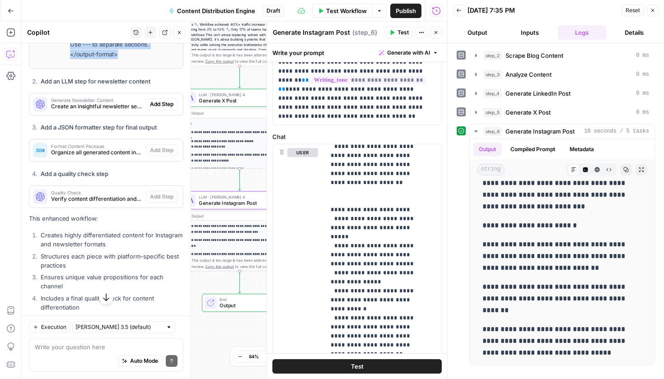
drag, startPoint x: 36, startPoint y: 207, endPoint x: 140, endPoint y: 182, distance: 107.7
copy div "LLM Step Objective : Create an engaging Instagram caption that focuses on story…"
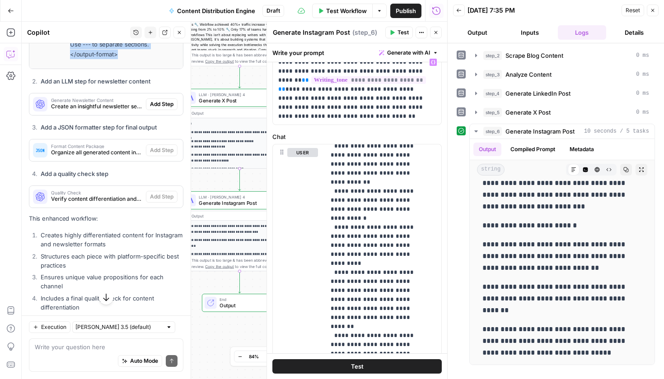
scroll to position [0, 0]
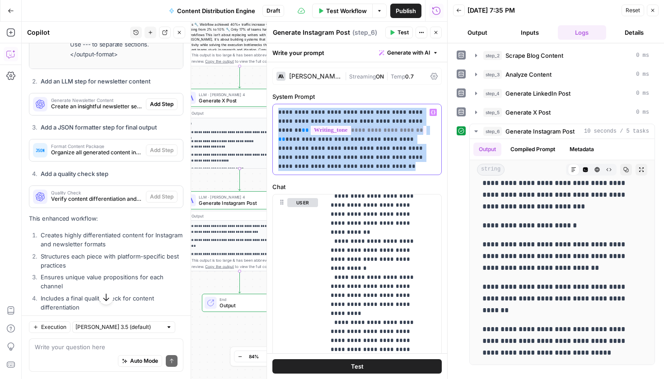
drag, startPoint x: 320, startPoint y: 169, endPoint x: 277, endPoint y: 110, distance: 72.7
click at [277, 110] on div "**********" at bounding box center [357, 139] width 168 height 70
copy p "**********"
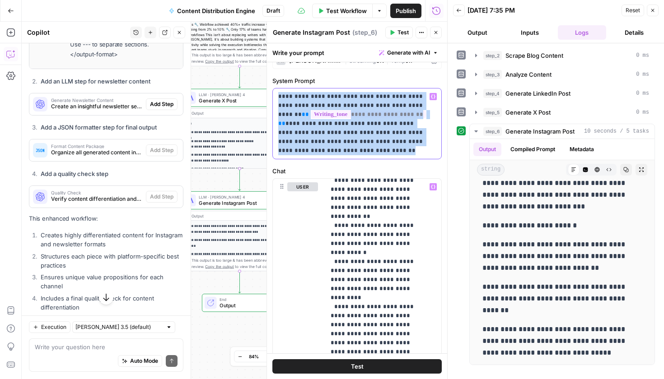
scroll to position [44, 0]
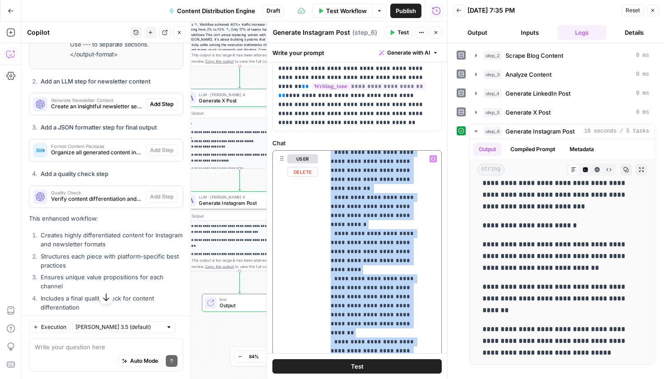
copy p "**********"
click at [438, 36] on button "Close" at bounding box center [436, 33] width 12 height 12
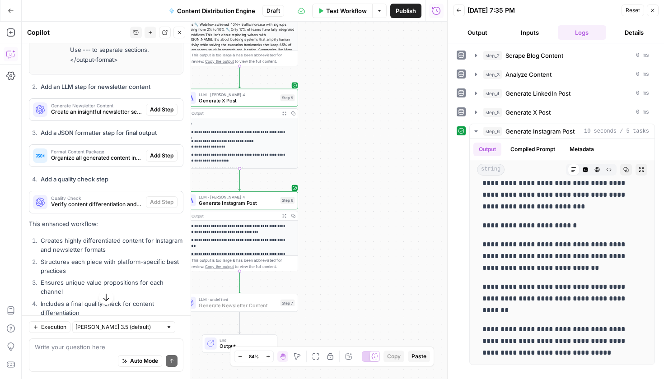
click at [152, 114] on span "Add Step" at bounding box center [161, 110] width 23 height 8
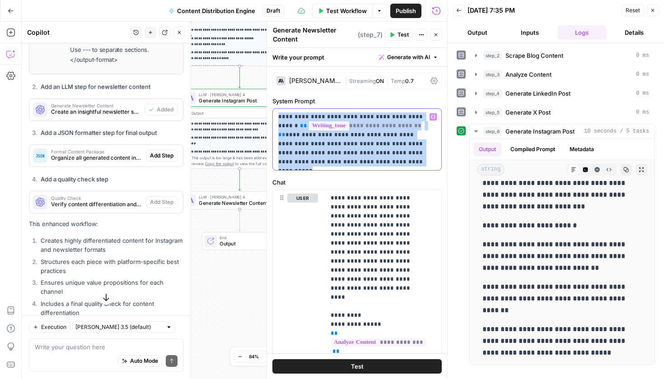
drag, startPoint x: 388, startPoint y: 163, endPoint x: 276, endPoint y: 112, distance: 123.7
click at [276, 112] on div "**********" at bounding box center [357, 139] width 168 height 61
copy p "**********"
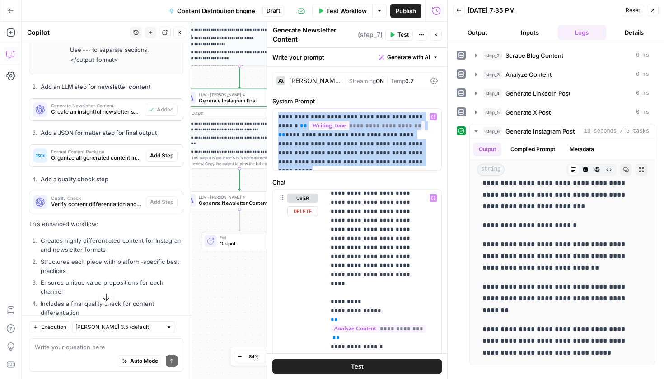
click at [378, 368] on button "Test" at bounding box center [356, 366] width 169 height 14
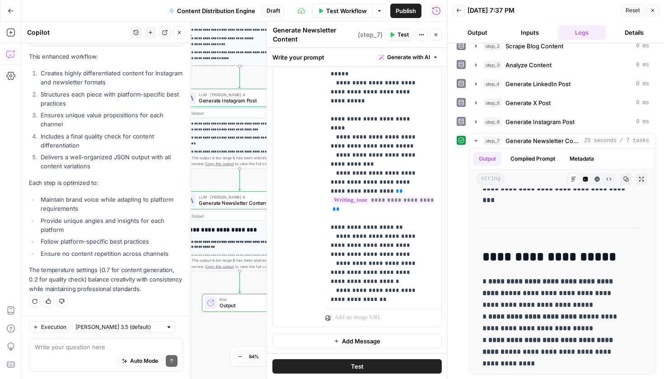
scroll to position [0, 0]
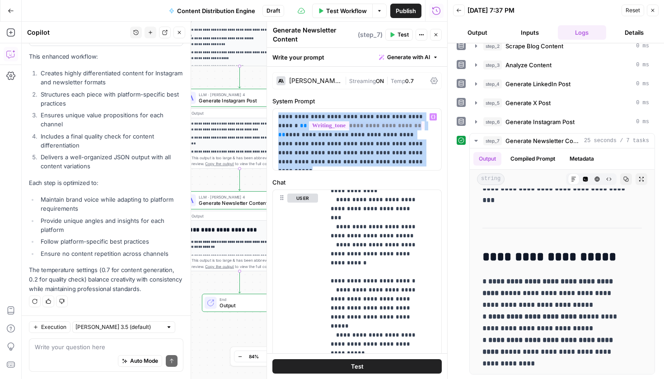
copy p "**********"
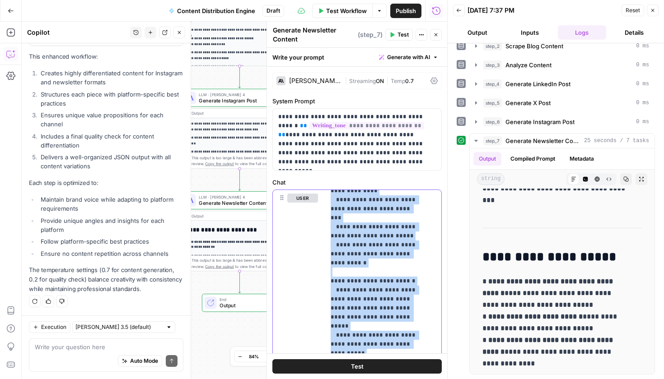
copy p "**********"
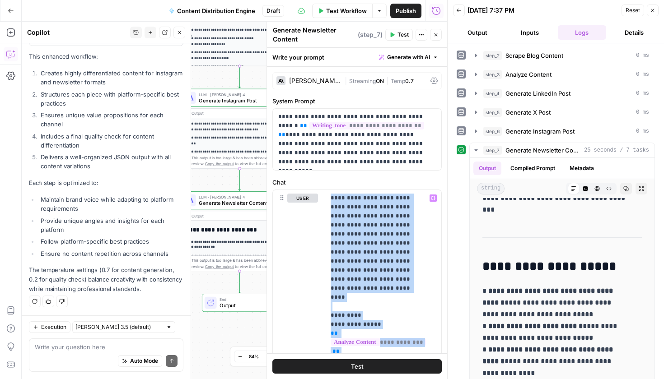
click at [398, 33] on span "Test" at bounding box center [402, 35] width 11 height 8
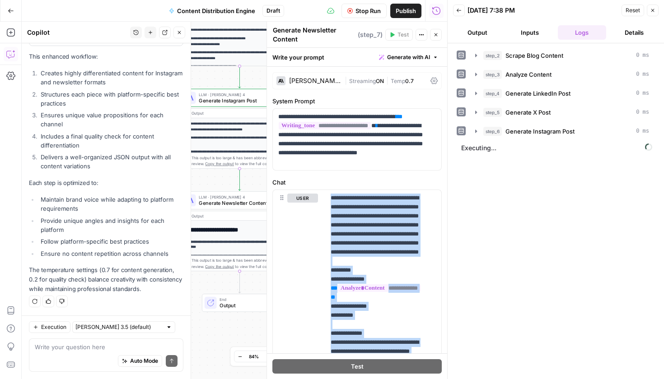
drag, startPoint x: 434, startPoint y: 37, endPoint x: 241, endPoint y: 220, distance: 265.4
click at [434, 37] on icon "button" at bounding box center [435, 34] width 5 height 5
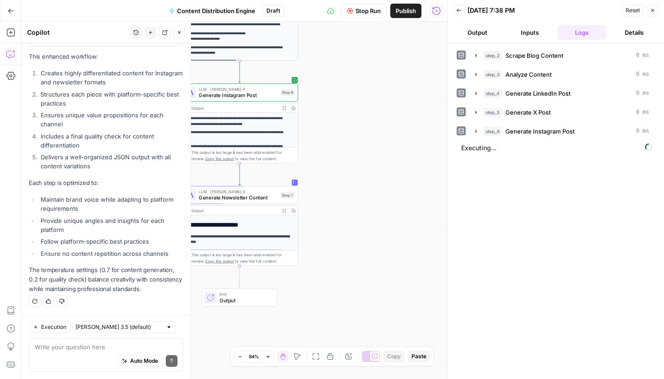
click at [180, 36] on button "Close" at bounding box center [179, 33] width 12 height 12
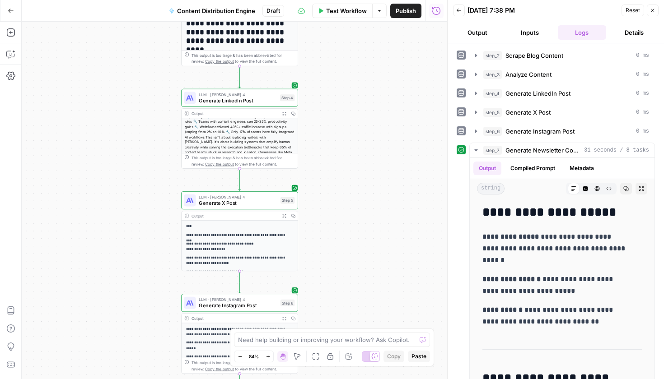
click at [340, 19] on div "Test Workflow Options Publish Run History" at bounding box center [365, 10] width 163 height 21
click at [340, 14] on span "Test Workflow" at bounding box center [346, 10] width 41 height 9
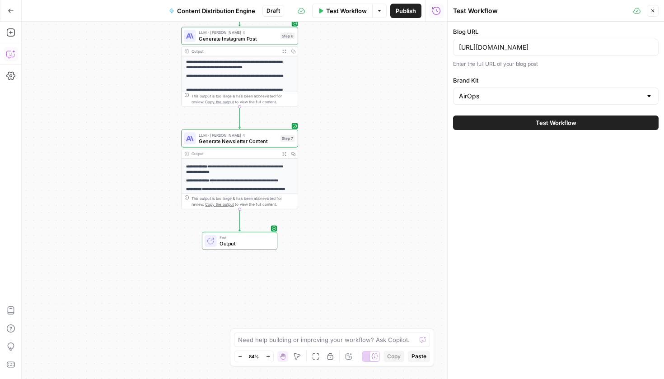
click at [7, 56] on icon "button" at bounding box center [10, 54] width 9 height 9
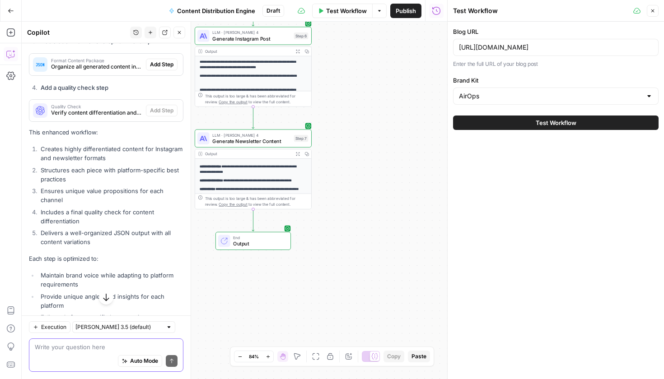
scroll to position [2579, 0]
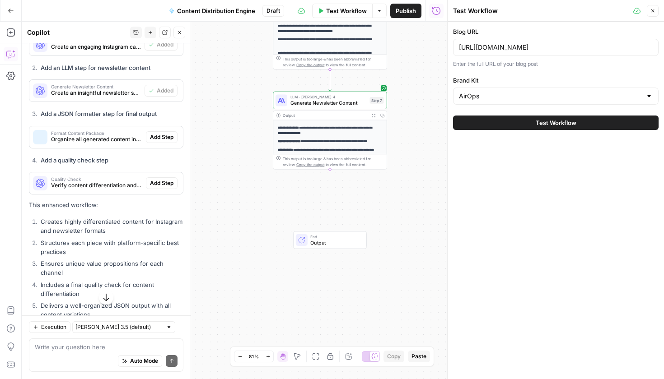
click at [154, 143] on button "Add Step" at bounding box center [162, 137] width 32 height 12
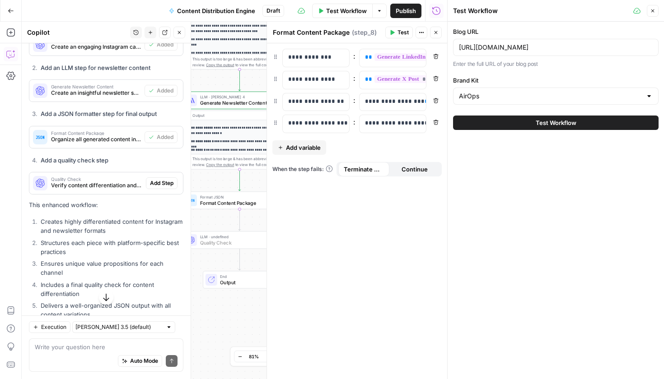
click at [157, 187] on span "Add Step" at bounding box center [161, 183] width 23 height 8
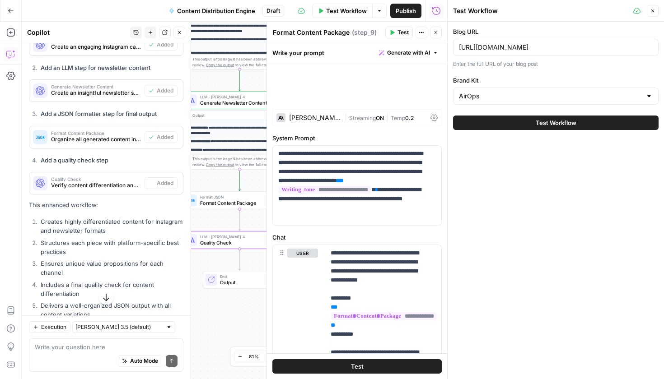
type textarea "Quality Check"
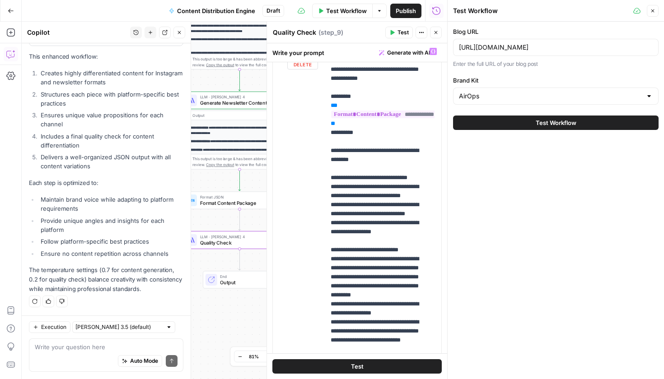
scroll to position [72, 0]
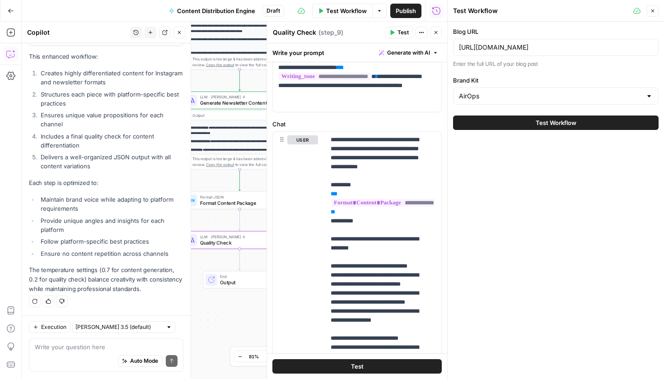
click at [435, 34] on icon "button" at bounding box center [435, 32] width 5 height 5
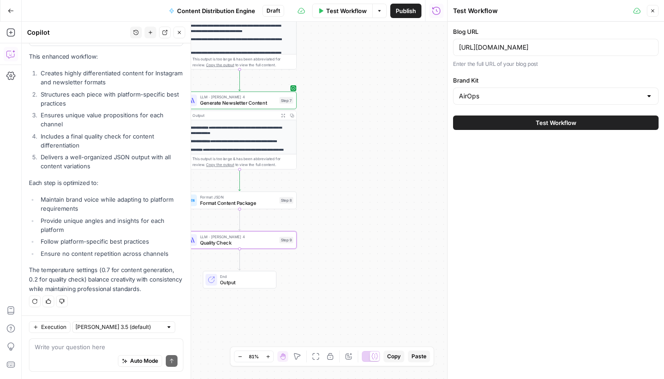
click at [339, 13] on span "Test Workflow" at bounding box center [346, 10] width 41 height 9
click at [505, 127] on button "Test Workflow" at bounding box center [555, 123] width 205 height 14
click at [182, 35] on button "Close" at bounding box center [179, 33] width 12 height 12
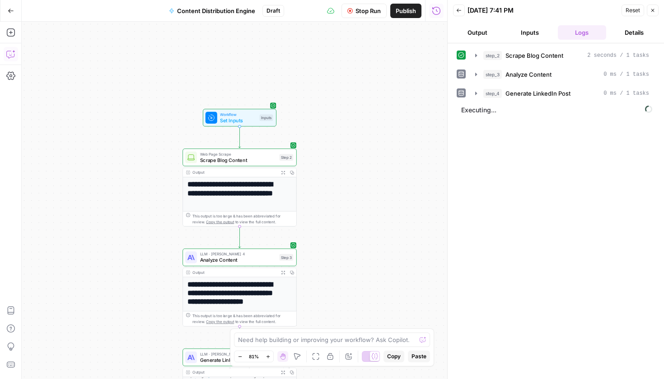
click at [390, 208] on div "**********" at bounding box center [234, 201] width 425 height 358
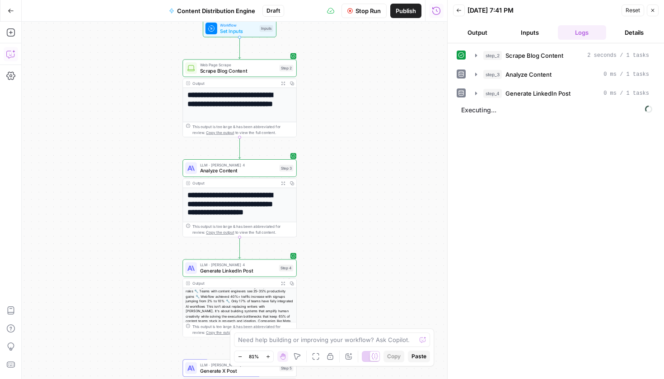
click at [348, 224] on div "**********" at bounding box center [234, 201] width 425 height 358
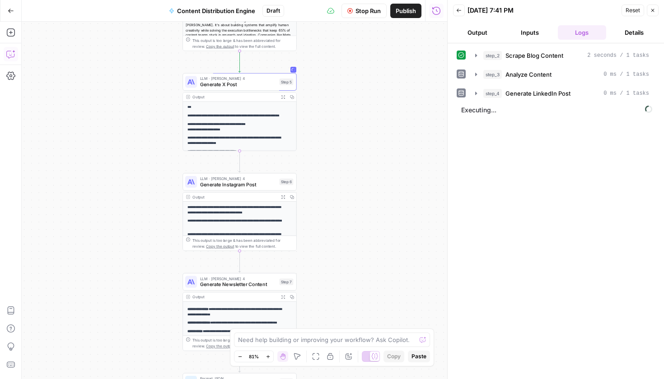
click at [384, 11] on button "Stop Run" at bounding box center [363, 11] width 45 height 14
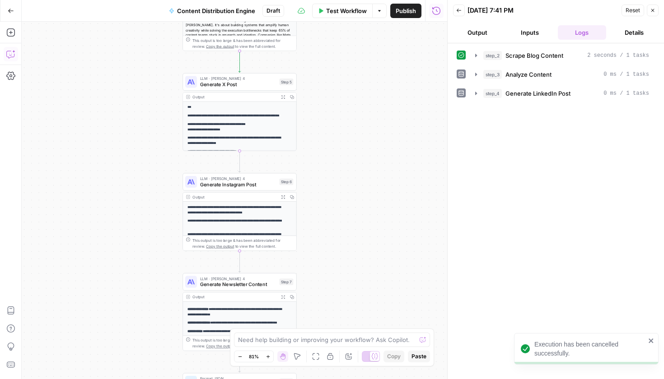
click at [406, 9] on span "Publish" at bounding box center [406, 10] width 20 height 9
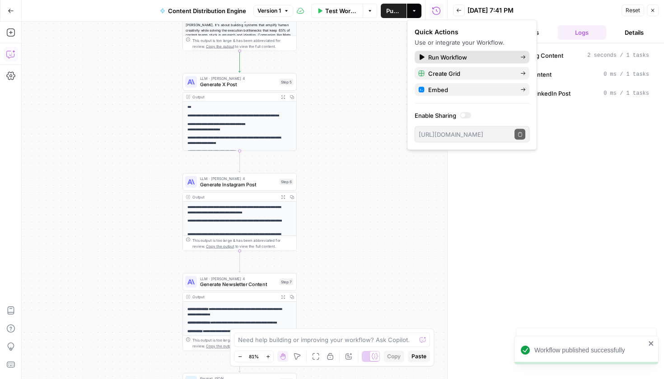
click at [460, 61] on span "Run Workflow" at bounding box center [470, 57] width 85 height 9
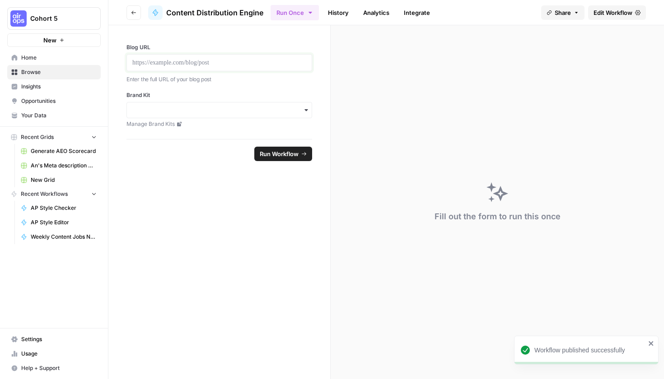
click at [237, 64] on p at bounding box center [219, 62] width 174 height 9
click at [230, 102] on div "button" at bounding box center [219, 110] width 186 height 16
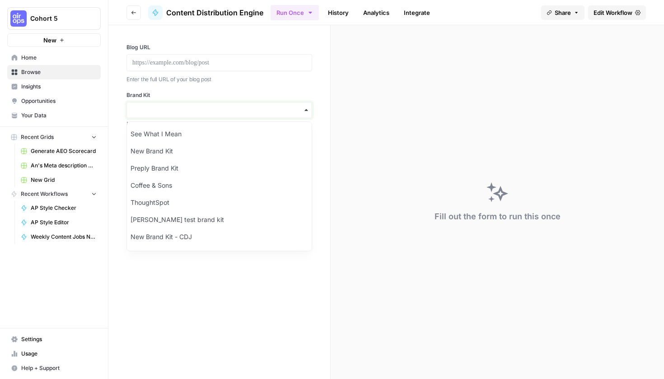
click at [187, 113] on input "Brand Kit" at bounding box center [219, 110] width 174 height 9
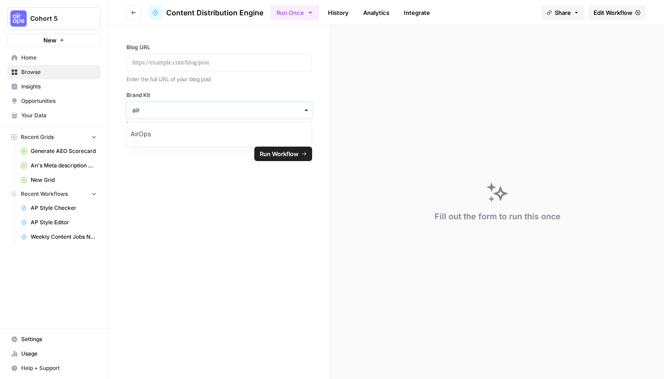
type input "air"
click at [193, 134] on div "AirOps" at bounding box center [219, 134] width 185 height 17
click at [191, 63] on p at bounding box center [219, 62] width 174 height 9
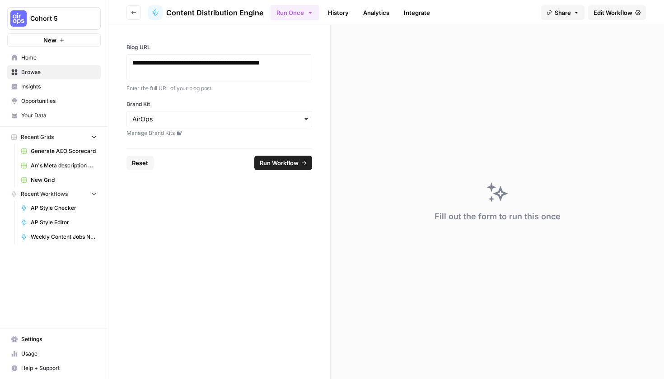
click at [266, 163] on span "Run Workflow" at bounding box center [279, 163] width 39 height 9
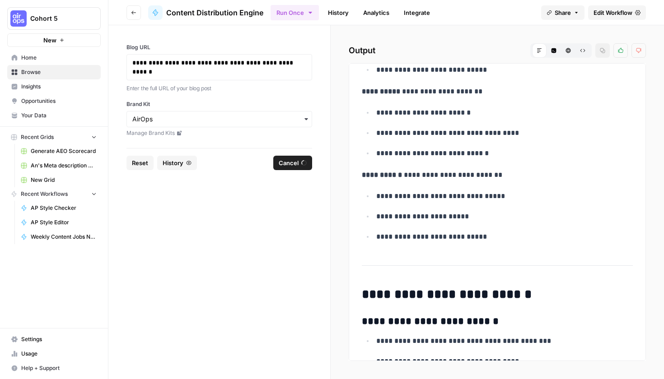
scroll to position [1628, 0]
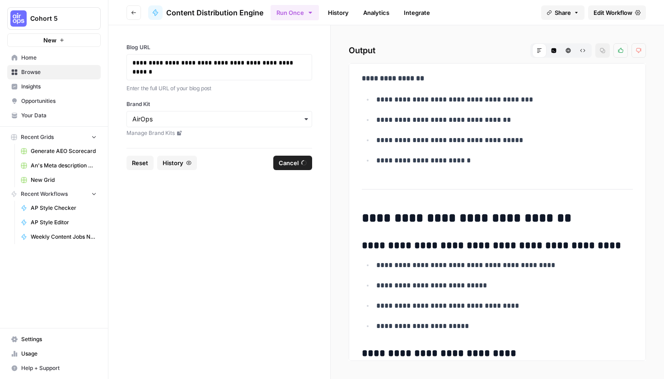
click at [635, 14] on icon at bounding box center [637, 12] width 5 height 5
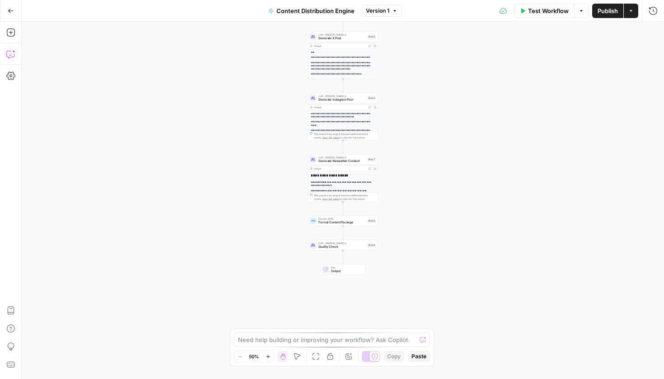
click at [12, 60] on button "Copilot" at bounding box center [11, 54] width 14 height 14
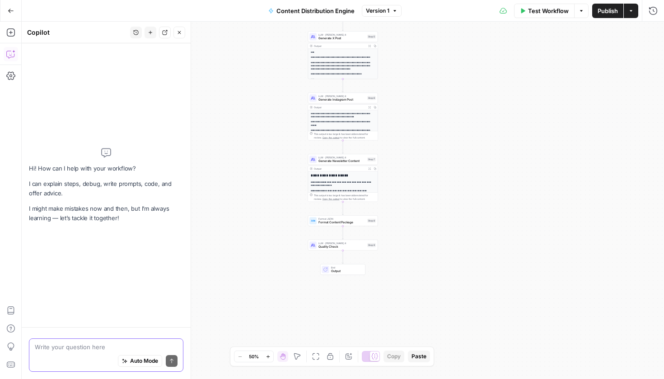
click at [93, 350] on textarea at bounding box center [106, 347] width 143 height 9
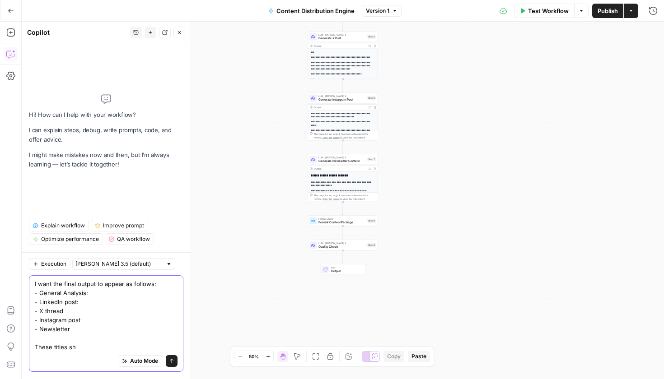
click at [73, 311] on textarea "I want the final output to appear as follows: - General Analysis: - LinkedIn po…" at bounding box center [106, 316] width 143 height 72
click at [102, 323] on textarea "I want the final output to appear as follows: - General Analysis: - LinkedIn po…" at bounding box center [106, 316] width 143 height 72
click at [98, 327] on textarea "I want the final output to appear as follows: - General Analysis: - LinkedIn po…" at bounding box center [106, 316] width 143 height 72
click at [87, 352] on div "Auto Mode Send" at bounding box center [106, 362] width 143 height 20
click at [82, 350] on textarea "I want the final output to appear as follows: - General Analysis: - LinkedIn po…" at bounding box center [106, 316] width 143 height 72
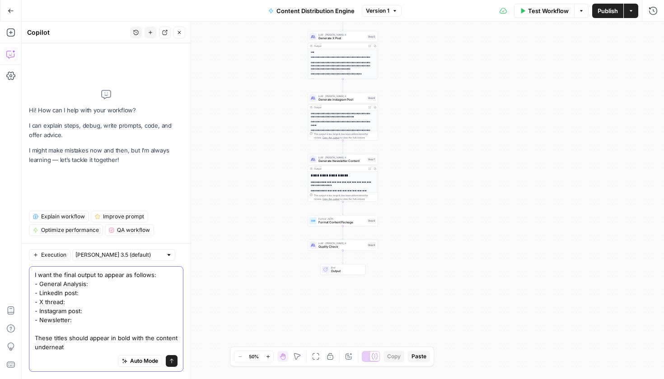
type textarea "I want the final output to appear as follows: - General Analysis: - LinkedIn po…"
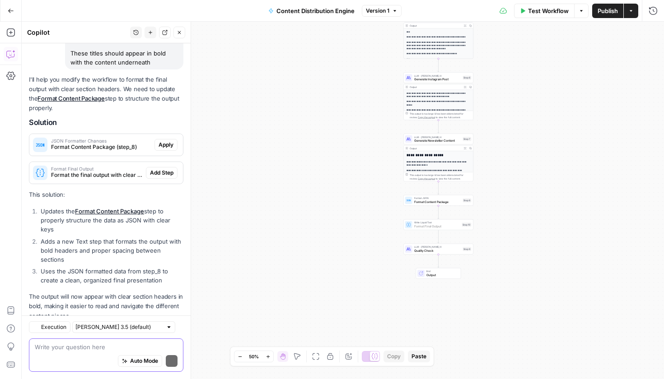
scroll to position [168, 0]
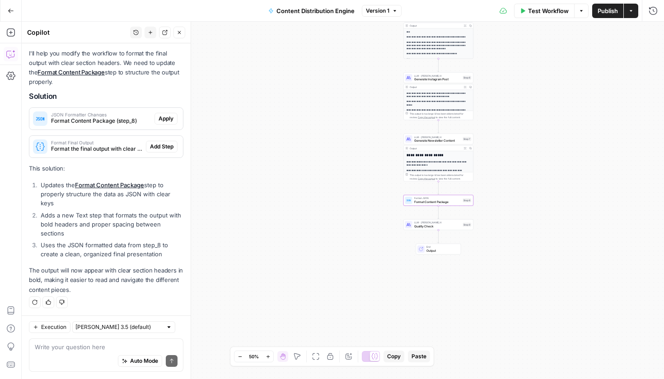
click at [160, 119] on span "Apply" at bounding box center [166, 119] width 15 height 8
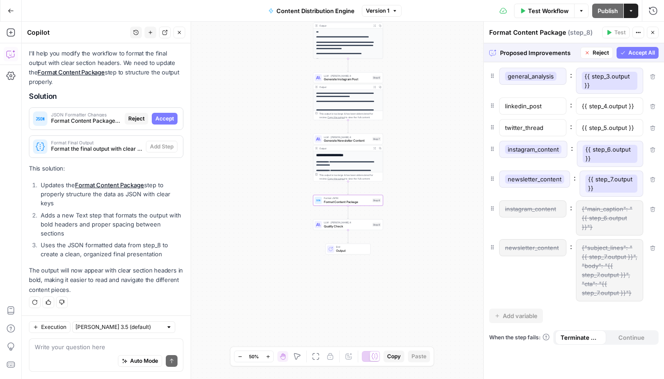
click at [167, 118] on span "Accept" at bounding box center [164, 119] width 19 height 8
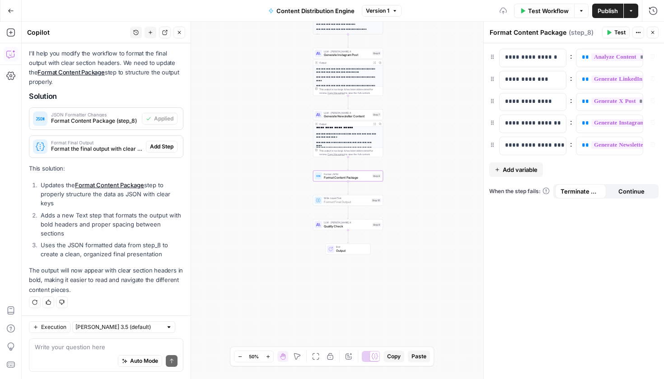
scroll to position [7, 0]
click at [157, 149] on span "Add Step" at bounding box center [161, 147] width 23 height 8
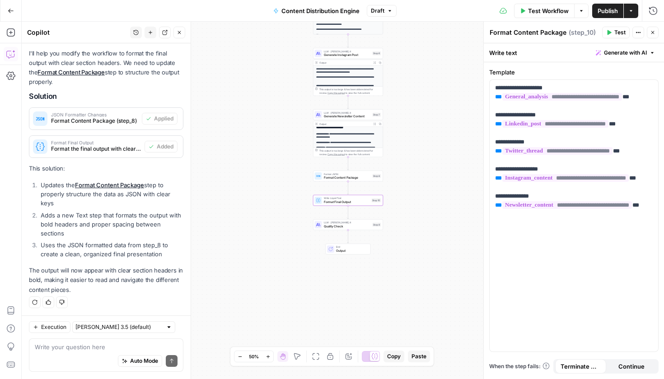
scroll to position [182, 0]
type textarea "Format Final Output"
click at [626, 31] on button "Test" at bounding box center [616, 33] width 28 height 12
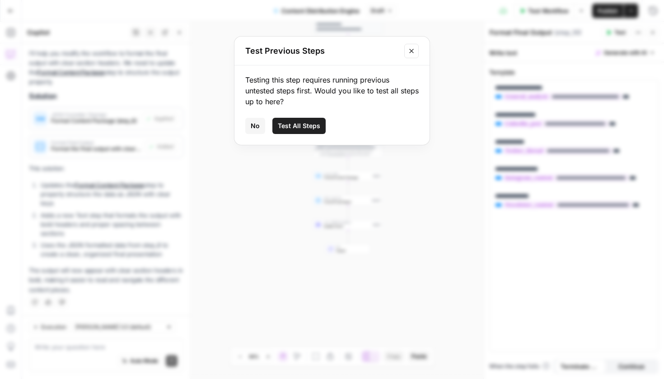
click at [279, 119] on button "Test All Steps" at bounding box center [298, 126] width 53 height 16
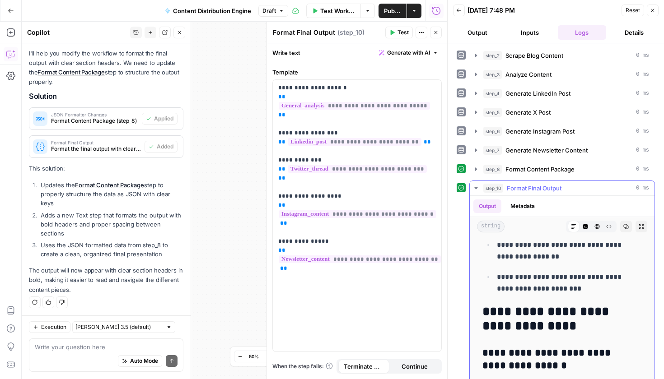
scroll to position [602, 0]
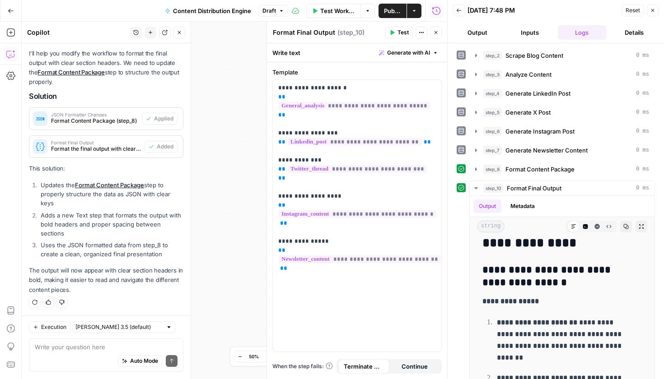
click at [483, 30] on button "Output" at bounding box center [477, 32] width 49 height 14
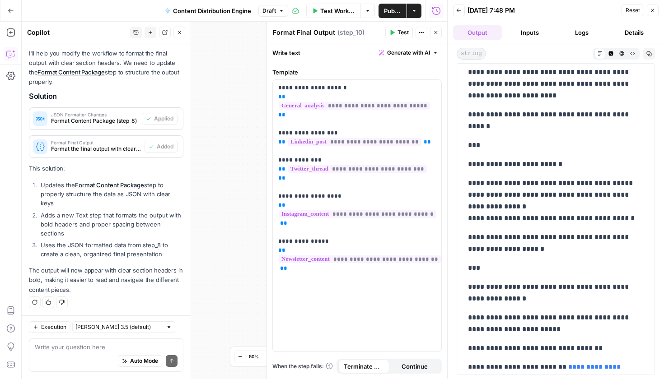
scroll to position [3824, 0]
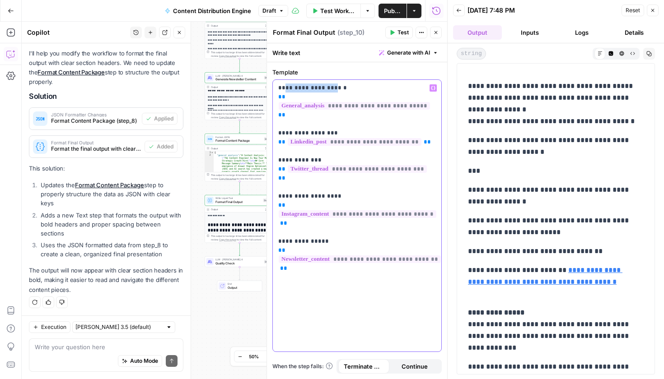
drag, startPoint x: 330, startPoint y: 88, endPoint x: 286, endPoint y: 89, distance: 44.3
click at [286, 89] on p "**********" at bounding box center [357, 165] width 158 height 163
click at [278, 89] on p "**********" at bounding box center [357, 165] width 158 height 163
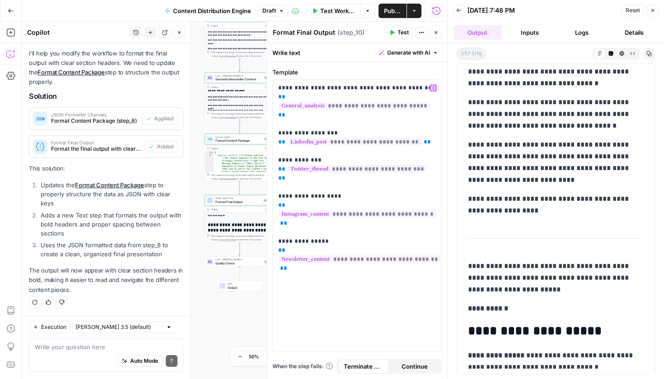
scroll to position [4553, 0]
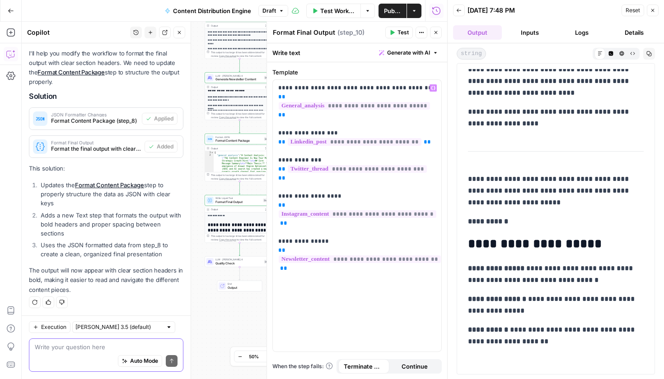
click at [92, 345] on textarea at bounding box center [106, 347] width 143 height 9
click at [400, 35] on span "Test" at bounding box center [402, 32] width 11 height 8
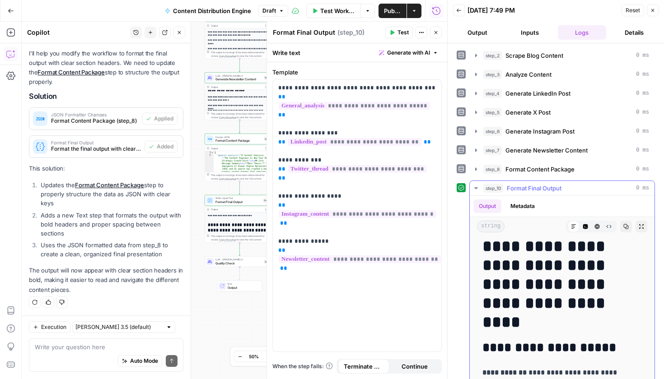
scroll to position [0, 0]
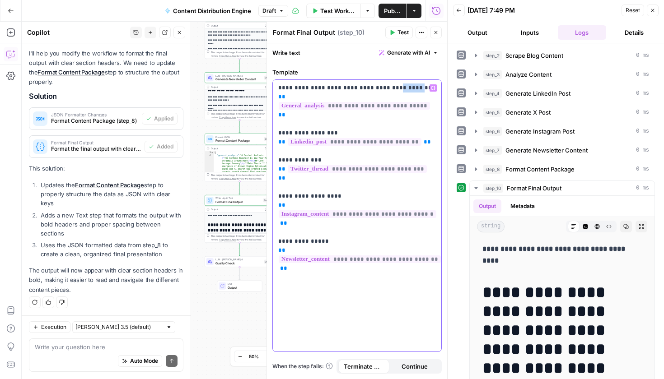
drag, startPoint x: 403, startPoint y: 88, endPoint x: 386, endPoint y: 88, distance: 17.2
click at [386, 88] on p "**********" at bounding box center [357, 165] width 158 height 163
click at [75, 344] on textarea at bounding box center [106, 347] width 143 height 9
click at [317, 262] on div "**********" at bounding box center [357, 216] width 168 height 272
drag, startPoint x: 339, startPoint y: 260, endPoint x: 274, endPoint y: 263, distance: 65.1
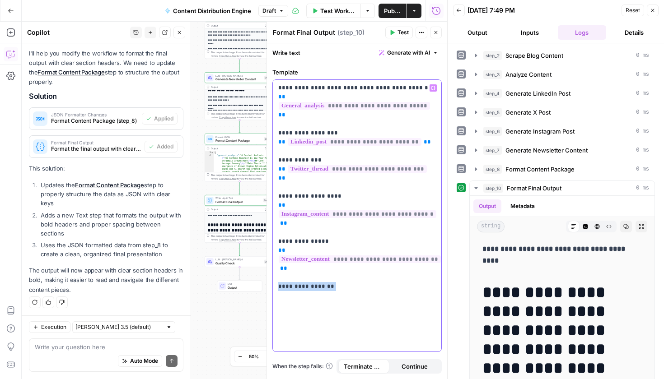
click at [274, 263] on div "**********" at bounding box center [357, 216] width 168 height 272
click at [60, 343] on textarea at bounding box center [106, 347] width 143 height 9
type textarea "Make each section title an H1"
click at [170, 363] on button "Send" at bounding box center [172, 361] width 12 height 12
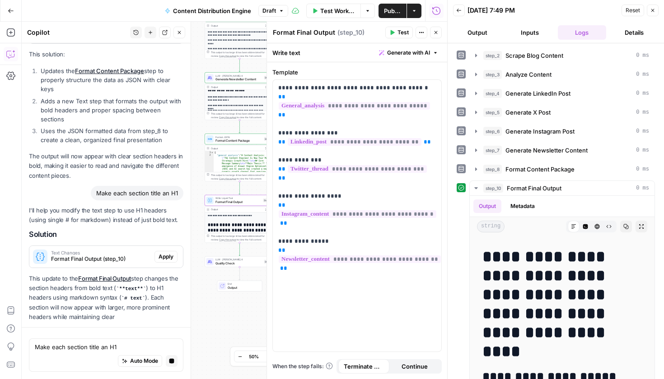
scroll to position [292, 0]
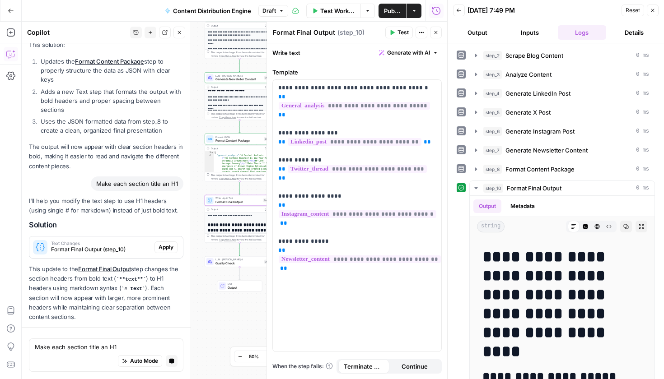
click at [159, 257] on div "Text Changes Format Final Output (step_10) Apply" at bounding box center [106, 248] width 154 height 22
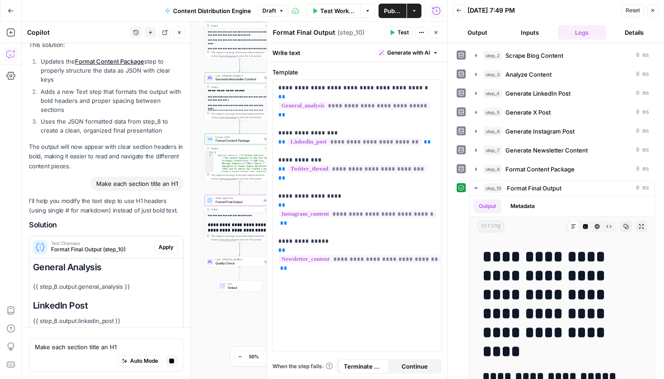
click at [158, 251] on button "Apply" at bounding box center [165, 248] width 23 height 12
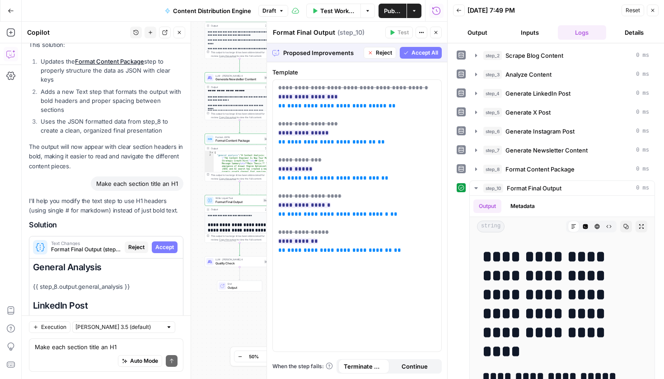
scroll to position [493, 0]
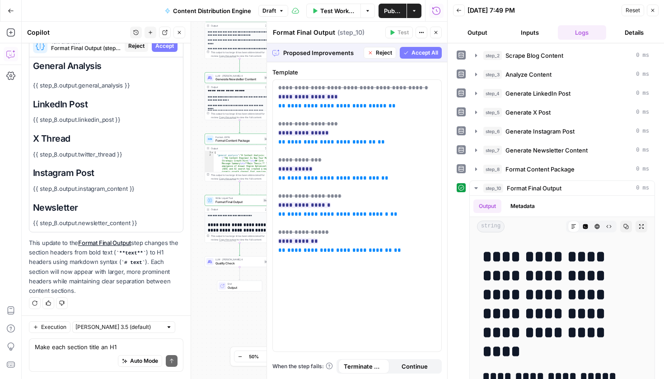
click at [80, 353] on div "Auto Mode Send" at bounding box center [106, 362] width 143 height 20
type textarea "Change the General Analysis title to"
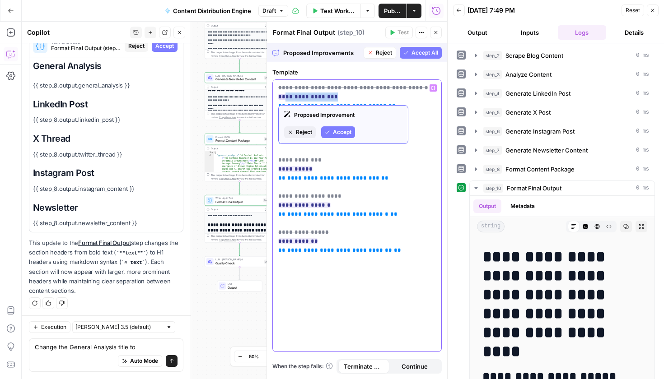
drag, startPoint x: 329, startPoint y: 97, endPoint x: 285, endPoint y: 100, distance: 44.8
click at [285, 100] on ins "**********" at bounding box center [308, 97] width 60 height 6
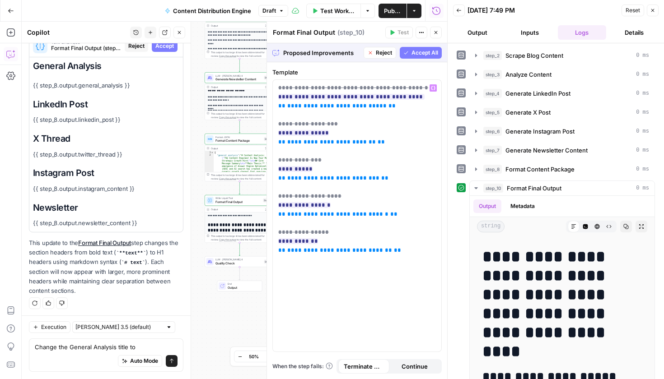
click at [433, 54] on span "Accept All" at bounding box center [424, 53] width 27 height 8
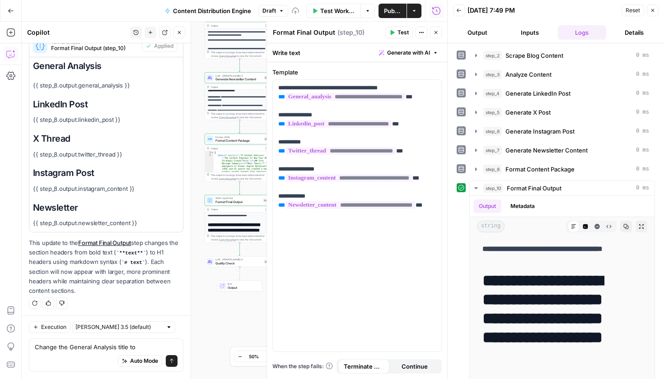
scroll to position [7, 0]
drag, startPoint x: 391, startPoint y: 33, endPoint x: 363, endPoint y: 52, distance: 33.4
click at [363, 52] on body "**********" at bounding box center [332, 189] width 664 height 379
click at [373, 42] on header "Format Final Output Format Final Output ( step_10 ) Test Actions Close" at bounding box center [357, 33] width 180 height 22
click at [396, 33] on button "Test" at bounding box center [399, 33] width 28 height 12
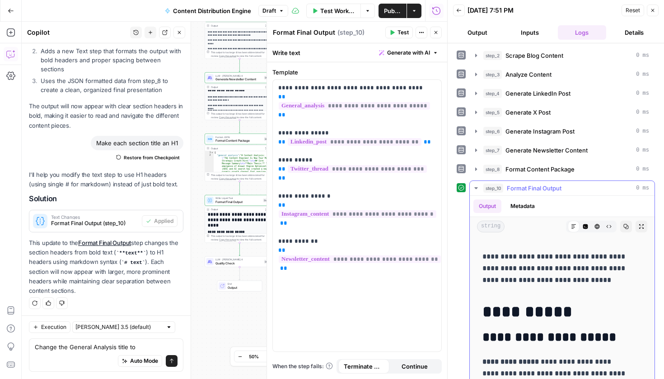
scroll to position [5215, 0]
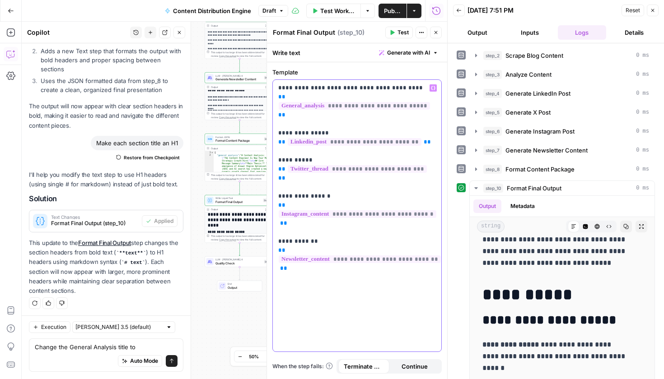
click at [333, 215] on p "**********" at bounding box center [357, 165] width 158 height 163
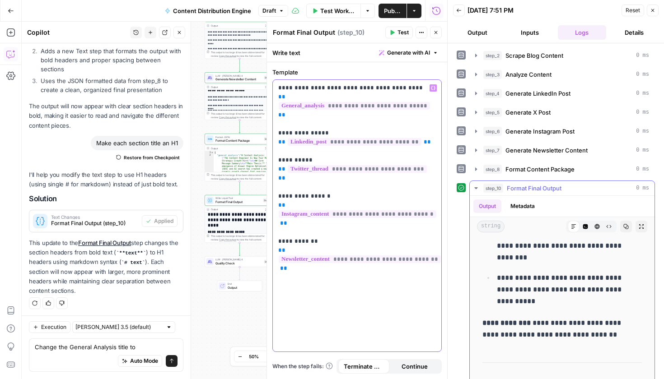
scroll to position [1912, 0]
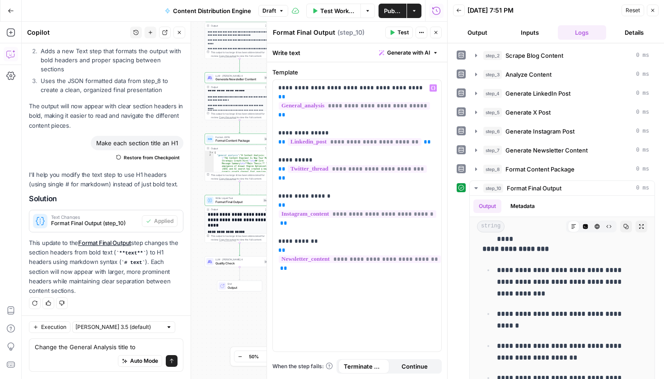
click at [436, 37] on button "Close" at bounding box center [436, 33] width 12 height 12
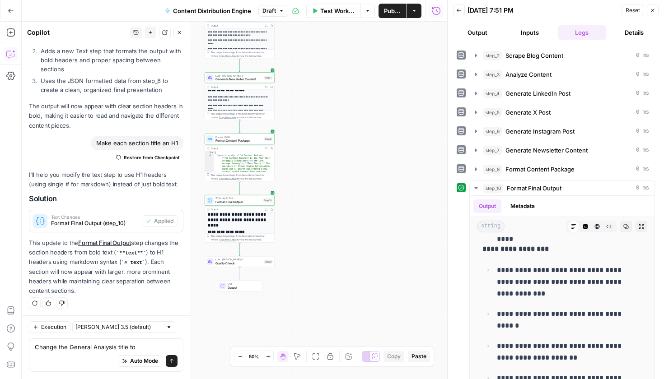
click at [224, 13] on span "Content Distribution Engine" at bounding box center [212, 10] width 78 height 9
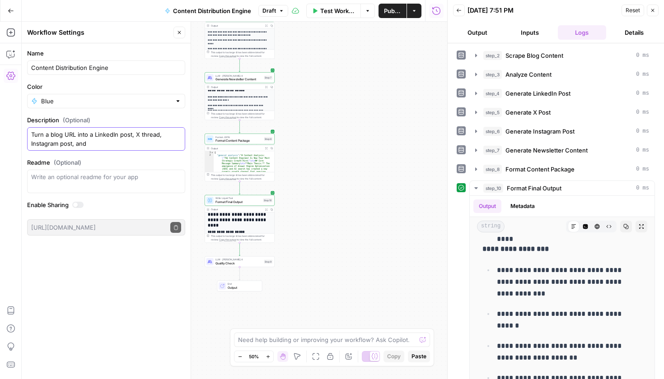
click at [93, 141] on textarea "Turn a blog URL into a LinkedIn post, X thread, Instagram post, and" at bounding box center [106, 139] width 150 height 18
type textarea "Turn a blog URL into a LinkedIn post, X thread, Instagram post, and email newsl…"
click at [247, 206] on div "**********" at bounding box center [240, 219] width 70 height 48
click at [240, 205] on div "Write Liquid Text Format Final Output Step 10 Copy step Delete step Add Note Te…" at bounding box center [240, 200] width 70 height 11
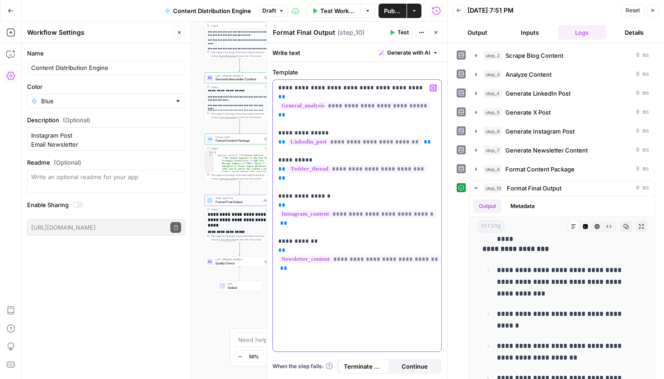
click at [283, 217] on p "**********" at bounding box center [357, 165] width 158 height 163
click at [394, 15] on span "Publish" at bounding box center [392, 10] width 17 height 9
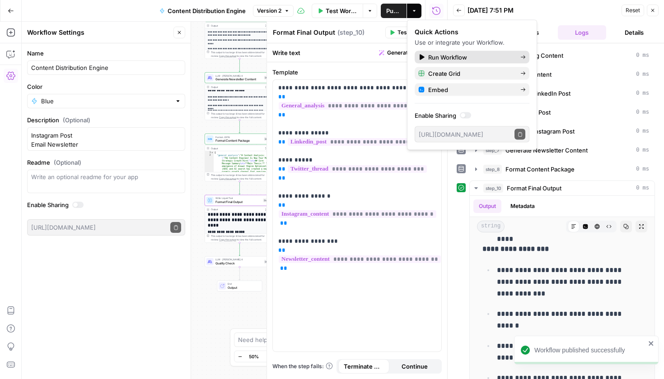
click at [496, 54] on span "Run Workflow" at bounding box center [470, 57] width 85 height 9
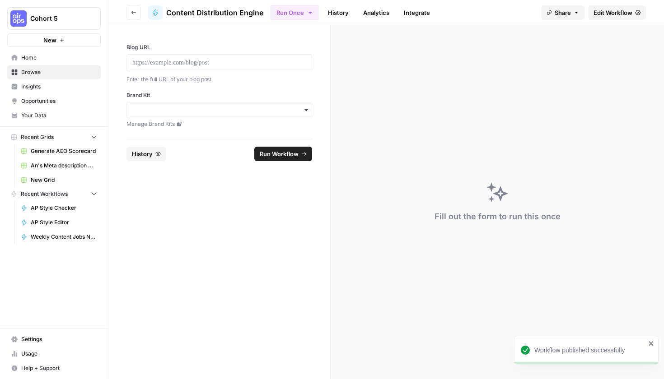
click at [226, 104] on div "button" at bounding box center [219, 110] width 186 height 16
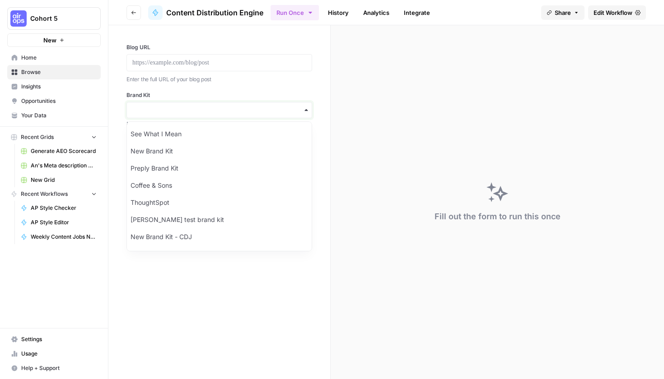
click at [221, 113] on input "Brand Kit" at bounding box center [219, 110] width 174 height 9
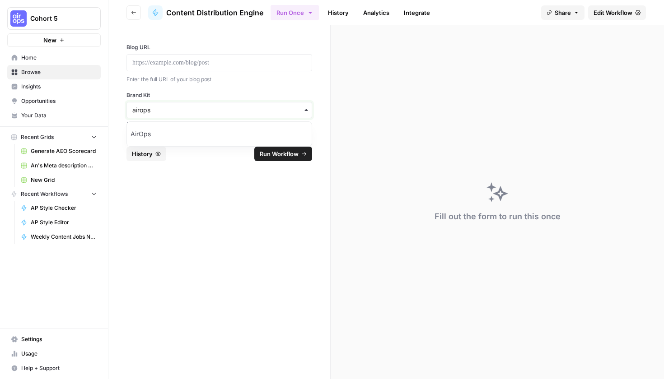
type input "airops"
click at [228, 141] on div "AirOps" at bounding box center [219, 134] width 185 height 17
click at [227, 139] on footer "Reset History Run Workflow" at bounding box center [219, 153] width 186 height 29
click at [205, 60] on p at bounding box center [219, 62] width 174 height 9
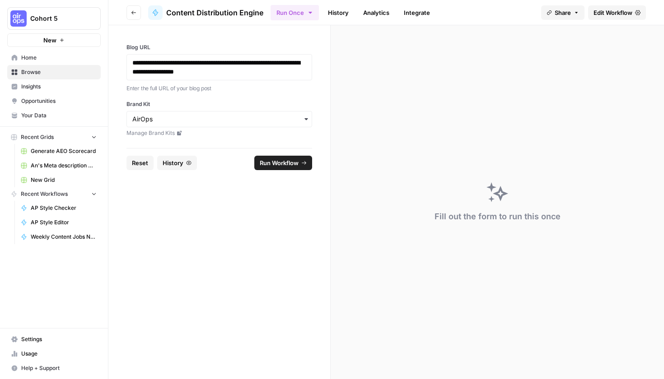
click at [301, 158] on button "Run Workflow" at bounding box center [283, 163] width 58 height 14
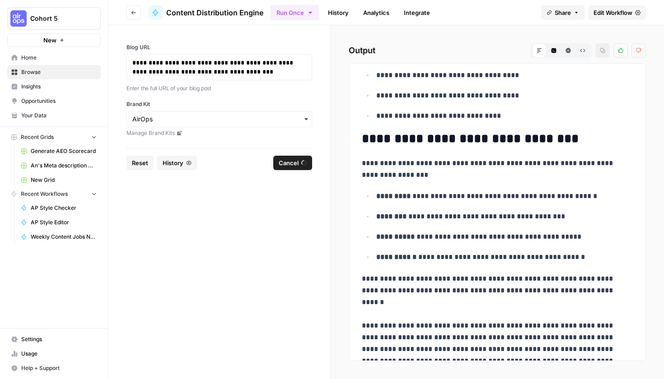
scroll to position [2497, 0]
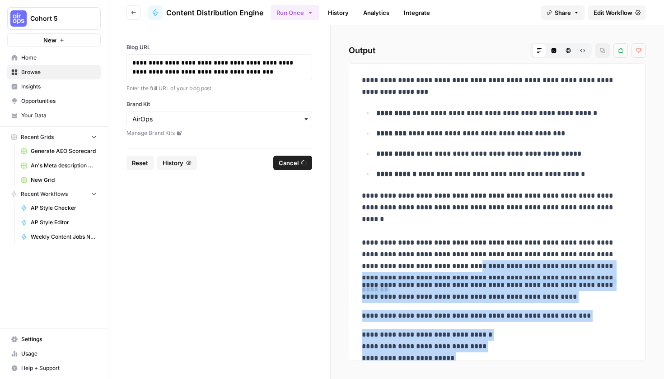
drag, startPoint x: 427, startPoint y: 201, endPoint x: 442, endPoint y: 220, distance: 24.2
click at [442, 220] on p "**********" at bounding box center [494, 231] width 264 height 82
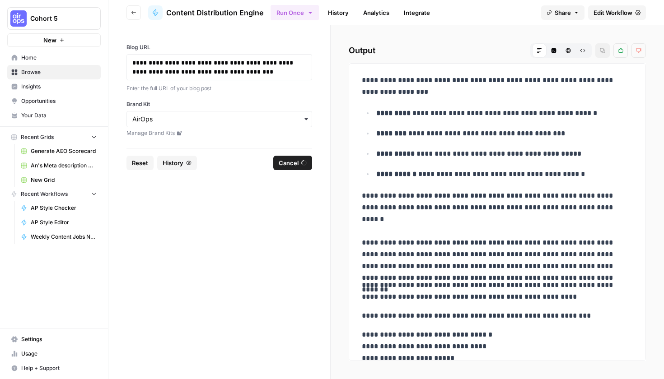
click at [445, 223] on p "**********" at bounding box center [494, 231] width 264 height 82
drag, startPoint x: 546, startPoint y: 232, endPoint x: 473, endPoint y: 219, distance: 74.2
click at [473, 219] on p "**********" at bounding box center [494, 231] width 264 height 82
click at [439, 207] on p "**********" at bounding box center [494, 231] width 264 height 82
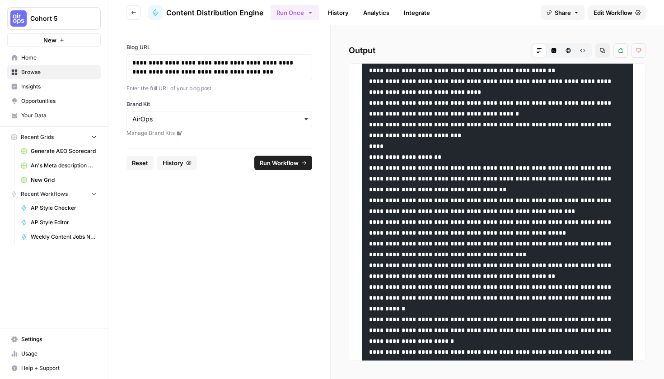
scroll to position [342, 0]
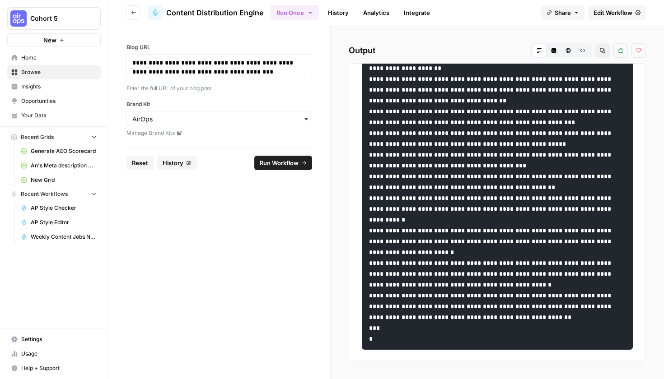
click at [602, 14] on span "Edit Workflow" at bounding box center [612, 12] width 39 height 9
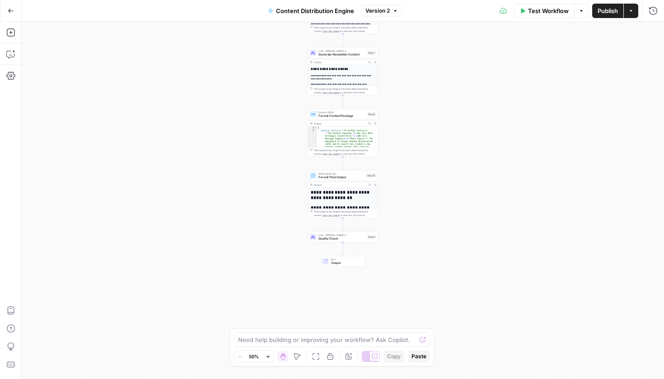
click at [336, 179] on span "Format Final Output" at bounding box center [341, 177] width 46 height 5
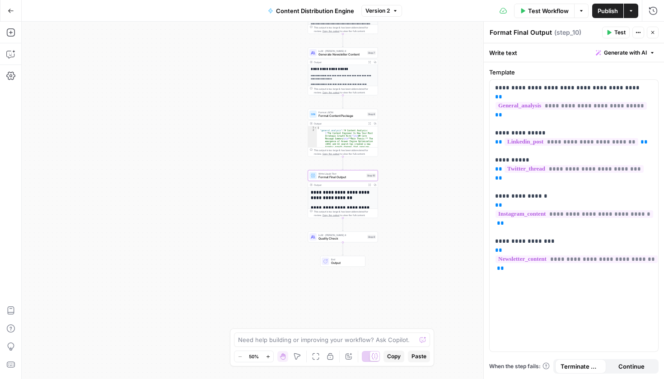
click at [539, 11] on span "Test Workflow" at bounding box center [548, 10] width 41 height 9
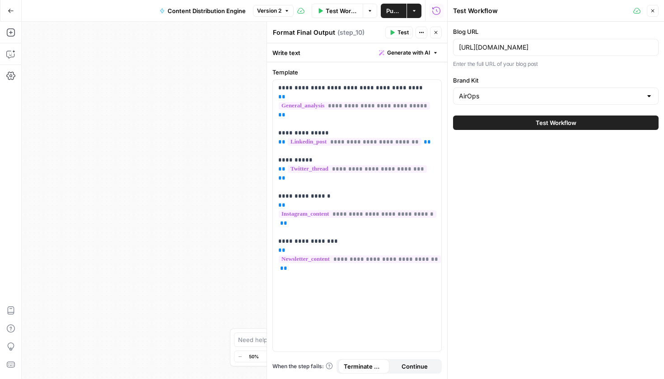
click at [510, 117] on button "Test Workflow" at bounding box center [555, 123] width 205 height 14
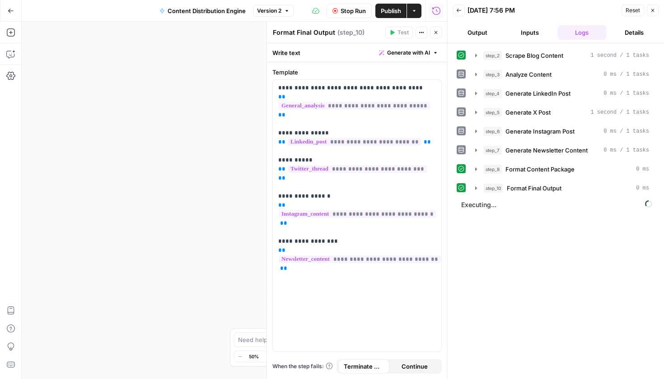
click at [474, 33] on button "Output" at bounding box center [477, 32] width 49 height 14
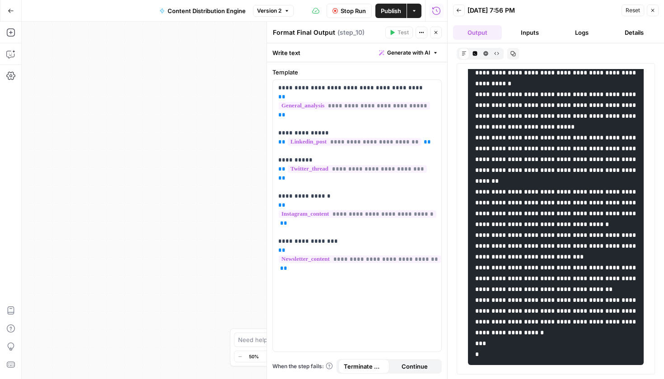
scroll to position [726, 0]
click at [175, 9] on span "Content Distribution Engine" at bounding box center [207, 10] width 78 height 9
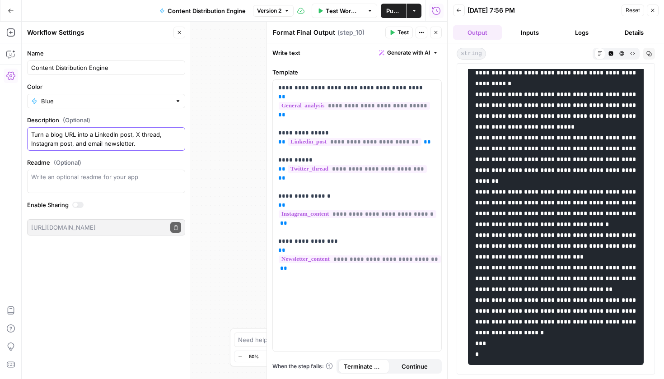
click at [145, 143] on textarea "Turn a blog URL into a LinkedIn post, X thread, Instagram post, and email newsl…" at bounding box center [106, 139] width 150 height 18
click at [123, 148] on div "Turn a blog URL into a LinkedIn post, X thread, Instagram post, and email newsl…" at bounding box center [106, 138] width 158 height 23
click at [136, 145] on textarea "Turn a blog URL into a LinkedIn post, X thread, Instagram post, and email newsl…" at bounding box center [106, 139] width 150 height 18
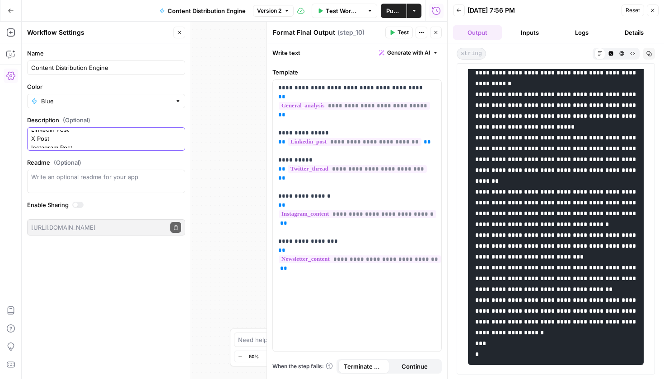
scroll to position [99, 0]
click at [96, 145] on textarea "Turn a blog URL into a LinkedIn post, X thread, Instagram post, and email newsl…" at bounding box center [106, 139] width 150 height 18
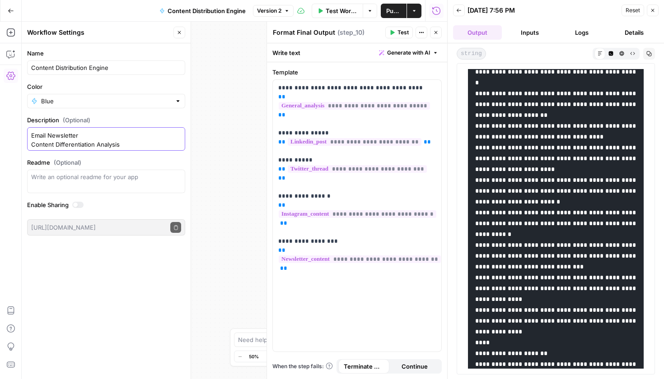
scroll to position [0, 0]
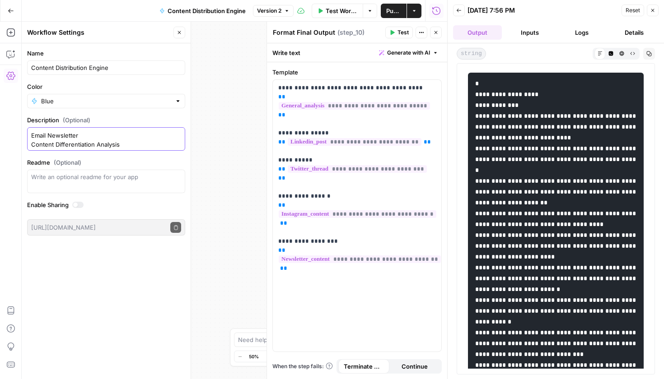
type textarea "Turn a blog URL into a LinkedIn post, X thread, Instagram post, and email newsl…"
click at [438, 35] on button "Close" at bounding box center [436, 33] width 12 height 12
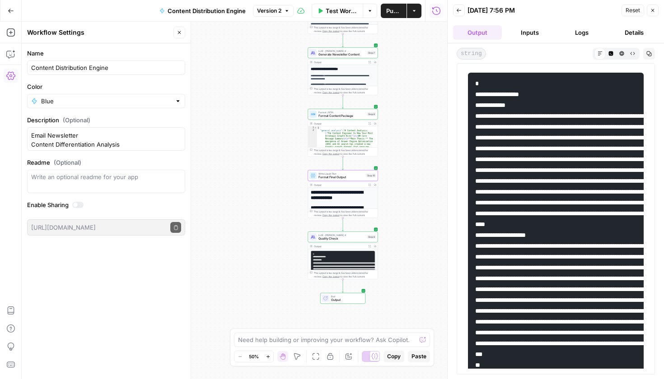
click at [345, 10] on span "Test Workflow" at bounding box center [342, 10] width 32 height 9
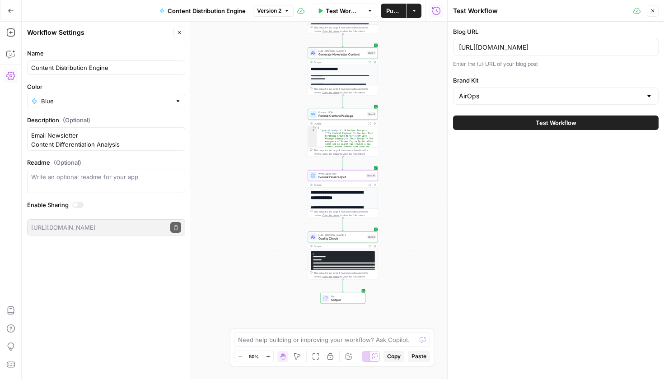
click at [564, 113] on div "Test Workflow" at bounding box center [555, 122] width 205 height 25
click at [565, 118] on span "Test Workflow" at bounding box center [556, 122] width 41 height 9
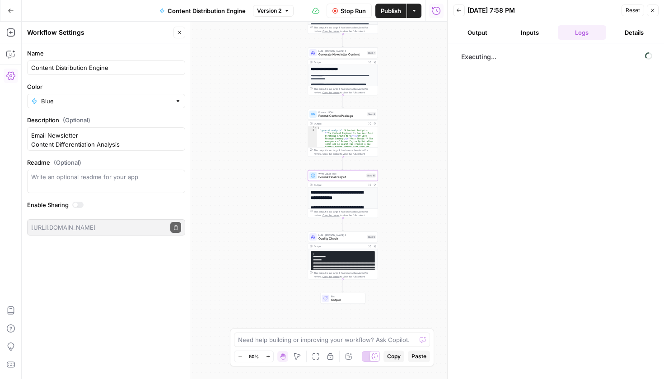
click at [493, 32] on button "Output" at bounding box center [477, 32] width 49 height 14
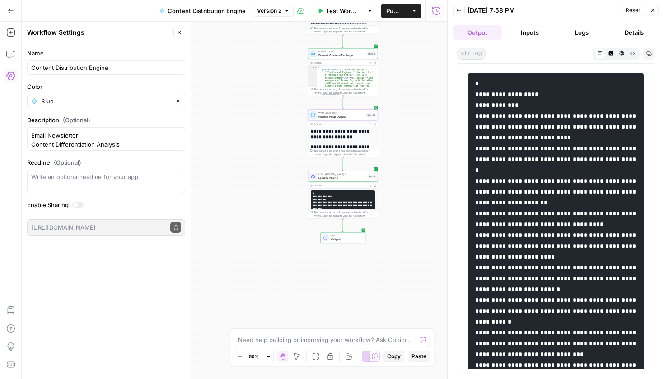
click at [340, 117] on span "Format Final Output" at bounding box center [341, 116] width 46 height 5
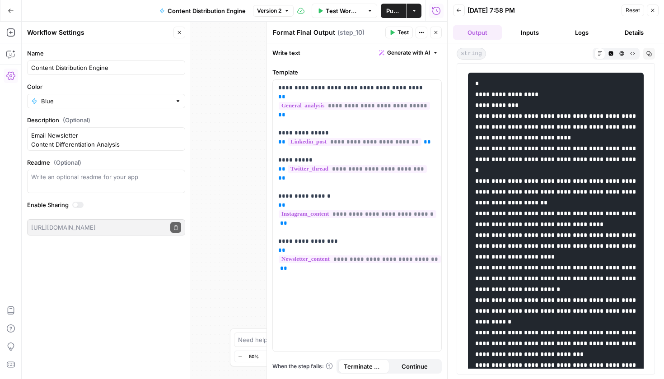
click at [462, 14] on button "Back" at bounding box center [459, 11] width 12 height 12
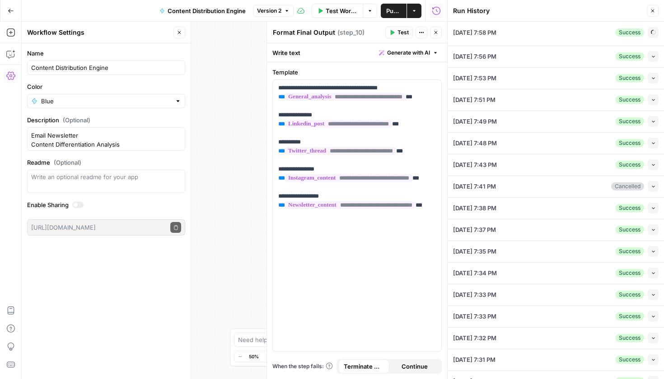
type input "[URL][DOMAIN_NAME]"
type input "AirOps"
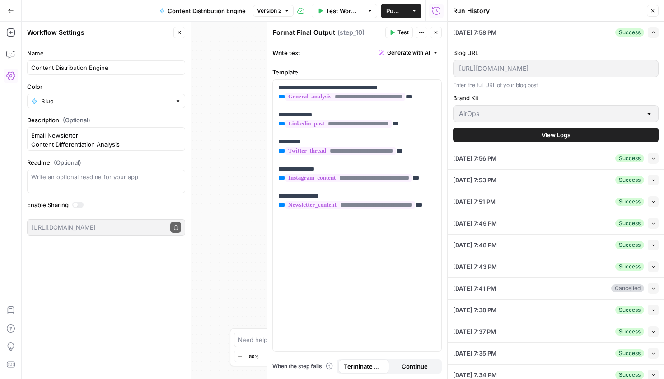
click at [328, 16] on button "Test Workflow" at bounding box center [338, 11] width 52 height 14
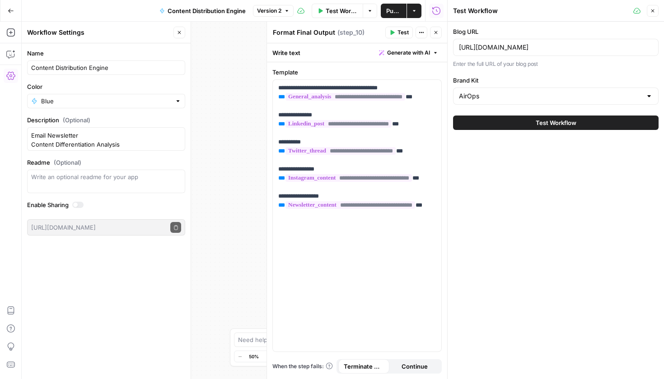
click at [511, 125] on button "Test Workflow" at bounding box center [555, 123] width 205 height 14
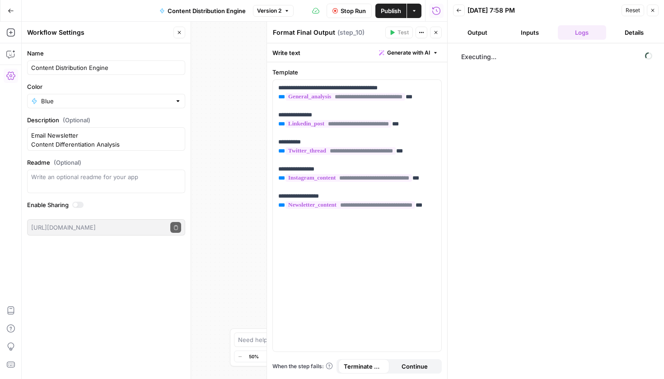
click at [486, 24] on header "Back 09/05/25 at 7:58 PM Reset Close Output Inputs Logs Details" at bounding box center [556, 21] width 216 height 43
click at [487, 26] on button "Output" at bounding box center [477, 32] width 49 height 14
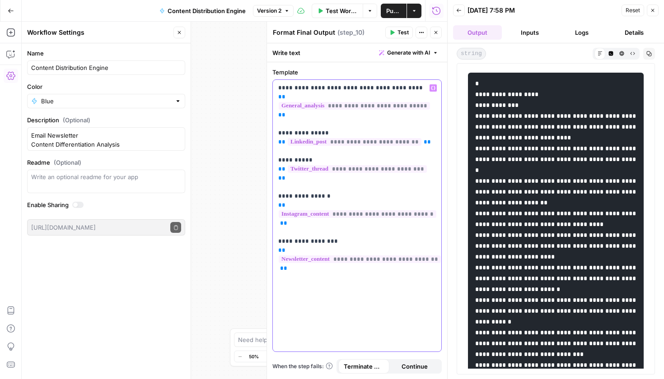
click at [349, 251] on div "**********" at bounding box center [357, 216] width 168 height 272
click at [436, 30] on icon "button" at bounding box center [435, 32] width 5 height 5
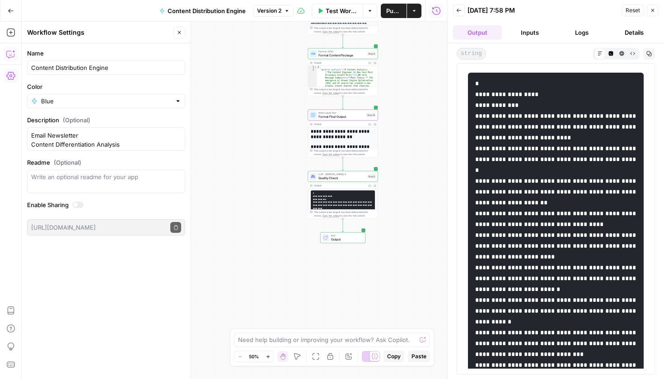
click at [13, 52] on icon "button" at bounding box center [10, 54] width 9 height 9
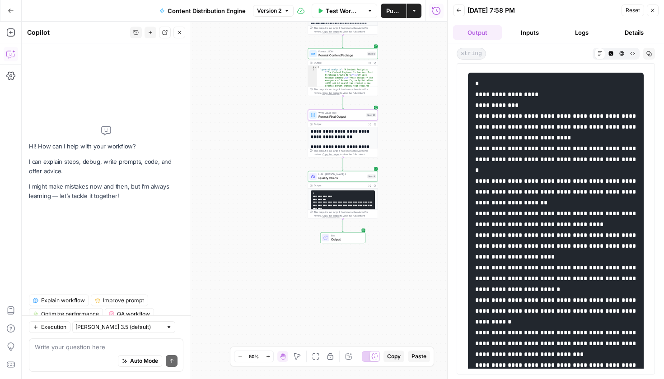
click at [93, 362] on div "Auto Mode Send" at bounding box center [106, 362] width 143 height 20
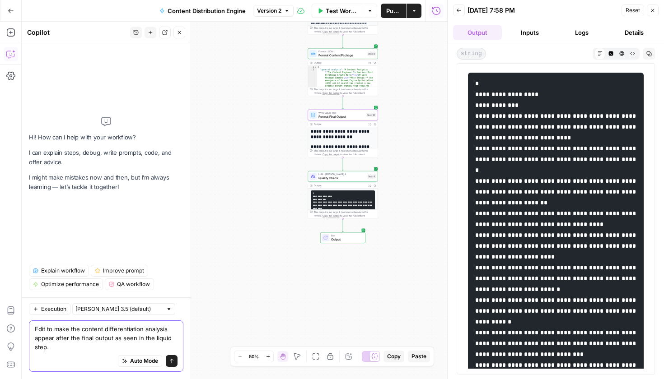
type textarea "Edit to make the content differentiation analysis appear after the final output…"
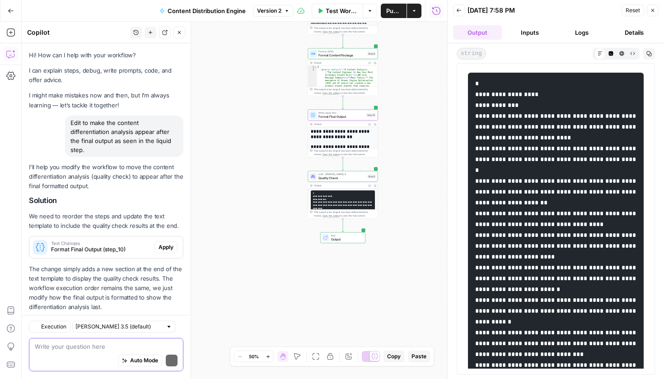
scroll to position [27, 0]
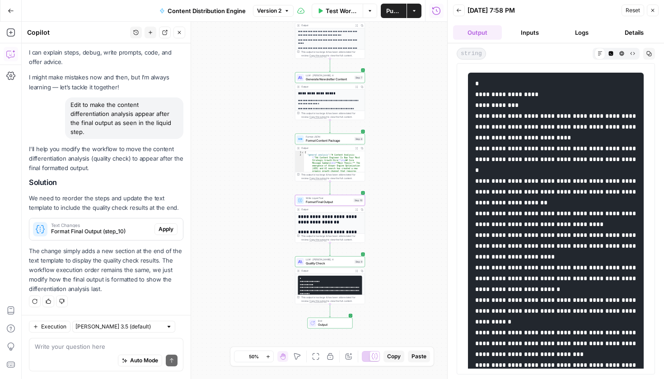
click at [159, 233] on span "Apply" at bounding box center [166, 229] width 15 height 8
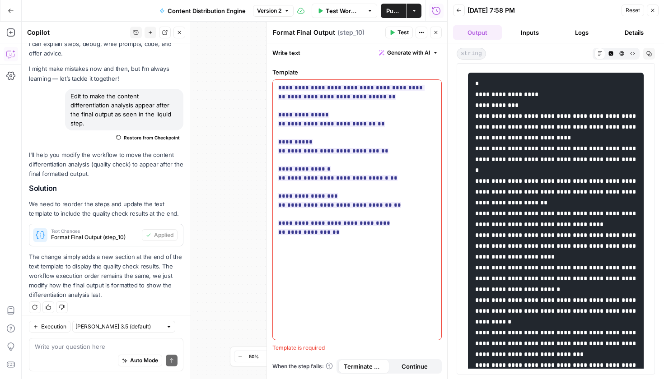
scroll to position [41, 0]
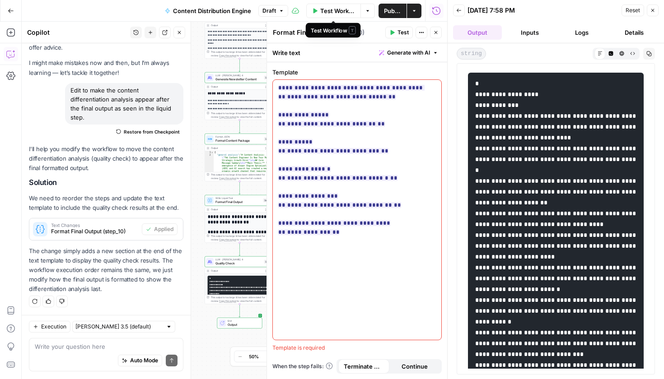
click at [332, 6] on span "Test Workflow" at bounding box center [337, 10] width 35 height 9
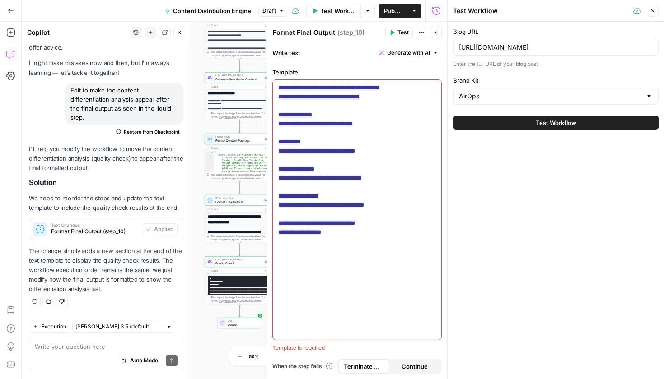
click at [500, 128] on button "Test Workflow" at bounding box center [555, 123] width 205 height 14
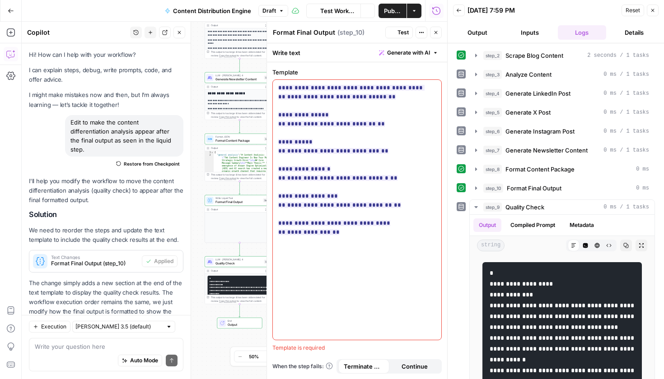
scroll to position [41, 0]
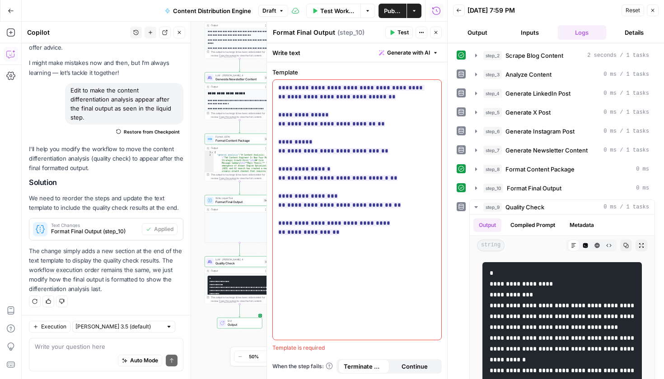
click at [485, 36] on button "Output" at bounding box center [477, 32] width 49 height 14
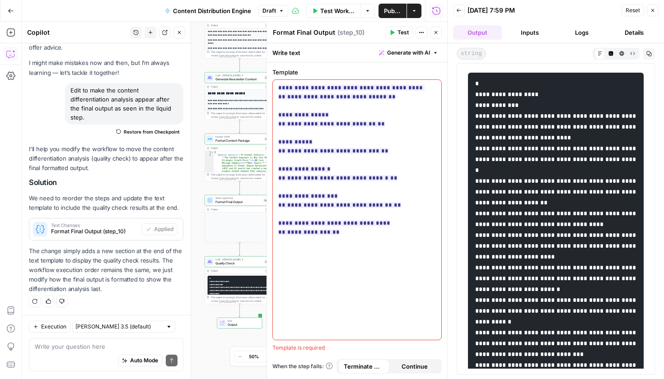
click at [200, 275] on div "**********" at bounding box center [234, 201] width 425 height 358
click at [93, 353] on div "Auto Mode Send" at bounding box center [106, 362] width 143 height 20
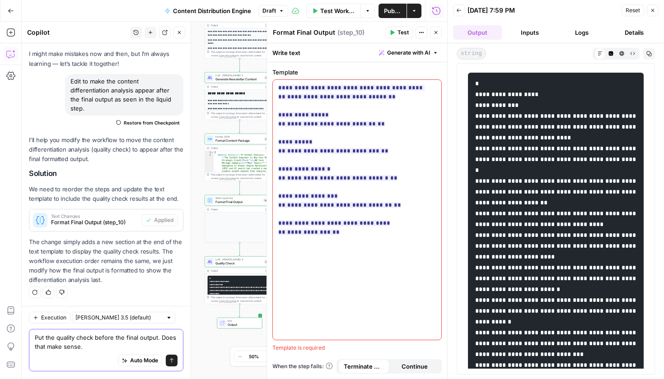
type textarea "Put the quality check before the final output. Does that make sense."
click at [169, 364] on span "submit" at bounding box center [171, 361] width 5 height 5
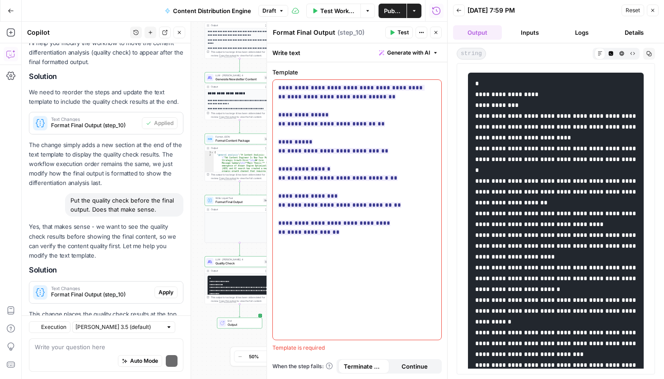
scroll to position [210, 0]
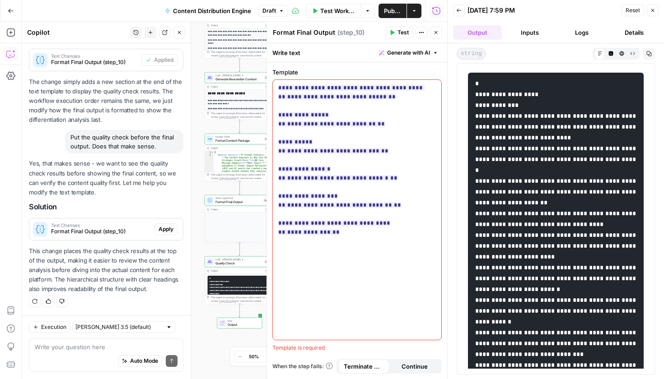
click at [56, 355] on div "Auto Mode Send" at bounding box center [106, 362] width 143 height 20
type textarea "I didn't mean that. I meant"
click at [385, 19] on div "Test Workflow Options Publish Actions Run History" at bounding box center [367, 10] width 159 height 21
click at [387, 14] on span "Publish" at bounding box center [392, 10] width 17 height 9
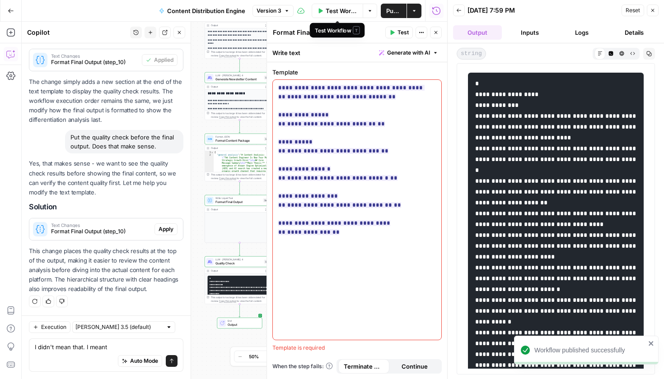
drag, startPoint x: 336, startPoint y: 15, endPoint x: 354, endPoint y: 17, distance: 19.0
click at [354, 17] on button "Test Workflow" at bounding box center [337, 11] width 51 height 14
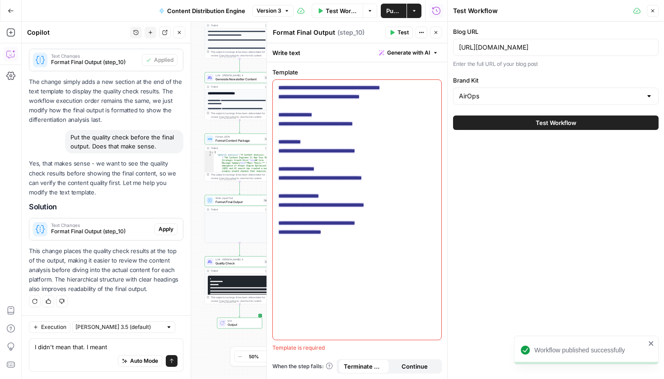
click at [416, 10] on icon "button" at bounding box center [413, 10] width 5 height 5
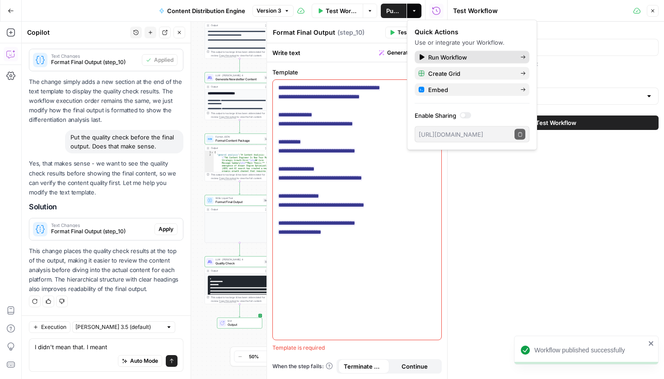
click at [453, 58] on span "Run Workflow" at bounding box center [470, 57] width 85 height 9
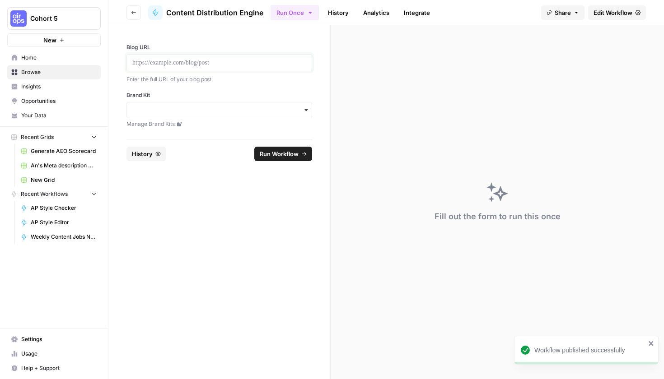
click at [229, 65] on p at bounding box center [219, 62] width 174 height 9
click at [220, 104] on div "button" at bounding box center [219, 110] width 186 height 16
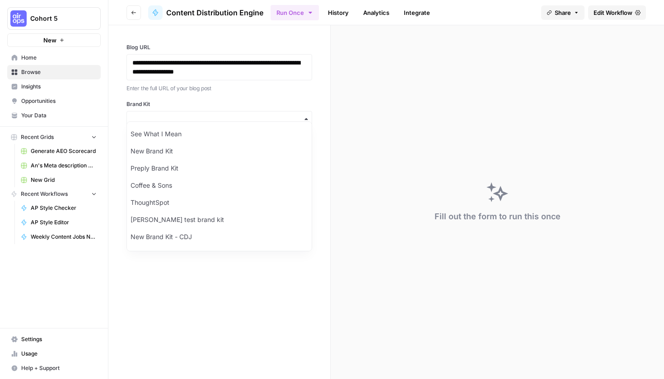
click at [209, 112] on div "button" at bounding box center [219, 119] width 186 height 16
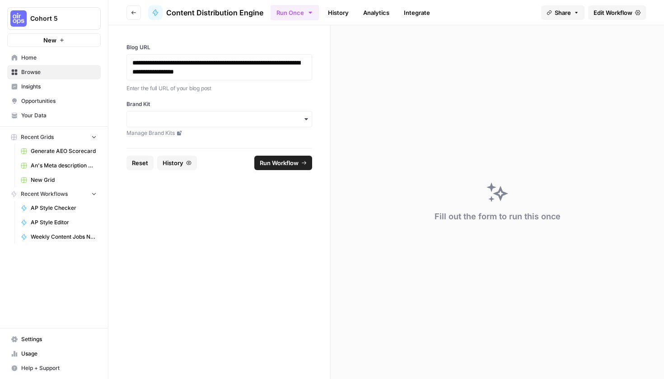
click at [194, 125] on div "button" at bounding box center [219, 119] width 186 height 16
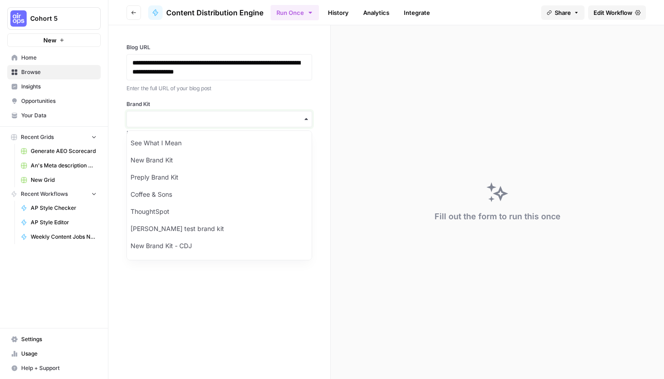
click at [190, 120] on input "Brand Kit" at bounding box center [219, 119] width 174 height 9
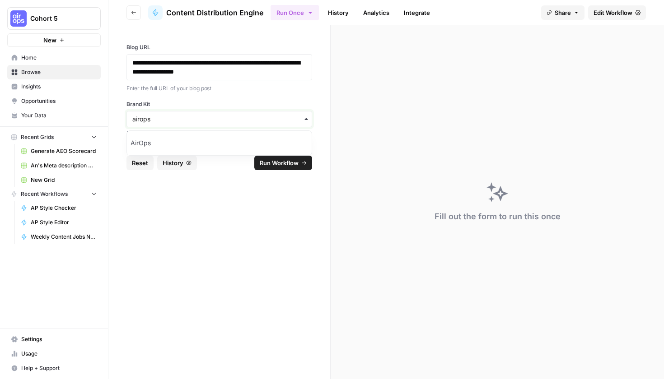
type input "airops"
click at [189, 151] on div "AirOps" at bounding box center [219, 143] width 185 height 17
click at [276, 160] on span "Run Workflow" at bounding box center [279, 163] width 39 height 9
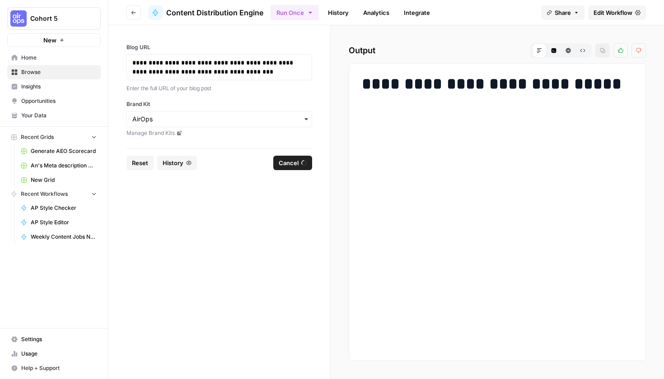
click at [258, 205] on form "**********" at bounding box center [219, 202] width 222 height 354
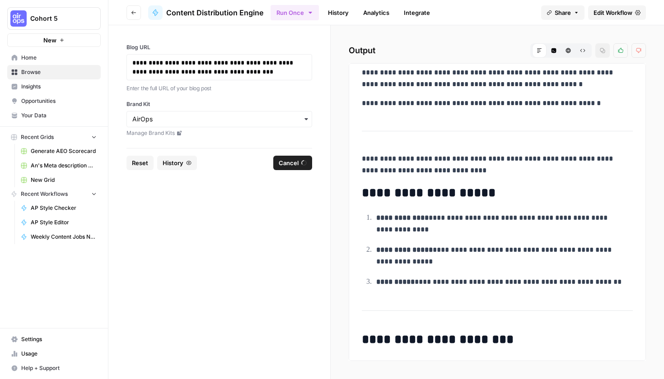
scroll to position [3509, 0]
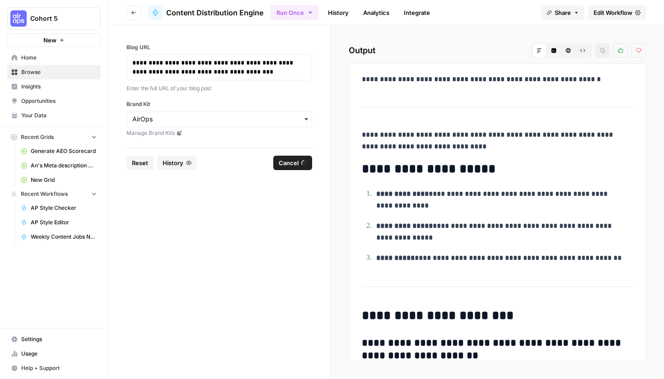
click at [609, 8] on span "Edit Workflow" at bounding box center [612, 12] width 39 height 9
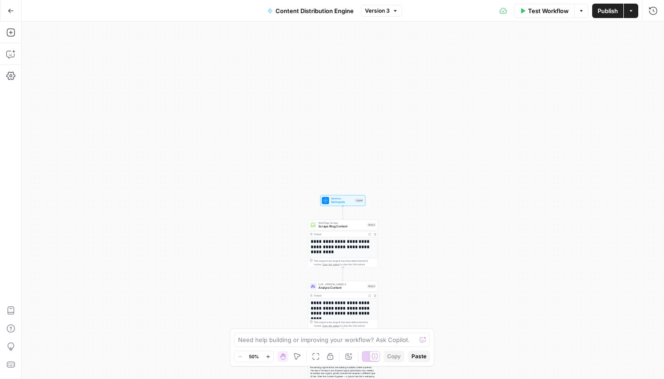
click at [320, 12] on span "Content Distribution Engine" at bounding box center [314, 10] width 78 height 9
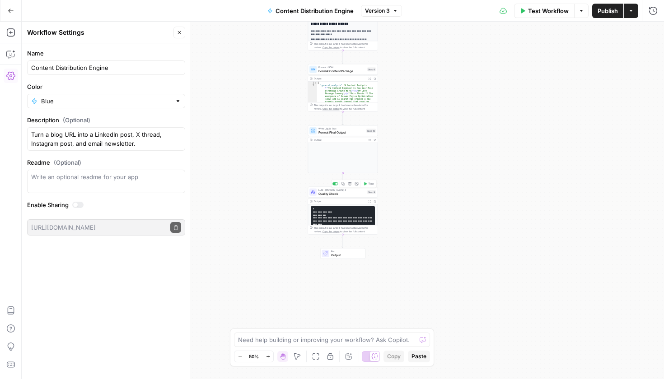
click at [331, 196] on span "Quality Check" at bounding box center [341, 193] width 47 height 5
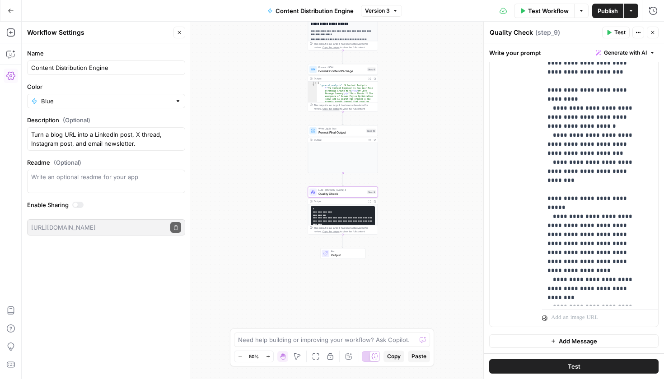
scroll to position [86, 0]
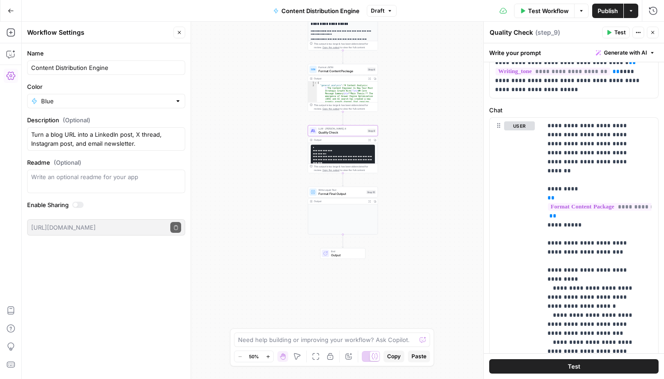
click at [531, 13] on span "Test Workflow" at bounding box center [548, 10] width 41 height 9
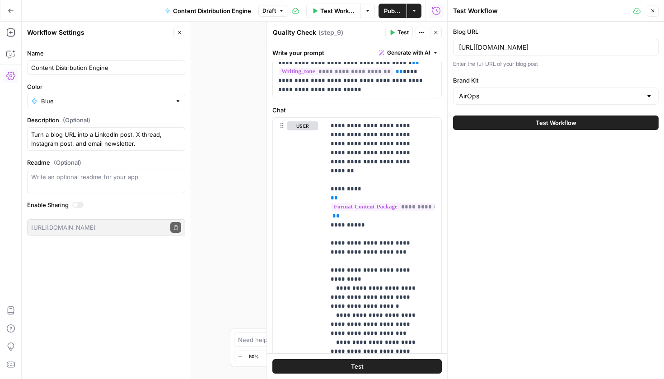
click at [475, 125] on button "Test Workflow" at bounding box center [555, 123] width 205 height 14
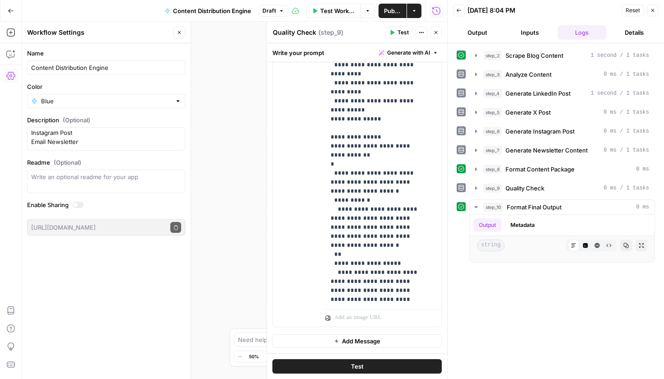
scroll to position [108, 0]
click at [487, 34] on button "Output" at bounding box center [477, 32] width 49 height 14
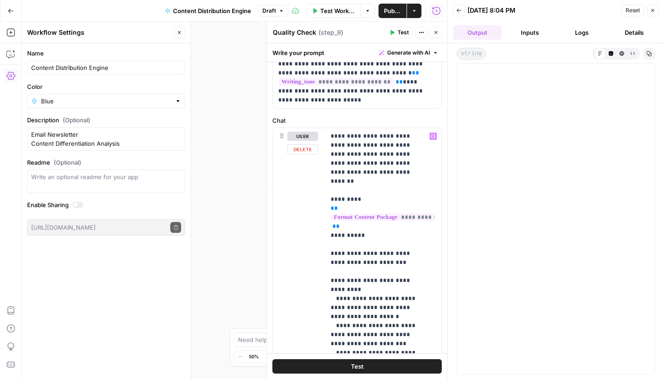
scroll to position [56, 0]
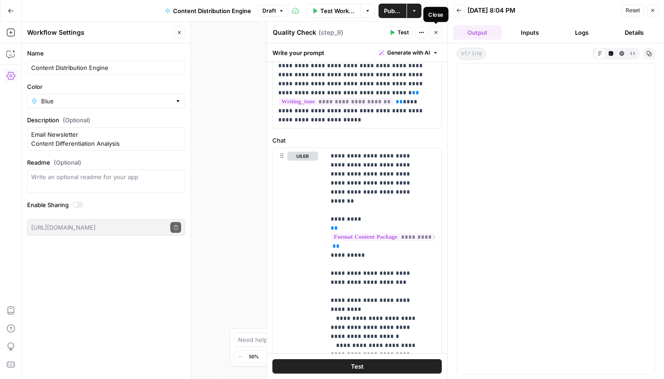
click at [439, 36] on button "Close" at bounding box center [436, 33] width 12 height 12
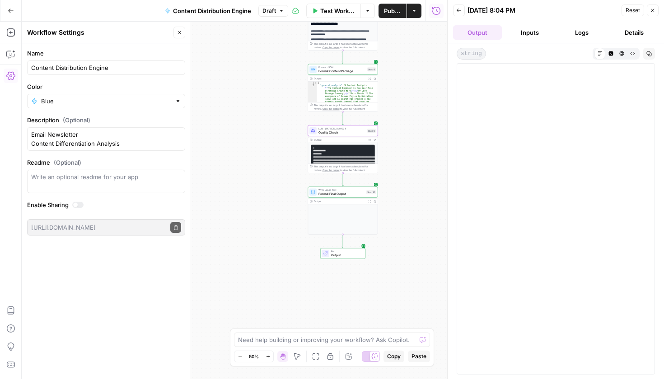
click at [515, 35] on button "Inputs" at bounding box center [529, 32] width 49 height 14
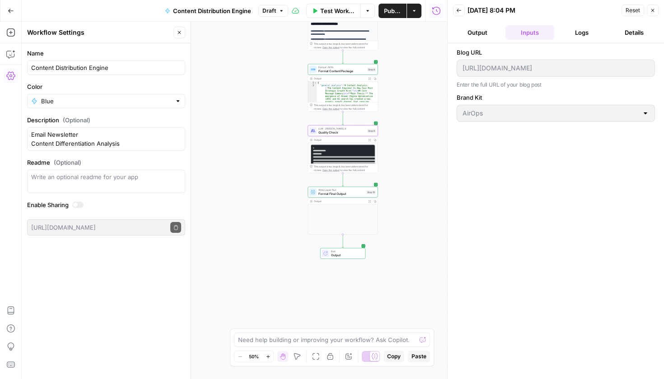
click at [571, 34] on button "Logs" at bounding box center [582, 32] width 49 height 14
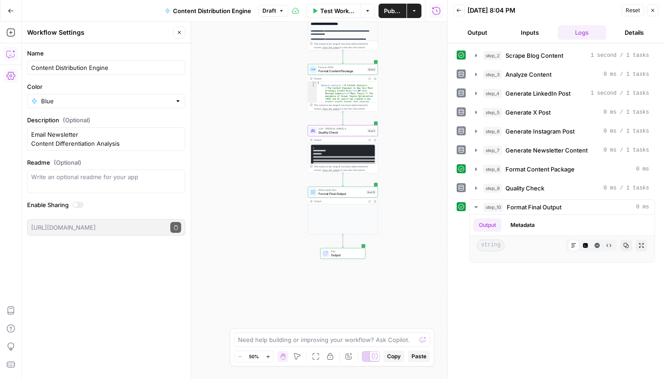
click at [17, 55] on button "Copilot" at bounding box center [11, 54] width 14 height 14
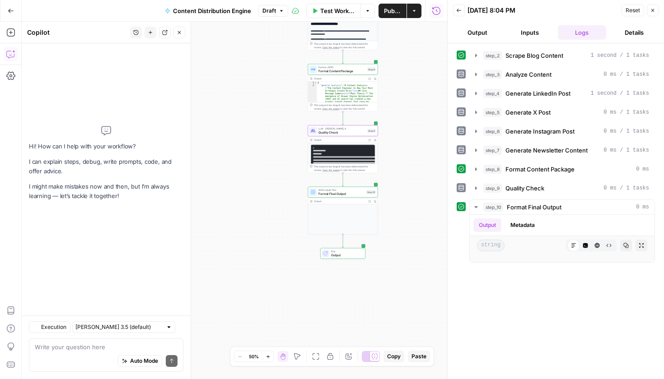
drag, startPoint x: 82, startPoint y: 351, endPoint x: 76, endPoint y: 344, distance: 9.6
click at [82, 352] on div "Auto Mode Send" at bounding box center [106, 362] width 143 height 20
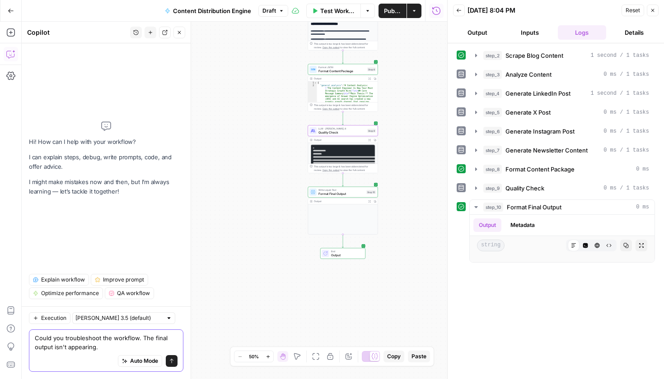
type textarea "Could you troubleshoot the workflow. The final output isn't appearing."
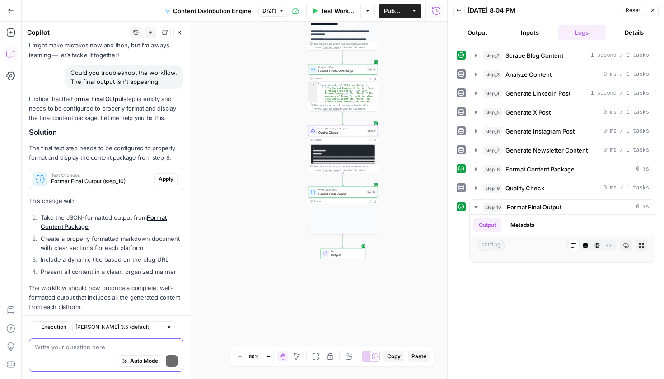
scroll to position [76, 0]
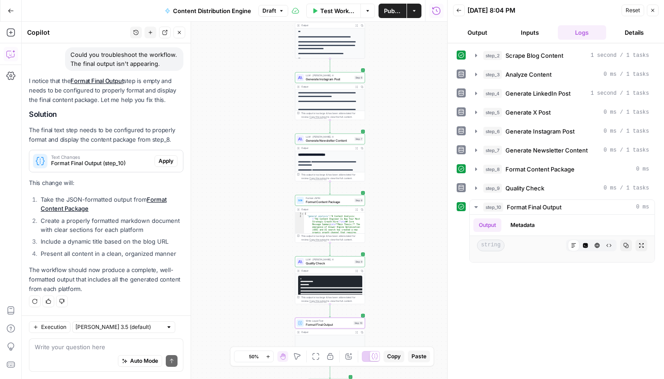
click at [122, 158] on span "Text Changes" at bounding box center [101, 157] width 100 height 5
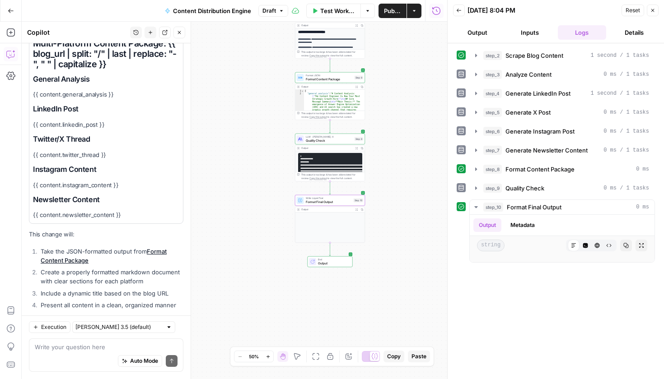
scroll to position [283, 0]
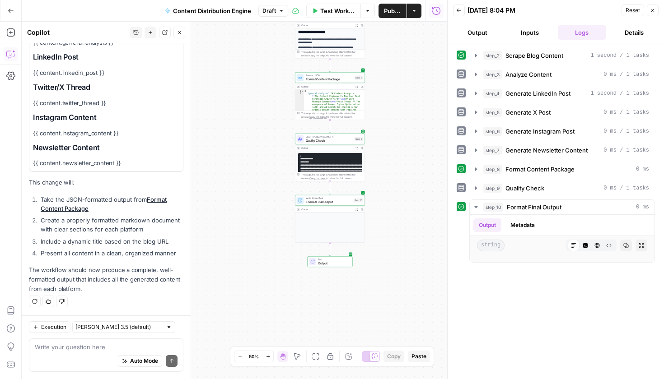
click at [65, 365] on div "Auto Mode Send" at bounding box center [106, 362] width 143 height 20
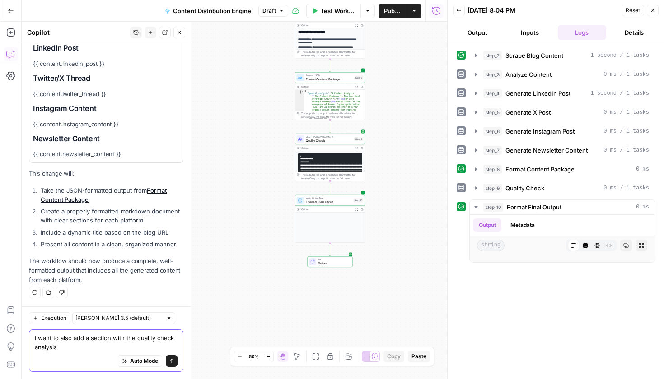
type textarea "I want to also add a section with the quality check analysis"
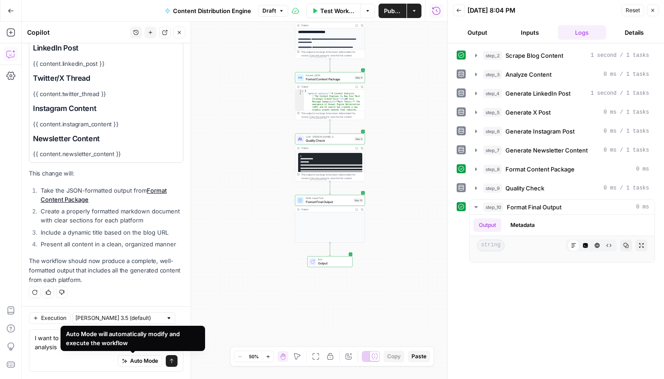
click at [169, 362] on icon "submit" at bounding box center [171, 361] width 5 height 5
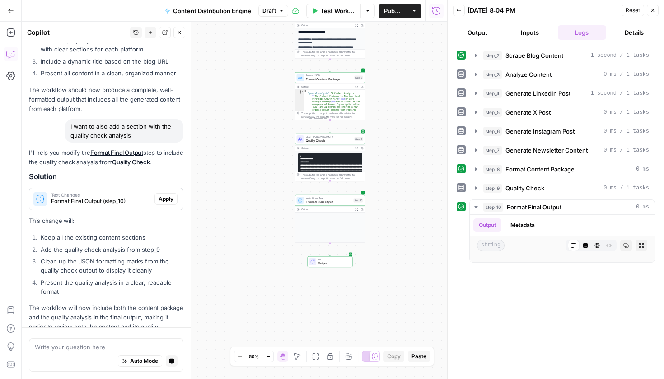
scroll to position [484, 0]
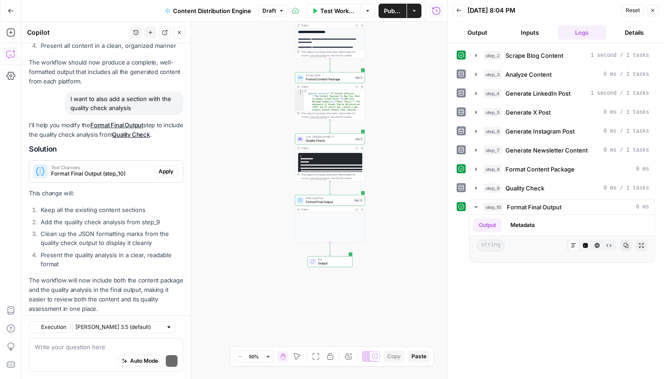
click at [129, 180] on div "I'll help you modify the Format Final Output step to include the quality check …" at bounding box center [106, 217] width 154 height 193
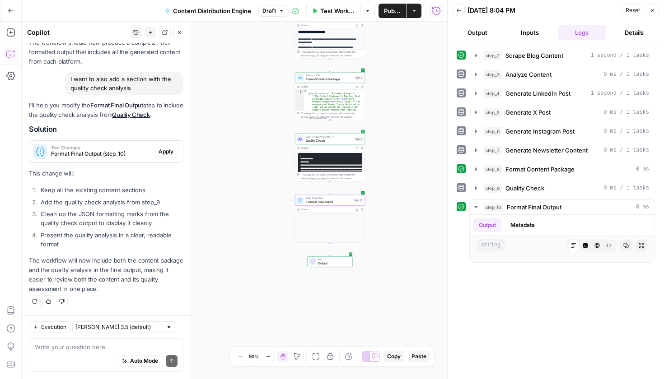
click at [93, 153] on span "Format Final Output (step_10)" at bounding box center [101, 154] width 100 height 8
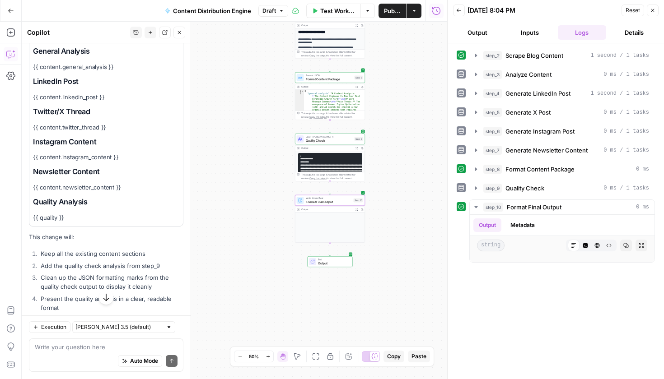
scroll to position [509, 0]
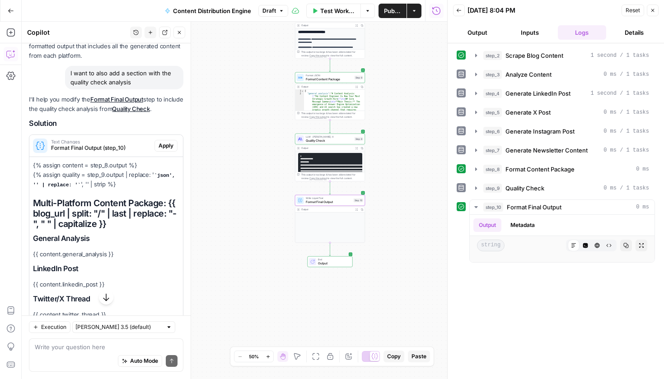
click at [159, 150] on span "Apply" at bounding box center [166, 146] width 15 height 8
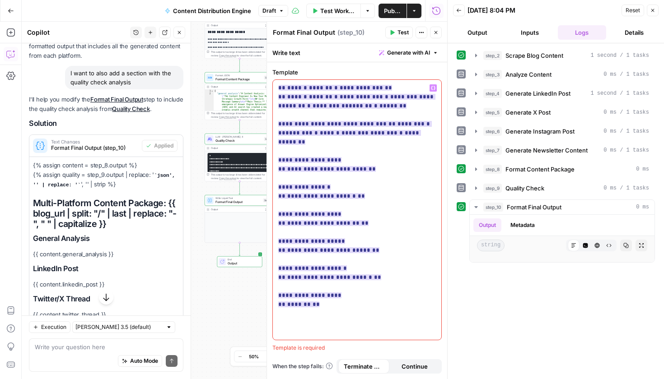
click at [307, 149] on ins "**********" at bounding box center [356, 196] width 157 height 223
click at [311, 150] on ins "**********" at bounding box center [356, 196] width 157 height 223
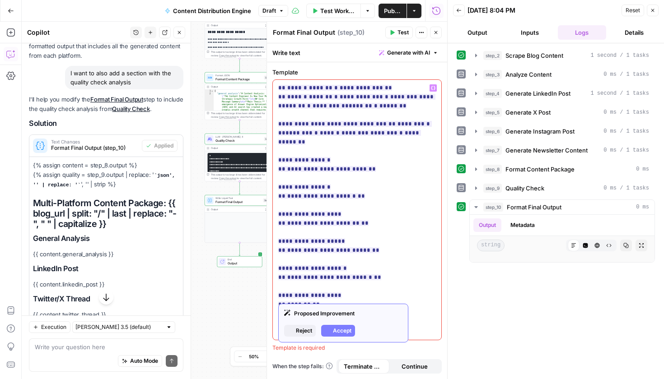
click at [348, 112] on p "**********" at bounding box center [357, 197] width 158 height 226
click at [341, 330] on span "Accept" at bounding box center [342, 331] width 19 height 8
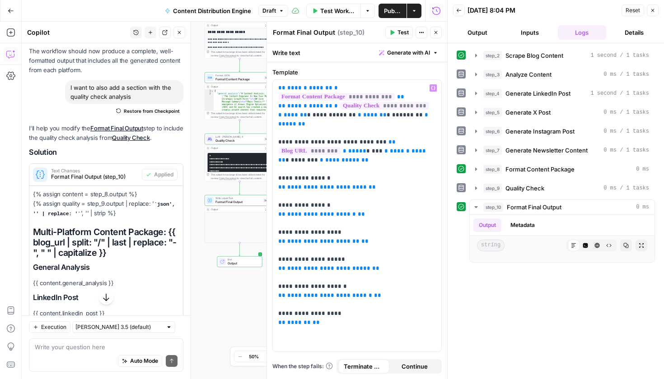
click at [322, 17] on button "Test Workflow" at bounding box center [333, 11] width 55 height 14
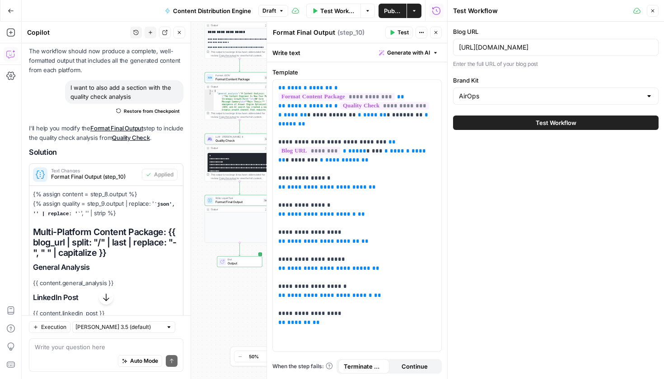
click at [570, 125] on span "Test Workflow" at bounding box center [556, 122] width 41 height 9
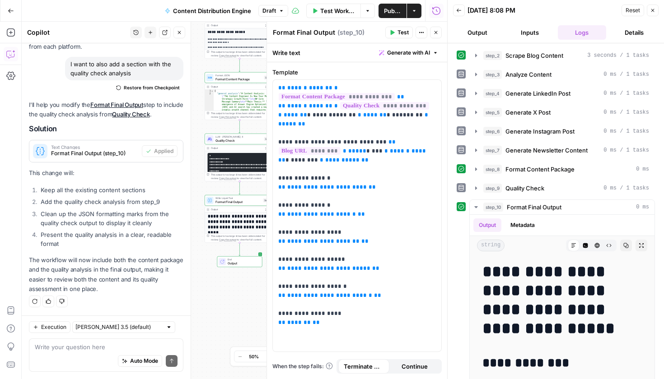
scroll to position [332, 0]
click at [489, 38] on button "Output" at bounding box center [477, 32] width 49 height 14
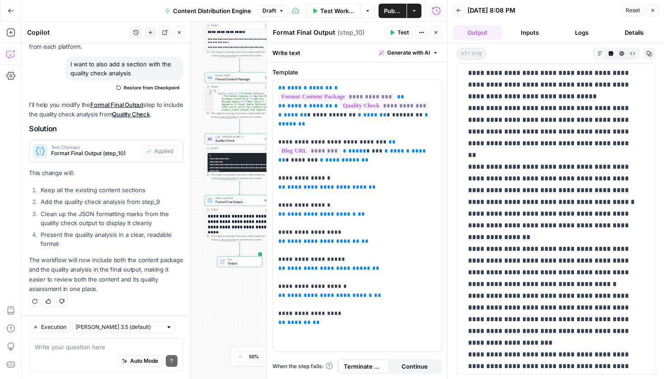
scroll to position [7277, 0]
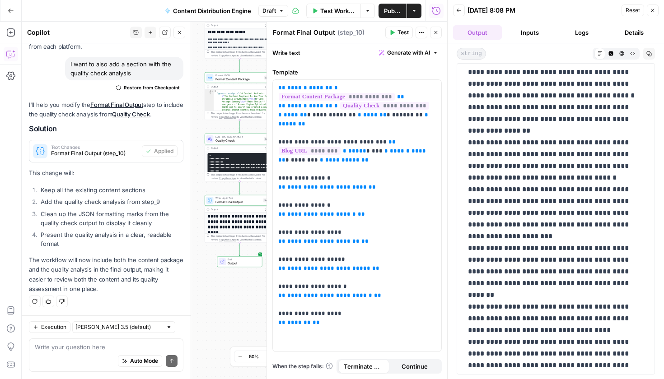
click at [89, 362] on div "Auto Mode Send" at bounding box center [106, 362] width 143 height 20
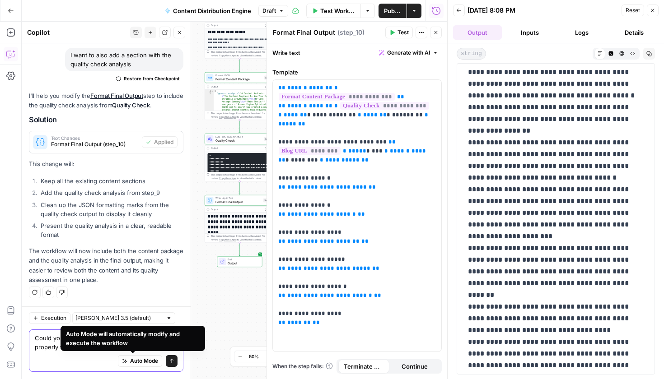
type textarea "Could you ensure the quality check text is properly formatted in the final outp…"
drag, startPoint x: 118, startPoint y: 363, endPoint x: 144, endPoint y: 366, distance: 25.5
click at [144, 366] on button "Auto Mode" at bounding box center [140, 361] width 44 height 12
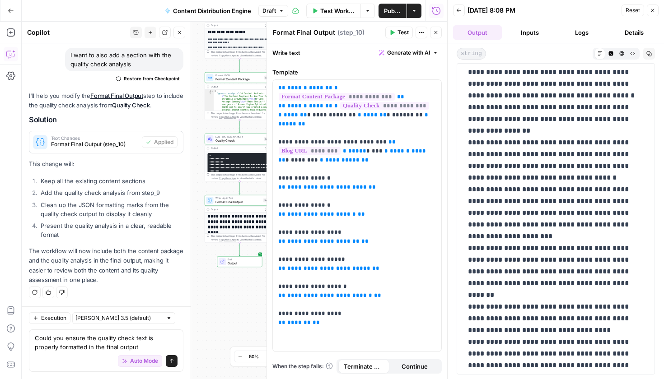
click at [142, 363] on span "Auto Mode" at bounding box center [144, 361] width 28 height 8
click at [169, 359] on icon "submit" at bounding box center [171, 361] width 5 height 5
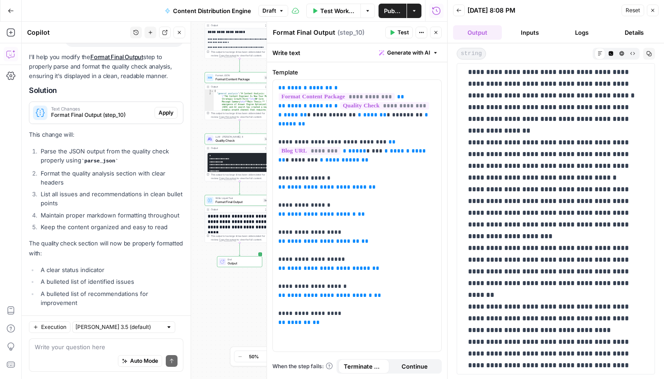
scroll to position [665, 0]
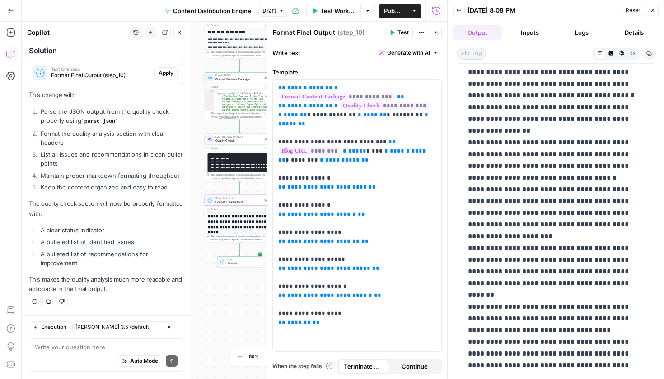
click at [162, 69] on span "Apply" at bounding box center [166, 73] width 15 height 8
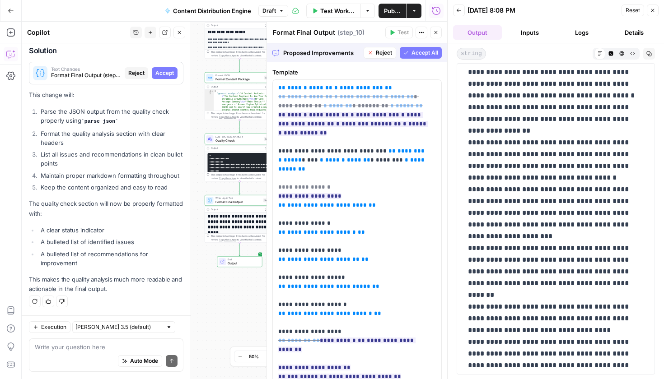
scroll to position [636, 0]
click at [411, 56] on span "Accept All" at bounding box center [424, 53] width 27 height 8
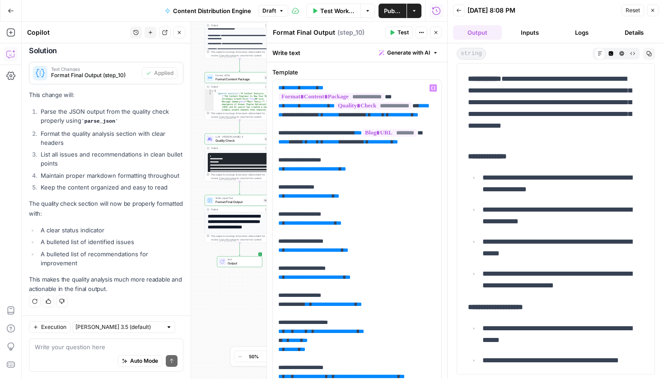
scroll to position [60, 0]
click at [400, 28] on span "Test" at bounding box center [402, 32] width 11 height 8
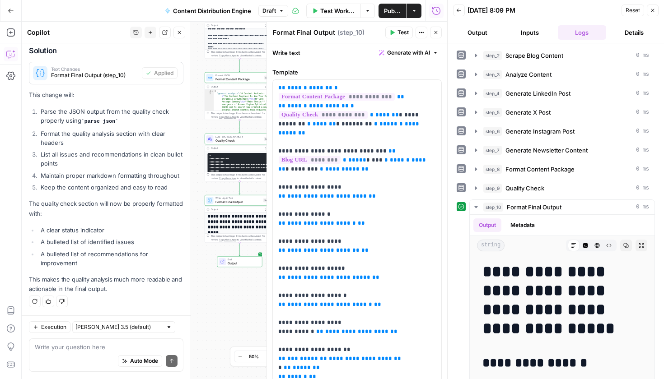
click at [492, 34] on button "Output" at bounding box center [477, 32] width 49 height 14
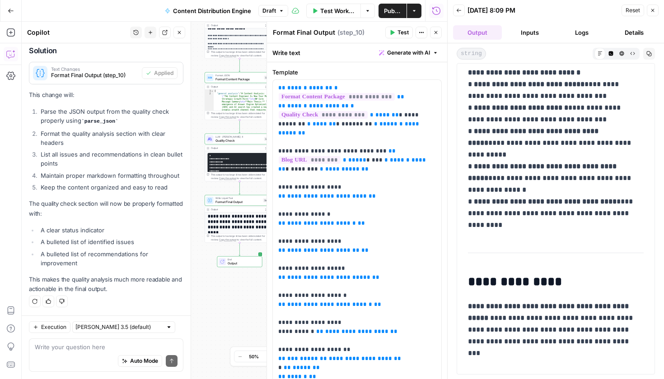
scroll to position [6492, 0]
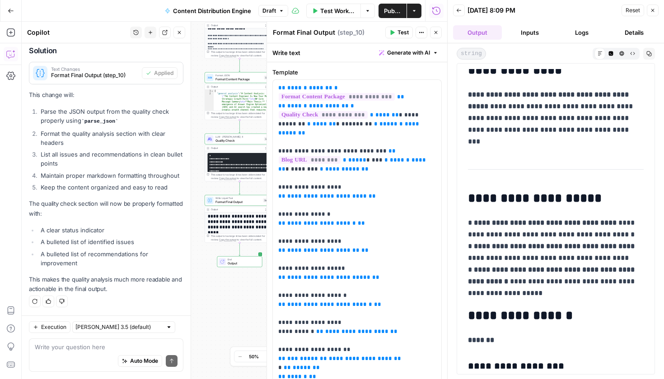
click at [401, 35] on span "Test" at bounding box center [402, 32] width 11 height 8
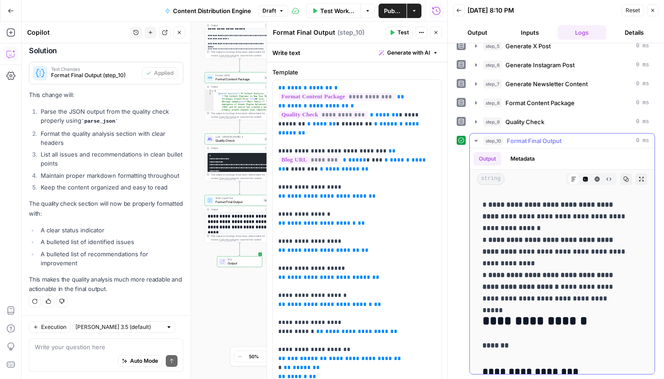
scroll to position [7232, 0]
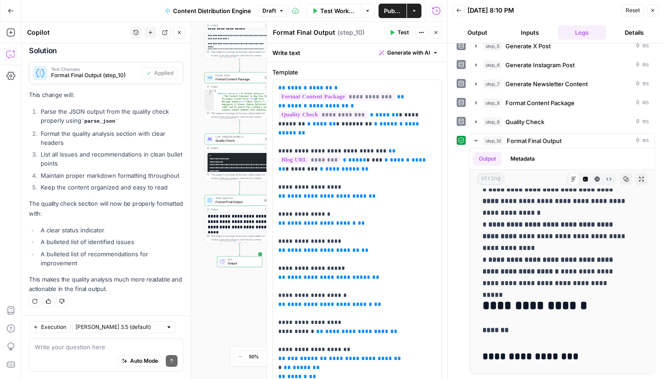
click at [98, 354] on div "Auto Mode Send" at bounding box center [106, 362] width 143 height 20
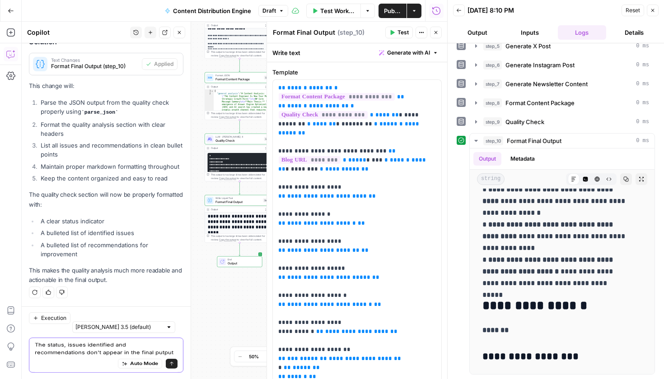
scroll to position [698, 0]
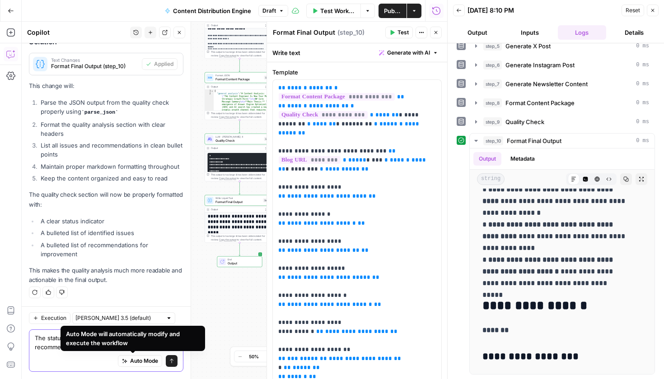
type textarea "The status, issues identified and recommendations don't appear in the final out…"
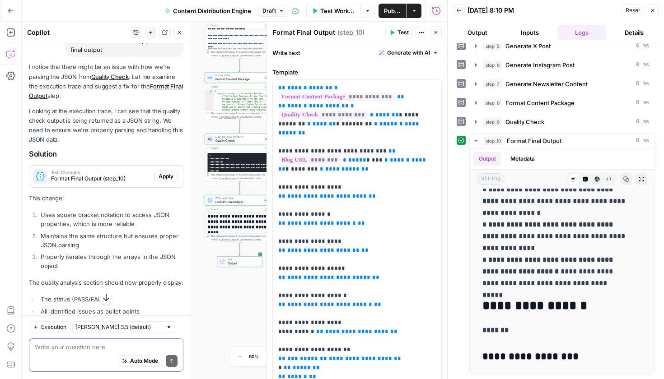
scroll to position [1026, 0]
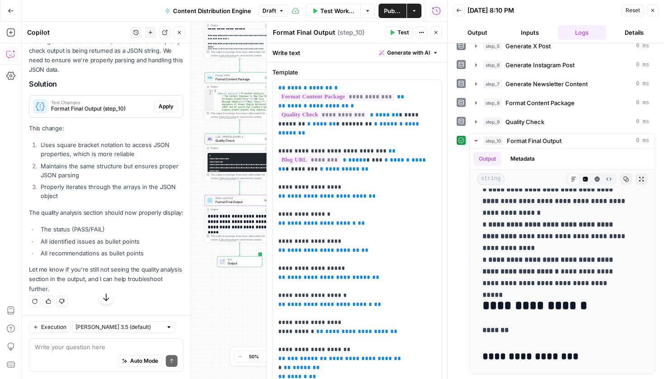
click at [159, 105] on span "Apply" at bounding box center [166, 107] width 15 height 8
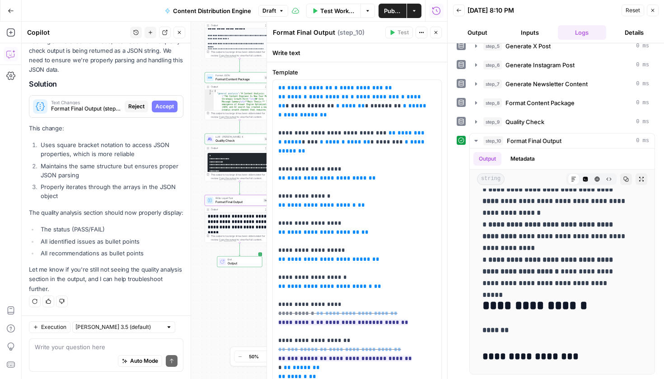
scroll to position [989, 0]
click at [422, 49] on span "Accept All" at bounding box center [424, 53] width 27 height 8
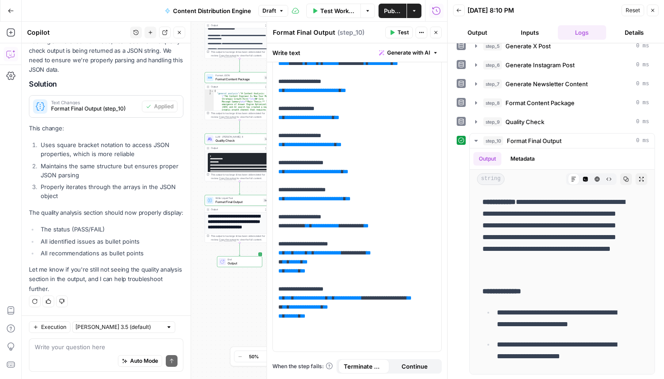
scroll to position [0, 0]
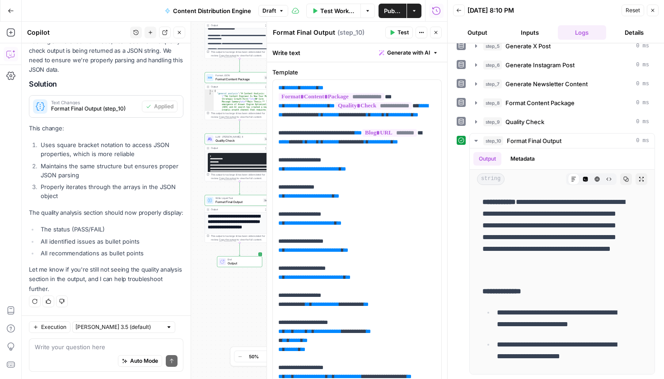
click at [393, 35] on button "Test" at bounding box center [399, 33] width 28 height 12
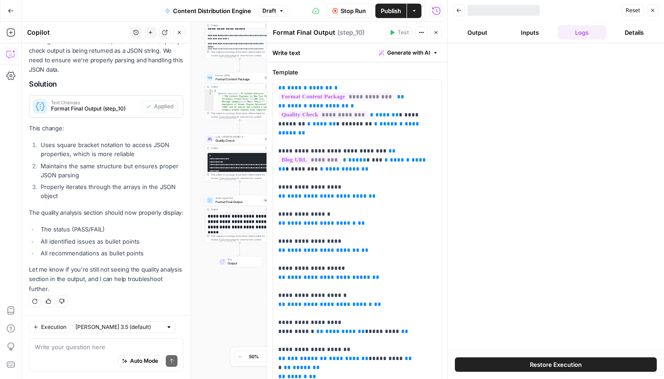
click at [488, 38] on button "Output" at bounding box center [477, 32] width 49 height 14
click at [479, 29] on button "Output" at bounding box center [477, 32] width 49 height 14
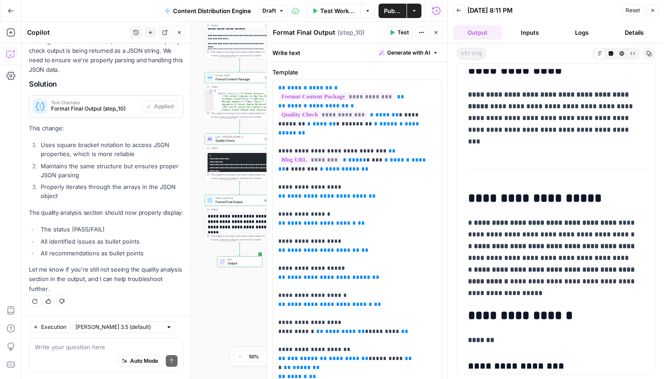
scroll to position [1030, 0]
click at [91, 113] on span "Format Final Output (step_10)" at bounding box center [94, 109] width 87 height 8
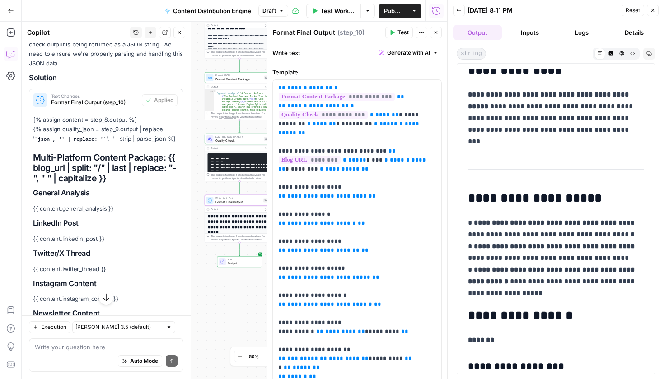
click at [91, 107] on span "Format Final Output (step_10)" at bounding box center [94, 102] width 87 height 8
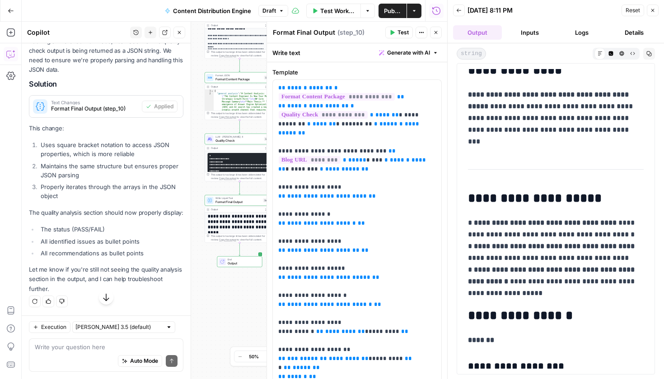
click at [78, 359] on div "Auto Mode Send" at bounding box center [106, 362] width 143 height 20
type textarea "I am not"
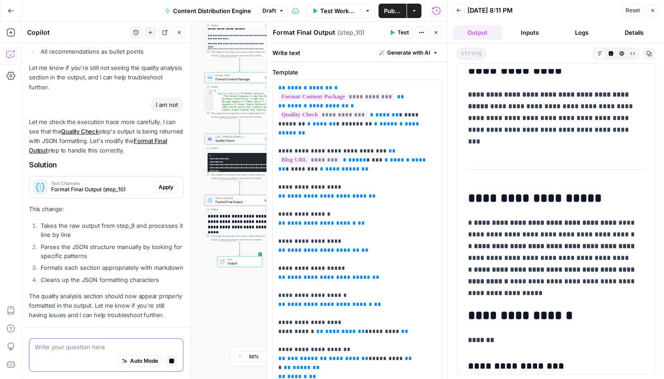
scroll to position [1184, 0]
click at [112, 193] on span "Format Final Output (step_10)" at bounding box center [101, 190] width 100 height 8
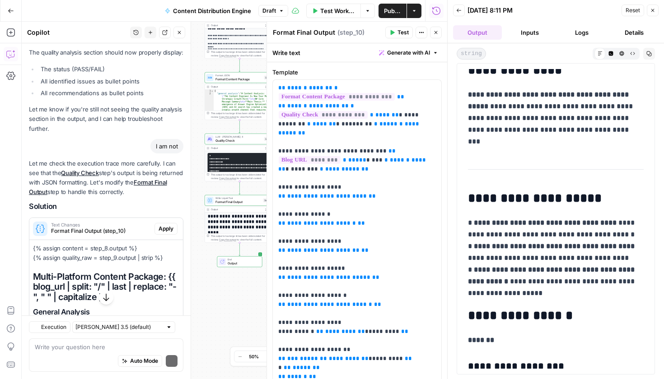
click at [155, 194] on p "Let me check the execution trace more carefully. I can see that the Quality Che…" at bounding box center [106, 178] width 154 height 38
click at [158, 235] on button "Apply" at bounding box center [165, 229] width 23 height 12
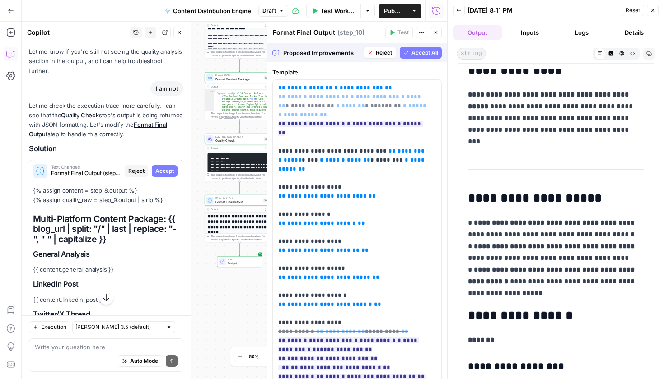
click at [420, 53] on span "Accept All" at bounding box center [424, 53] width 27 height 8
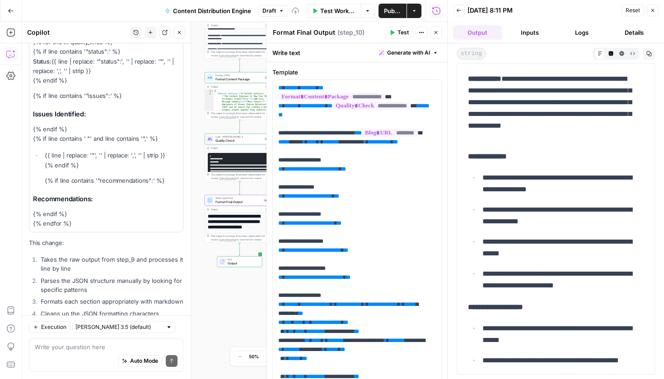
scroll to position [1744, 0]
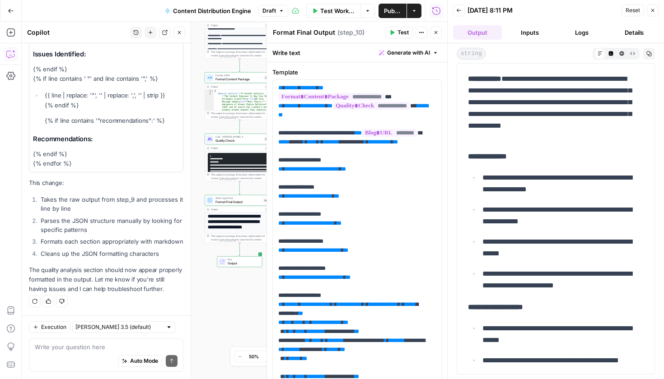
click at [399, 34] on span "Test" at bounding box center [402, 32] width 11 height 8
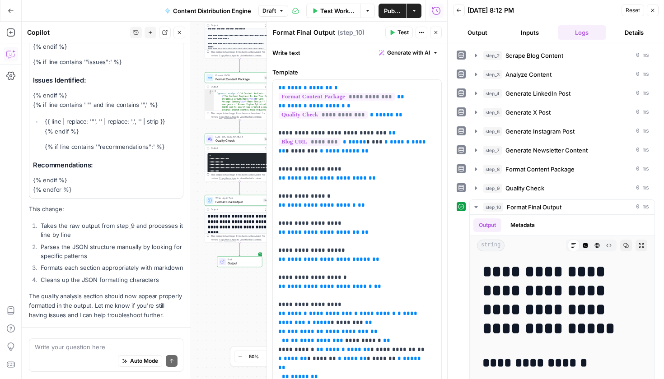
click at [478, 40] on header "Back 09/05/25 at 8:12 PM Reset Close Output Inputs Logs Details" at bounding box center [556, 21] width 216 height 43
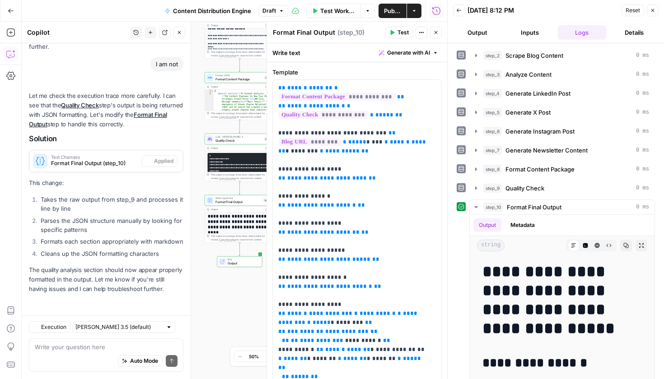
scroll to position [1298, 0]
click at [476, 36] on button "Output" at bounding box center [477, 32] width 49 height 14
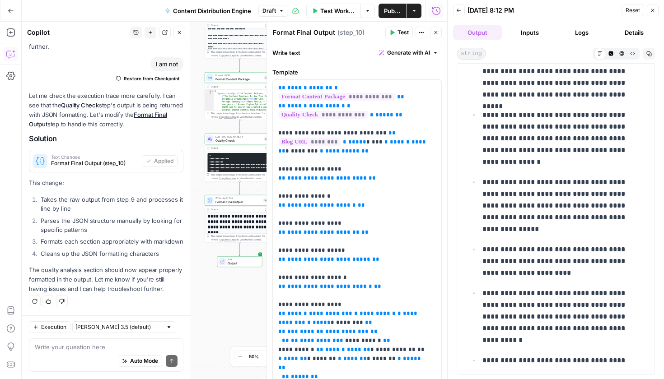
scroll to position [7386, 0]
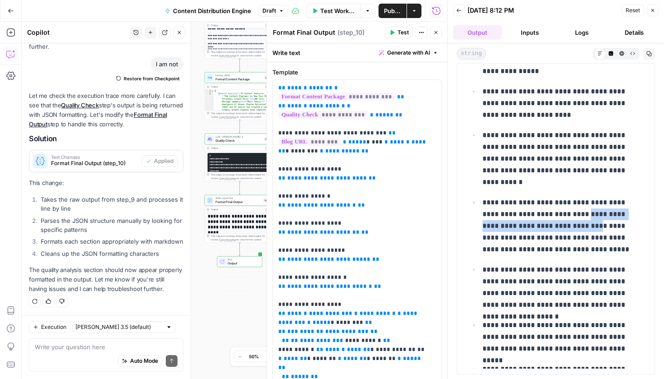
drag, startPoint x: 567, startPoint y: 169, endPoint x: 566, endPoint y: 183, distance: 13.6
click at [566, 197] on p "**********" at bounding box center [559, 227] width 154 height 60
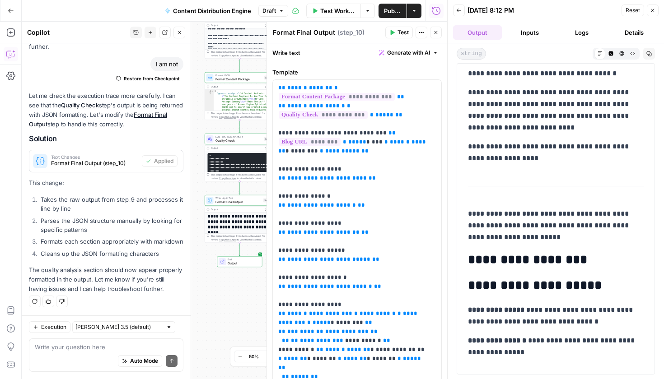
scroll to position [4667, 0]
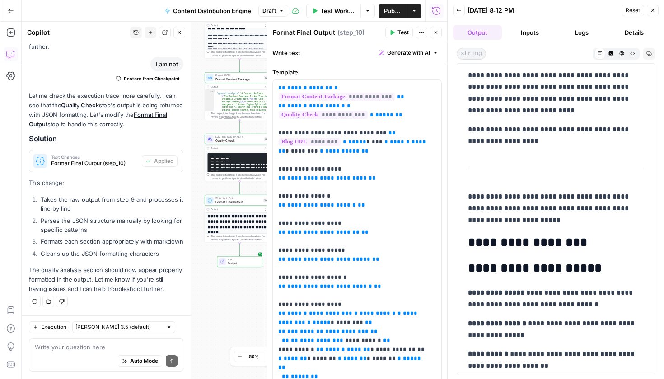
click at [177, 31] on icon "button" at bounding box center [179, 32] width 5 height 5
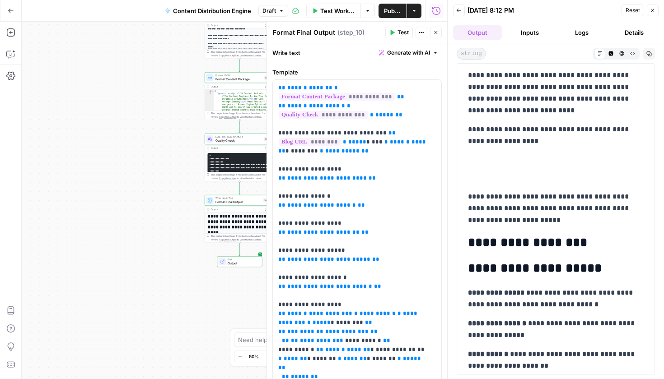
click at [436, 33] on icon "button" at bounding box center [435, 32] width 3 height 3
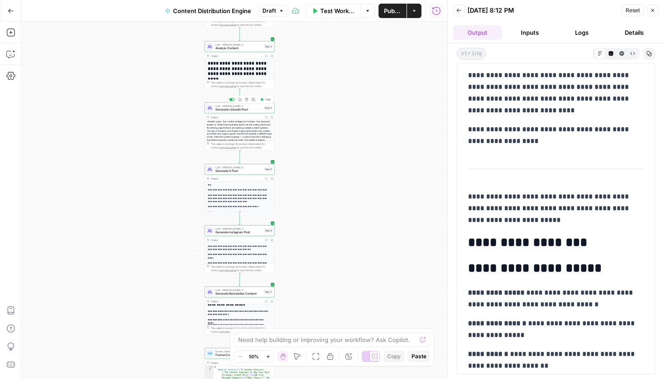
click at [239, 111] on span "Generate LinkedIn Post" at bounding box center [238, 109] width 47 height 5
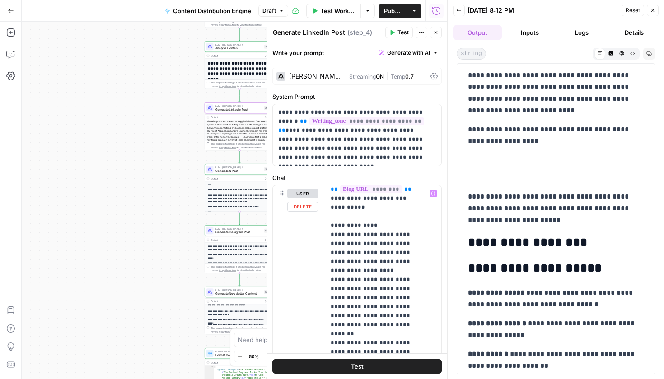
scroll to position [196, 0]
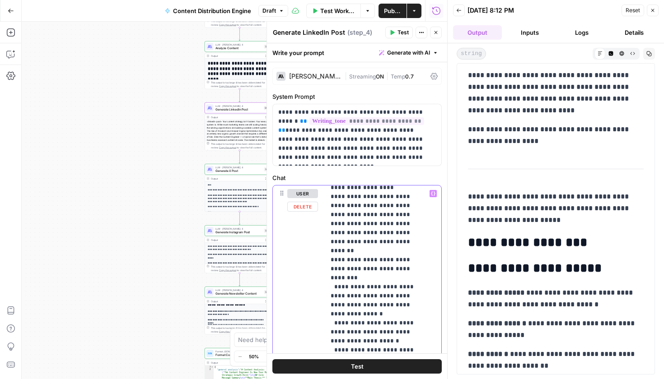
click at [402, 31] on span "Test" at bounding box center [402, 32] width 11 height 8
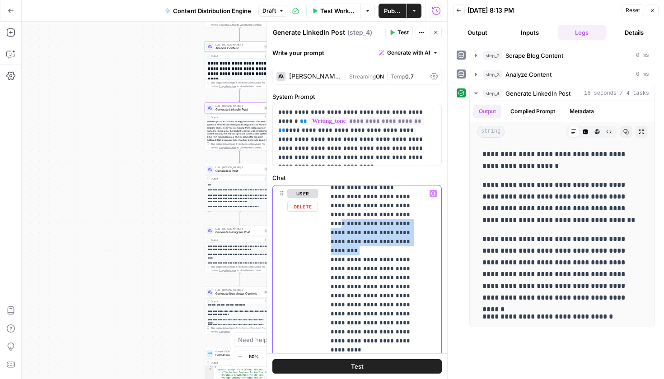
drag, startPoint x: 368, startPoint y: 233, endPoint x: 377, endPoint y: 208, distance: 26.7
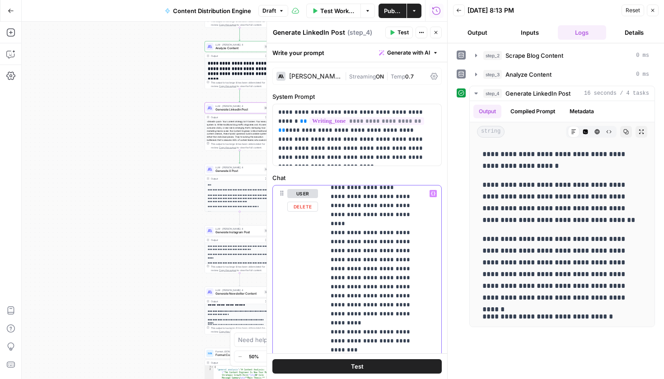
click at [384, 363] on button "Test" at bounding box center [356, 366] width 169 height 14
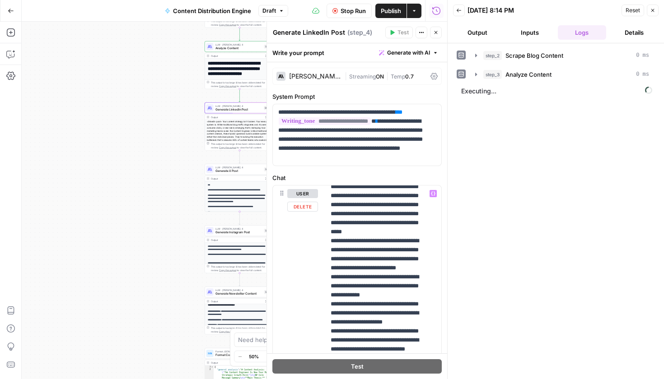
scroll to position [410, 0]
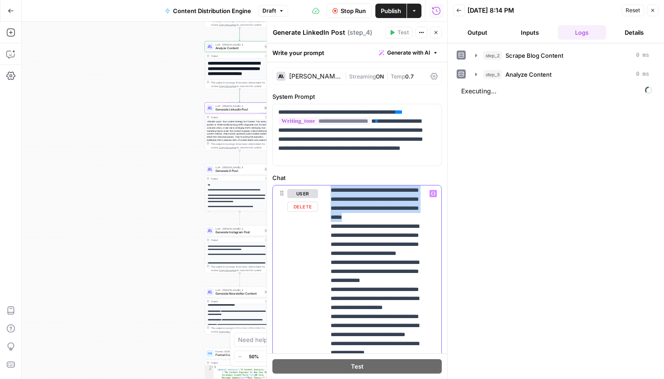
drag, startPoint x: 367, startPoint y: 336, endPoint x: 328, endPoint y: 247, distance: 96.4
click at [328, 247] on div "**********" at bounding box center [379, 370] width 109 height 368
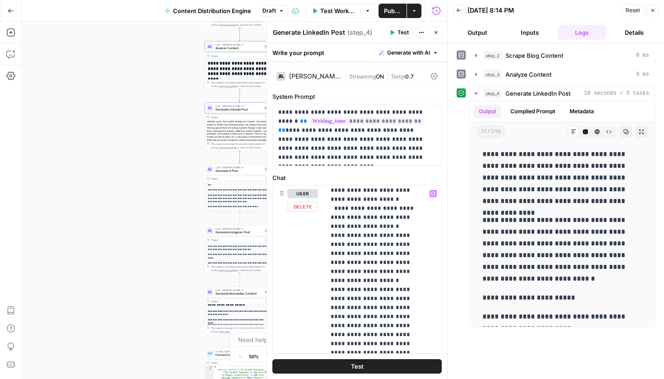
click at [401, 369] on button "Test" at bounding box center [356, 366] width 169 height 14
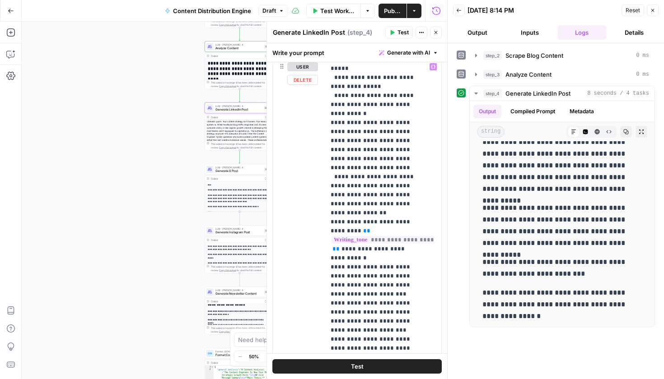
scroll to position [145, 0]
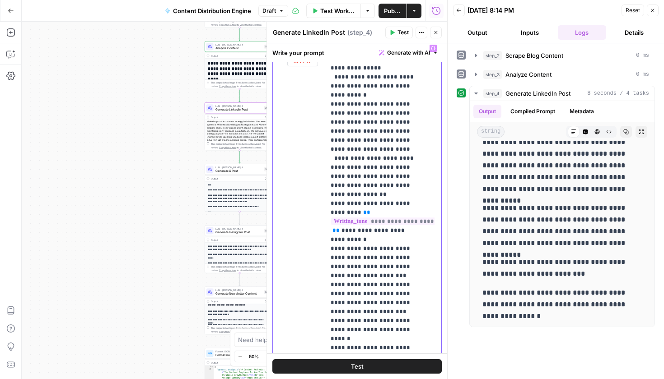
drag, startPoint x: 360, startPoint y: 295, endPoint x: 324, endPoint y: 277, distance: 40.6
click at [324, 277] on div "**********" at bounding box center [357, 234] width 168 height 389
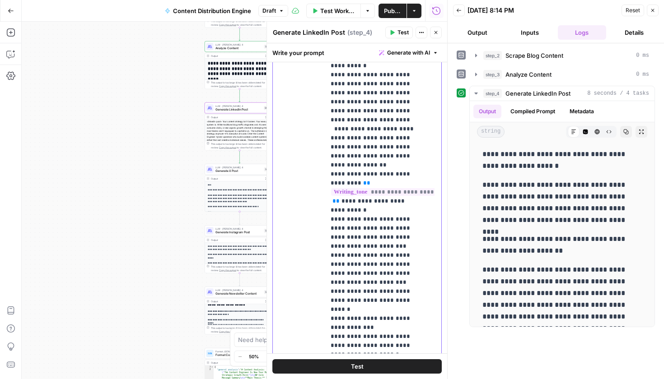
scroll to position [246, 0]
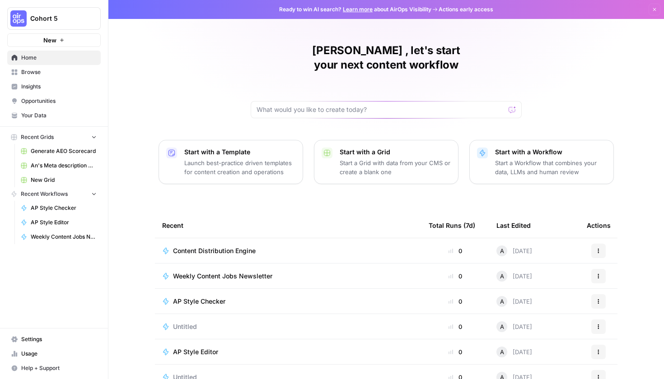
click at [591, 244] on button "Actions" at bounding box center [598, 251] width 14 height 14
click at [210, 213] on div "Recent" at bounding box center [288, 225] width 252 height 25
click at [62, 73] on span "Browse" at bounding box center [58, 72] width 75 height 8
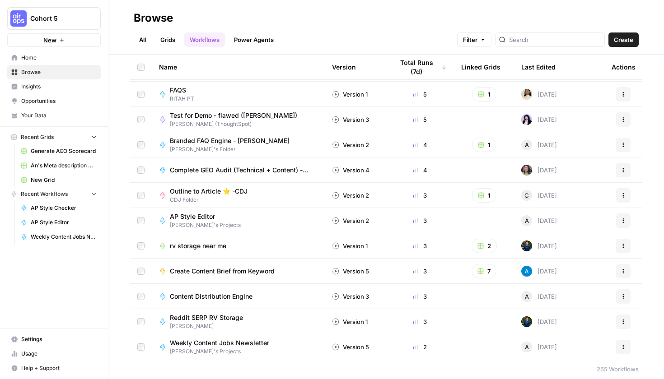
scroll to position [303, 0]
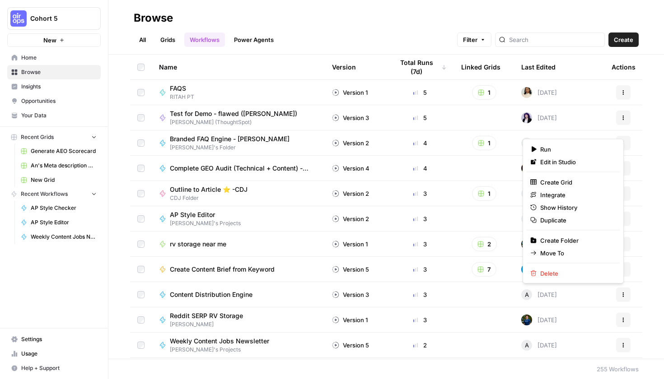
click at [616, 296] on button "Actions" at bounding box center [623, 295] width 14 height 14
click at [567, 250] on span "Move To" at bounding box center [576, 253] width 72 height 9
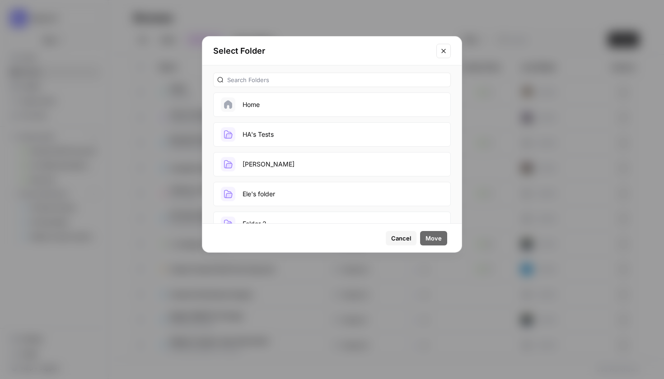
click at [258, 73] on div at bounding box center [332, 80] width 238 height 14
type input "[PERSON_NAME]"
drag, startPoint x: 260, startPoint y: 74, endPoint x: 316, endPoint y: 133, distance: 82.1
click at [316, 133] on button "[PERSON_NAME]'s Projects" at bounding box center [332, 134] width 238 height 24
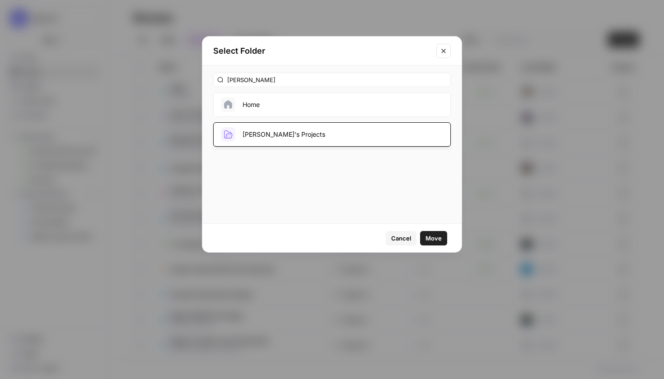
click at [430, 233] on button "Move" at bounding box center [433, 238] width 27 height 14
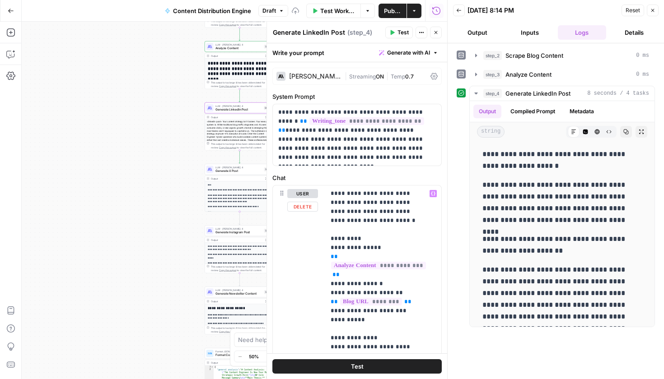
scroll to position [721, 0]
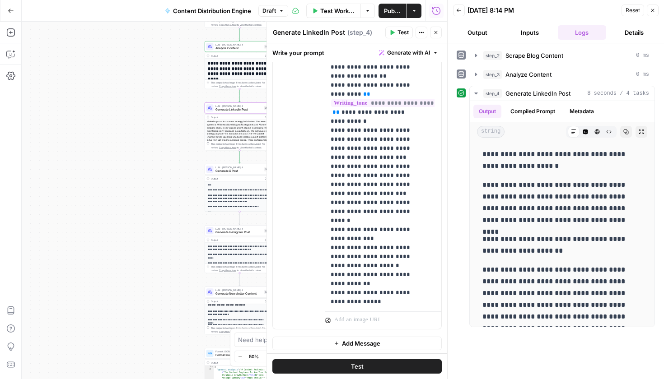
click at [392, 373] on button "Test" at bounding box center [356, 366] width 169 height 14
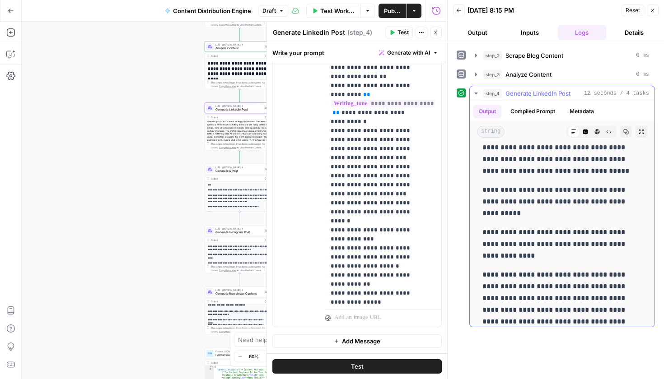
scroll to position [350, 0]
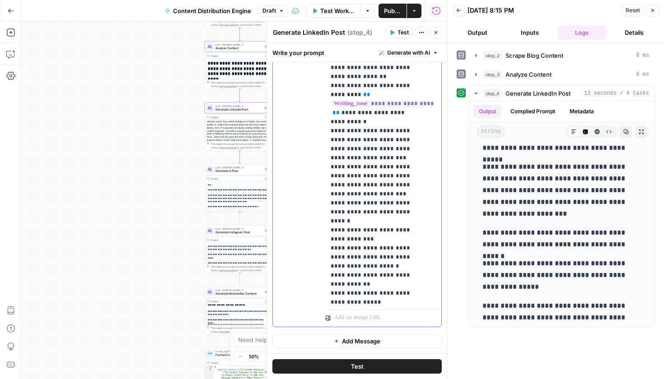
drag, startPoint x: 378, startPoint y: 223, endPoint x: 329, endPoint y: 223, distance: 49.2
click at [329, 223] on div "**********" at bounding box center [379, 122] width 109 height 368
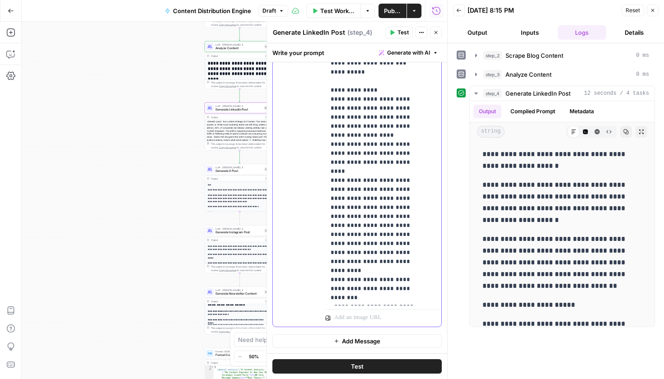
scroll to position [187, 0]
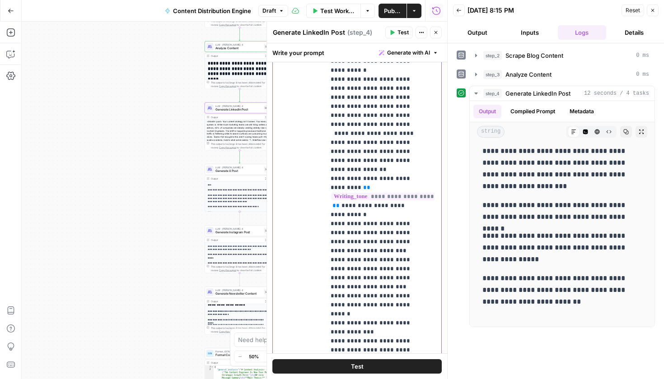
scroll to position [248, 0]
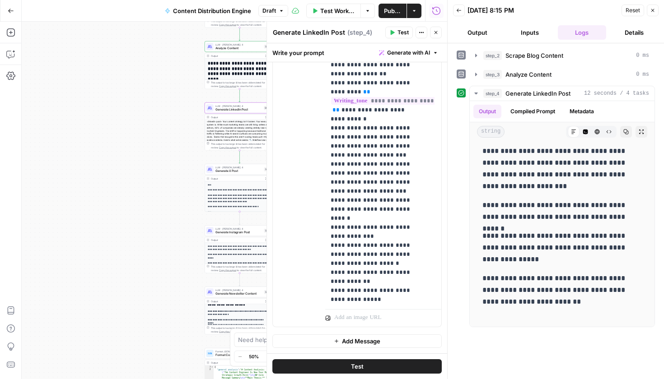
click at [333, 14] on span "Test Workflow" at bounding box center [337, 10] width 35 height 9
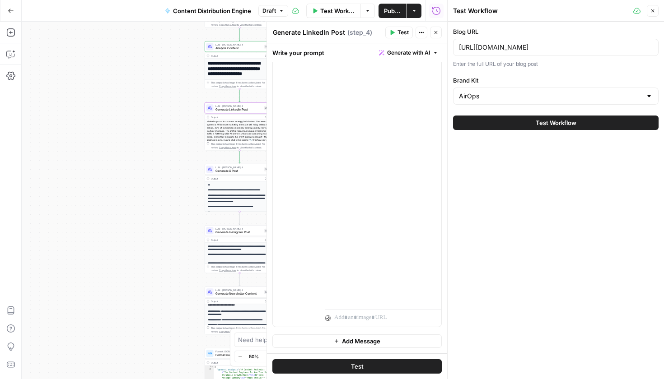
click at [584, 122] on button "Test Workflow" at bounding box center [555, 123] width 205 height 14
click at [651, 13] on icon "button" at bounding box center [652, 10] width 5 height 5
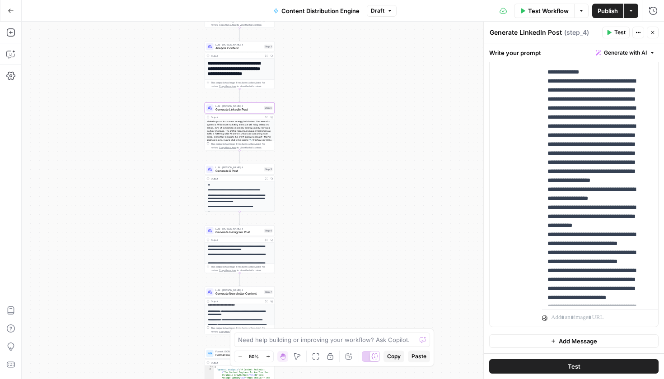
scroll to position [50, 0]
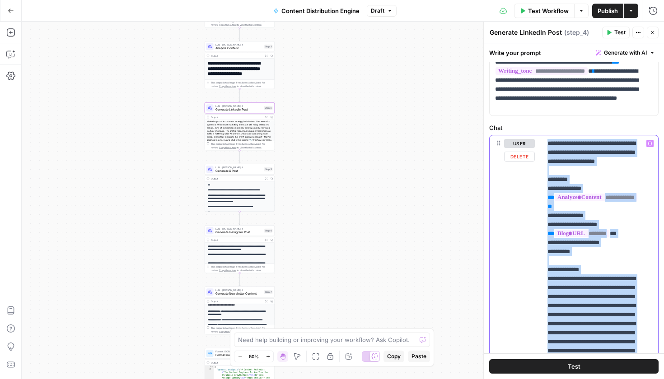
copy p "**********"
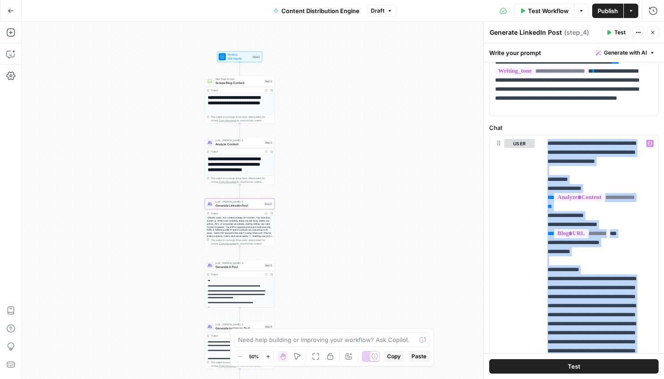
click at [603, 14] on span "Publish" at bounding box center [607, 10] width 20 height 9
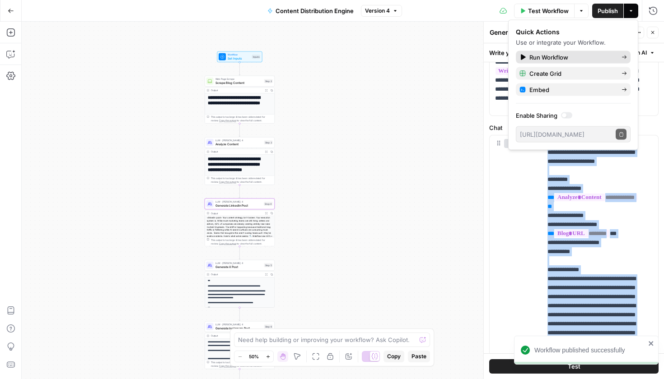
click at [592, 56] on span "Run Workflow" at bounding box center [571, 57] width 85 height 9
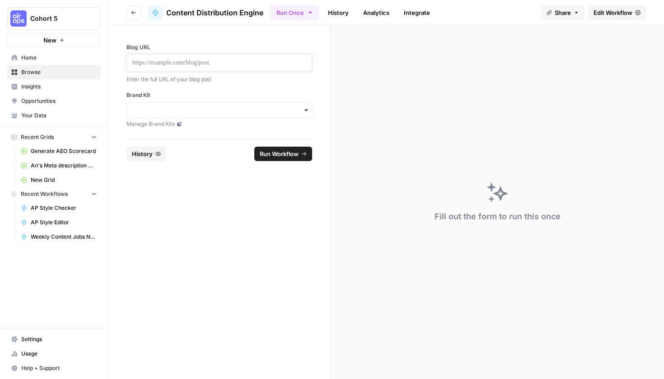
click at [190, 61] on p at bounding box center [219, 62] width 174 height 9
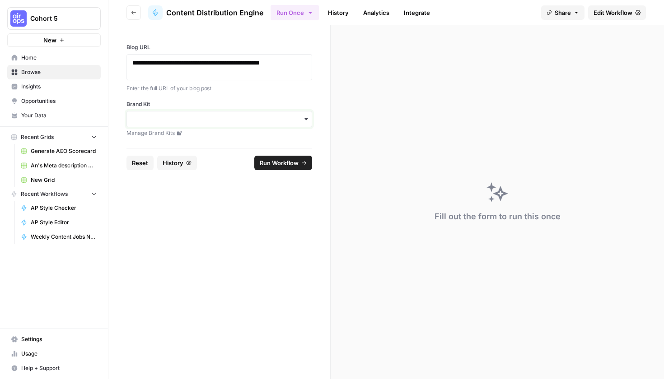
click at [195, 118] on input "Brand Kit" at bounding box center [219, 119] width 174 height 9
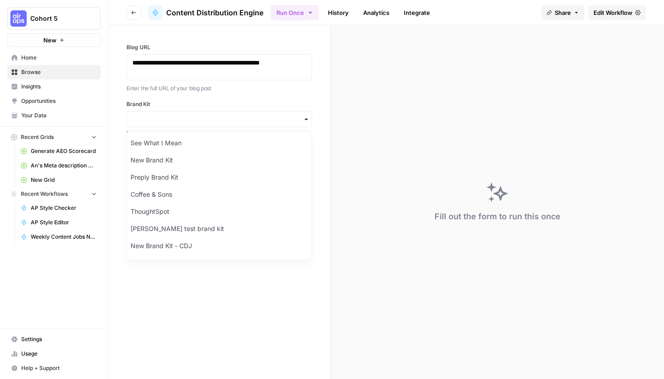
click at [206, 124] on div "button" at bounding box center [219, 119] width 186 height 16
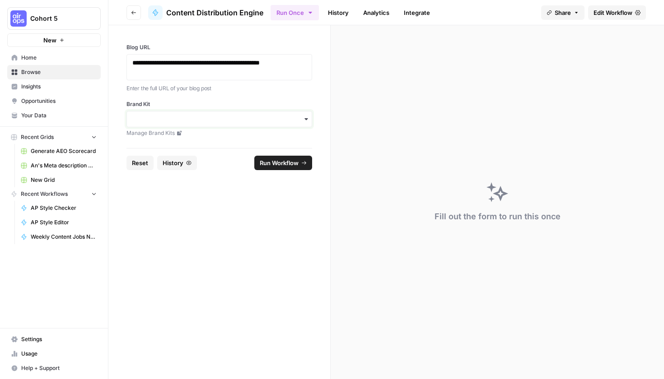
click at [203, 121] on input "Brand Kit" at bounding box center [219, 119] width 174 height 9
type input "airops"
click at [208, 141] on div "AirOps" at bounding box center [219, 143] width 185 height 17
click at [275, 167] on button "Run Workflow" at bounding box center [283, 163] width 58 height 14
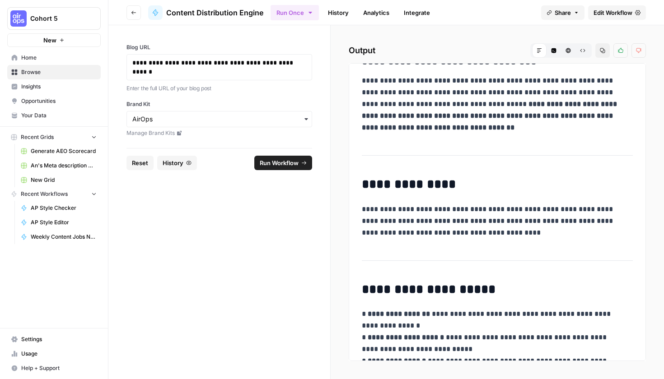
scroll to position [4835, 0]
click at [57, 61] on span "Home" at bounding box center [58, 58] width 75 height 8
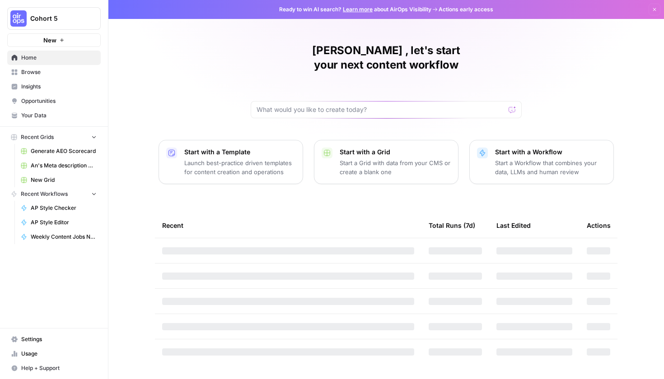
click at [354, 195] on div "[PERSON_NAME] , let's start your next content workflow Start with a Template La…" at bounding box center [385, 189] width 555 height 379
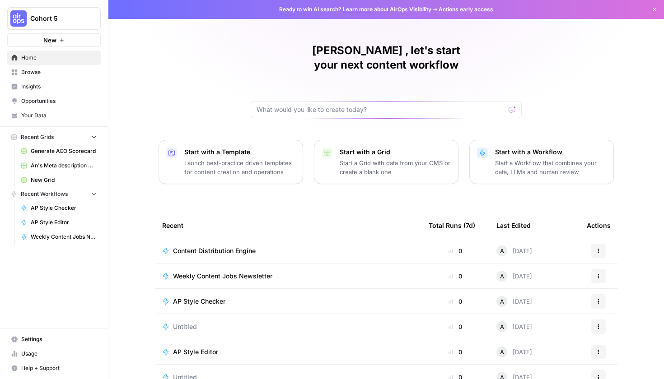
click at [247, 247] on span "Content Distribution Engine" at bounding box center [214, 251] width 83 height 9
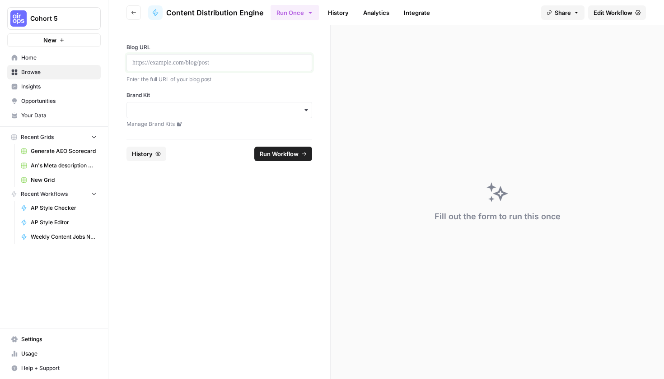
click at [156, 61] on p at bounding box center [219, 62] width 174 height 9
click at [154, 101] on div "Brand Kit Manage Brand Kits" at bounding box center [219, 109] width 186 height 37
click at [161, 106] on input "Brand Kit" at bounding box center [219, 110] width 174 height 9
type input "air"
click at [167, 132] on div "AirOps" at bounding box center [219, 134] width 185 height 17
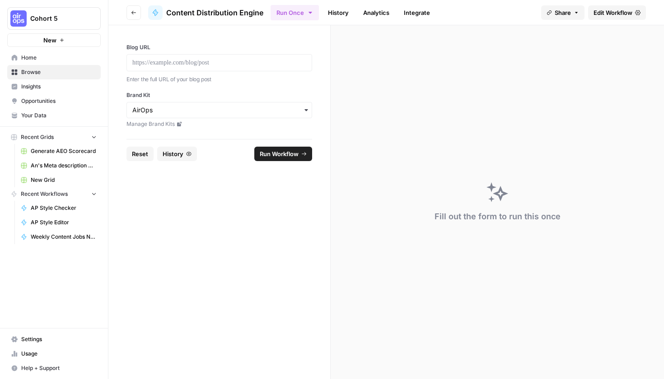
click at [163, 70] on div at bounding box center [219, 62] width 186 height 17
click at [163, 65] on p at bounding box center [219, 62] width 174 height 9
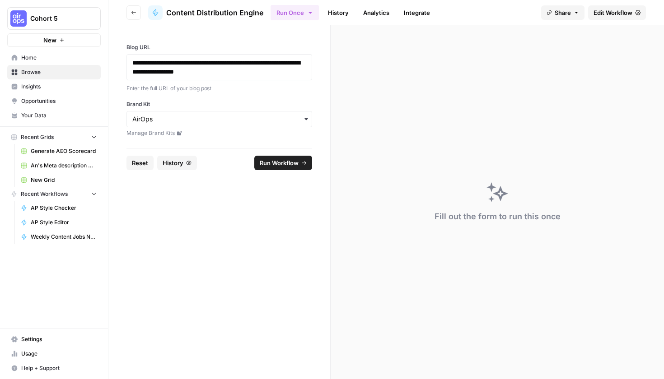
click at [279, 164] on span "Run Workflow" at bounding box center [279, 163] width 39 height 9
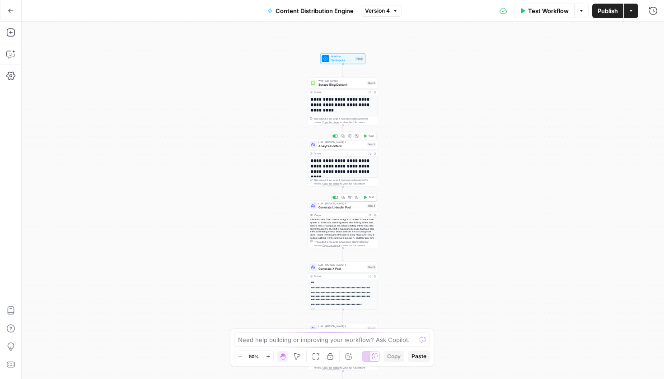
click at [353, 145] on span "Analyze Content" at bounding box center [341, 146] width 47 height 5
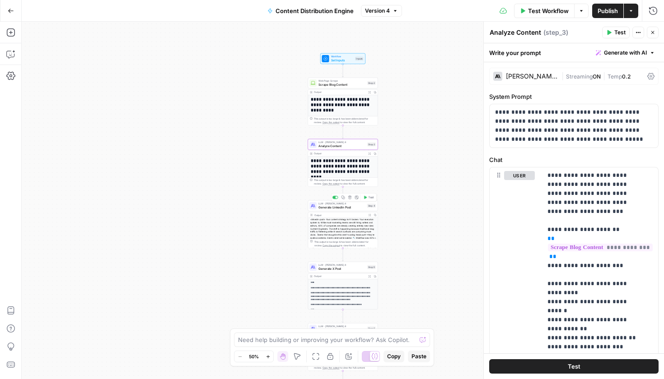
click at [351, 208] on span "Generate LinkedIn Post" at bounding box center [341, 207] width 47 height 5
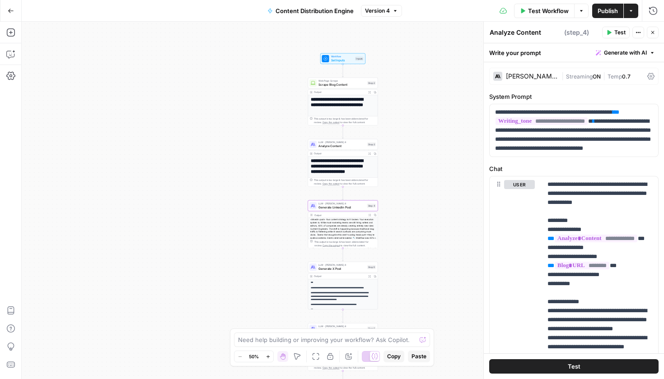
type textarea "Generate LinkedIn Post"
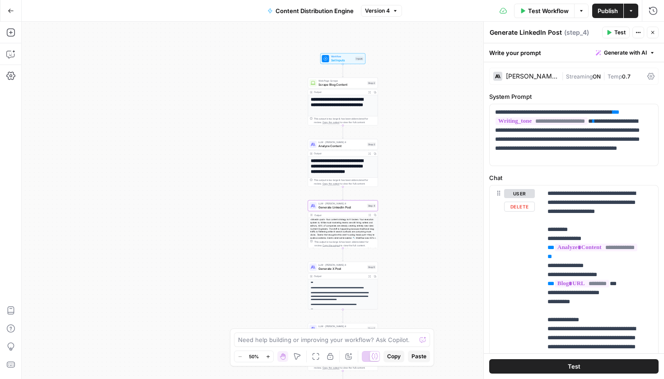
scroll to position [60, 0]
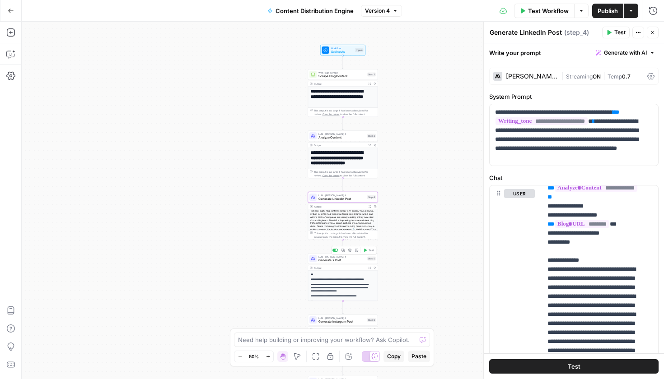
click at [354, 264] on div "LLM · [PERSON_NAME] 4 Generate X Post Step 5 Copy step Delete step Add Note Test" at bounding box center [343, 258] width 70 height 11
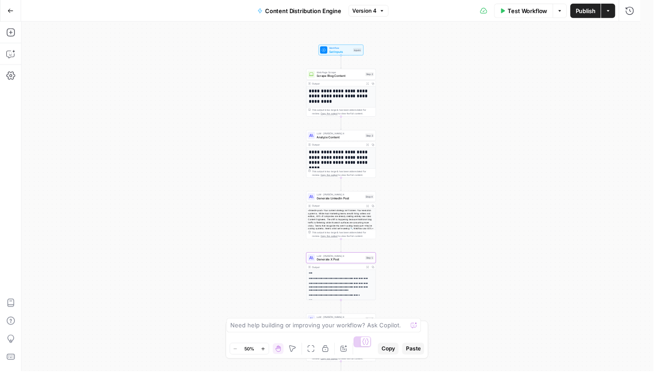
type textarea "Generate X Post"
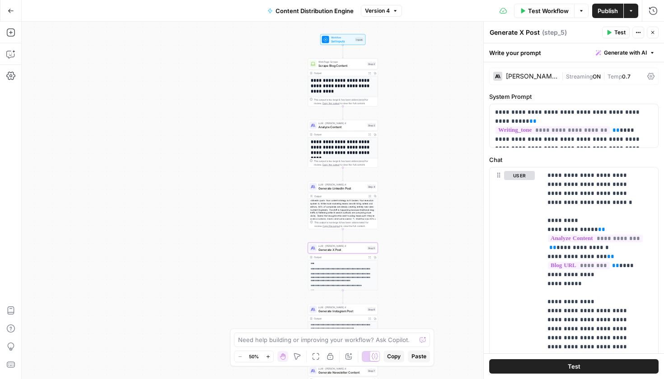
click at [352, 311] on span "Generate Instagram Post" at bounding box center [341, 311] width 47 height 5
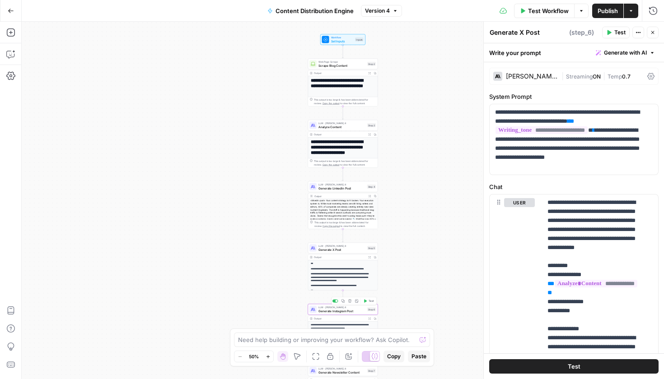
type textarea "Generate Instagram Post"
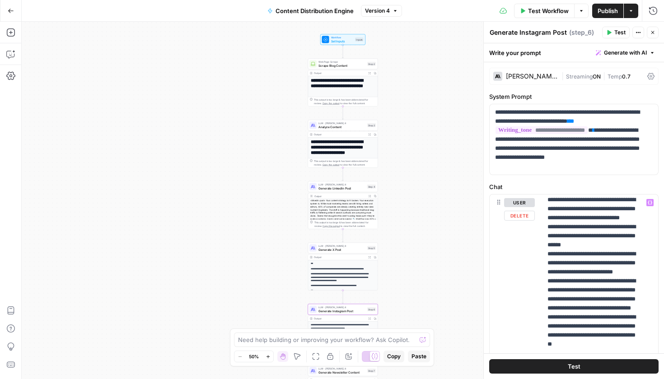
scroll to position [0, 0]
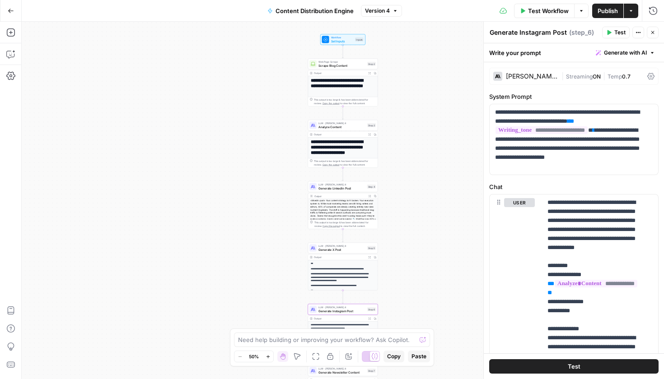
drag, startPoint x: 572, startPoint y: 11, endPoint x: 586, endPoint y: 12, distance: 14.5
click at [586, 12] on div "Test Workflow Options" at bounding box center [551, 11] width 75 height 14
click at [586, 12] on button "Options" at bounding box center [581, 11] width 14 height 14
click at [633, 9] on icon "button" at bounding box center [630, 10] width 5 height 5
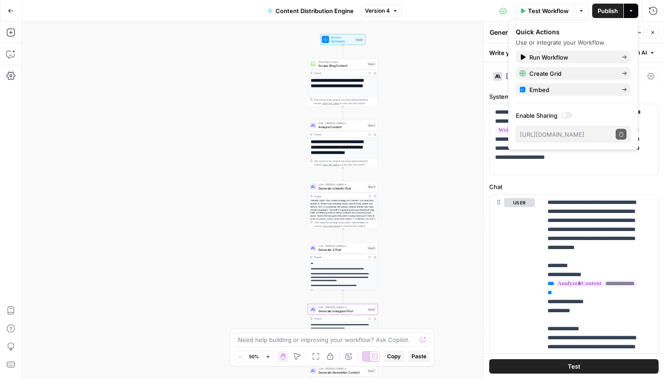
click at [439, 13] on div "Test Workflow Options Publish Actions Run History" at bounding box center [533, 10] width 262 height 21
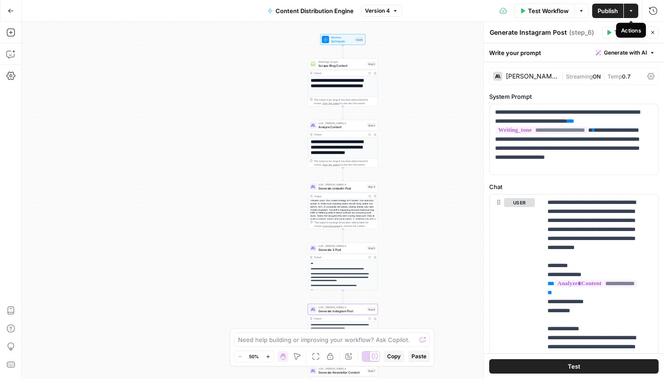
click at [626, 10] on button "Actions" at bounding box center [631, 11] width 14 height 14
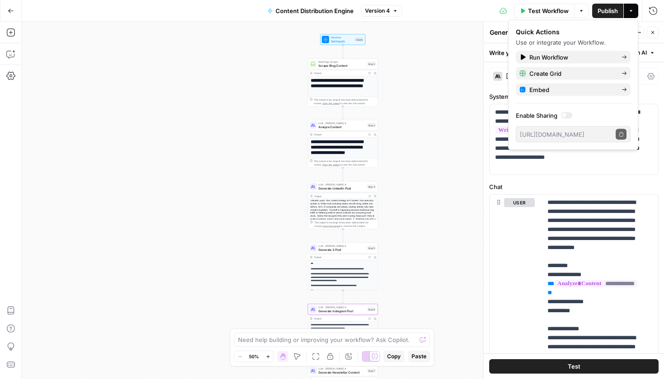
click at [565, 117] on div at bounding box center [564, 115] width 5 height 5
click at [622, 137] on button "Copy public execute URL" at bounding box center [621, 134] width 11 height 11
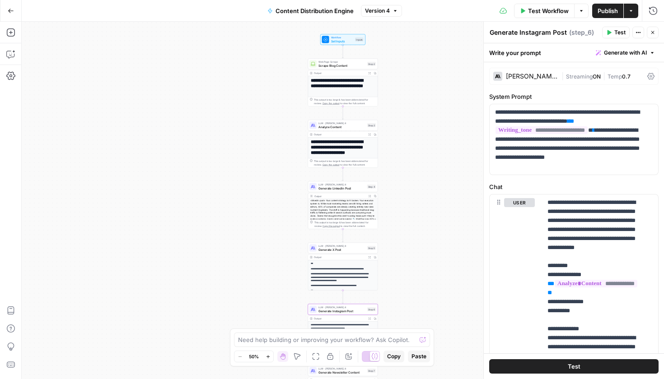
click at [535, 11] on span "Test Workflow" at bounding box center [548, 10] width 41 height 9
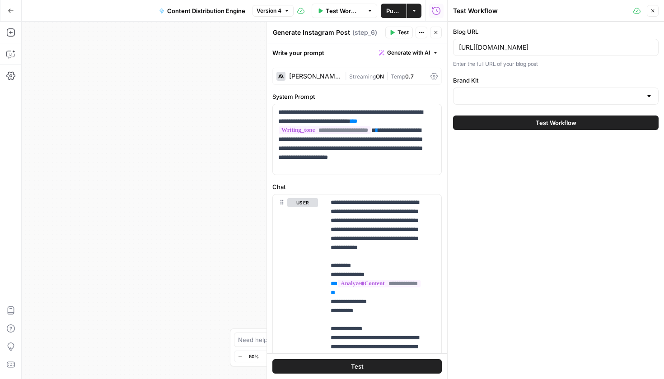
click at [503, 101] on div at bounding box center [555, 96] width 205 height 17
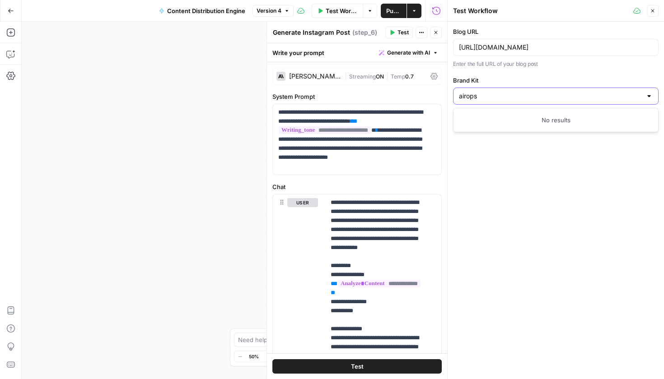
drag, startPoint x: 517, startPoint y: 99, endPoint x: 427, endPoint y: 95, distance: 90.0
click at [427, 95] on body "**********" at bounding box center [332, 189] width 664 height 379
type input "a"
click at [534, 223] on div "Blog URL https://www.airops.com/blog/content-engineer-growth-hire Enter the ful…" at bounding box center [556, 201] width 216 height 358
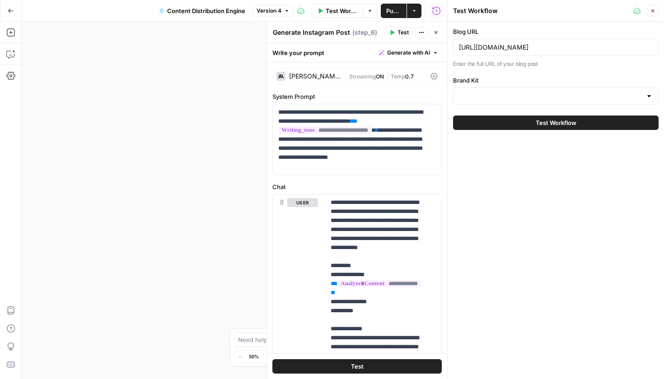
type input "AirOps"
click at [499, 102] on div "AirOps" at bounding box center [555, 96] width 205 height 17
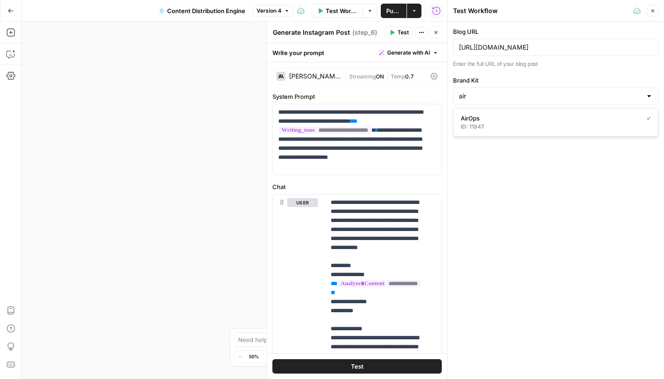
click at [506, 122] on span "AirOps" at bounding box center [550, 118] width 178 height 9
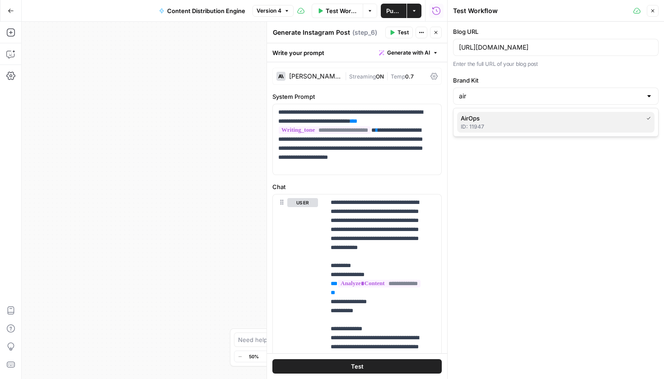
type input "AirOps"
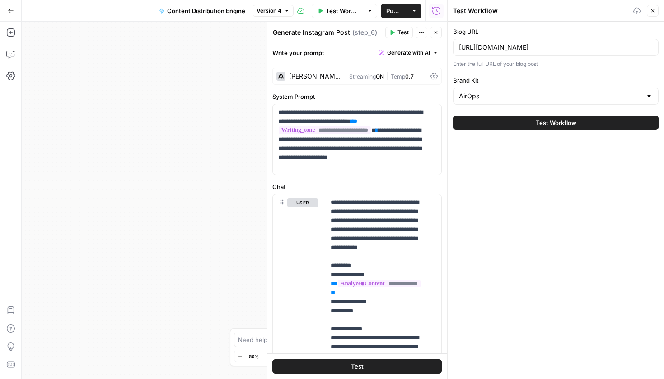
click at [490, 126] on button "Test Workflow" at bounding box center [555, 123] width 205 height 14
click at [440, 36] on button "Close" at bounding box center [436, 33] width 12 height 12
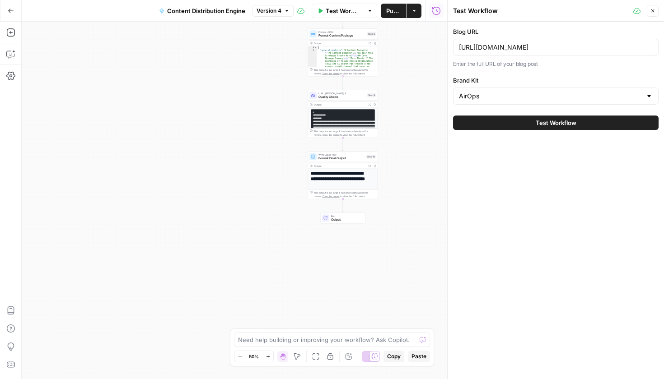
click at [352, 191] on div "This output is too large & has been abbreviated for review. Copy the output to …" at bounding box center [345, 194] width 62 height 7
click at [345, 160] on span "Format Final Output" at bounding box center [341, 158] width 46 height 5
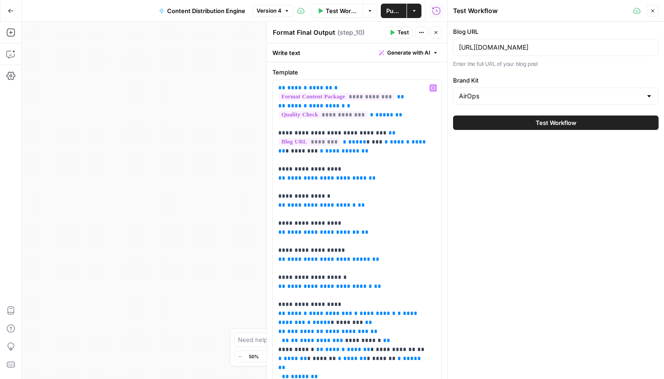
scroll to position [133, 0]
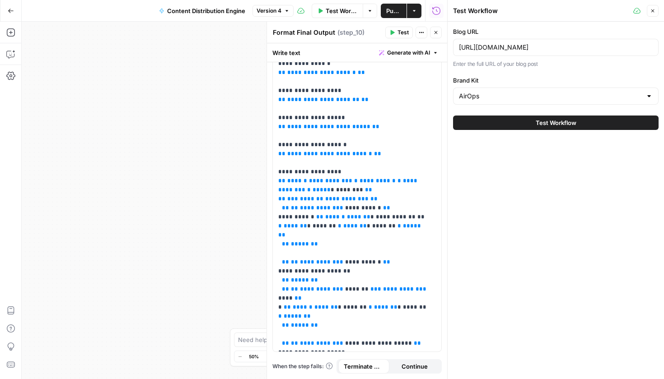
click at [614, 118] on button "Test Workflow" at bounding box center [555, 123] width 205 height 14
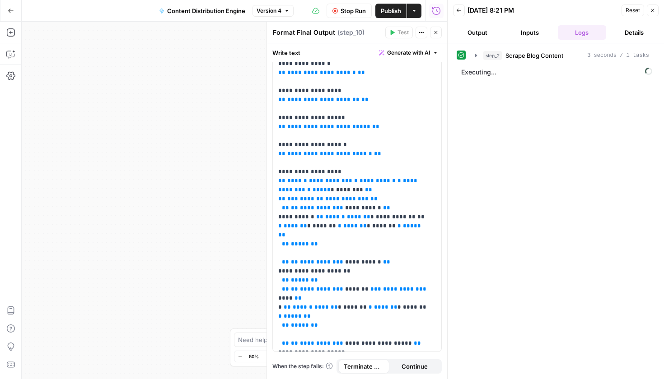
click at [485, 35] on button "Output" at bounding box center [477, 32] width 49 height 14
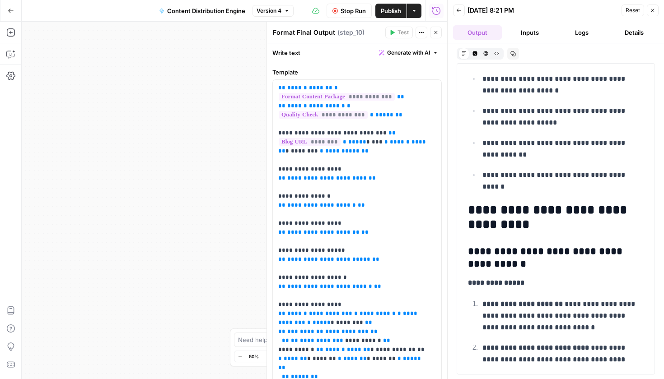
scroll to position [546, 0]
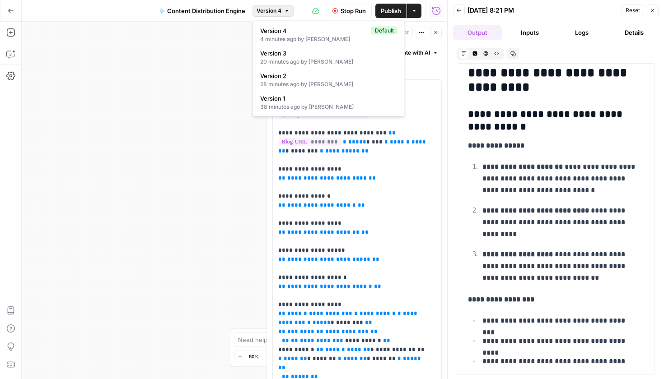
click at [293, 9] on button "Version 4" at bounding box center [272, 11] width 41 height 12
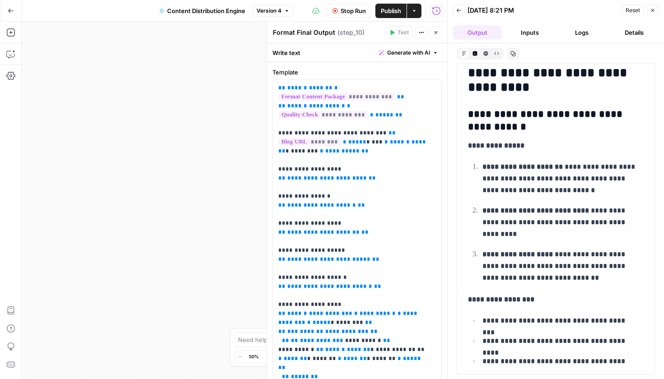
click at [226, 44] on div "**********" at bounding box center [234, 201] width 425 height 358
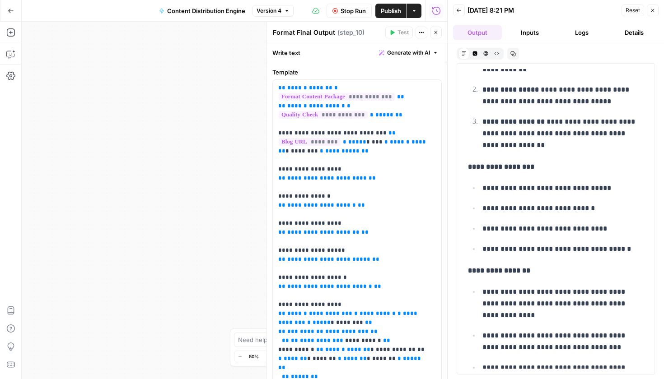
scroll to position [1138, 0]
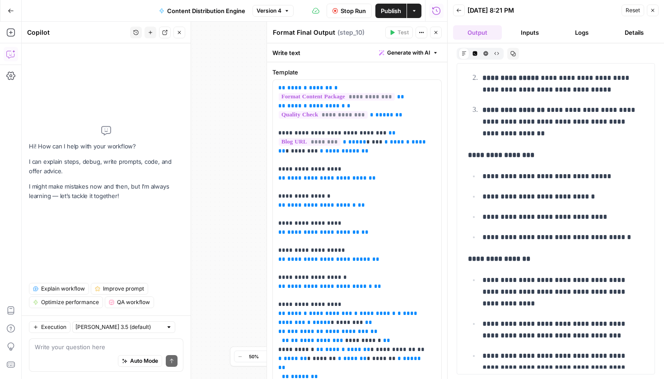
click at [54, 353] on div "Auto Mode Send" at bounding box center [106, 362] width 143 height 20
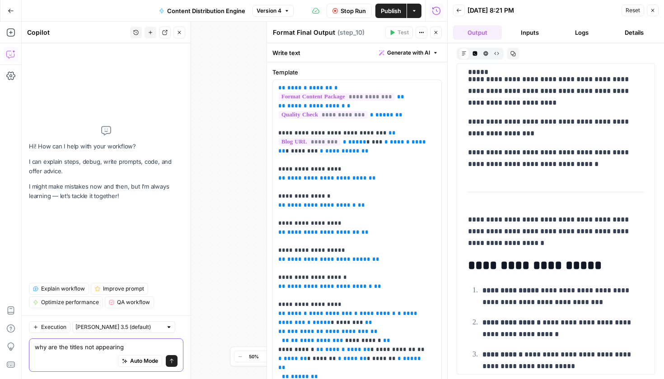
scroll to position [4758, 0]
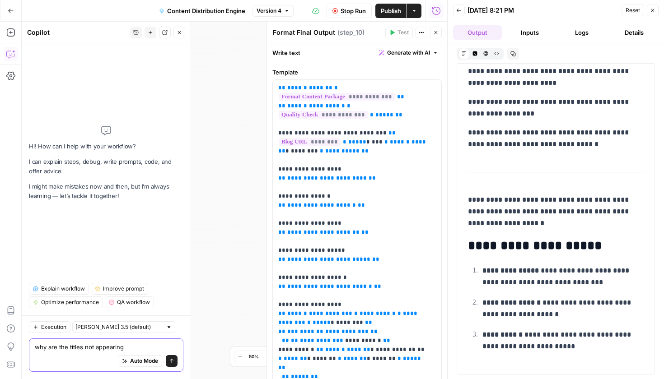
type textarea "why are the titles not appearing"
click at [177, 34] on icon "button" at bounding box center [179, 32] width 5 height 5
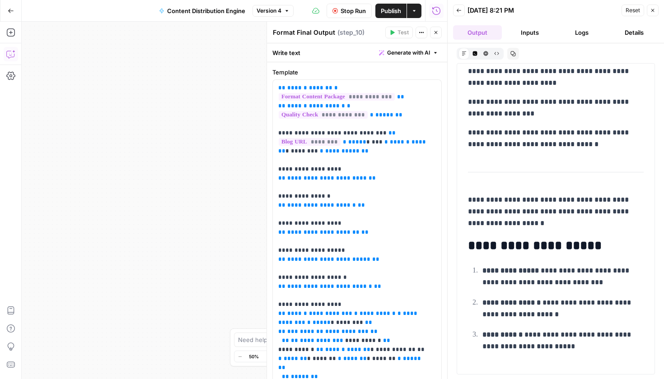
click at [434, 34] on icon "button" at bounding box center [435, 32] width 5 height 5
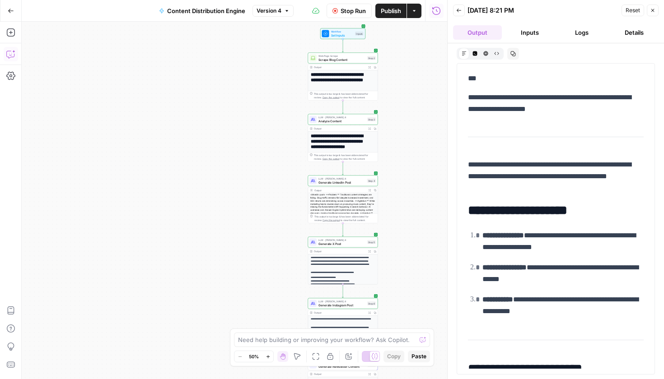
click at [328, 215] on div "This output is too large & has been abbreviated for review. Copy the output to …" at bounding box center [345, 218] width 62 height 7
click at [332, 185] on span "Generate LinkedIn Post" at bounding box center [341, 182] width 47 height 5
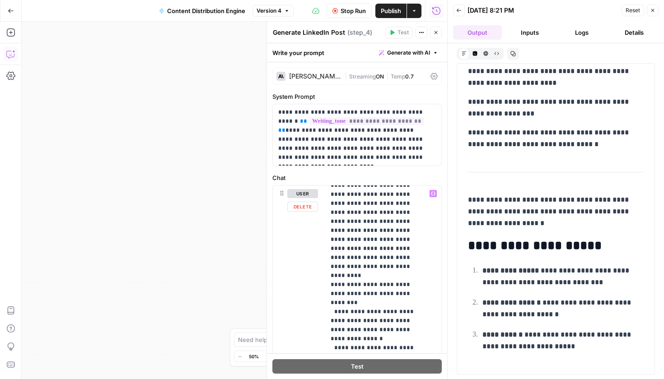
scroll to position [175, 0]
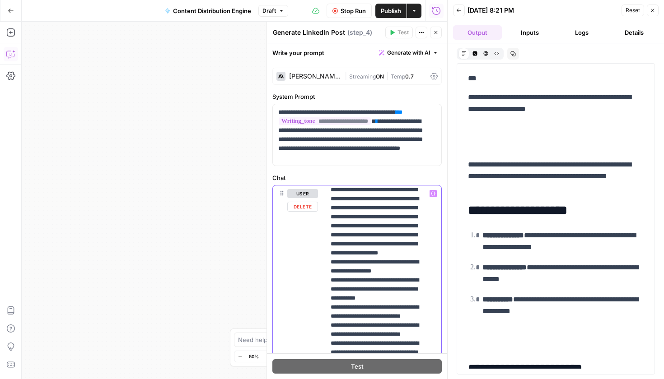
drag, startPoint x: 378, startPoint y: 308, endPoint x: 367, endPoint y: 308, distance: 11.7
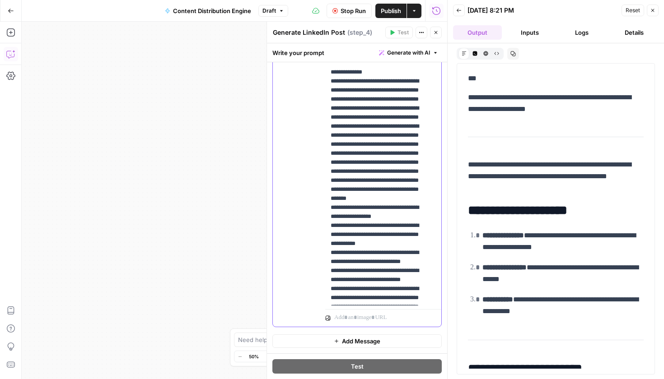
scroll to position [4839, 0]
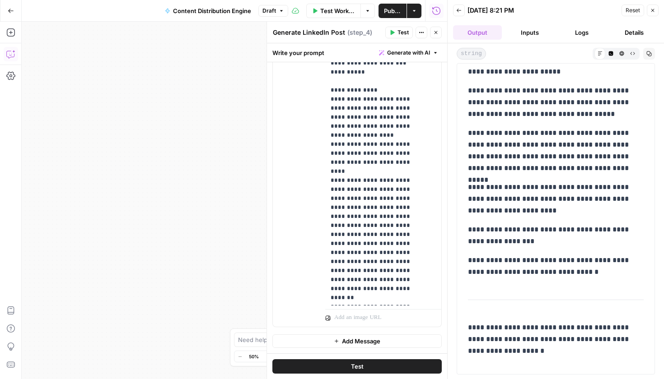
click at [402, 32] on span "Test" at bounding box center [402, 32] width 11 height 8
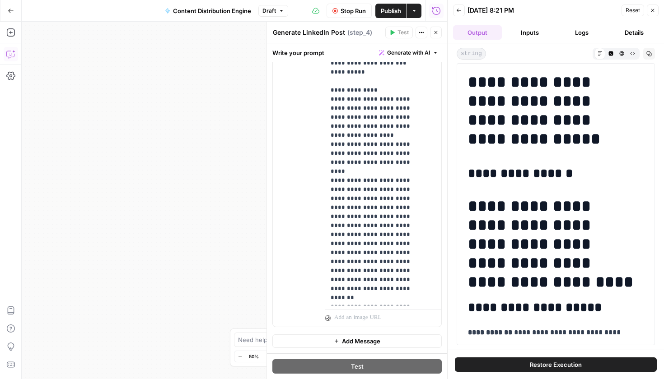
scroll to position [254, 0]
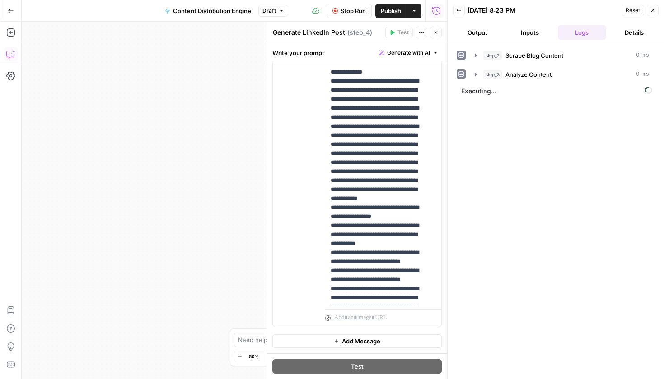
click at [498, 177] on div "step_2 Scrape Blog Content 0 ms step_3 Analyze Content 0 ms Executing..." at bounding box center [556, 211] width 198 height 327
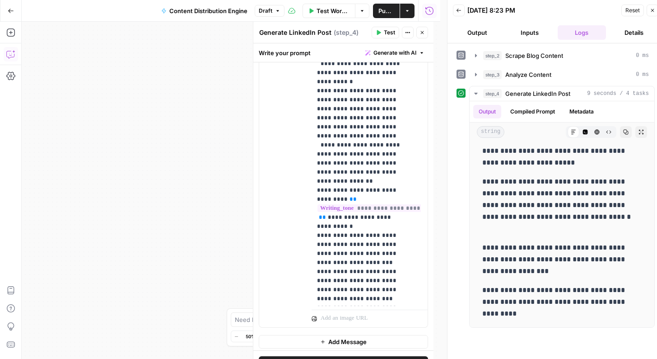
scroll to position [332, 0]
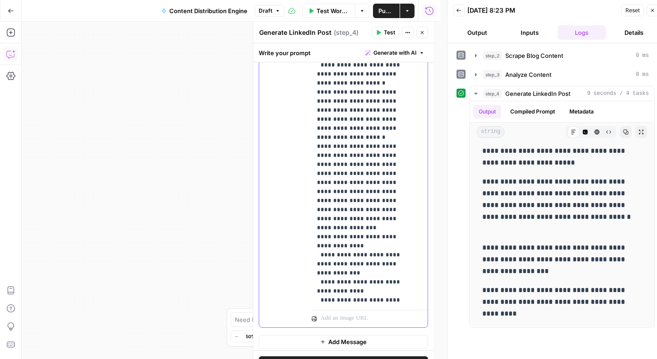
click at [359, 93] on p "**********" at bounding box center [363, 155] width 92 height 1093
drag, startPoint x: 363, startPoint y: 108, endPoint x: 353, endPoint y: 109, distance: 9.9
click at [353, 109] on p "**********" at bounding box center [363, 155] width 92 height 1093
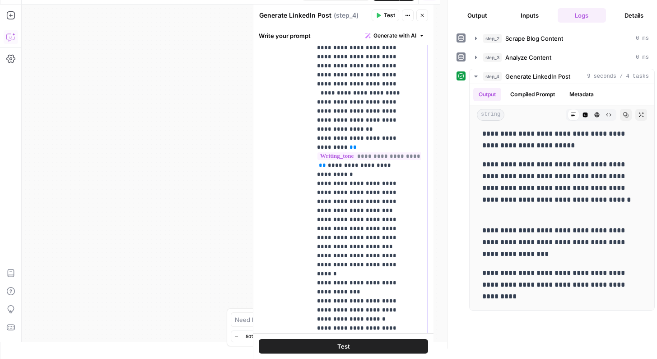
scroll to position [203, 0]
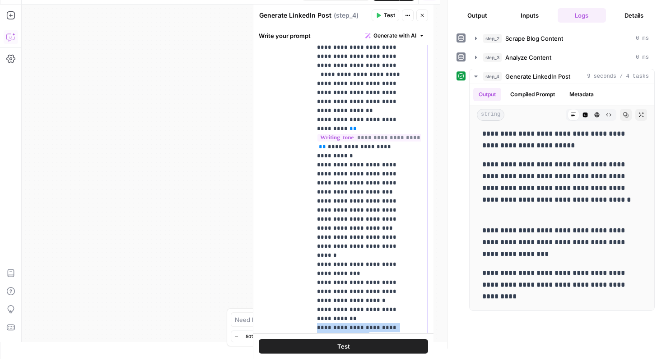
drag, startPoint x: 343, startPoint y: 236, endPoint x: 312, endPoint y: 229, distance: 32.0
click at [312, 229] on div "**********" at bounding box center [366, 149] width 109 height 368
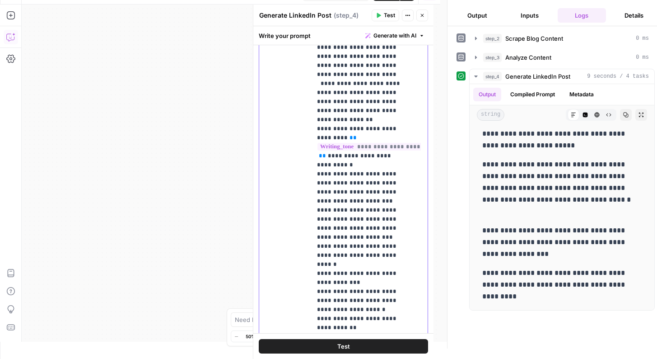
scroll to position [212, 0]
click at [364, 349] on button "Test" at bounding box center [343, 346] width 169 height 14
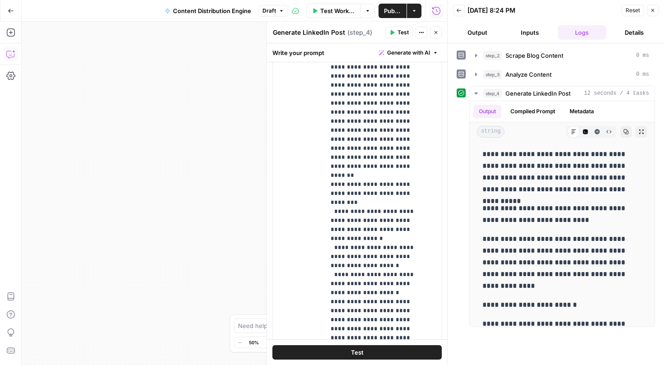
scroll to position [96, 0]
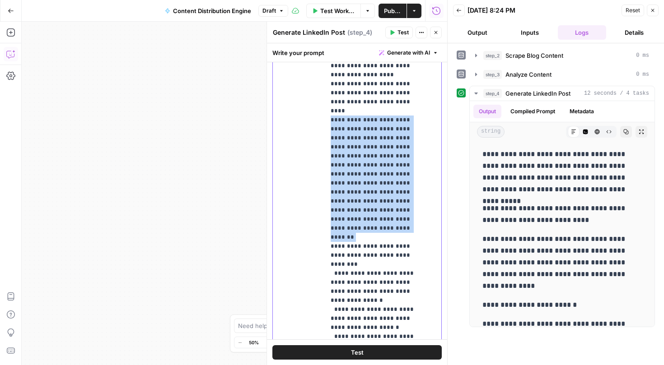
drag, startPoint x: 400, startPoint y: 194, endPoint x: 324, endPoint y: 104, distance: 117.7
click at [324, 104] on div "**********" at bounding box center [357, 167] width 168 height 389
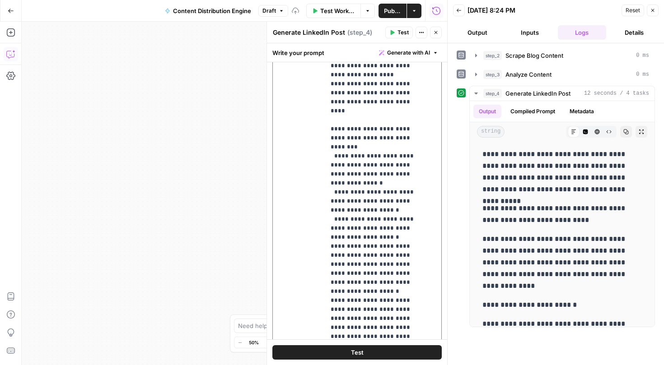
scroll to position [41, 0]
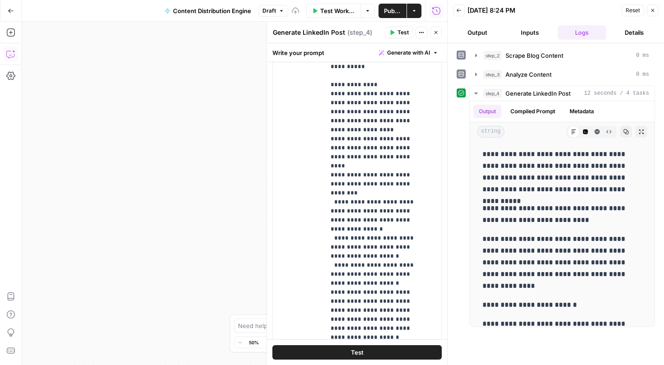
click at [333, 360] on div "Test" at bounding box center [357, 353] width 180 height 26
click at [331, 356] on button "Test" at bounding box center [356, 352] width 169 height 14
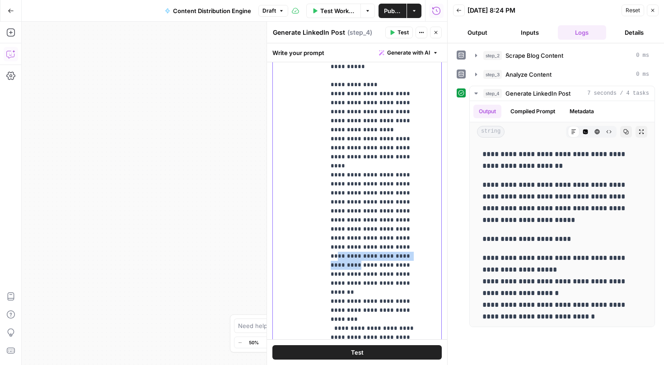
drag, startPoint x: 354, startPoint y: 230, endPoint x: 354, endPoint y: 221, distance: 8.6
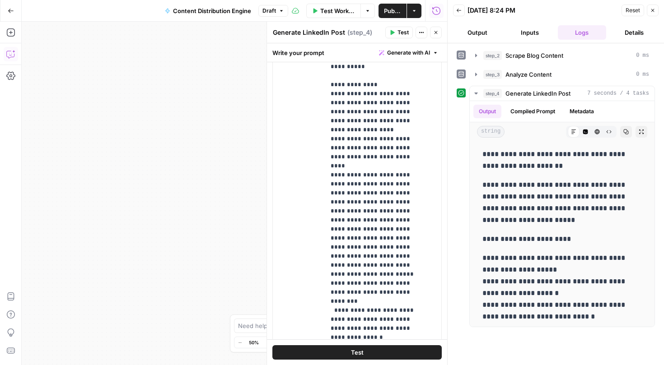
click at [371, 363] on div "Test" at bounding box center [357, 353] width 180 height 26
click at [370, 356] on button "Test" at bounding box center [356, 352] width 169 height 14
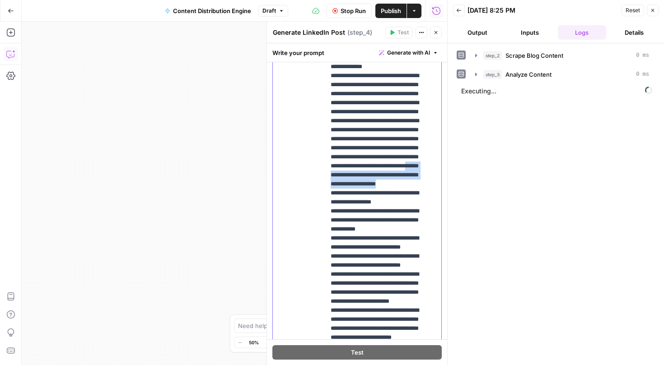
drag, startPoint x: 399, startPoint y: 241, endPoint x: 370, endPoint y: 215, distance: 38.4
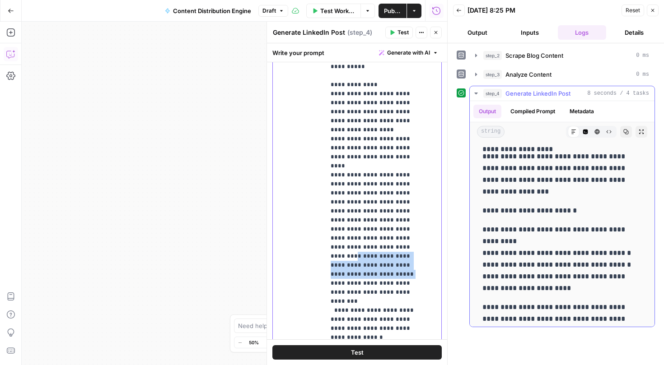
scroll to position [0, 0]
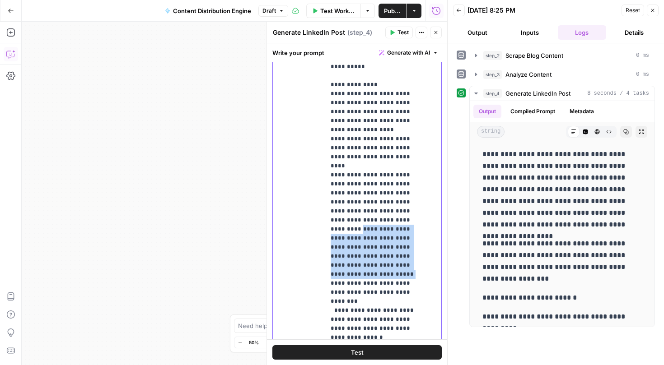
drag, startPoint x: 398, startPoint y: 236, endPoint x: 350, endPoint y: 204, distance: 58.0
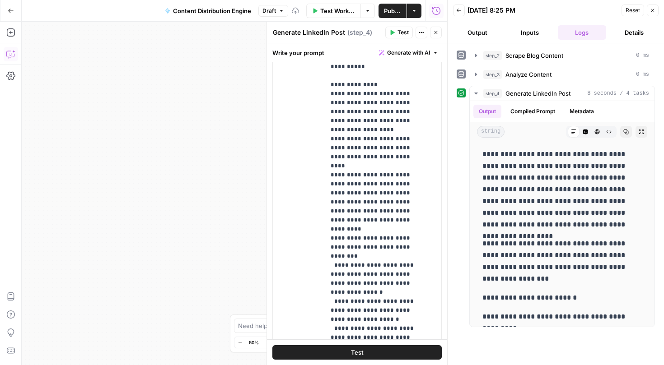
click at [339, 357] on button "Test" at bounding box center [356, 352] width 169 height 14
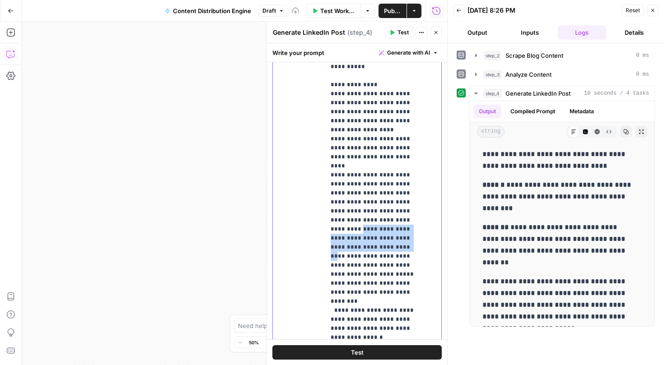
drag, startPoint x: 353, startPoint y: 222, endPoint x: 351, endPoint y: 203, distance: 19.1
copy p "**********"
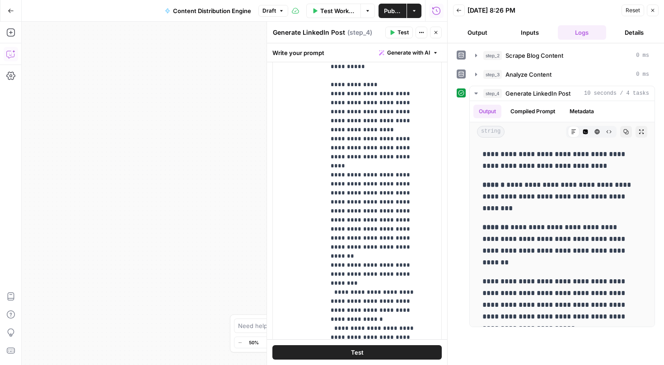
click at [336, 356] on button "Test" at bounding box center [356, 352] width 169 height 14
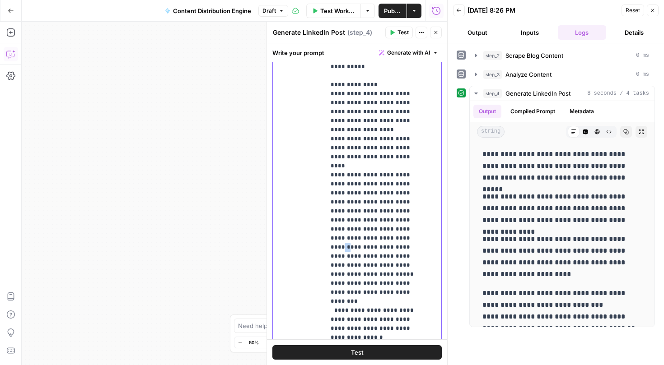
drag, startPoint x: 385, startPoint y: 213, endPoint x: 378, endPoint y: 214, distance: 6.5
click at [366, 355] on button "Test" at bounding box center [356, 352] width 169 height 14
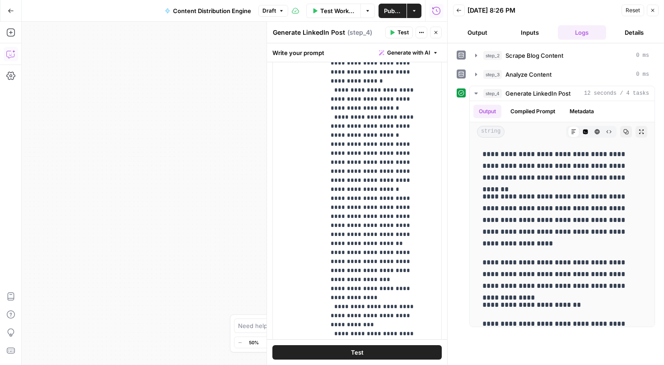
scroll to position [283, 0]
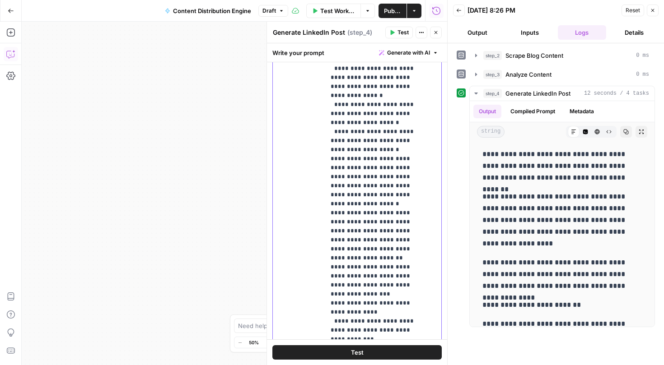
click at [373, 212] on p "**********" at bounding box center [377, 227] width 92 height 1066
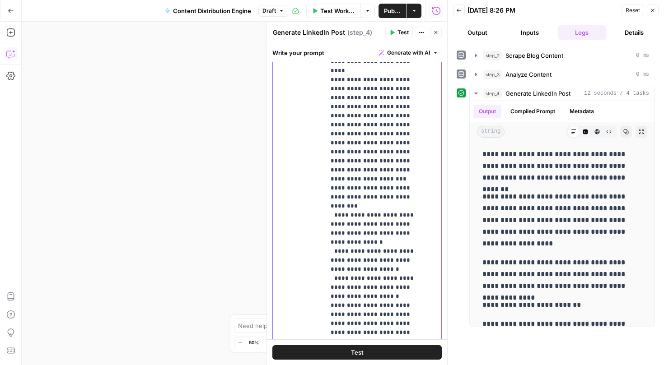
scroll to position [119, 0]
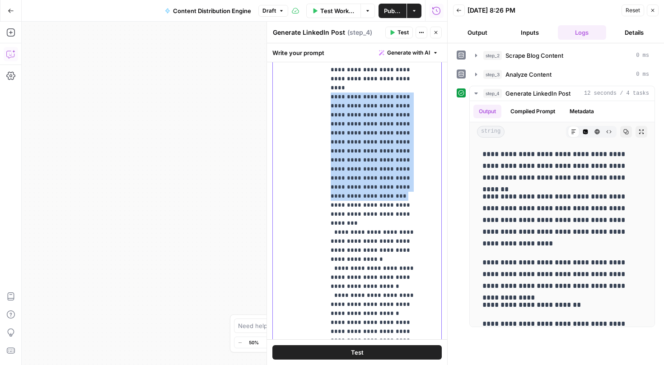
drag, startPoint x: 402, startPoint y: 161, endPoint x: 328, endPoint y: 79, distance: 110.6
click at [328, 79] on div "**********" at bounding box center [379, 157] width 109 height 368
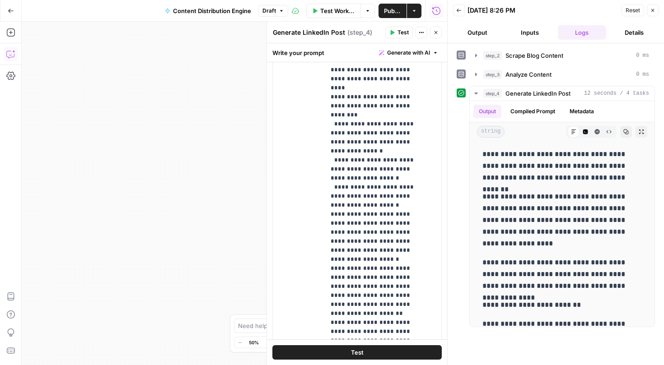
click at [387, 354] on button "Test" at bounding box center [356, 352] width 169 height 14
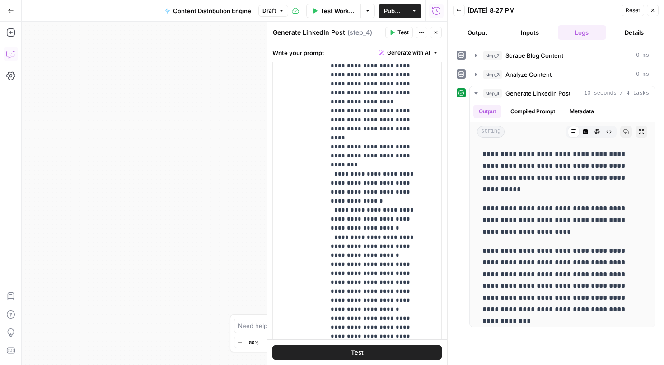
scroll to position [67, 0]
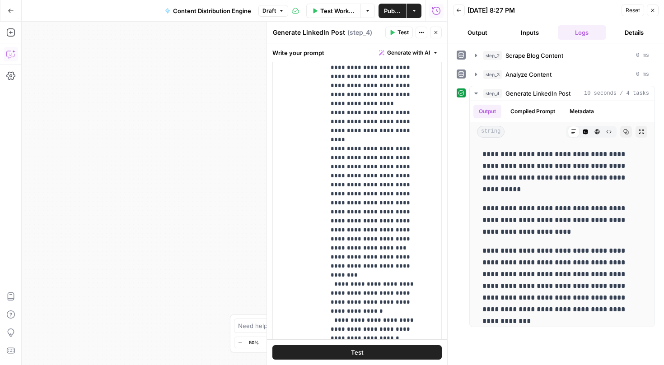
click at [354, 351] on span "Test" at bounding box center [357, 352] width 13 height 9
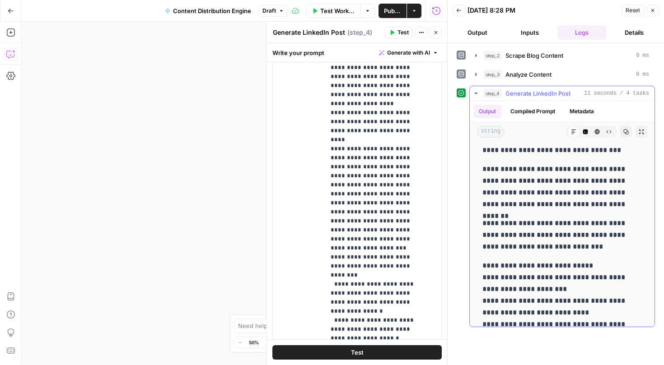
scroll to position [0, 0]
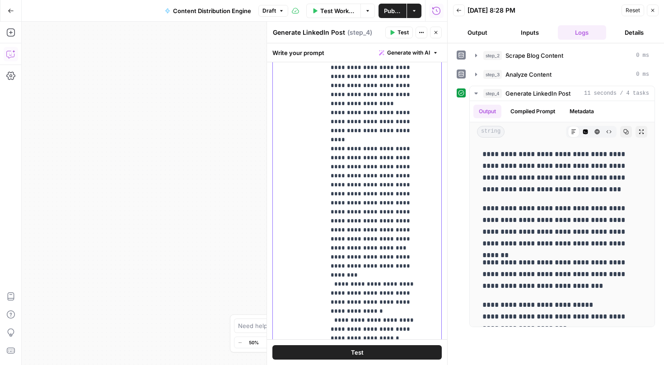
drag, startPoint x: 377, startPoint y: 186, endPoint x: 392, endPoint y: 172, distance: 20.1
click at [356, 358] on button "Test" at bounding box center [356, 352] width 169 height 14
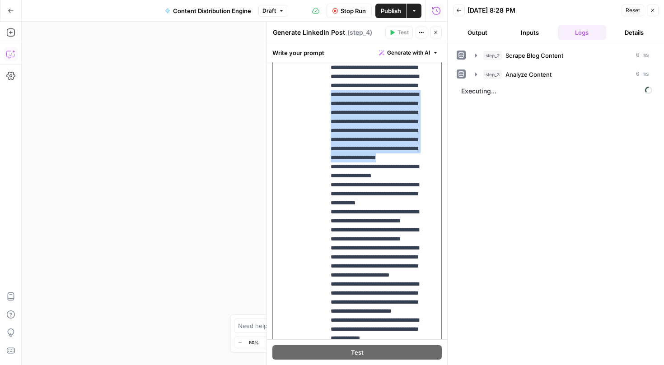
drag, startPoint x: 398, startPoint y: 215, endPoint x: 327, endPoint y: 133, distance: 108.2
click at [327, 133] on div "**********" at bounding box center [379, 157] width 109 height 368
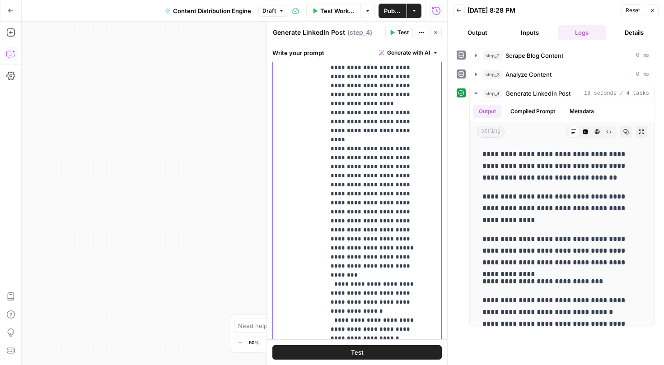
click at [408, 342] on div "Test" at bounding box center [357, 353] width 180 height 26
click at [403, 363] on div "Test" at bounding box center [357, 353] width 180 height 26
click at [401, 357] on button "Test" at bounding box center [356, 352] width 169 height 14
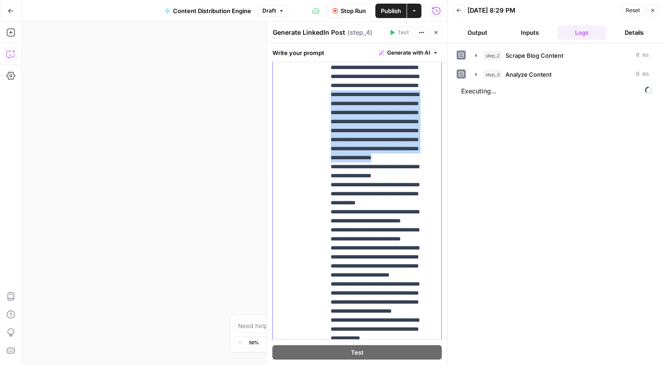
drag, startPoint x: 399, startPoint y: 210, endPoint x: 323, endPoint y: 132, distance: 108.6
click at [323, 132] on div "**********" at bounding box center [357, 167] width 168 height 389
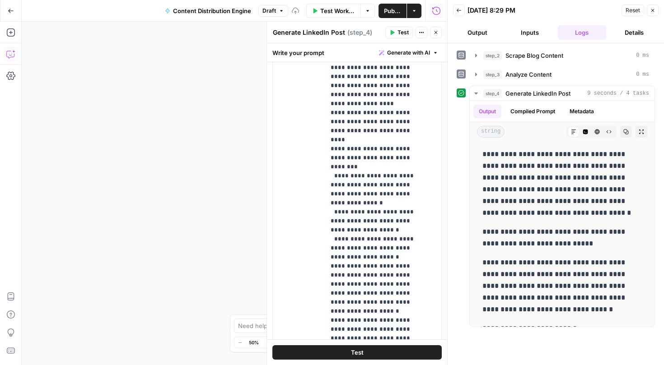
click at [401, 27] on button "Test" at bounding box center [399, 33] width 28 height 12
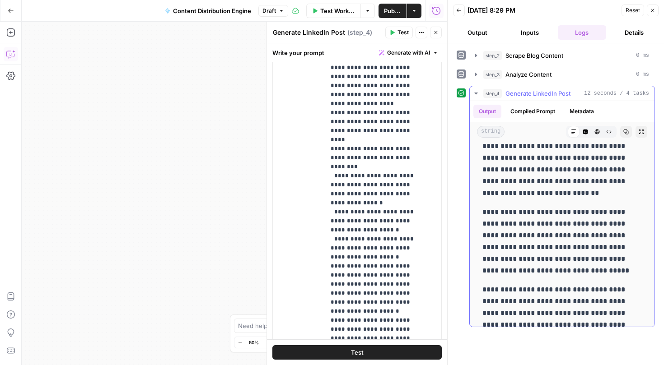
scroll to position [367, 0]
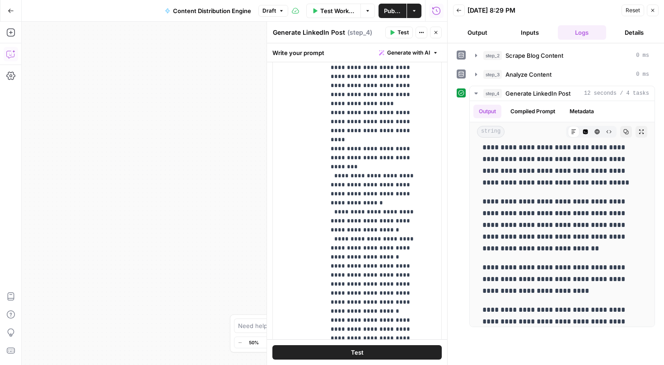
click at [243, 0] on html "**********" at bounding box center [332, 182] width 664 height 365
click at [438, 35] on button "Close" at bounding box center [436, 33] width 12 height 12
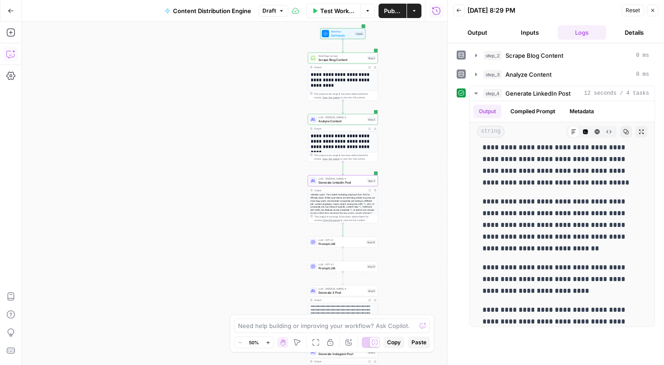
click at [395, 14] on span "Publish" at bounding box center [392, 10] width 17 height 9
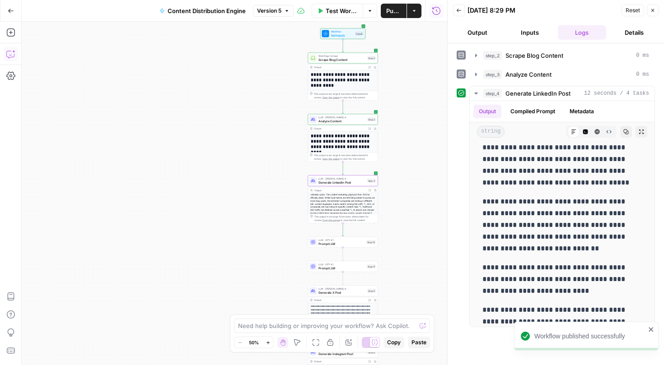
click at [339, 14] on span "Test Workflow" at bounding box center [342, 10] width 32 height 9
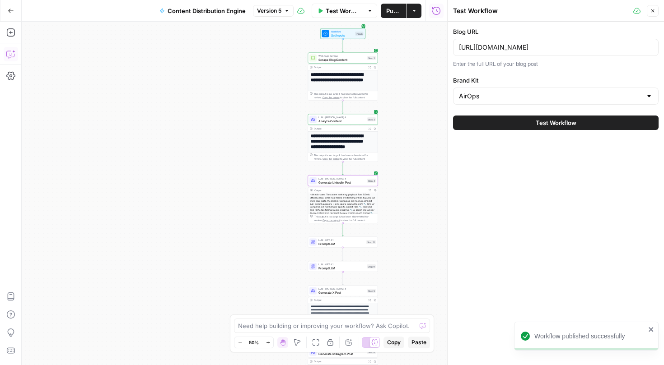
click at [618, 124] on button "Test Workflow" at bounding box center [555, 123] width 205 height 14
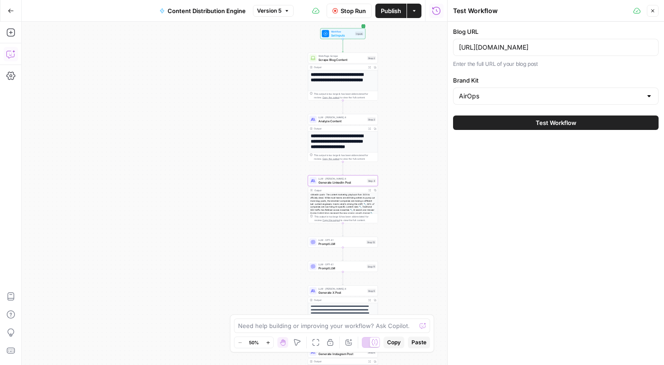
click at [570, 124] on span "Test Workflow" at bounding box center [556, 122] width 41 height 9
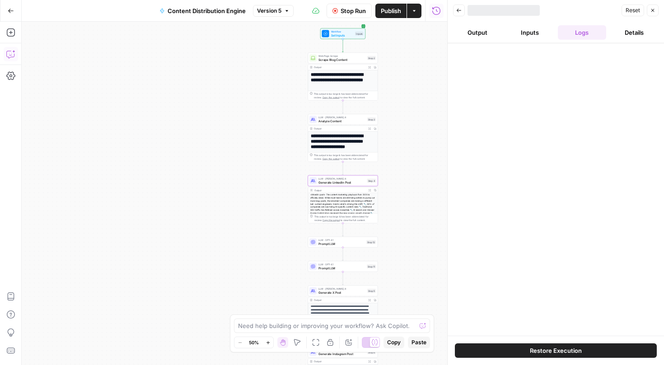
click at [475, 35] on button "Output" at bounding box center [477, 32] width 49 height 14
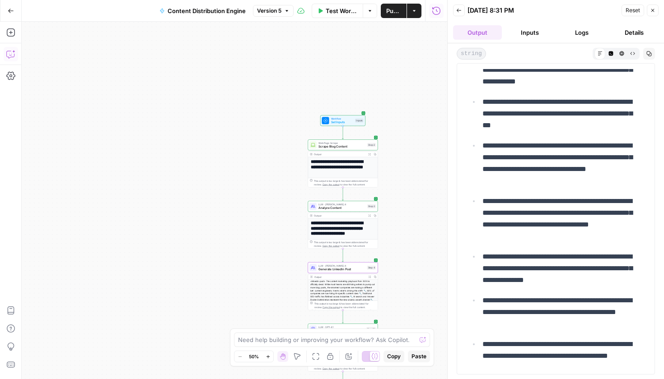
scroll to position [7122, 0]
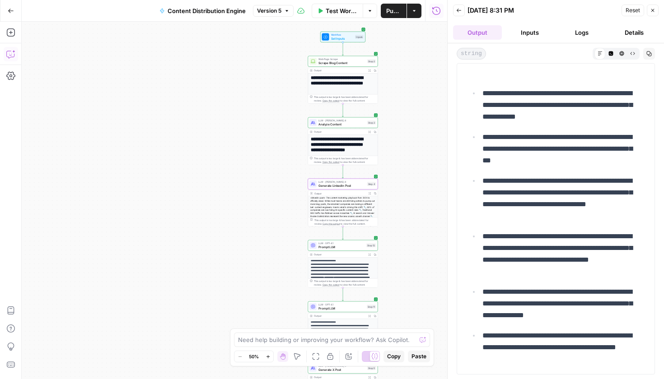
drag, startPoint x: 416, startPoint y: 98, endPoint x: 416, endPoint y: 90, distance: 8.6
click at [416, 90] on div "**********" at bounding box center [234, 201] width 425 height 358
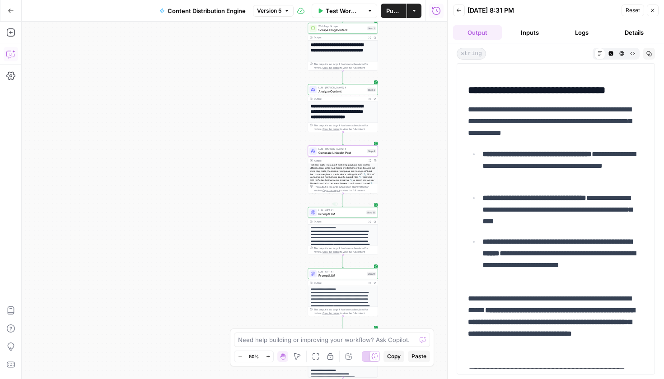
scroll to position [120, 0]
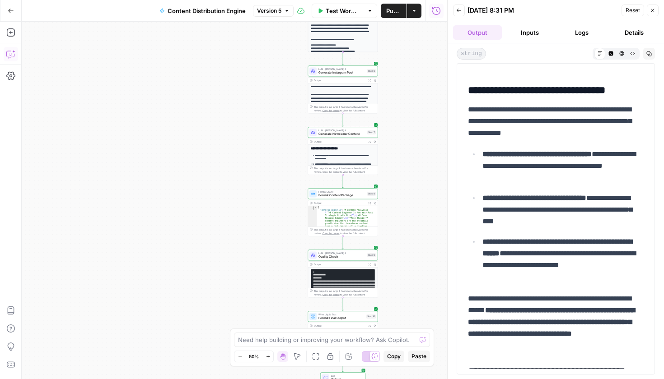
click at [351, 258] on span "Quality Check" at bounding box center [341, 257] width 47 height 5
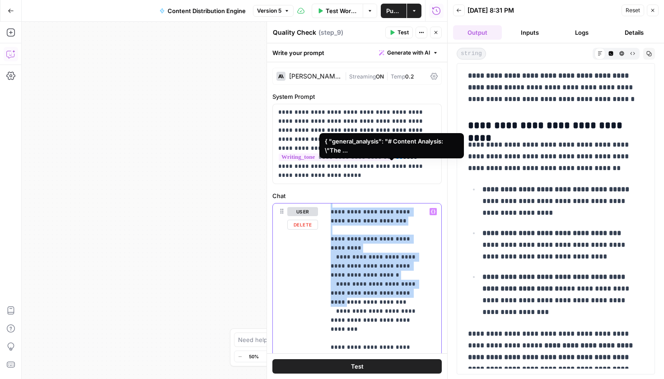
scroll to position [293, 0]
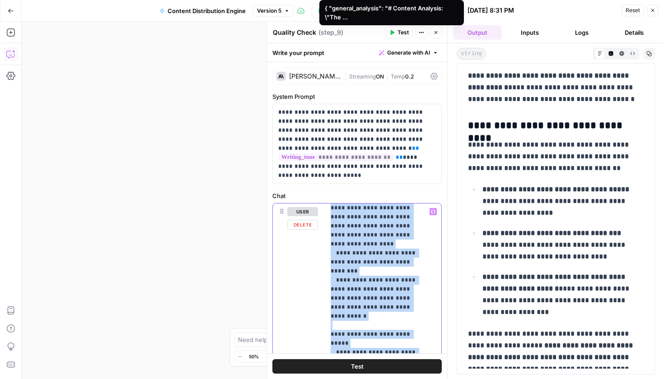
drag, startPoint x: 330, startPoint y: 213, endPoint x: 411, endPoint y: 288, distance: 110.6
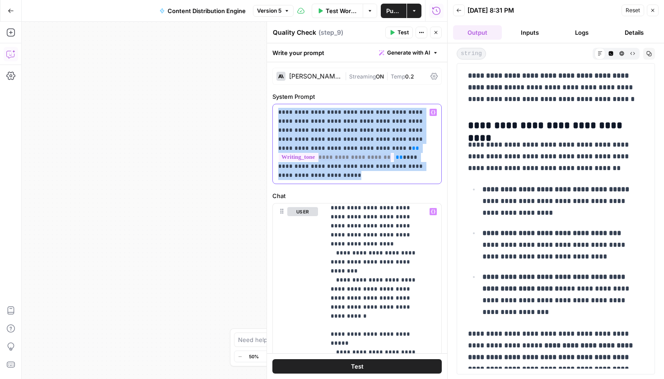
drag, startPoint x: 343, startPoint y: 182, endPoint x: 276, endPoint y: 109, distance: 99.1
click at [276, 109] on div "**********" at bounding box center [357, 143] width 168 height 79
copy p "**********"
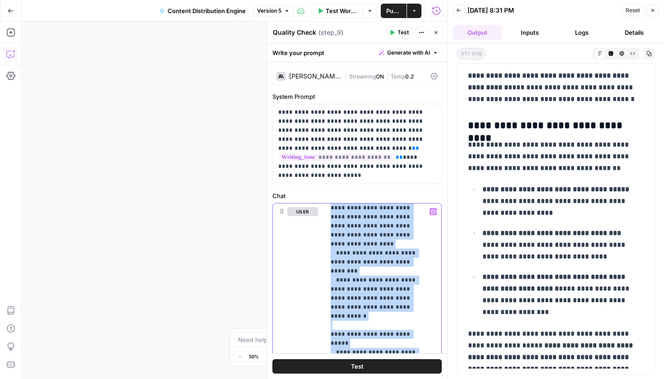
copy p "**********"
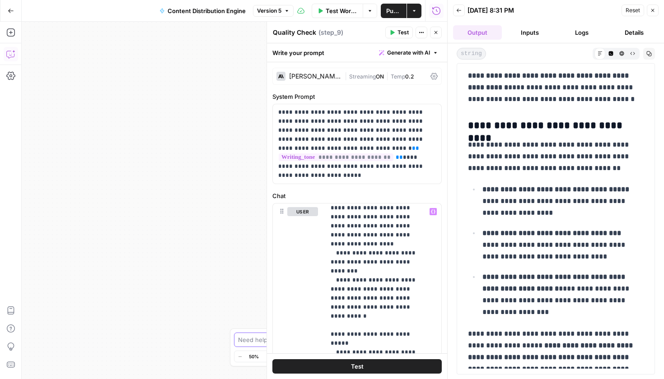
click at [238, 341] on textarea at bounding box center [327, 340] width 178 height 9
type textarea "Remove the quality analysis step from the final putput"
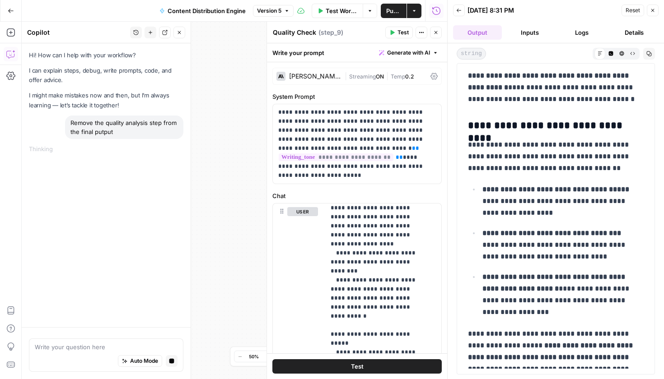
click at [201, 15] on span "Content Distribution Engine" at bounding box center [207, 10] width 78 height 9
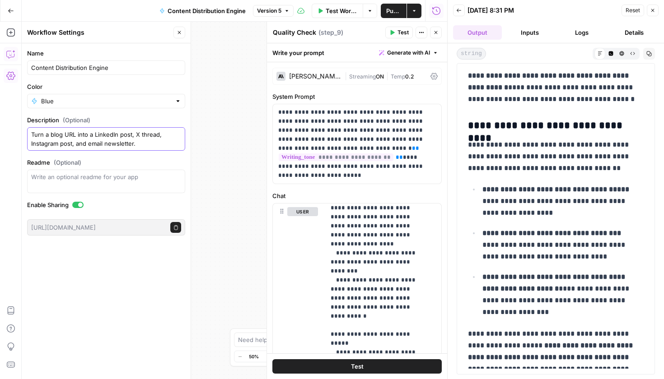
click at [150, 146] on textarea "Turn a blog URL into a LinkedIn post, X thread, Instagram post, and email newsl…" at bounding box center [106, 139] width 150 height 18
drag, startPoint x: 168, startPoint y: 136, endPoint x: 25, endPoint y: 134, distance: 143.2
click at [25, 134] on form "Name Content Distribution Engine Color Blue Description (Optional) Turn a blog …" at bounding box center [106, 142] width 169 height 198
click at [115, 137] on textarea "Turn a blog URL into a LinkedIn post, X thread, Instagram post, and email newsl…" at bounding box center [106, 139] width 150 height 18
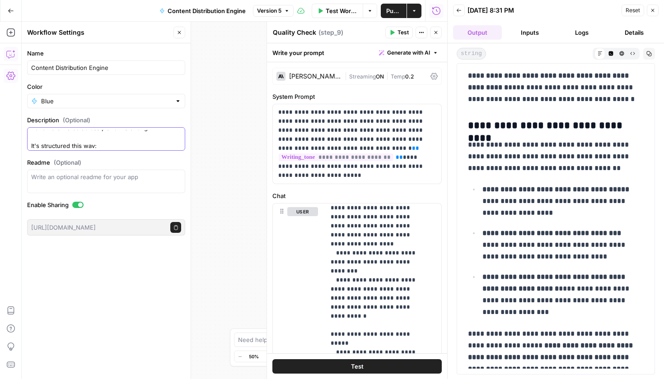
scroll to position [50, 0]
drag, startPoint x: 152, startPoint y: 134, endPoint x: 137, endPoint y: 132, distance: 15.0
click at [137, 132] on textarea "Turn a blog URL into a LinkedIn post, X thread, Instagram post, and email newsl…" at bounding box center [106, 139] width 150 height 18
click at [146, 135] on textarea "Turn a blog URL into a LinkedIn post, X thread, Instagram post, and email newsl…" at bounding box center [106, 139] width 150 height 18
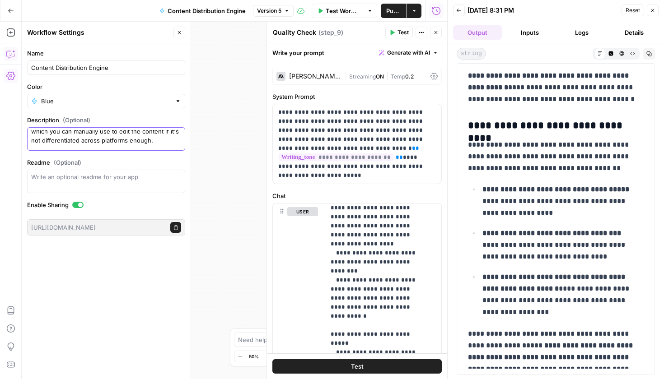
drag, startPoint x: 160, startPoint y: 133, endPoint x: 44, endPoint y: 144, distance: 116.6
click at [40, 143] on textarea "Turn a blog URL into a LinkedIn post, X thread, Instagram post, and email newsl…" at bounding box center [106, 139] width 150 height 18
drag, startPoint x: 130, startPoint y: 148, endPoint x: 27, endPoint y: 145, distance: 103.4
click at [27, 145] on form "Name Content Distribution Engine Color Blue Description (Optional) Turn a blog …" at bounding box center [106, 142] width 169 height 198
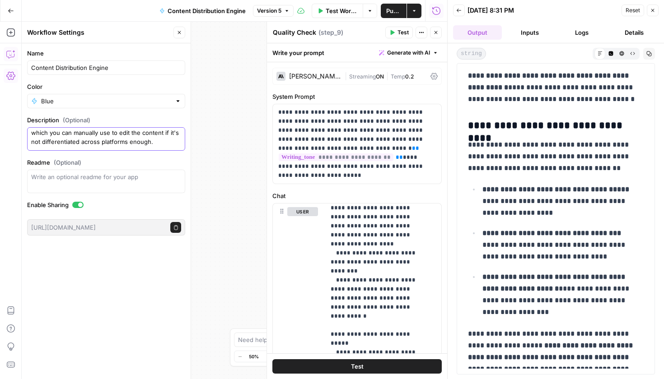
scroll to position [28, 0]
drag, startPoint x: 171, startPoint y: 140, endPoint x: 30, endPoint y: 135, distance: 141.0
click at [30, 135] on div "Turn a blog URL into a LinkedIn post, X thread, Instagram post, and email newsl…" at bounding box center [106, 138] width 158 height 23
type textarea "Turn a blog URL into a LinkedIn post, X thread, Instagram post, and email newsl…"
click at [13, 55] on icon "button" at bounding box center [10, 54] width 9 height 9
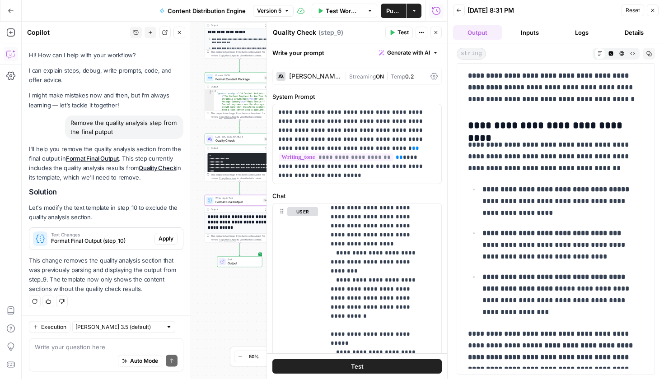
click at [174, 236] on button "Apply" at bounding box center [165, 239] width 23 height 12
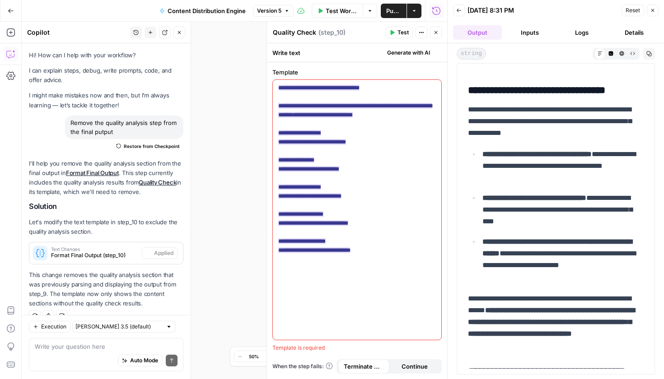
scroll to position [23, 0]
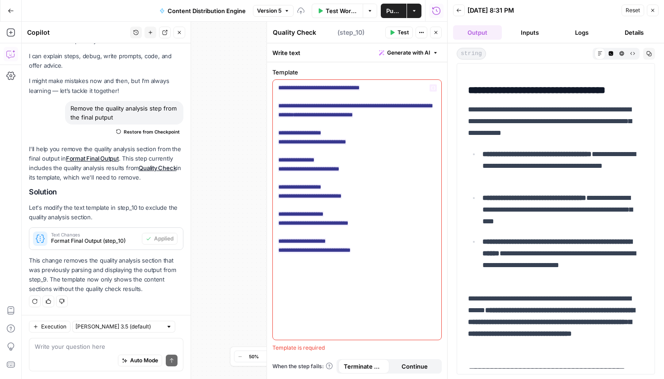
type textarea "Format Final Output"
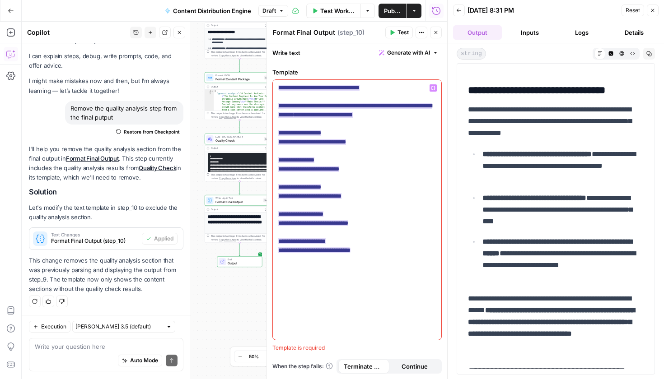
click at [311, 131] on ins "**********" at bounding box center [355, 169] width 154 height 168
click at [387, 131] on p "**********" at bounding box center [357, 170] width 158 height 172
click at [294, 169] on span "**********" at bounding box center [308, 169] width 47 height 6
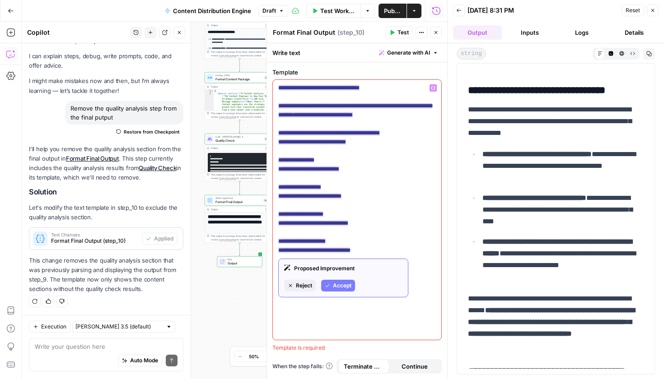
click at [330, 286] on icon "button" at bounding box center [327, 285] width 5 height 5
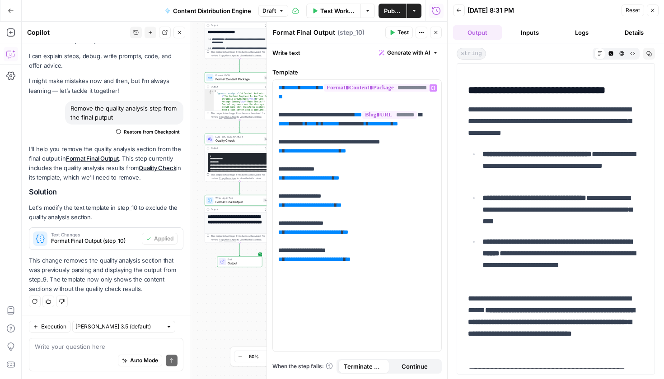
click at [395, 36] on button "Test" at bounding box center [399, 33] width 28 height 12
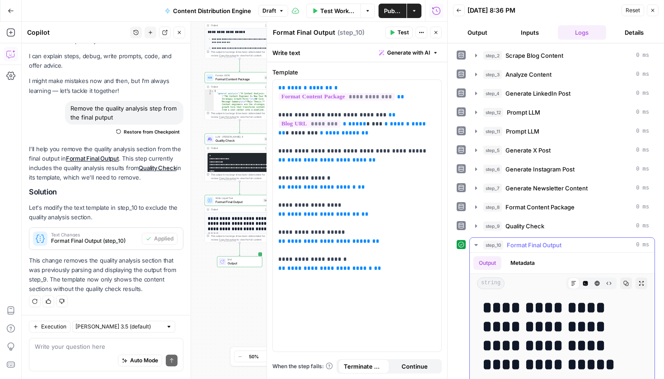
scroll to position [0, 0]
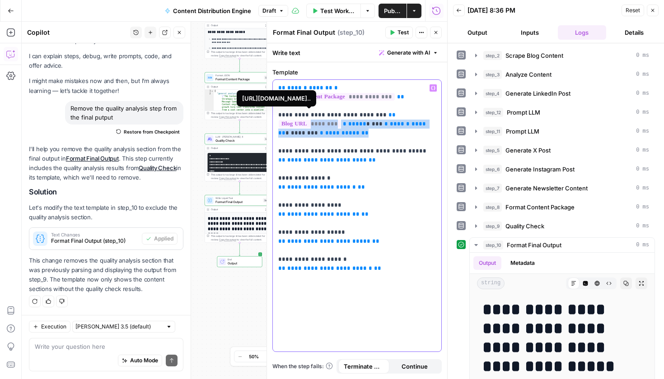
drag, startPoint x: 347, startPoint y: 135, endPoint x: 286, endPoint y: 124, distance: 62.4
click at [286, 124] on p "**********" at bounding box center [357, 179] width 158 height 190
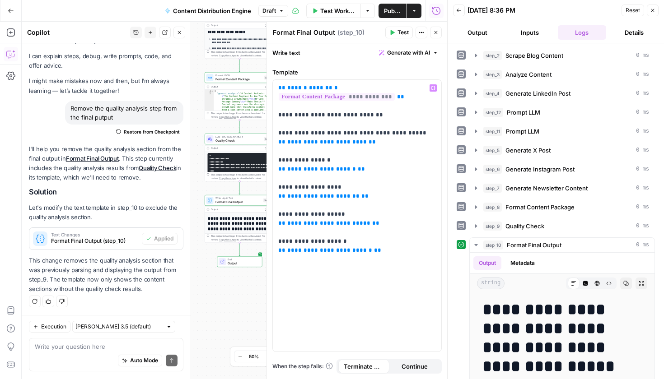
click at [398, 31] on span "Test" at bounding box center [402, 32] width 11 height 8
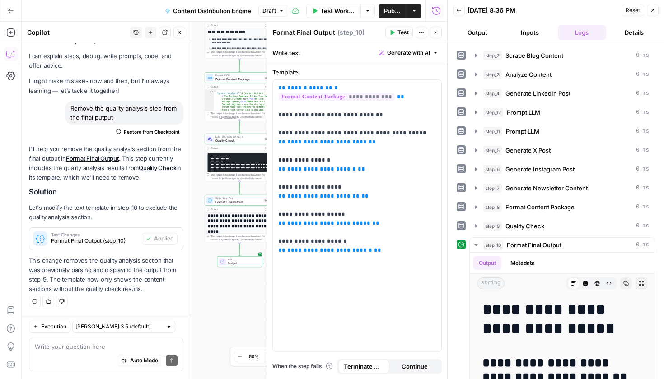
click at [402, 11] on button "Publish" at bounding box center [392, 11] width 28 height 14
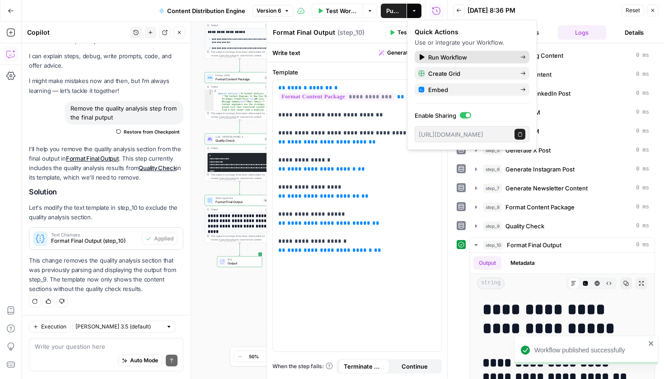
click at [444, 58] on span "Run Workflow" at bounding box center [470, 57] width 85 height 9
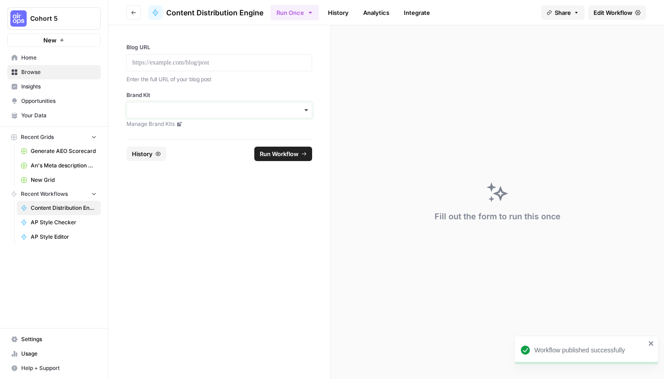
click at [238, 107] on input "Brand Kit" at bounding box center [219, 110] width 174 height 9
type input "airops"
click at [197, 134] on div "AirOps" at bounding box center [219, 134] width 185 height 17
click at [207, 85] on div "Blog URL Enter the full URL of your blog post Brand Kit Manage Brand Kits" at bounding box center [219, 85] width 186 height 85
click at [212, 69] on div at bounding box center [219, 62] width 186 height 17
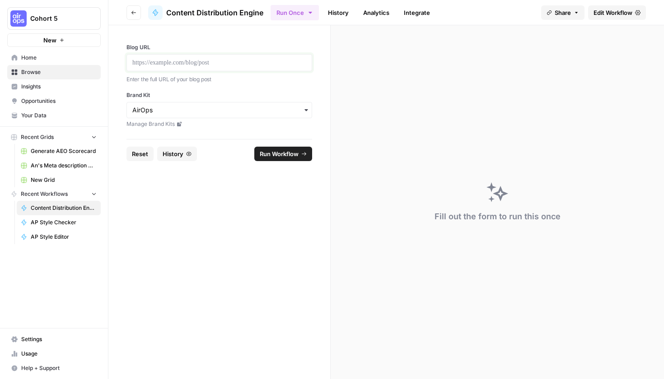
click at [221, 65] on p at bounding box center [219, 62] width 174 height 9
click at [188, 112] on input "Brand Kit" at bounding box center [219, 110] width 174 height 9
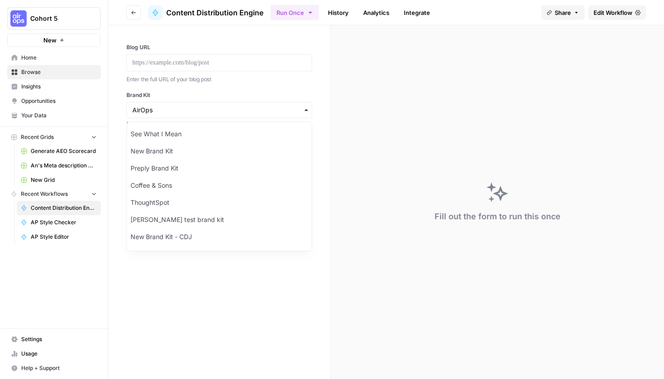
click at [184, 57] on div at bounding box center [219, 62] width 186 height 17
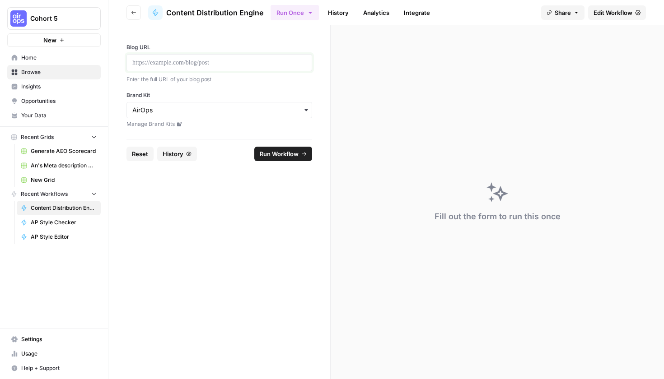
click at [186, 65] on p at bounding box center [219, 62] width 174 height 9
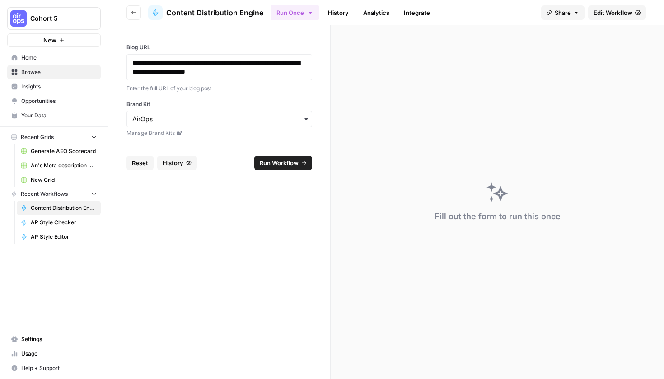
drag, startPoint x: 308, startPoint y: 75, endPoint x: 207, endPoint y: 72, distance: 100.8
click at [207, 72] on div "**********" at bounding box center [219, 67] width 186 height 26
drag, startPoint x: 297, startPoint y: 74, endPoint x: 98, endPoint y: 57, distance: 199.9
click at [98, 57] on div "**********" at bounding box center [332, 189] width 664 height 379
click at [280, 164] on span "Run Workflow" at bounding box center [279, 163] width 39 height 9
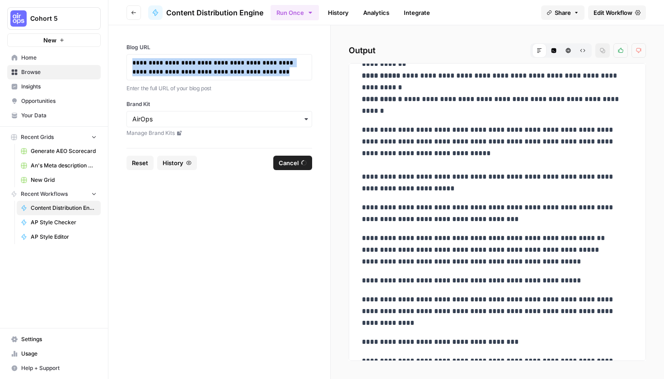
scroll to position [2432, 0]
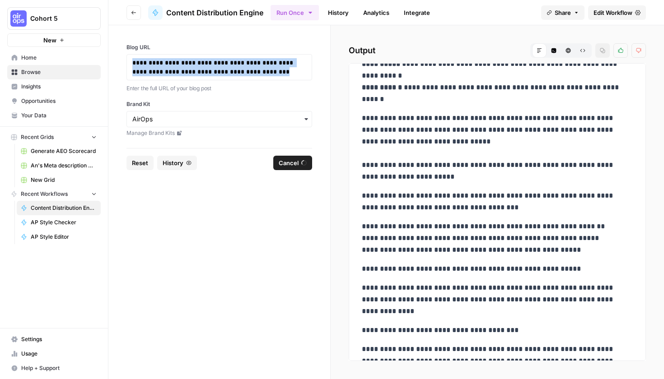
click at [300, 160] on button "Cancel" at bounding box center [292, 163] width 39 height 14
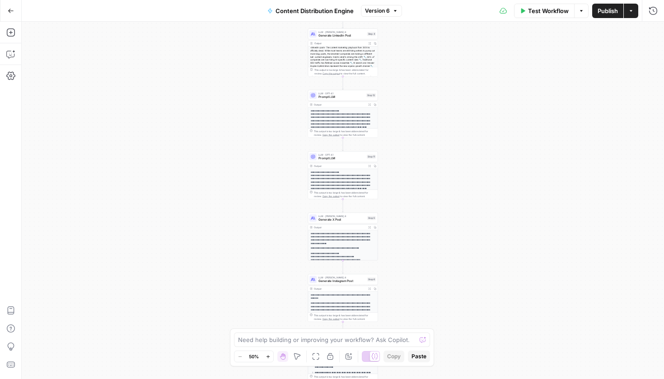
click at [548, 16] on button "Test Workflow" at bounding box center [544, 11] width 61 height 14
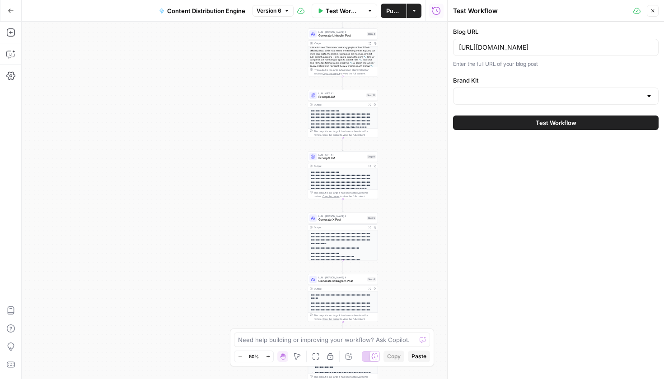
type input "AirOps"
click at [547, 122] on span "Test Workflow" at bounding box center [556, 122] width 41 height 9
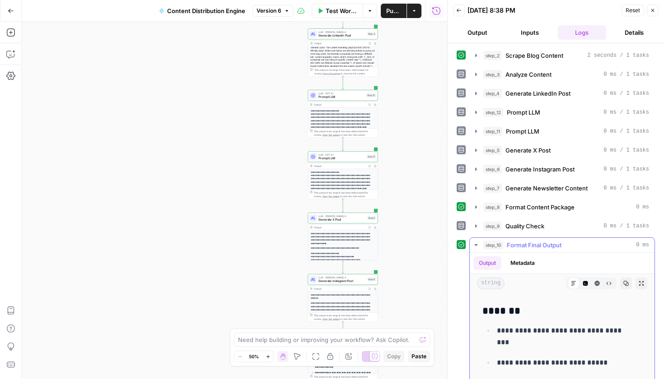
scroll to position [3660, 0]
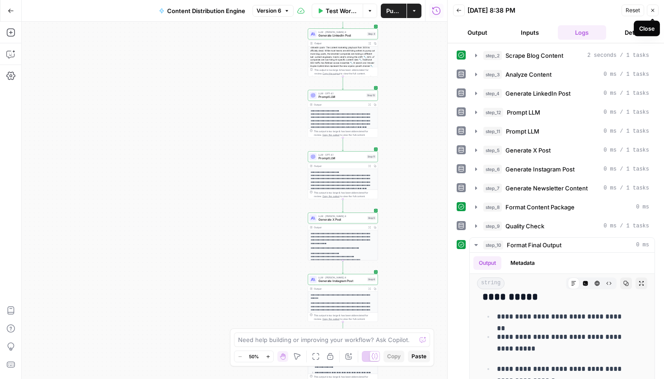
click at [651, 6] on button "Close" at bounding box center [653, 11] width 12 height 12
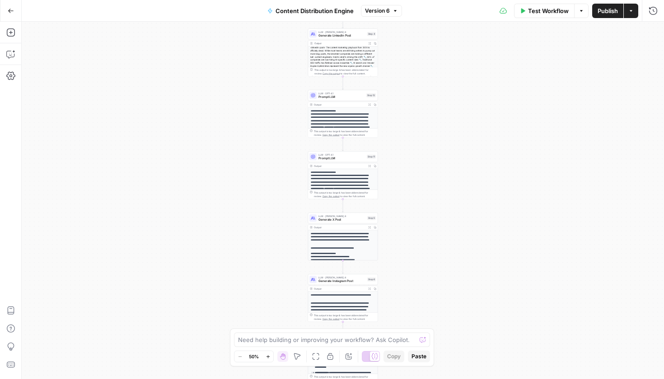
click at [616, 9] on span "Publish" at bounding box center [607, 10] width 20 height 9
click at [499, 185] on div "**********" at bounding box center [343, 201] width 642 height 358
click at [629, 17] on button "Actions" at bounding box center [631, 11] width 14 height 14
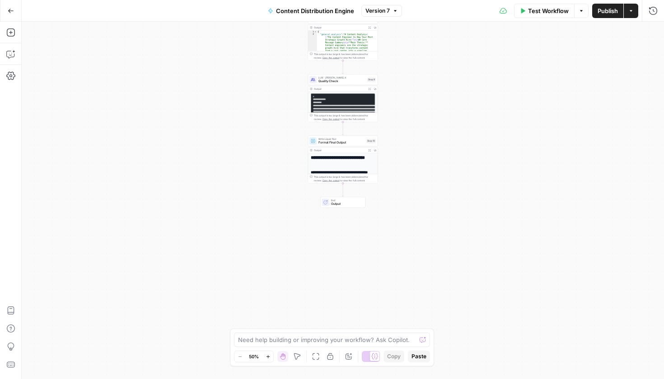
click at [344, 144] on span "Format Final Output" at bounding box center [341, 142] width 46 height 5
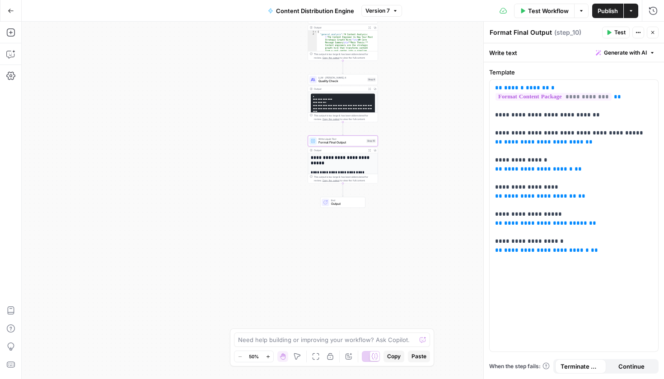
click at [11, 62] on div "Add Steps Copilot Settings AirOps Academy Help Give Feedback Shortcuts" at bounding box center [11, 201] width 22 height 358
click at [11, 57] on icon "button" at bounding box center [10, 54] width 9 height 9
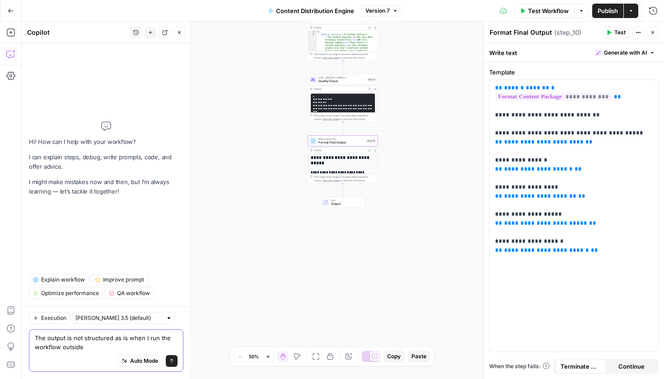
type textarea "The output is not structured as is when I run the workflow outside"
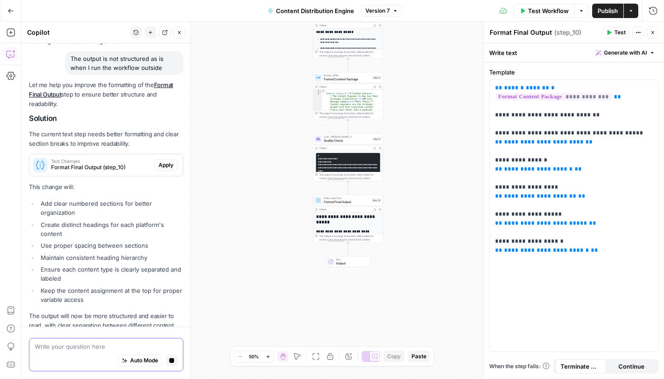
scroll to position [93, 0]
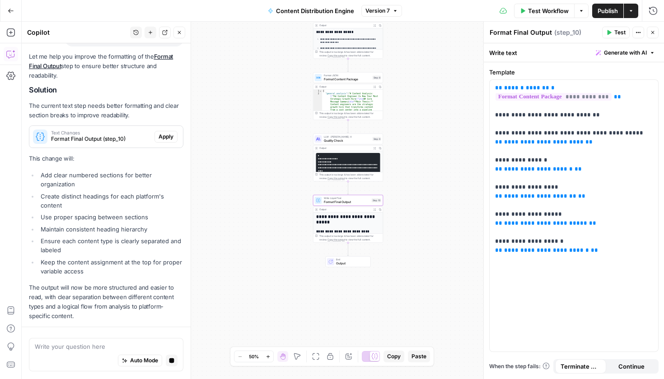
click at [98, 145] on div "Text Changes Format Final Output (step_10)" at bounding box center [91, 137] width 125 height 22
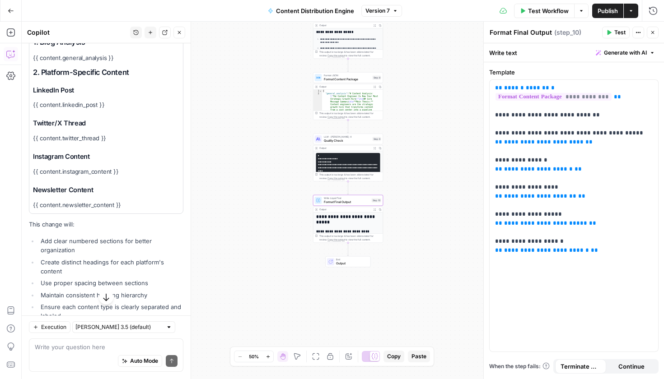
scroll to position [169, 0]
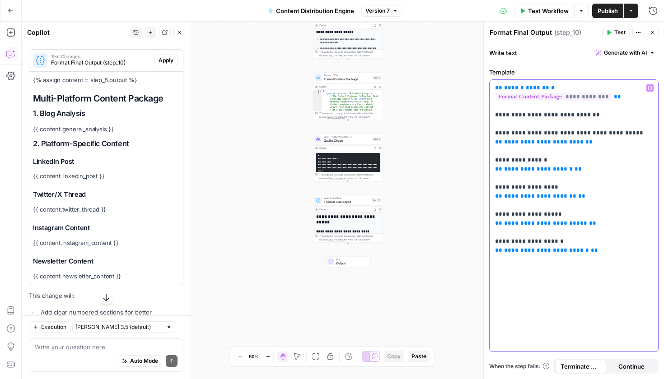
click at [641, 231] on p "**********" at bounding box center [574, 170] width 158 height 172
click at [591, 298] on div "**********" at bounding box center [574, 216] width 168 height 272
drag, startPoint x: 610, startPoint y: 9, endPoint x: 550, endPoint y: 16, distance: 60.4
click at [554, 28] on body "**********" at bounding box center [332, 189] width 664 height 379
click at [550, 15] on span "Test Workflow" at bounding box center [548, 10] width 41 height 9
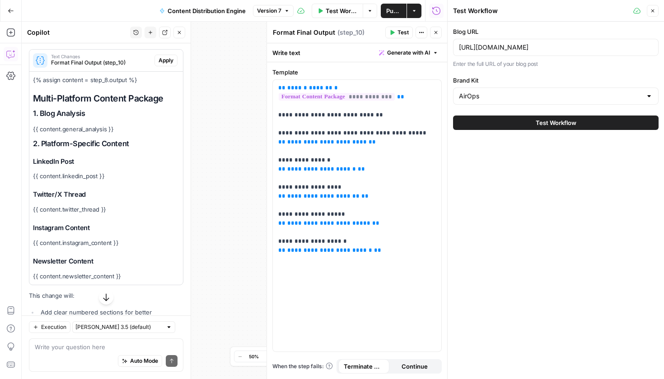
click at [544, 130] on div "Test Workflow" at bounding box center [555, 122] width 205 height 25
click at [540, 122] on span "Test Workflow" at bounding box center [556, 122] width 41 height 9
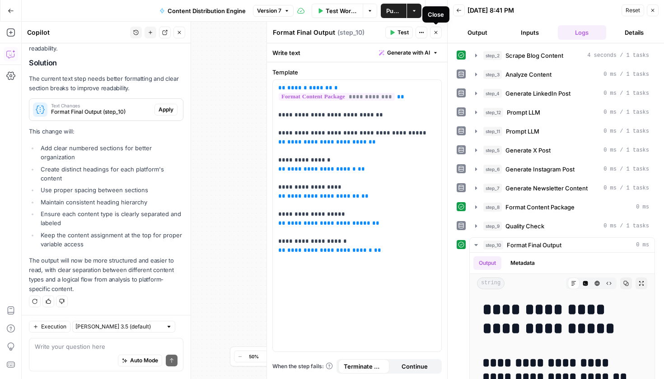
scroll to position [119, 0]
click at [434, 35] on button "Close" at bounding box center [436, 33] width 12 height 12
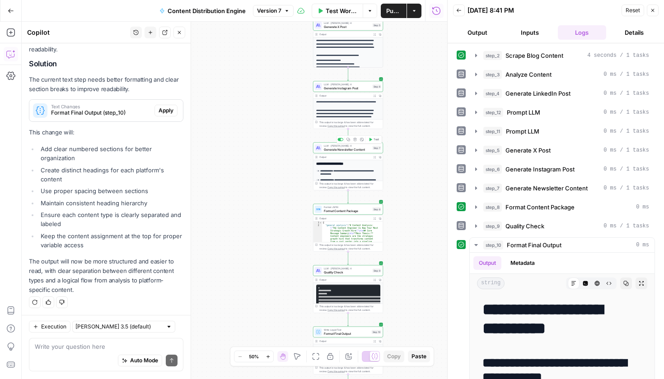
click at [351, 151] on span "Generate Newsletter Content" at bounding box center [347, 149] width 47 height 5
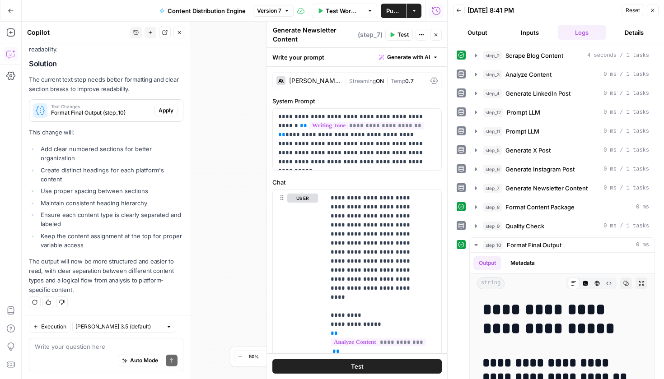
click at [391, 15] on span "Publish" at bounding box center [393, 10] width 15 height 9
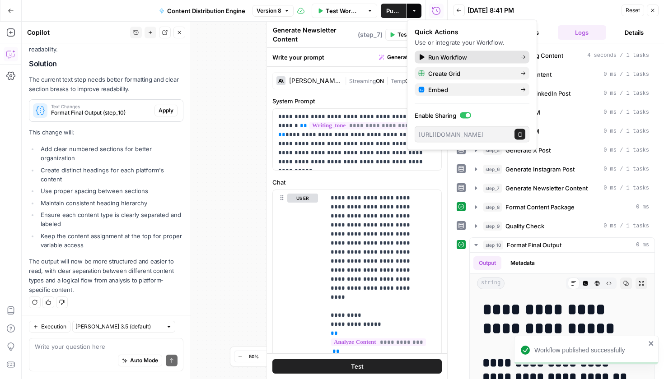
click at [443, 60] on span "Run Workflow" at bounding box center [470, 57] width 85 height 9
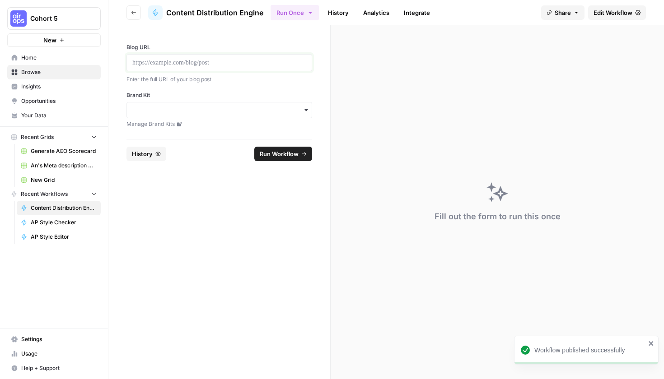
click at [196, 66] on p at bounding box center [219, 62] width 174 height 9
click at [146, 110] on input "Brand Kit" at bounding box center [219, 110] width 174 height 9
type input "airops"
click at [152, 134] on div "AirOps" at bounding box center [219, 134] width 185 height 17
click at [159, 72] on div "Blog URL Enter the full URL of your blog post" at bounding box center [219, 63] width 186 height 41
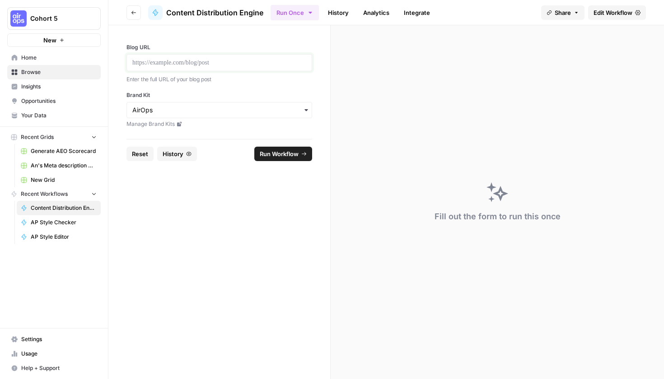
click at [168, 63] on p at bounding box center [219, 62] width 174 height 9
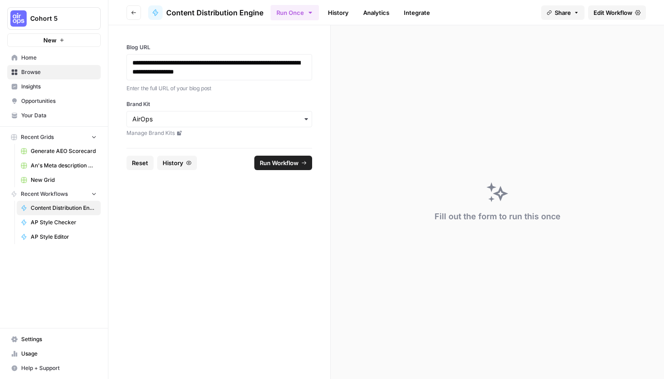
click at [286, 162] on span "Run Workflow" at bounding box center [279, 163] width 39 height 9
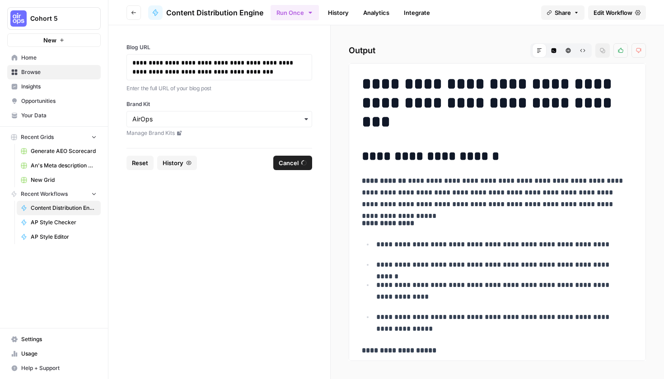
click at [557, 49] on button "Code Editor" at bounding box center [553, 50] width 14 height 14
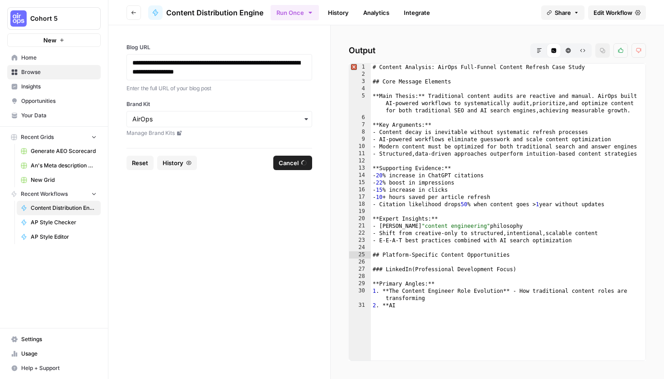
click at [566, 57] on button "HTML Viewer" at bounding box center [568, 50] width 14 height 14
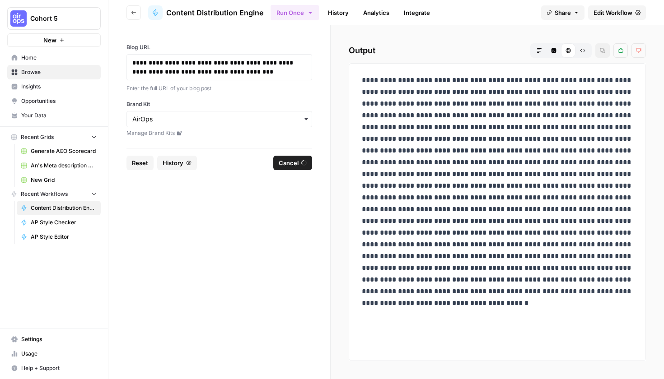
click at [580, 56] on button "Raw Output" at bounding box center [582, 50] width 14 height 14
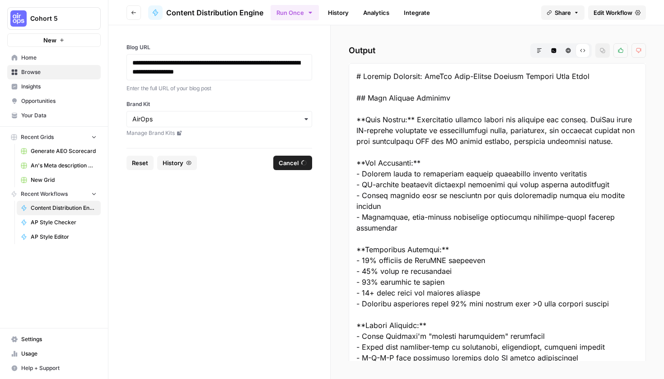
click at [540, 52] on icon "button" at bounding box center [538, 50] width 5 height 5
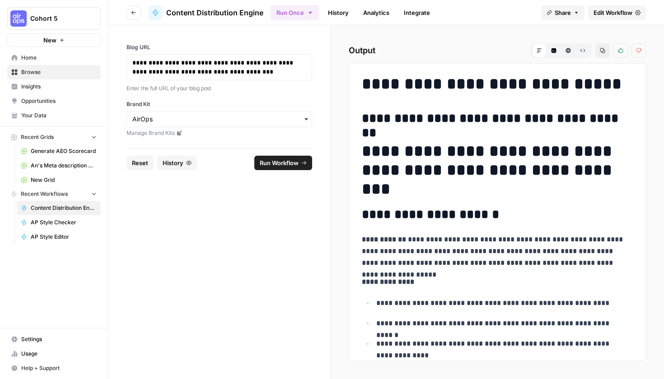
click at [218, 12] on span "Content Distribution Engine" at bounding box center [214, 12] width 97 height 11
